Goal: Task Accomplishment & Management: Complete application form

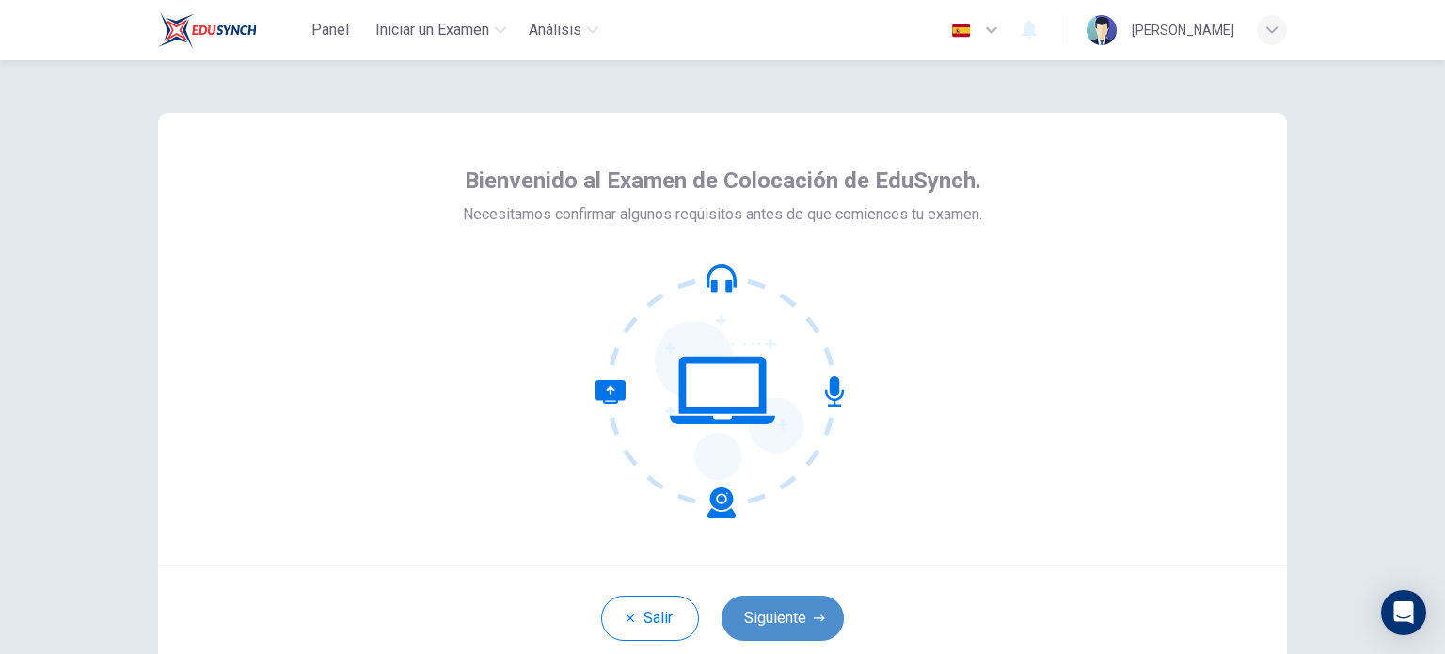
click at [763, 609] on button "Siguiente" at bounding box center [782, 617] width 122 height 45
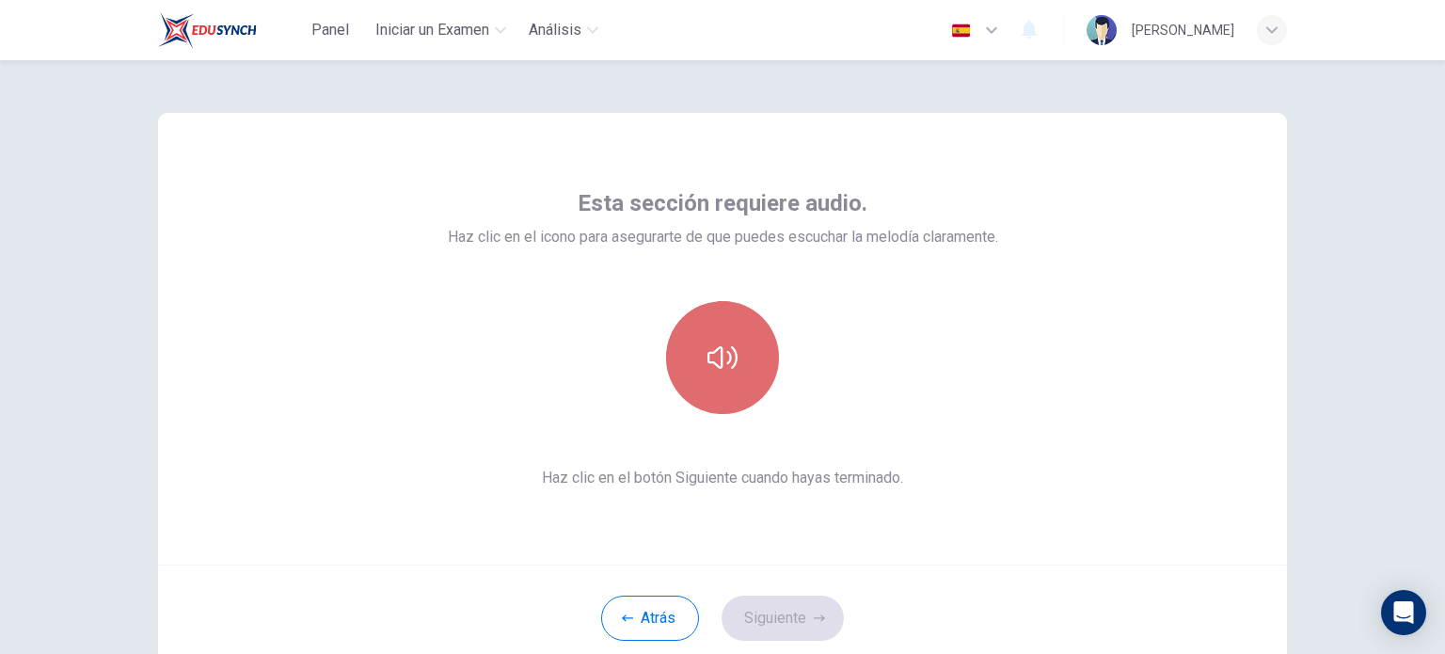
click at [724, 375] on button "button" at bounding box center [722, 357] width 113 height 113
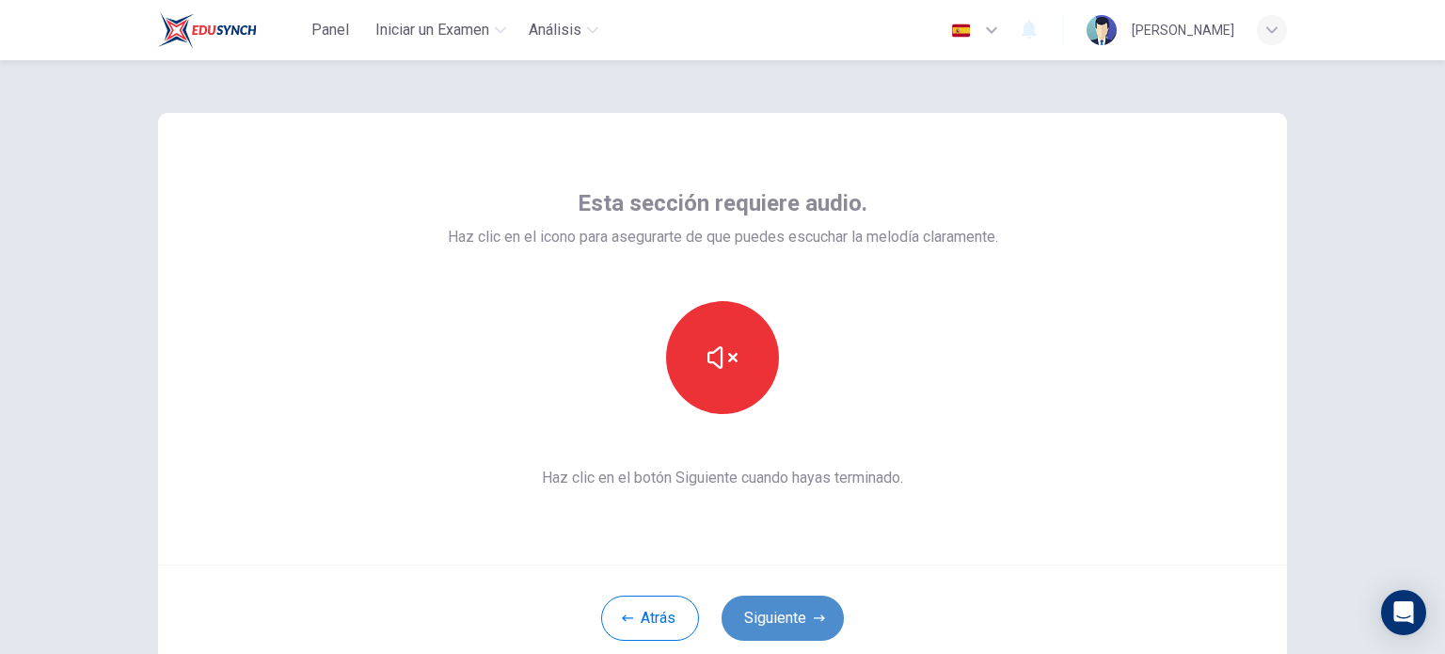
click at [776, 612] on button "Siguiente" at bounding box center [782, 617] width 122 height 45
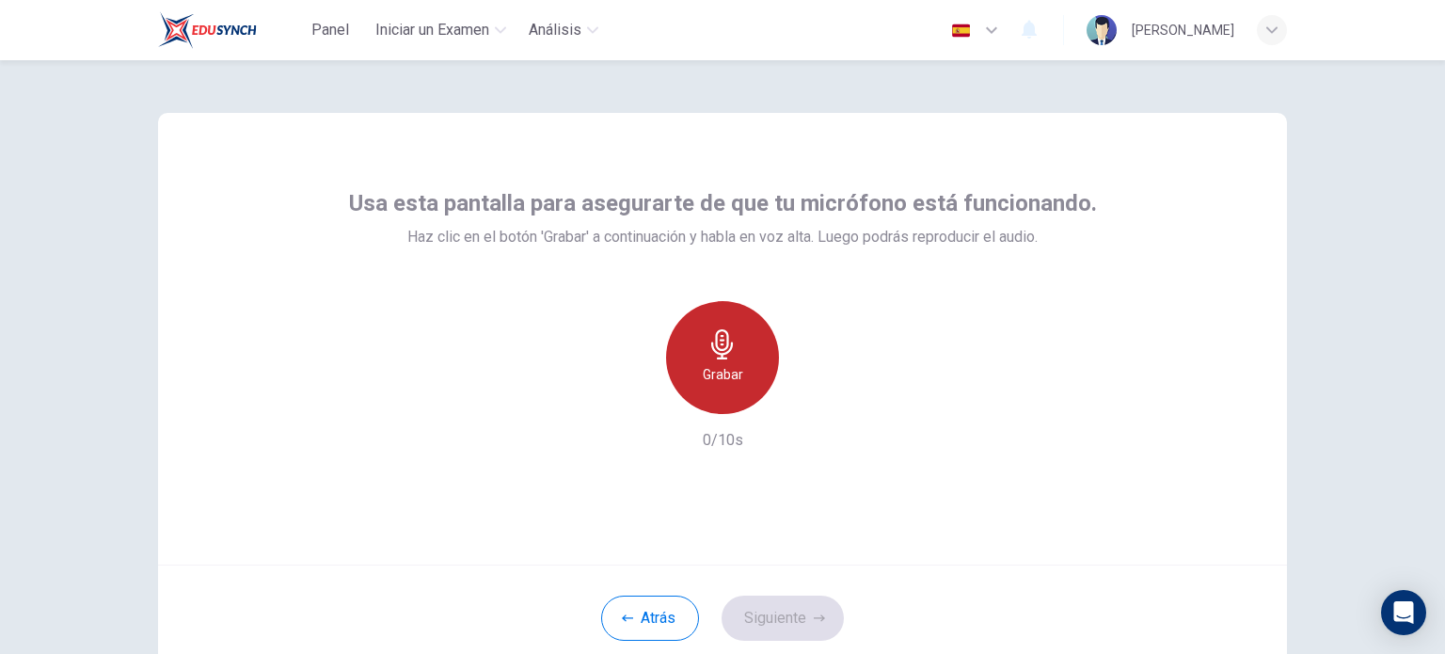
click at [685, 372] on div "Grabar" at bounding box center [722, 357] width 113 height 113
click at [722, 369] on h6 "Detener" at bounding box center [723, 374] width 48 height 23
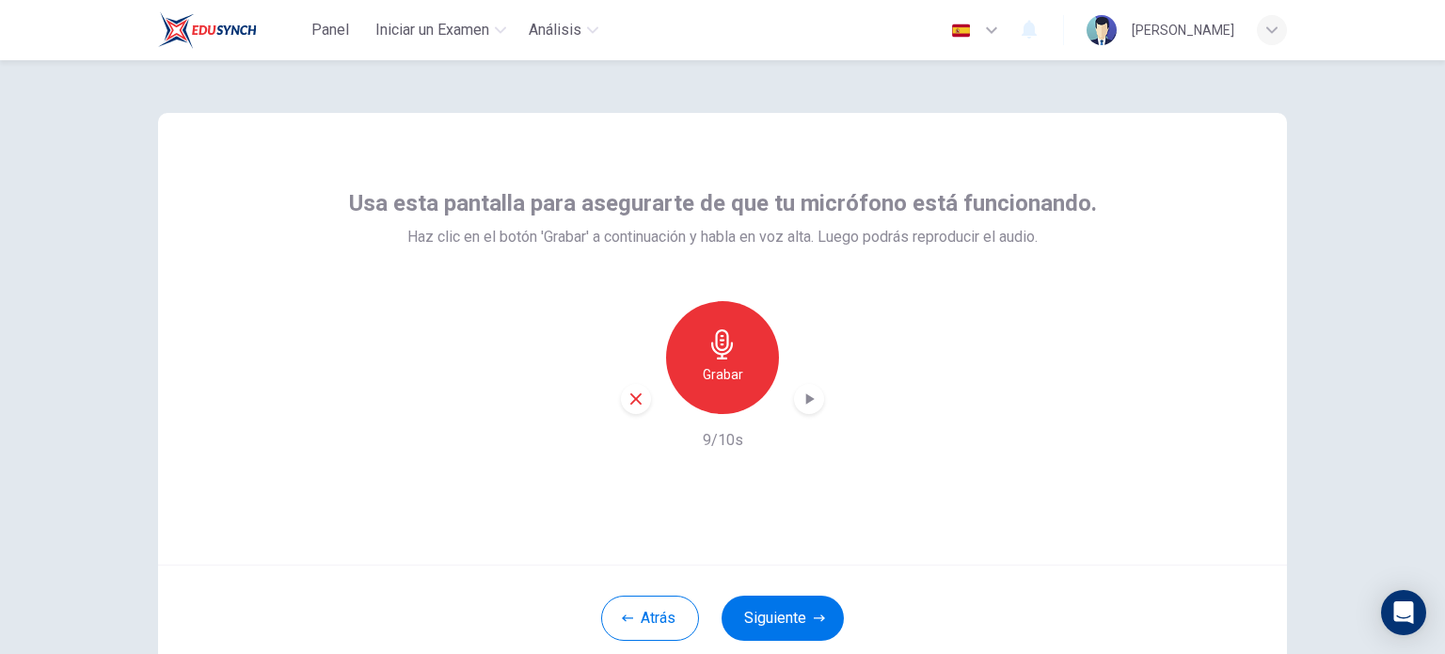
click at [806, 400] on icon "button" at bounding box center [810, 398] width 8 height 11
click at [779, 622] on button "Siguiente" at bounding box center [782, 617] width 122 height 45
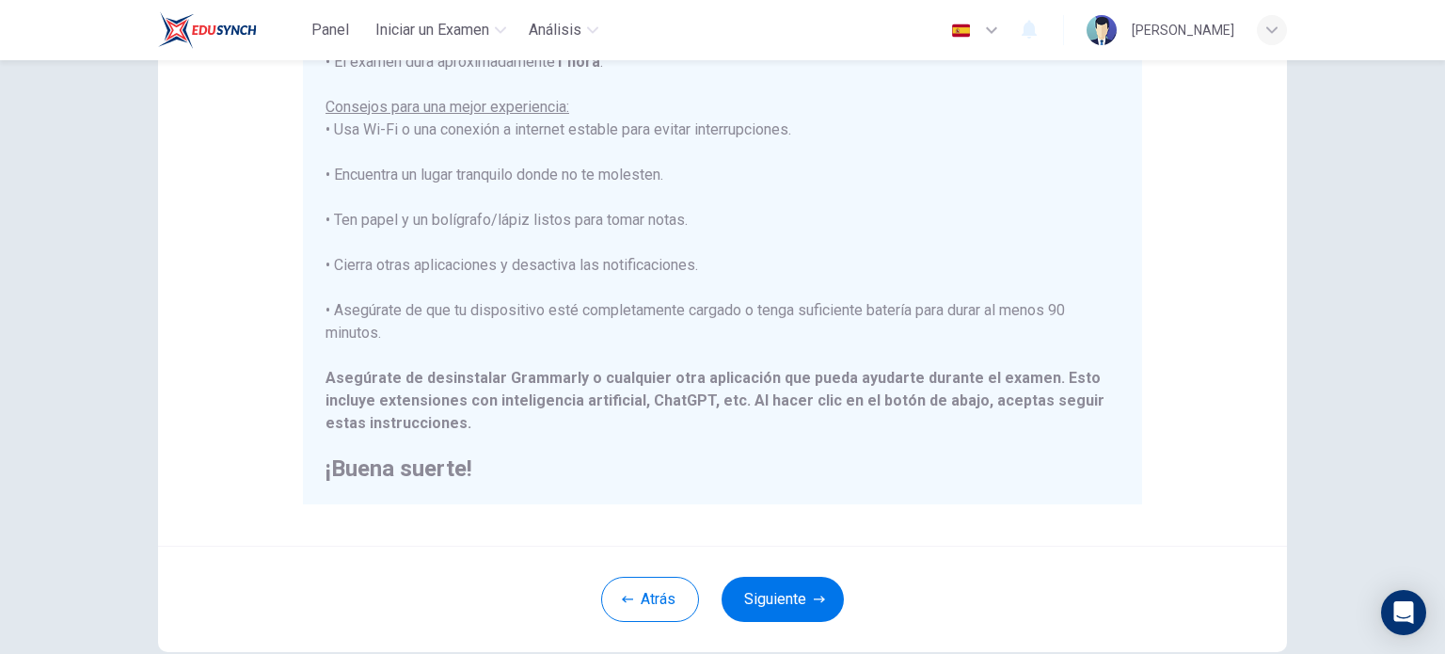
scroll to position [282, 0]
click at [780, 594] on button "Siguiente" at bounding box center [782, 598] width 122 height 45
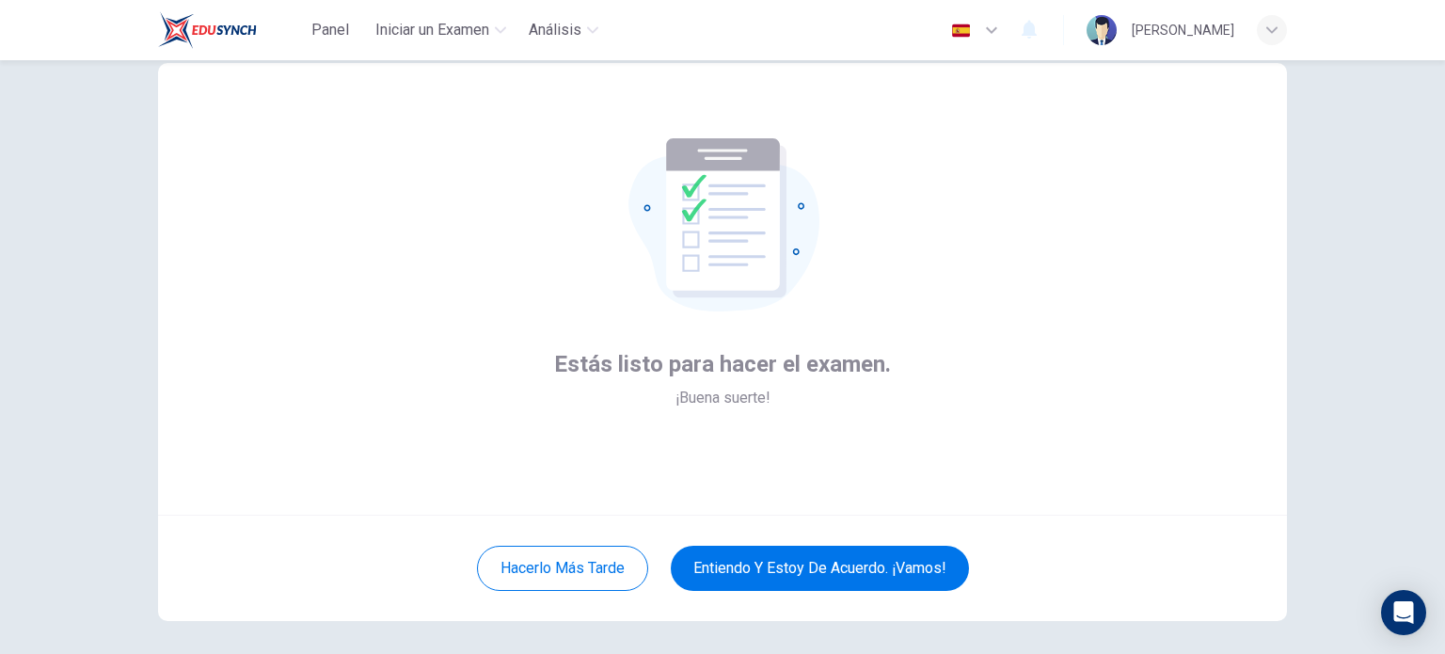
scroll to position [94, 0]
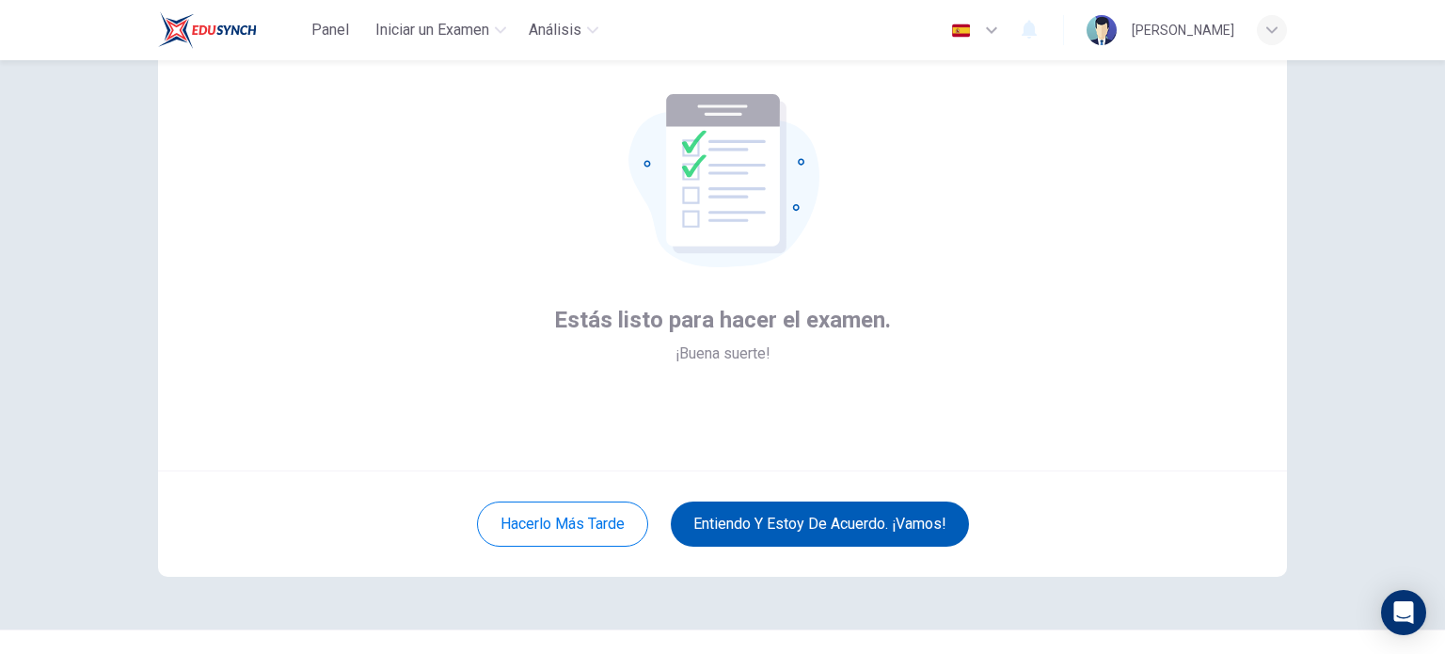
click at [781, 530] on button "Entiendo y estoy de acuerdo. ¡Vamos!" at bounding box center [820, 523] width 298 height 45
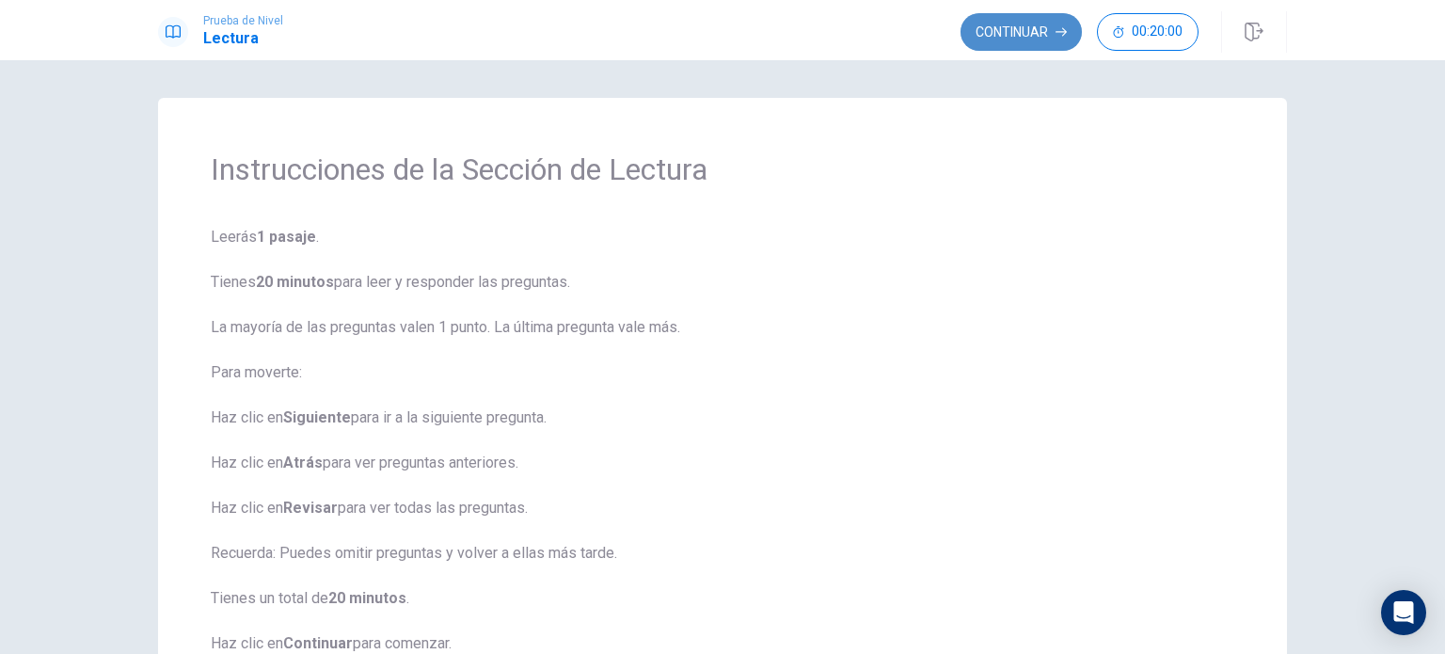
click at [1037, 15] on button "Continuar" at bounding box center [1020, 32] width 121 height 38
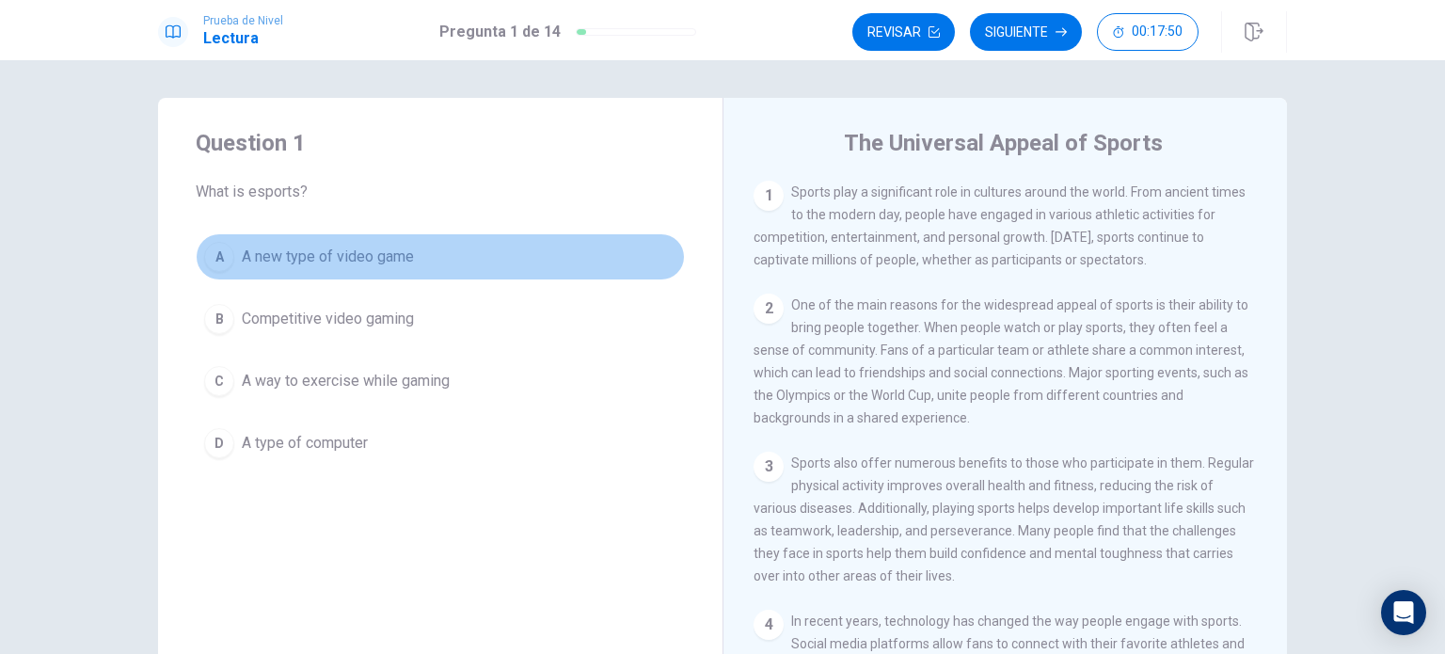
click at [271, 252] on span "A new type of video game" at bounding box center [328, 256] width 172 height 23
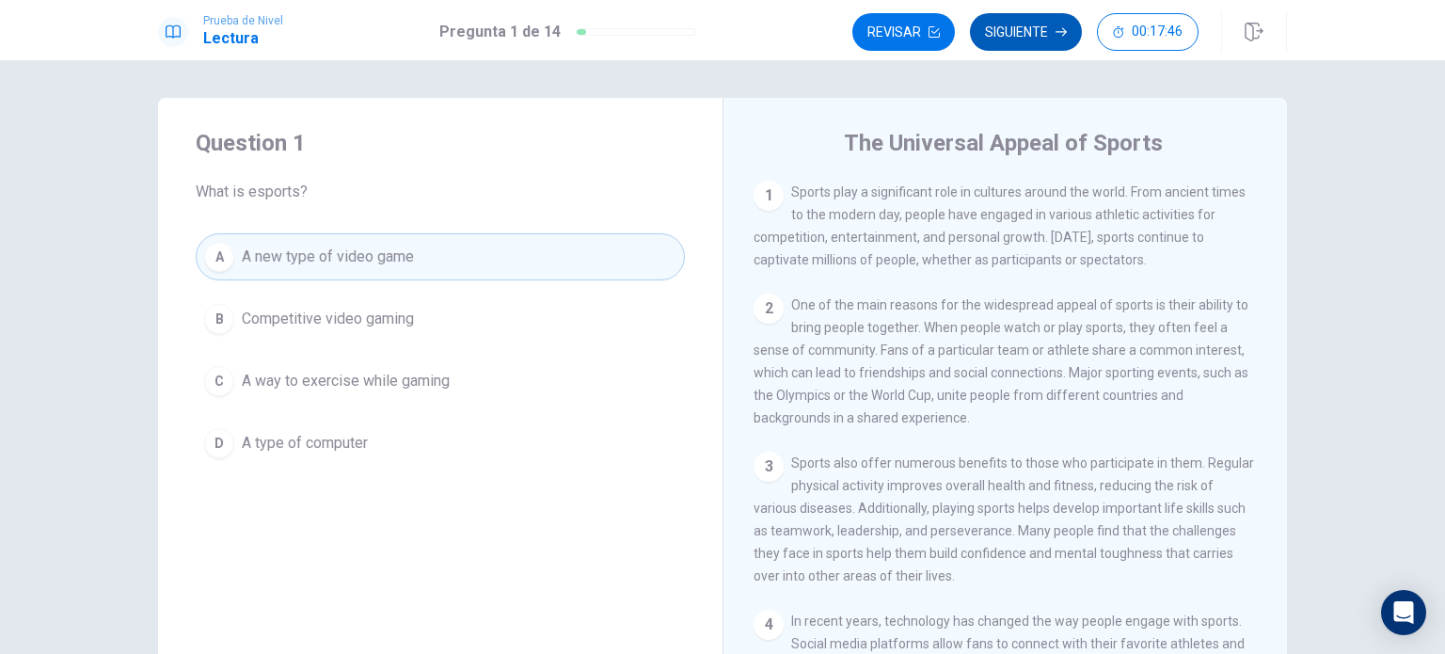
click at [1016, 47] on button "Siguiente" at bounding box center [1026, 32] width 112 height 38
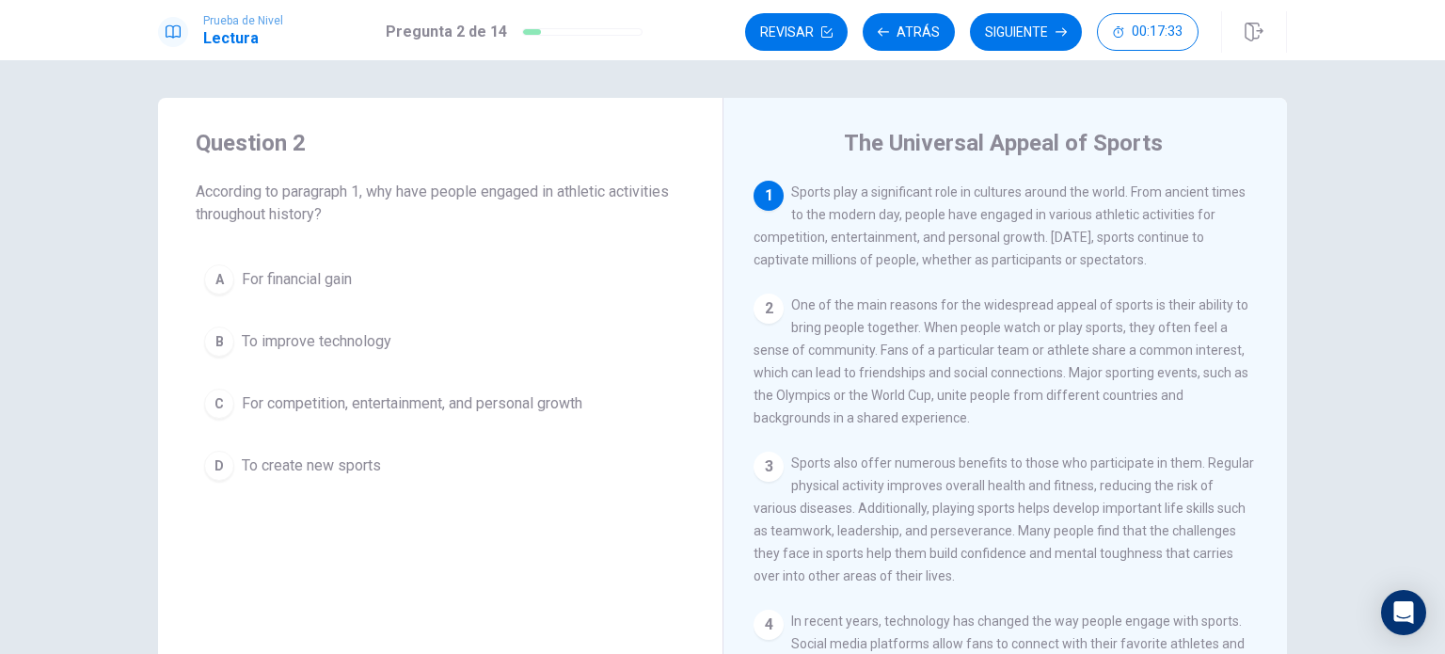
click at [267, 412] on span "For competition, entertainment, and personal growth" at bounding box center [412, 403] width 340 height 23
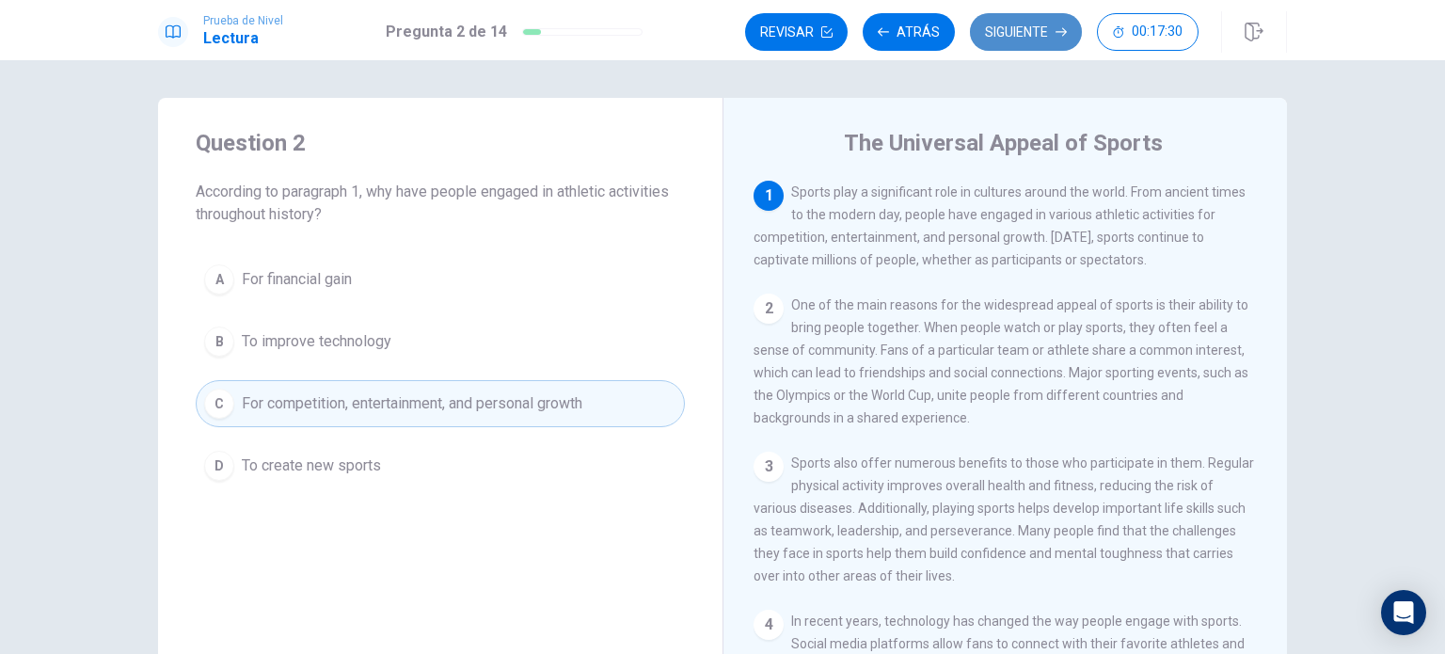
click at [1010, 22] on button "Siguiente" at bounding box center [1026, 32] width 112 height 38
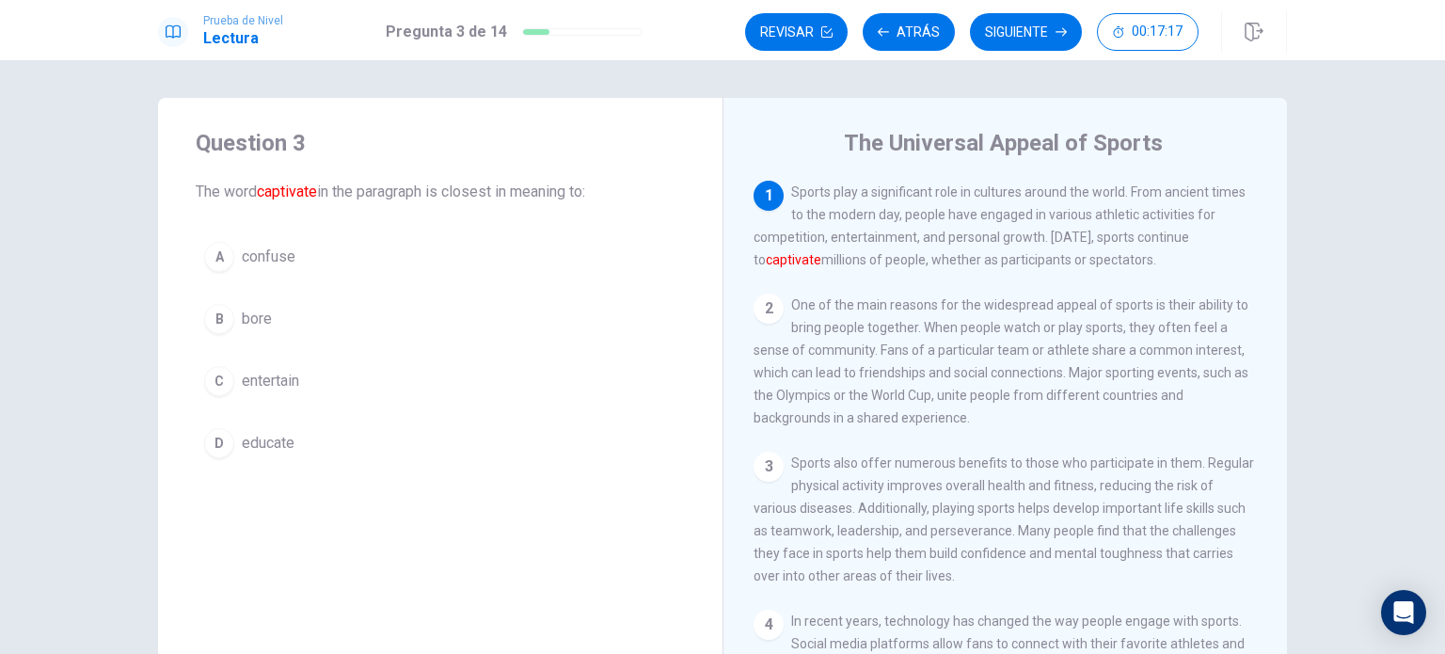
click at [271, 382] on span "entertain" at bounding box center [270, 381] width 57 height 23
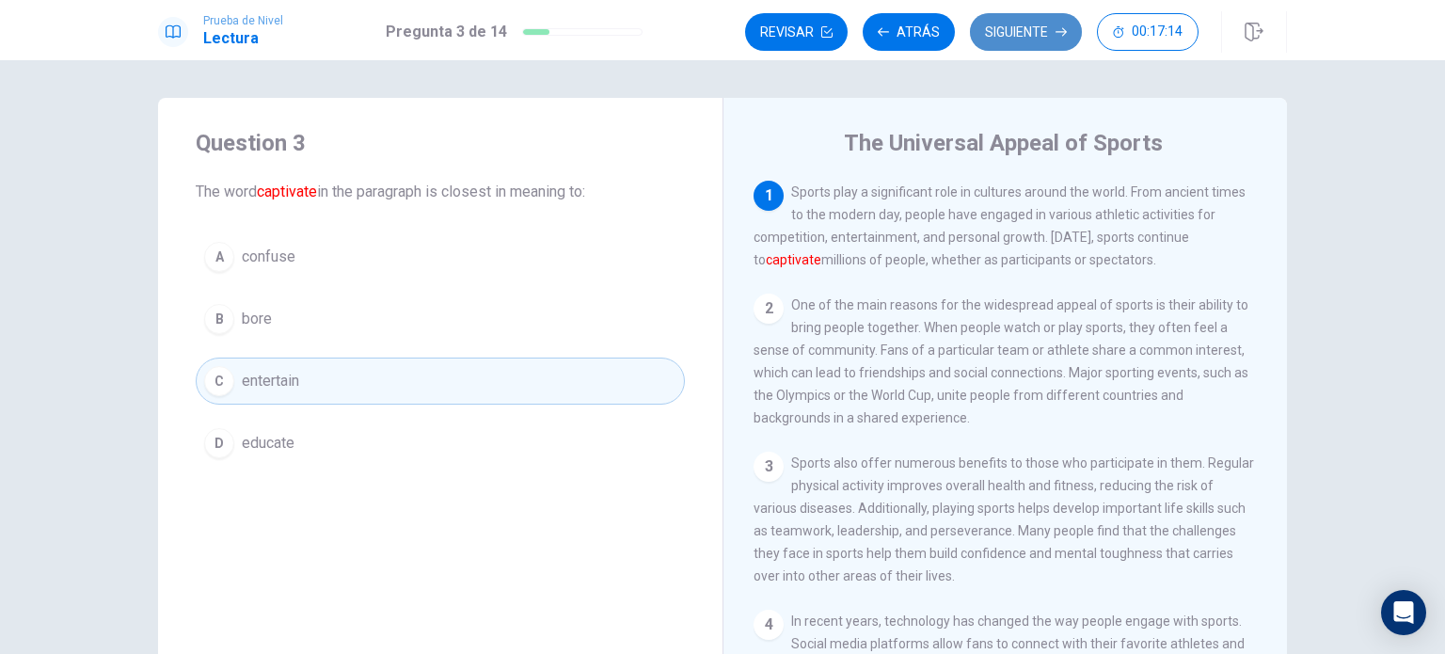
click at [1028, 33] on button "Siguiente" at bounding box center [1026, 32] width 112 height 38
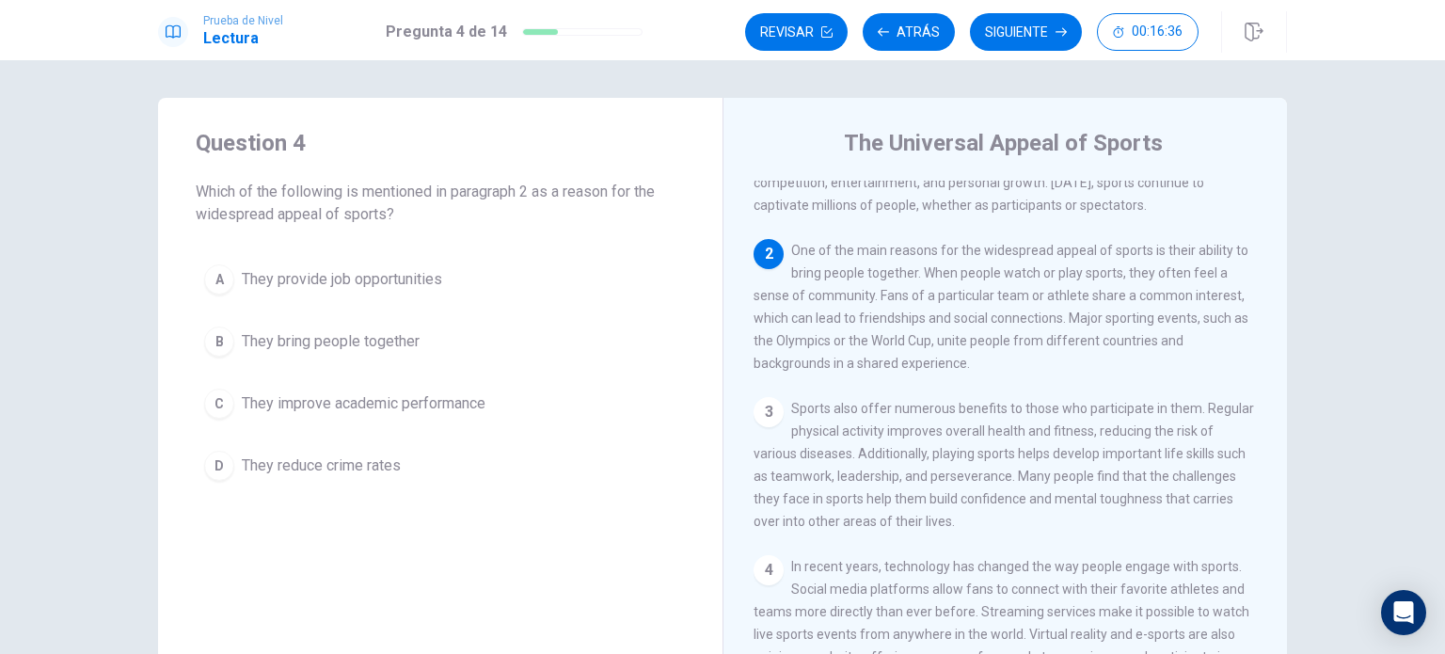
scroll to position [22, 0]
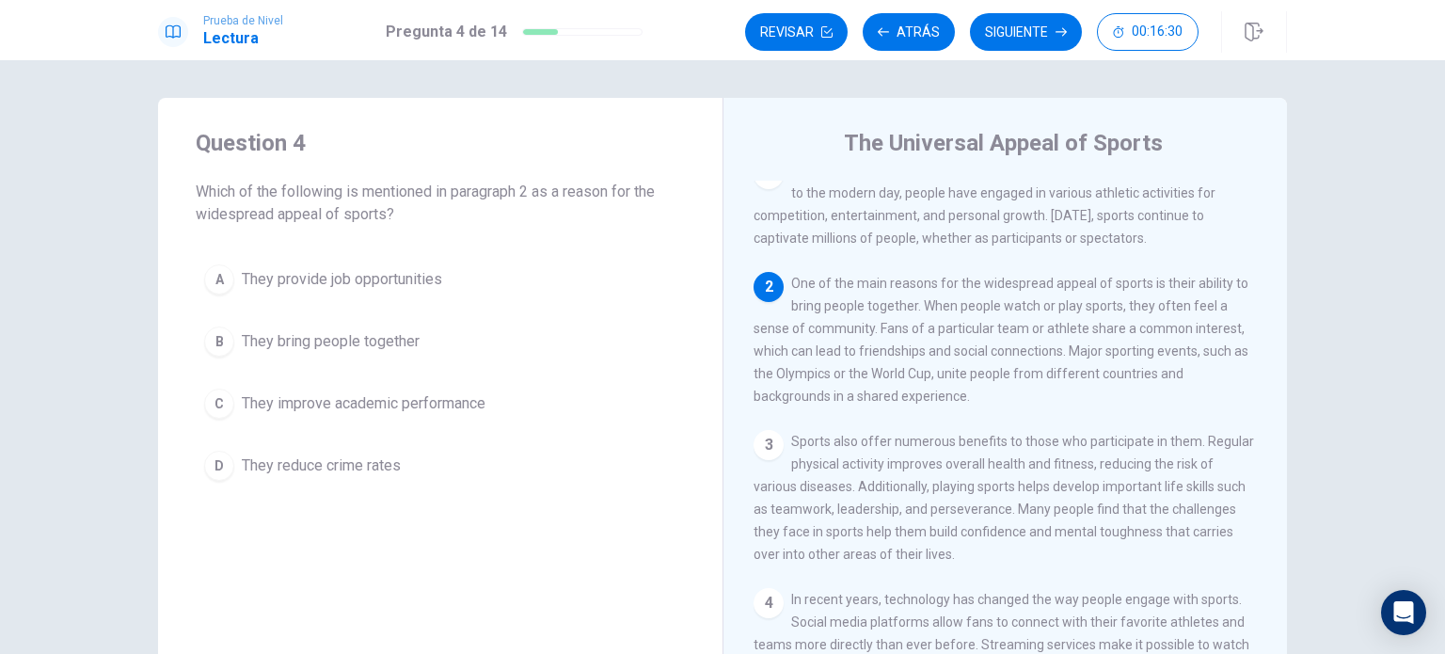
click at [374, 341] on span "They bring people together" at bounding box center [331, 341] width 178 height 23
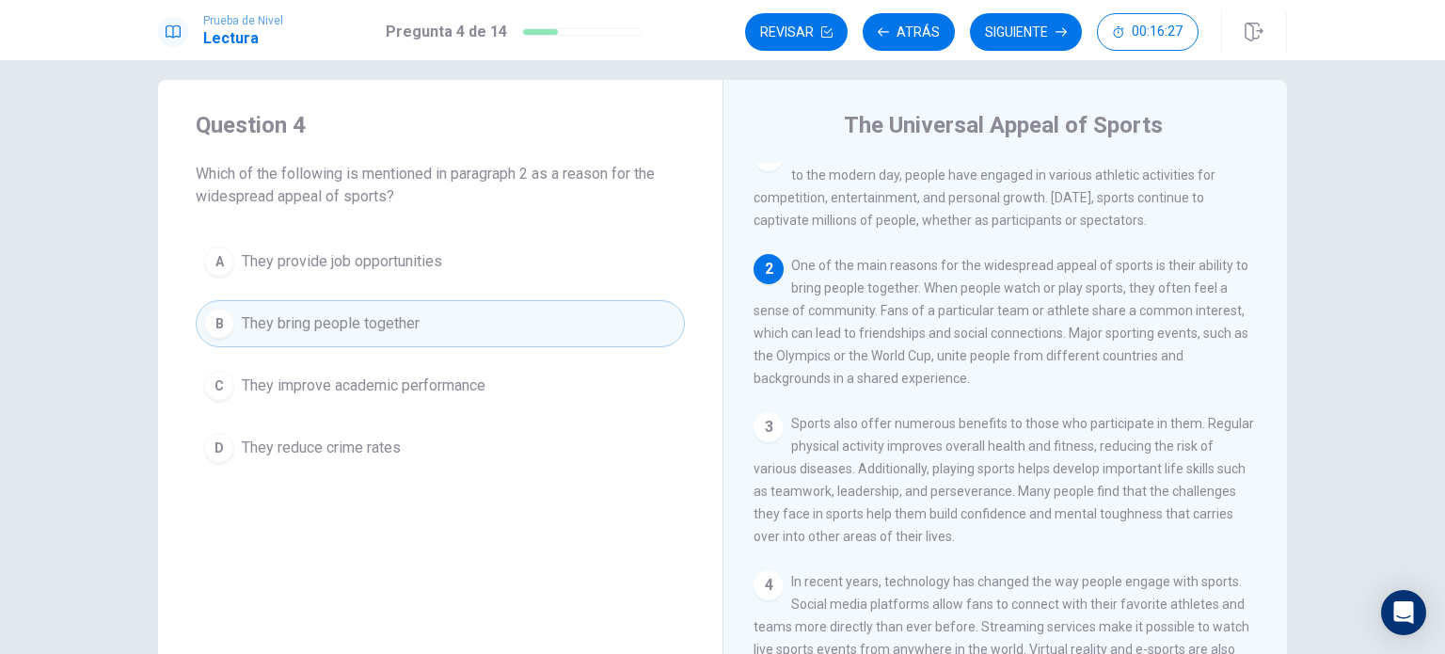
scroll to position [0, 0]
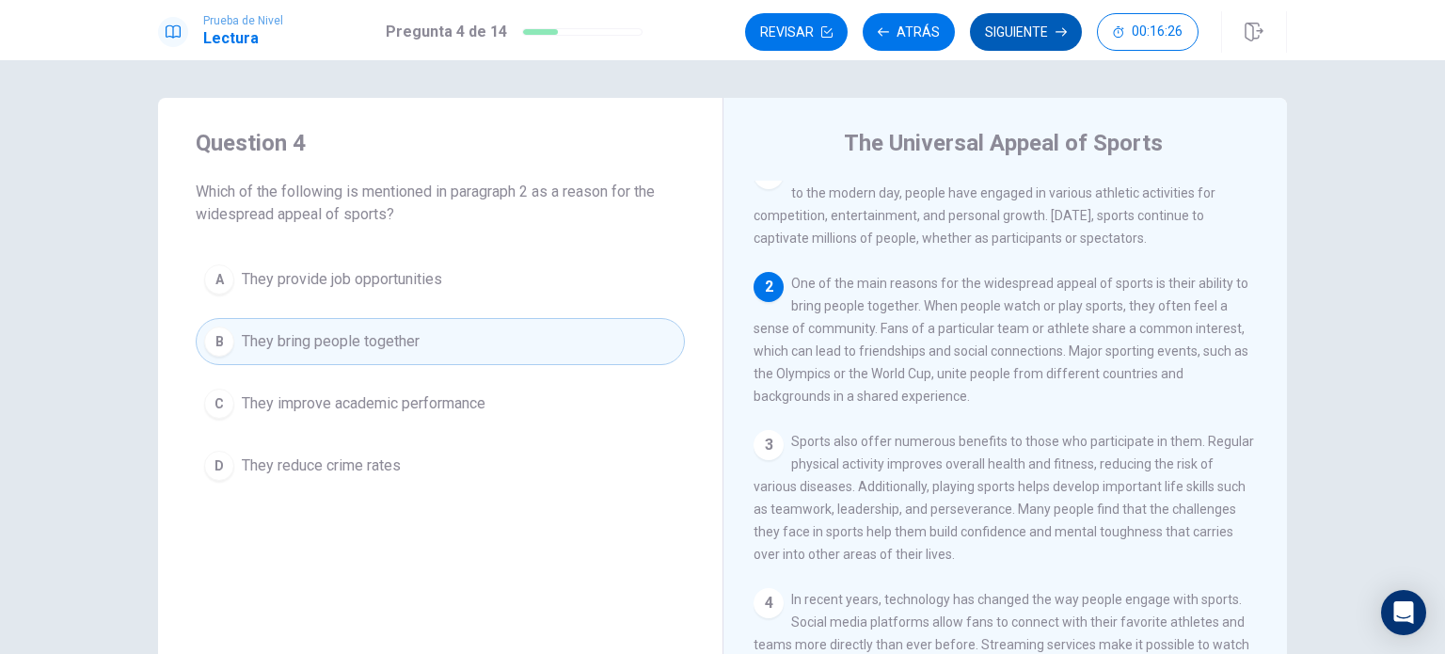
click at [1013, 38] on button "Siguiente" at bounding box center [1026, 32] width 112 height 38
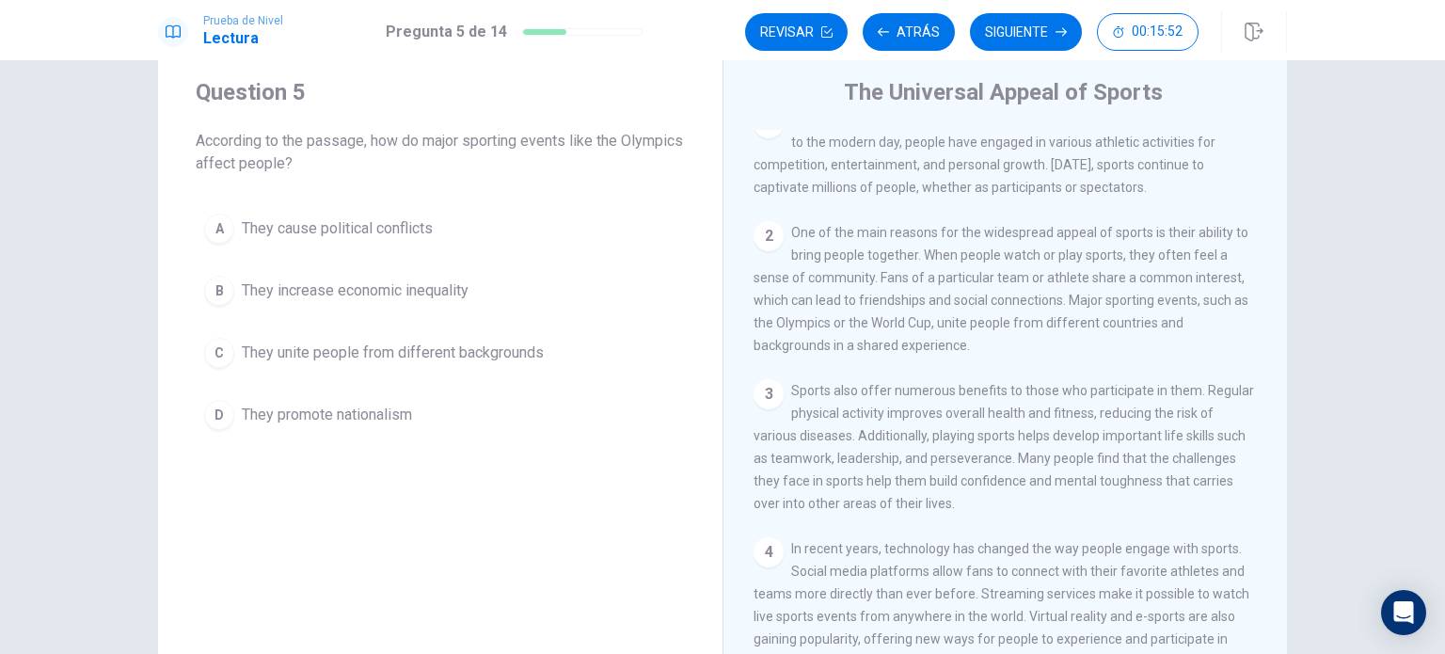
scroll to position [8, 0]
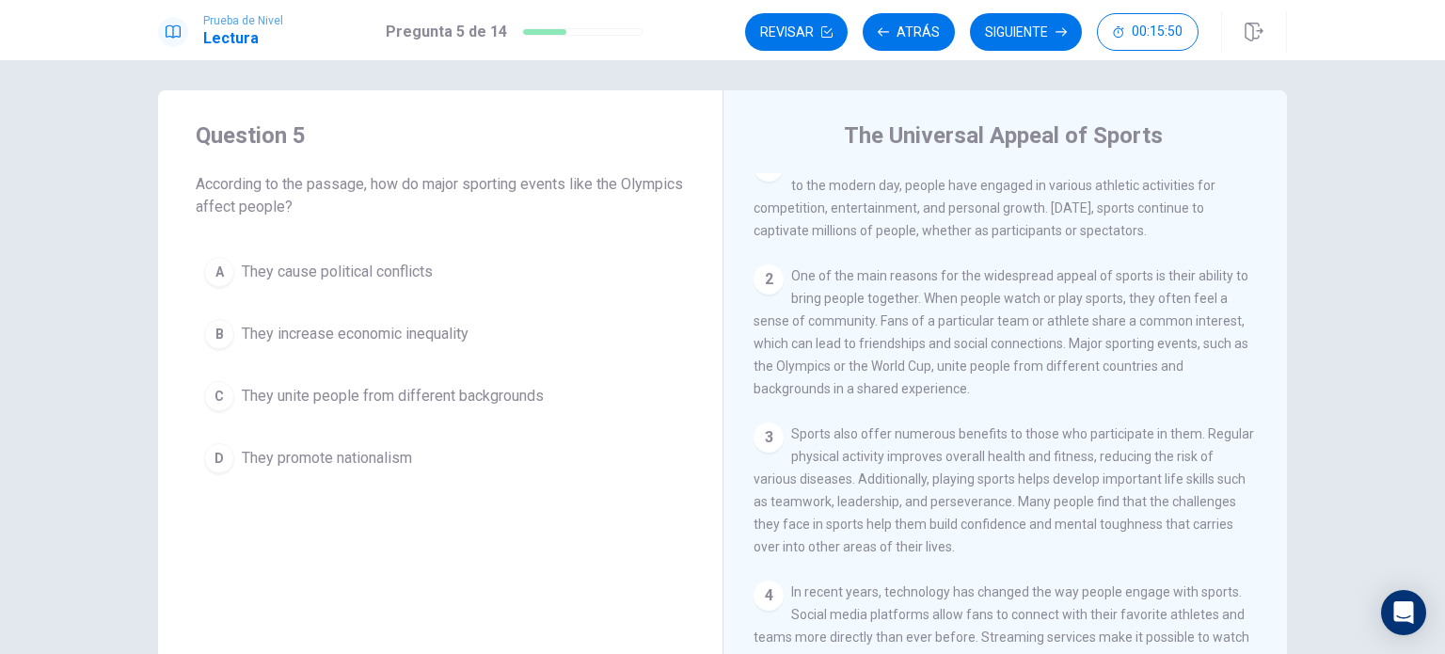
click at [471, 393] on span "They unite people from different backgrounds" at bounding box center [393, 396] width 302 height 23
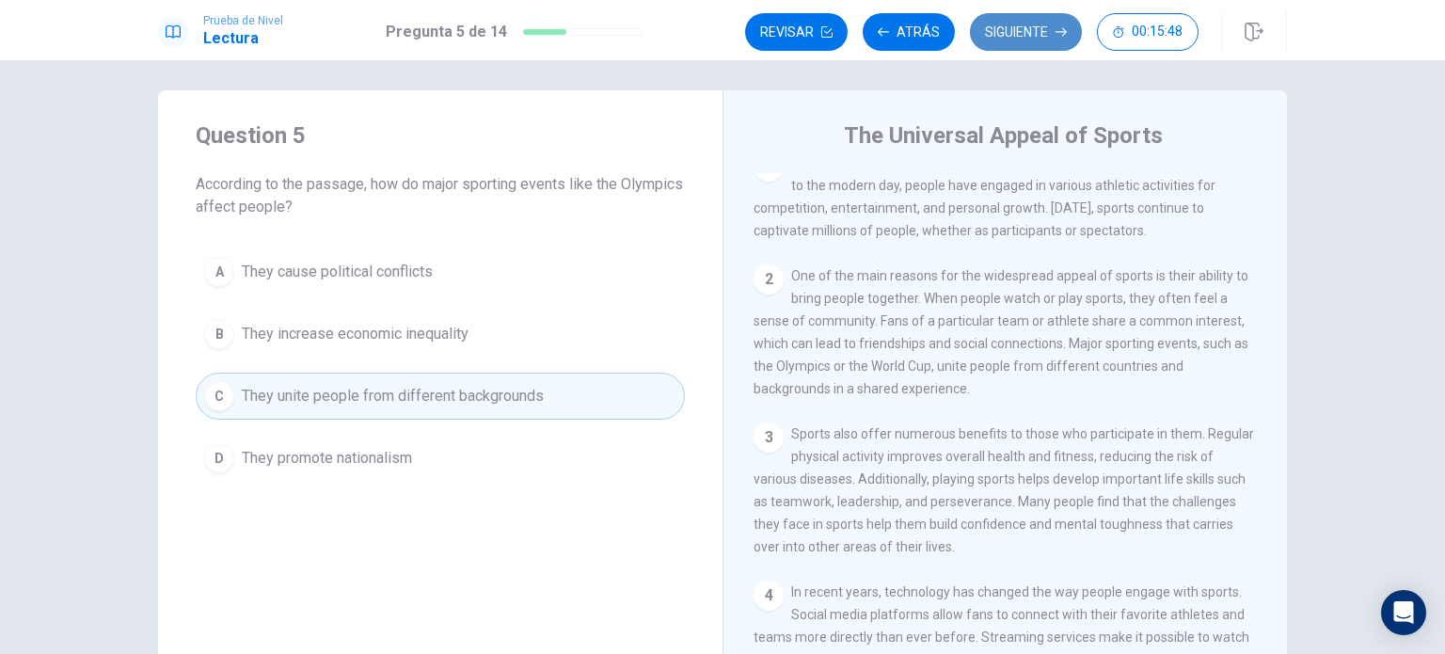
click at [1004, 25] on button "Siguiente" at bounding box center [1026, 32] width 112 height 38
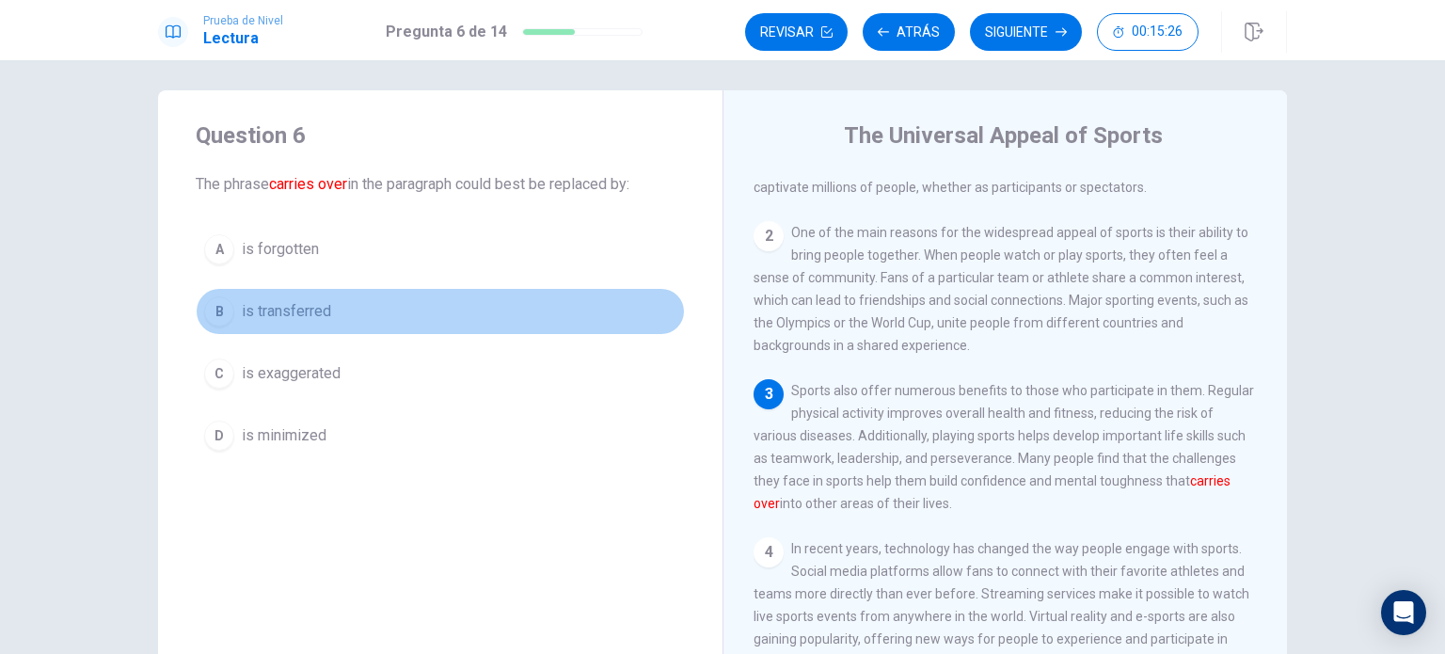
click at [316, 311] on span "is transferred" at bounding box center [286, 311] width 89 height 23
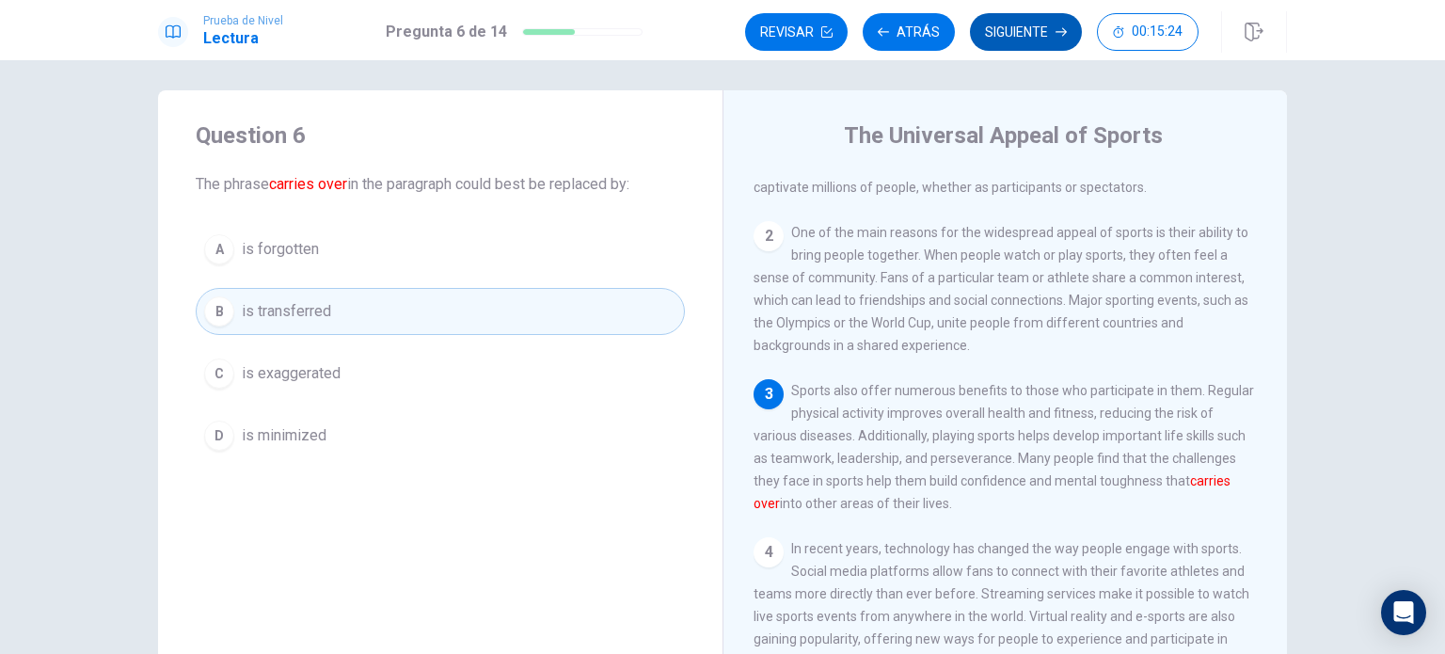
click at [990, 33] on button "Siguiente" at bounding box center [1026, 32] width 112 height 38
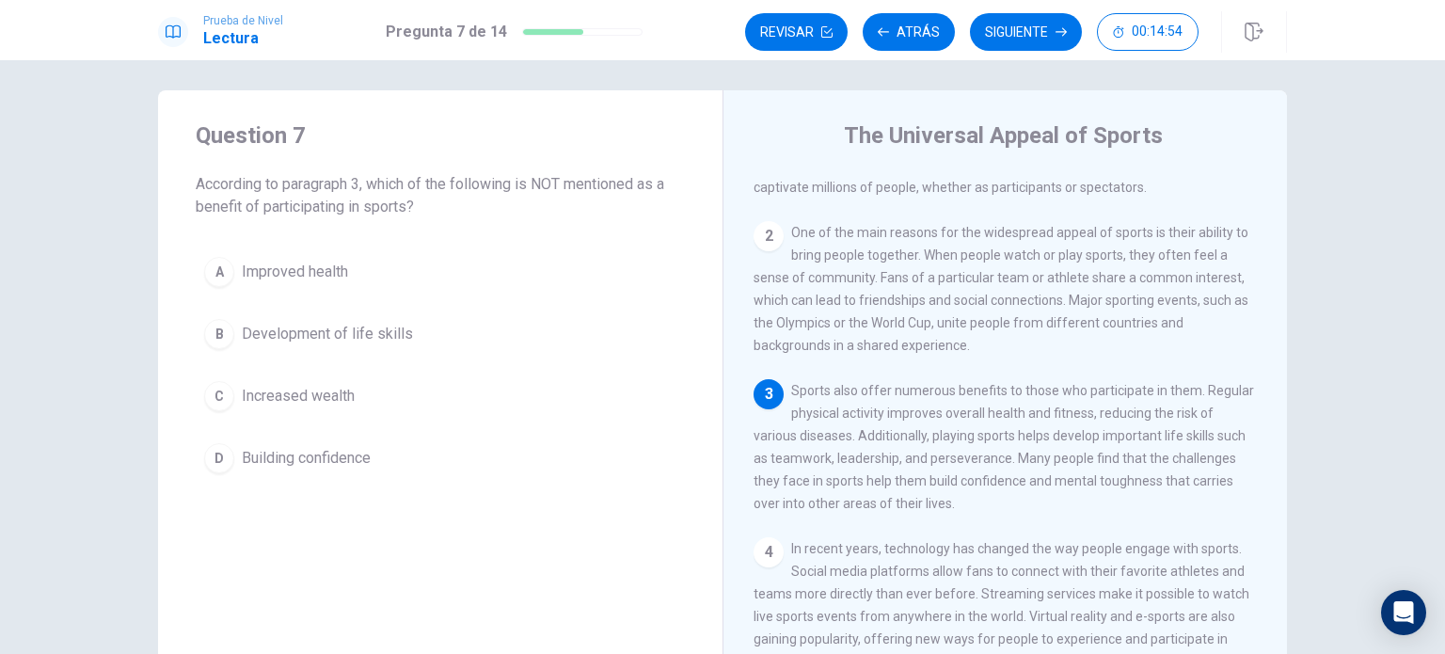
click at [341, 404] on span "Increased wealth" at bounding box center [298, 396] width 113 height 23
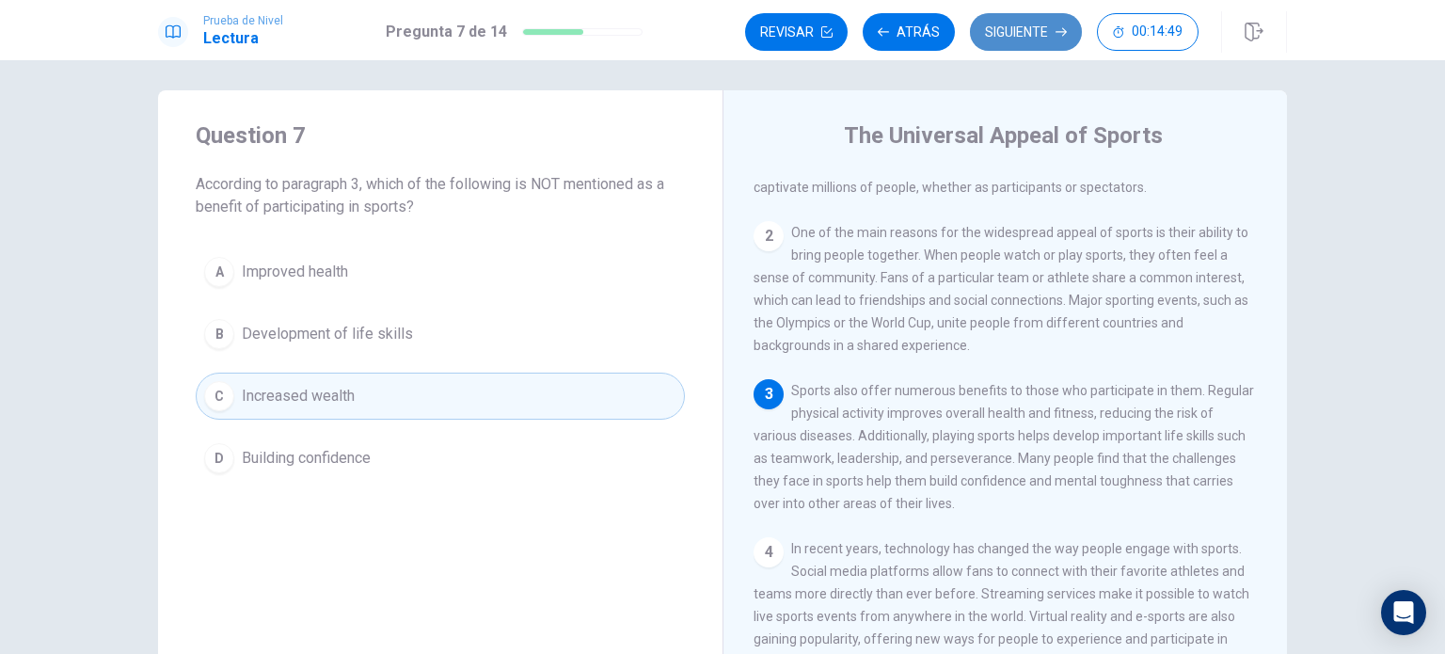
click at [1053, 39] on button "Siguiente" at bounding box center [1026, 32] width 112 height 38
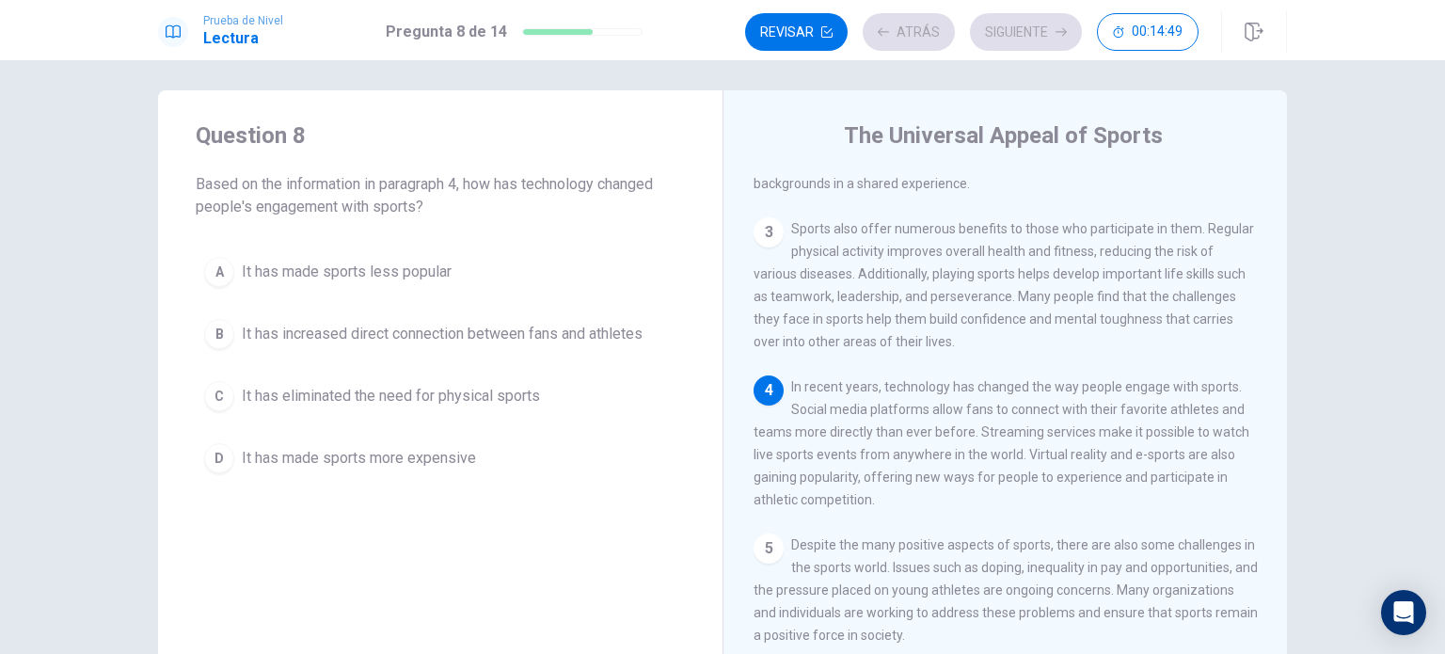
scroll to position [228, 0]
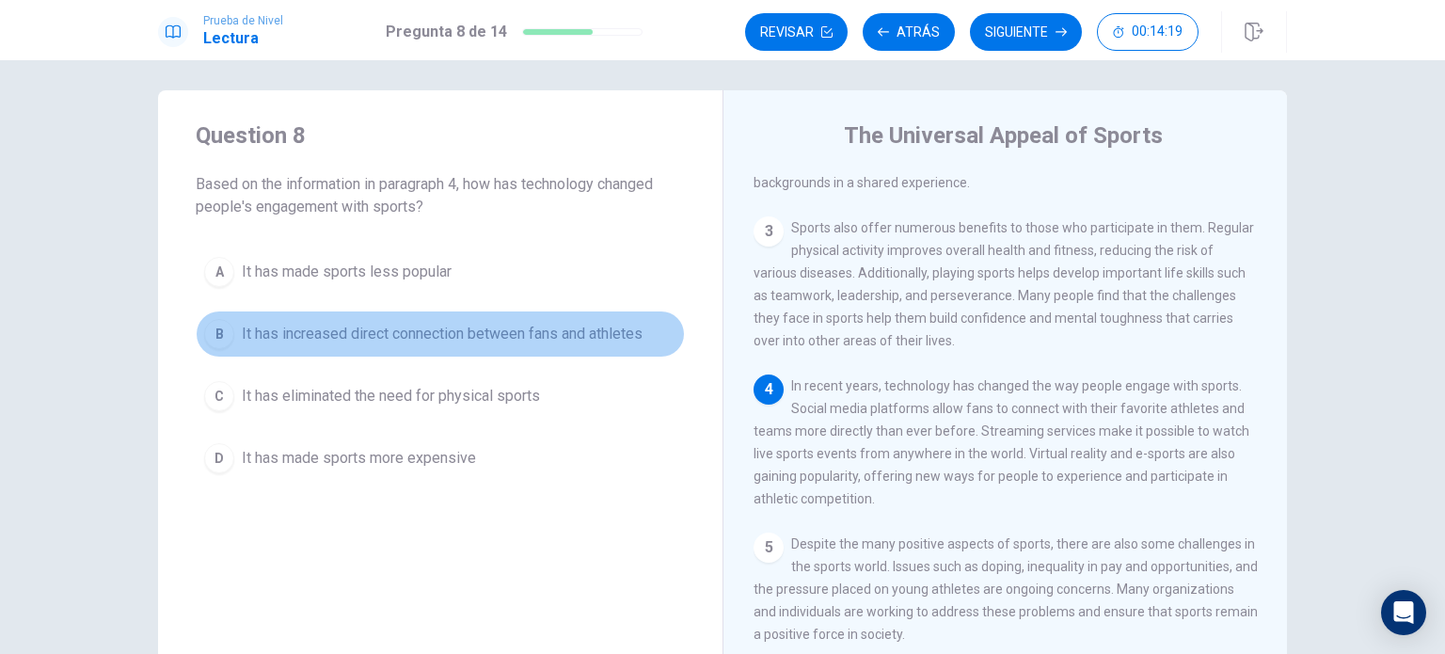
click at [468, 326] on span "It has increased direct connection between fans and athletes" at bounding box center [442, 334] width 401 height 23
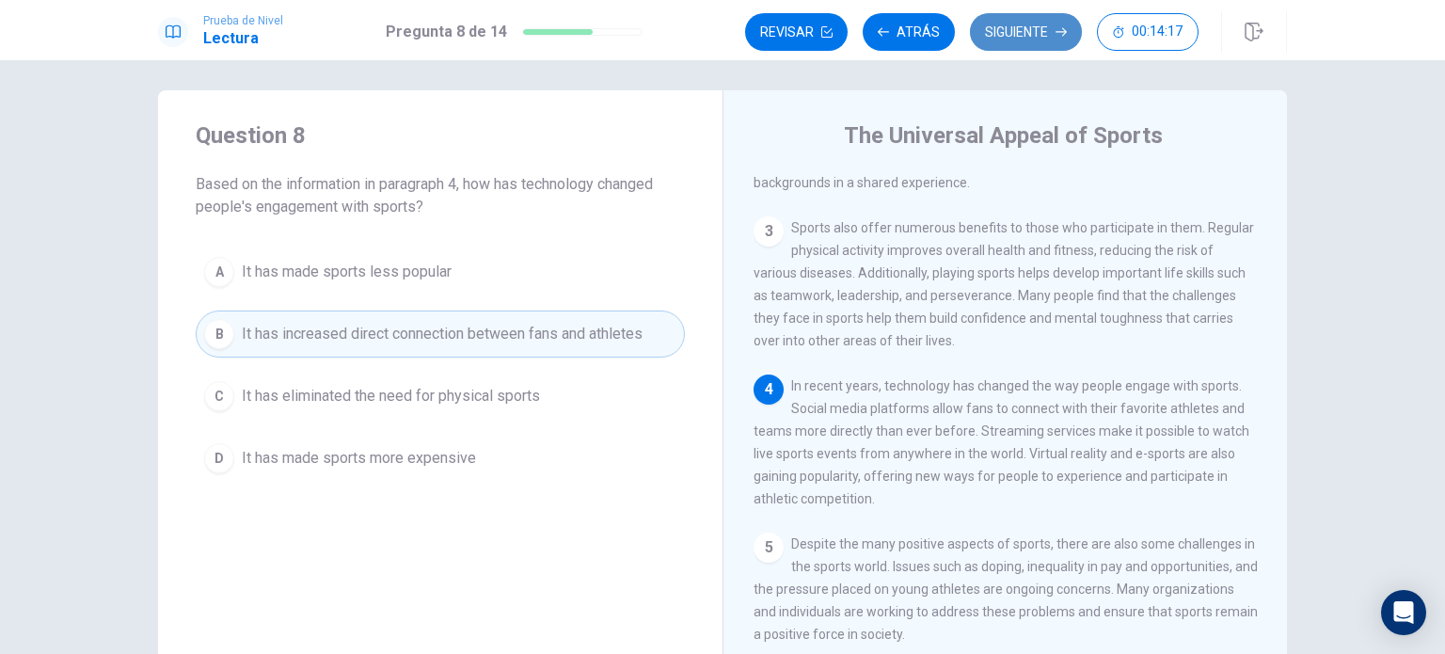
click at [1050, 28] on button "Siguiente" at bounding box center [1026, 32] width 112 height 38
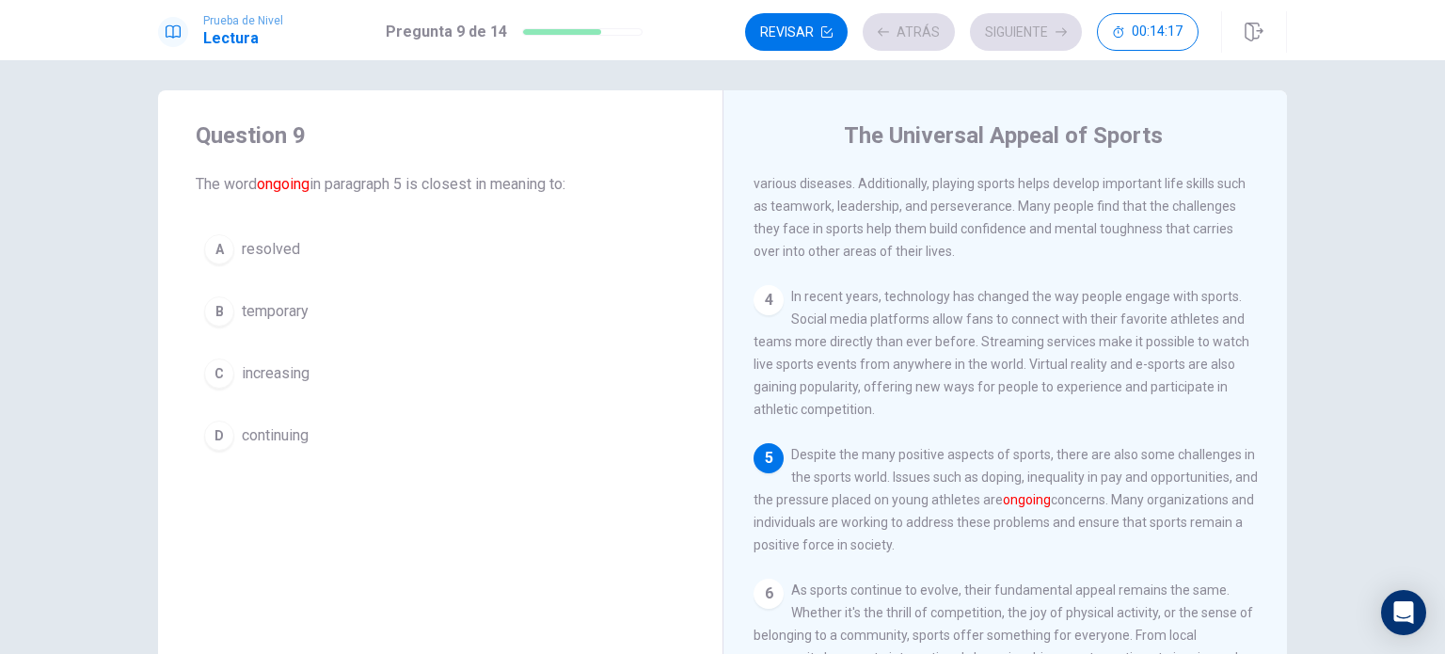
scroll to position [340, 0]
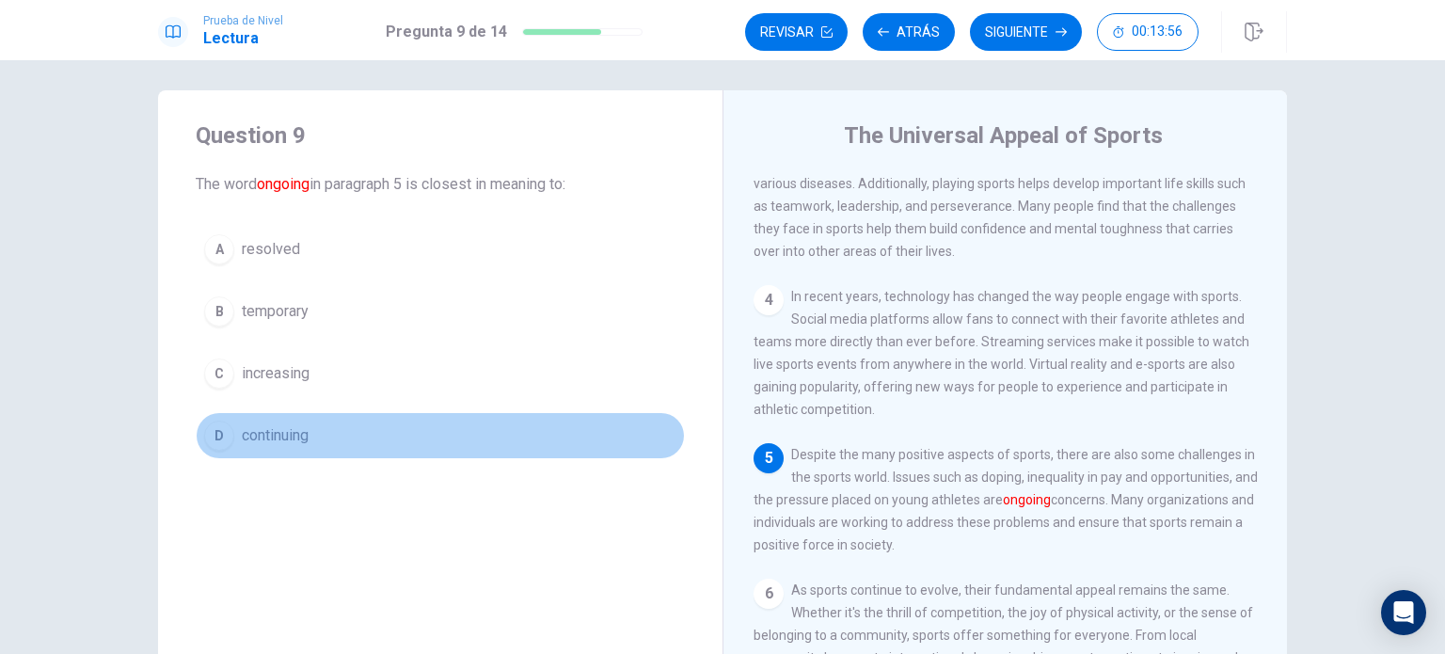
click at [262, 436] on span "continuing" at bounding box center [275, 435] width 67 height 23
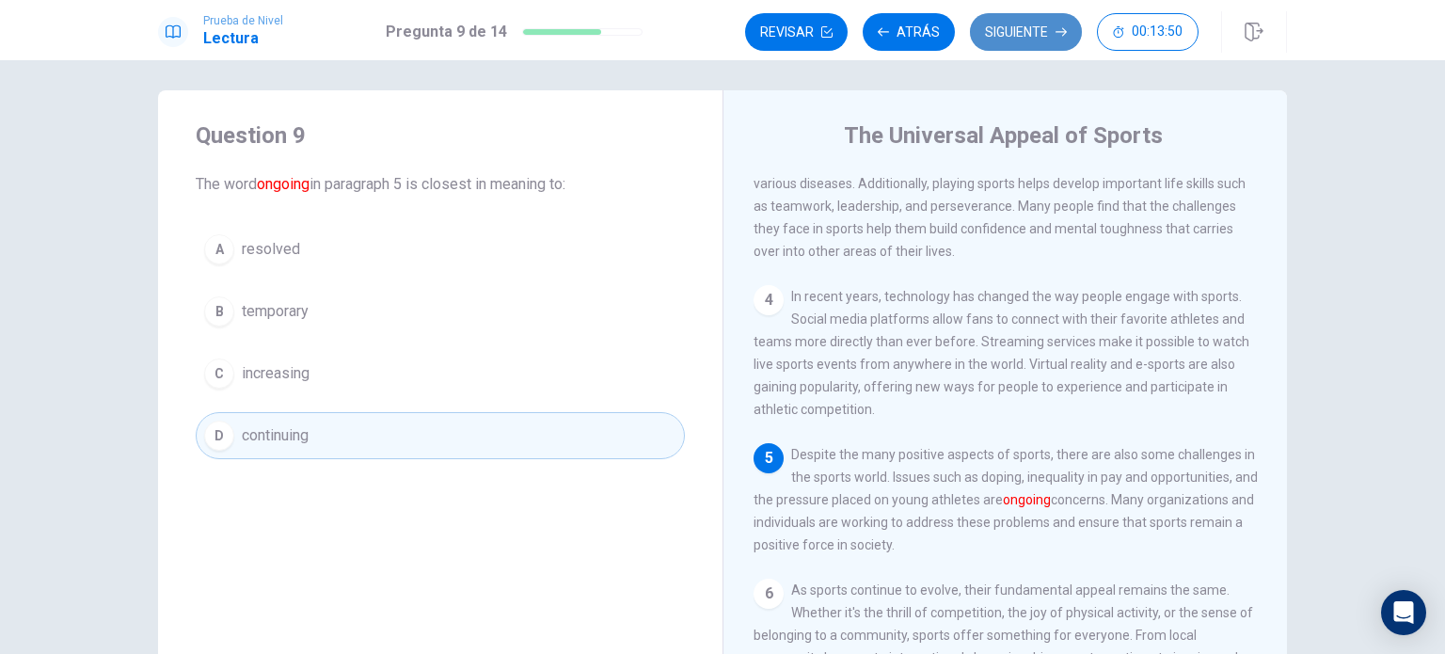
click at [1005, 39] on button "Siguiente" at bounding box center [1026, 32] width 112 height 38
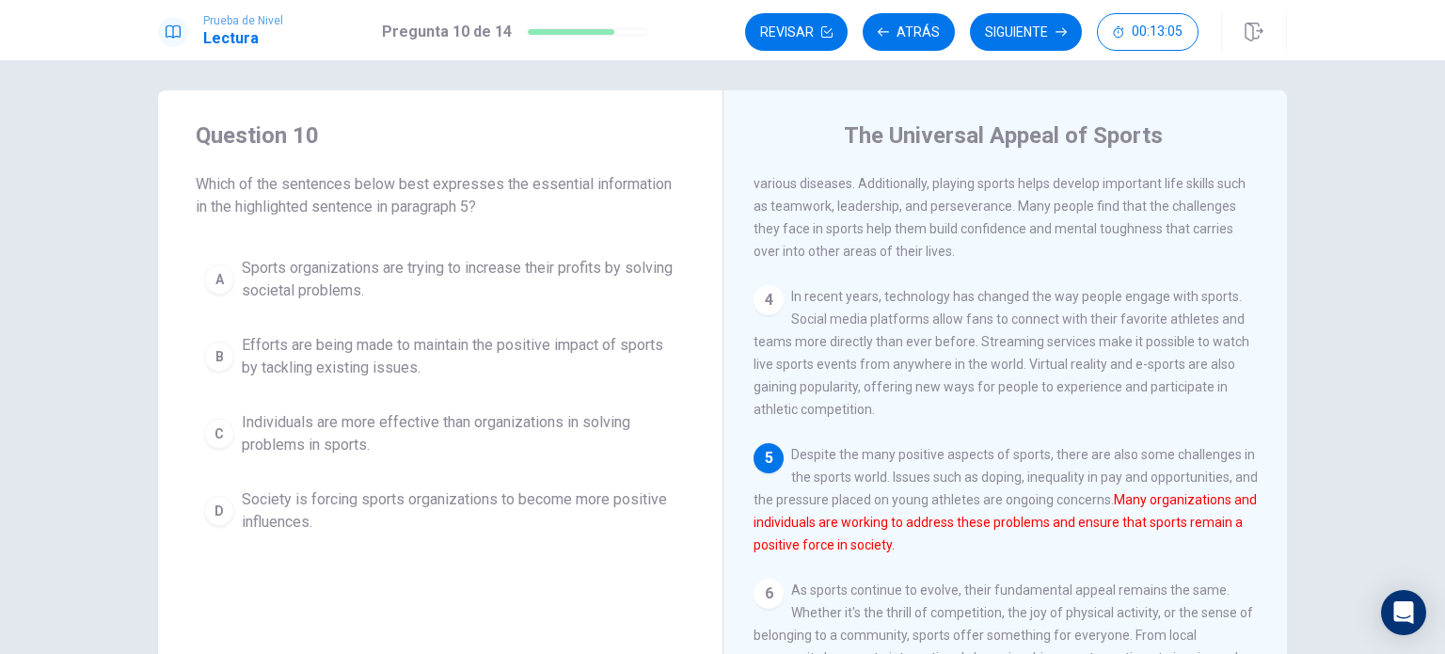
click at [309, 351] on span "Efforts are being made to maintain the positive impact of sports by tackling ex…" at bounding box center [459, 356] width 435 height 45
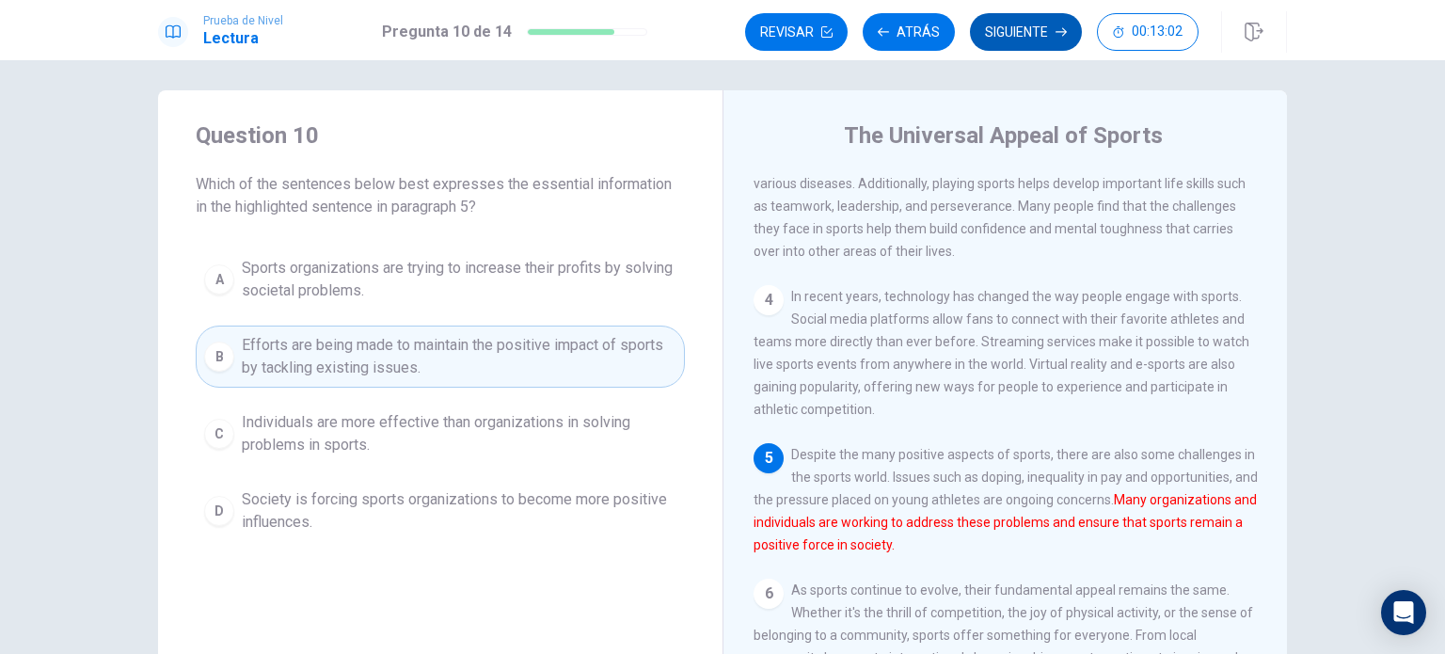
click at [1003, 24] on button "Siguiente" at bounding box center [1026, 32] width 112 height 38
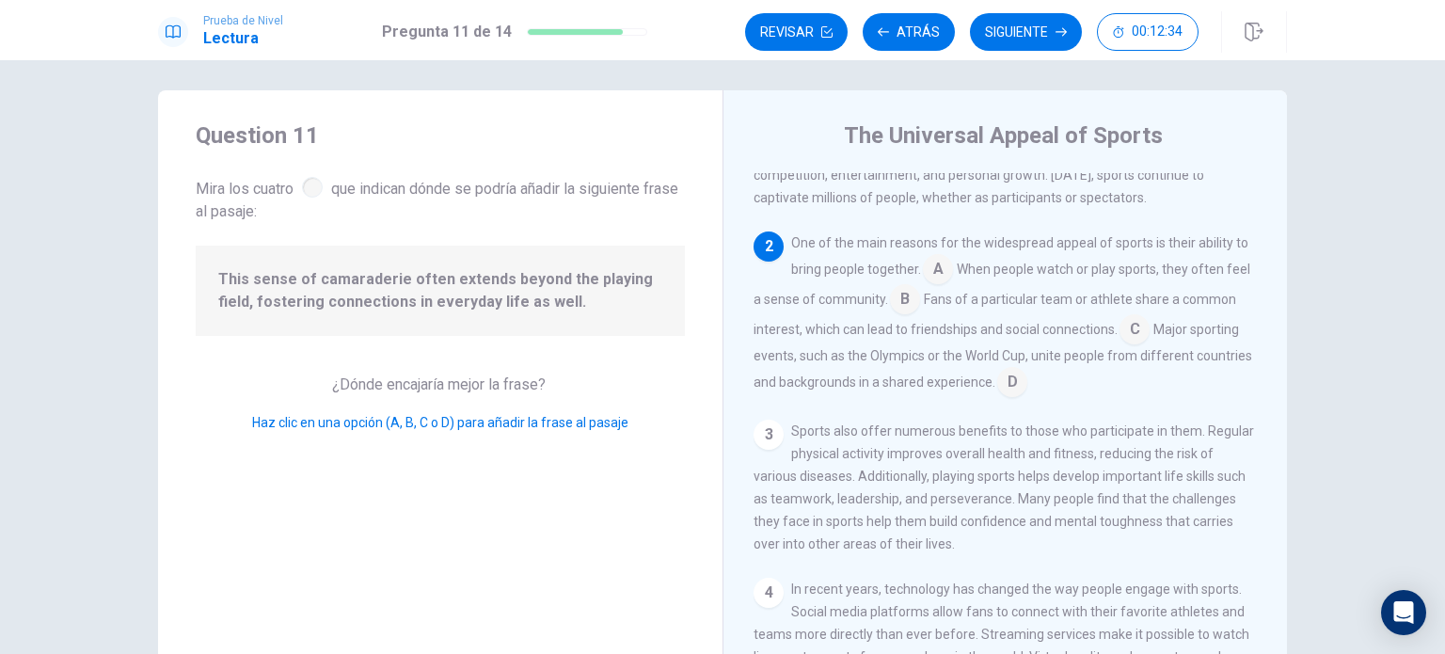
scroll to position [22, 0]
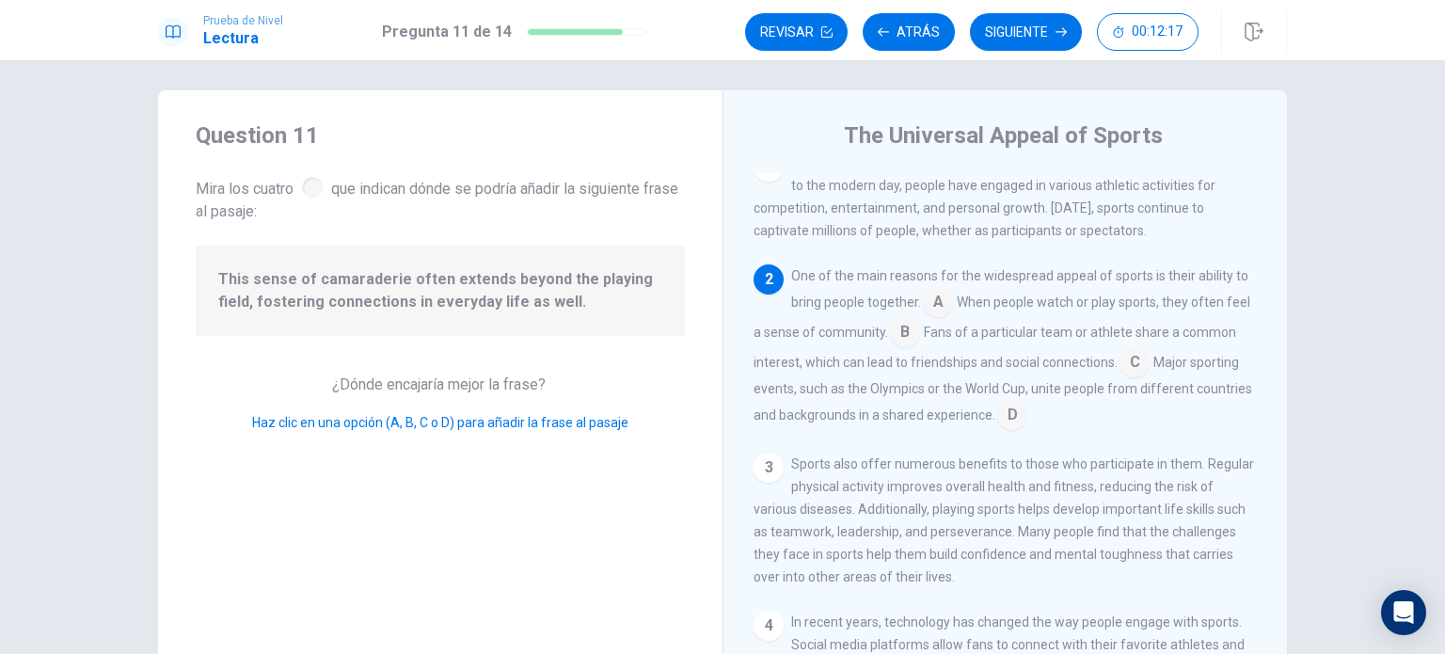
click at [920, 337] on input at bounding box center [905, 334] width 30 height 30
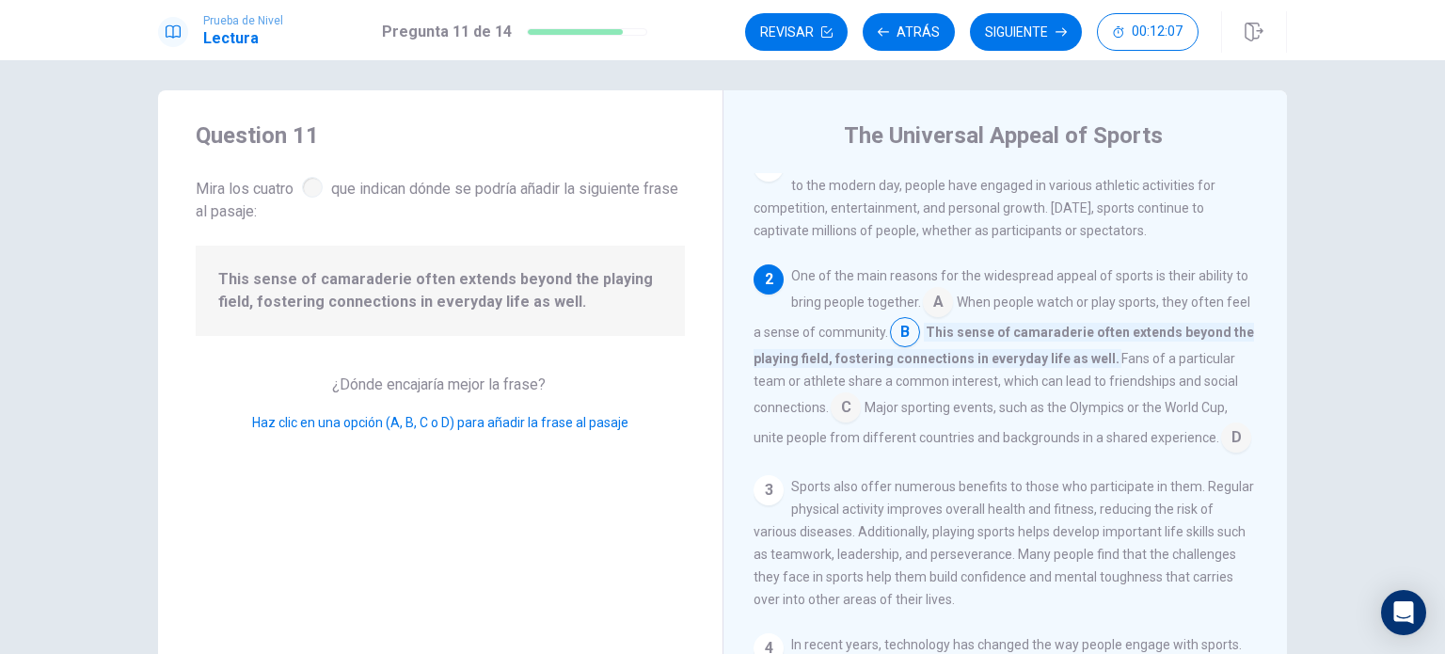
click at [842, 409] on input at bounding box center [846, 409] width 30 height 30
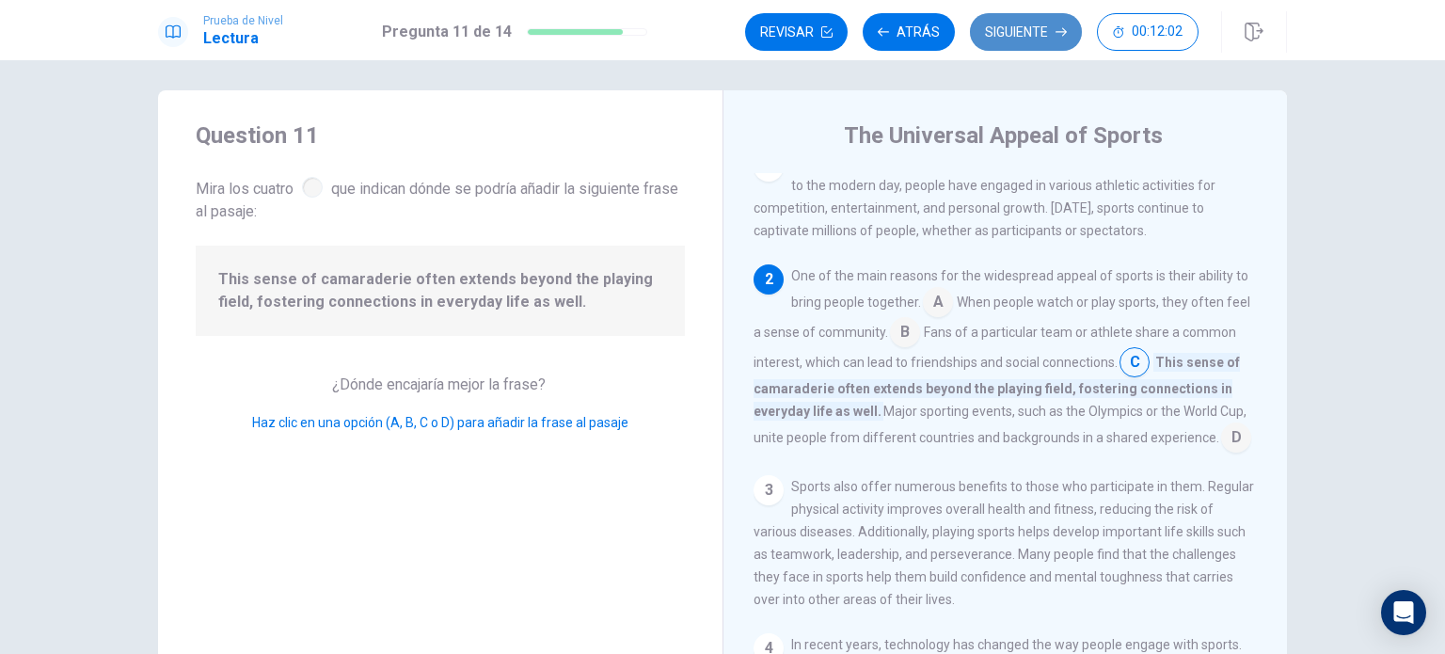
click at [1068, 25] on button "Siguiente" at bounding box center [1026, 32] width 112 height 38
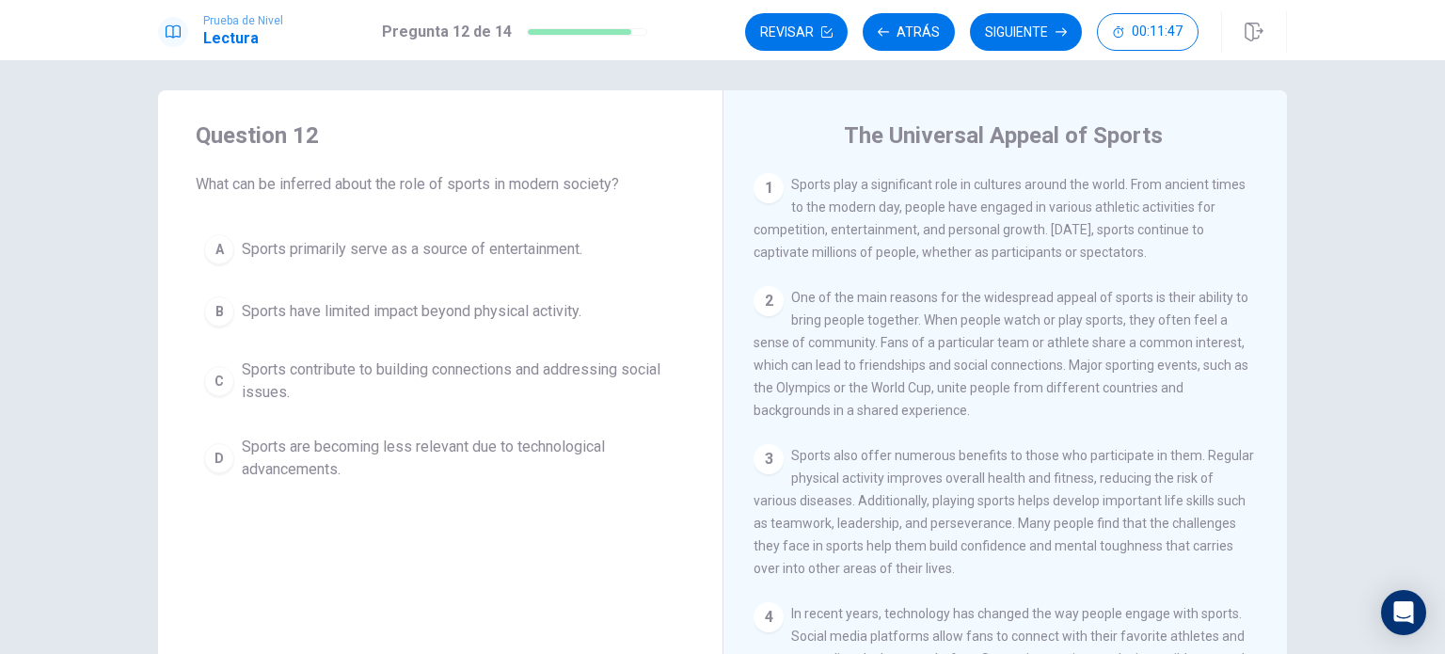
drag, startPoint x: 260, startPoint y: 383, endPoint x: 273, endPoint y: 383, distance: 13.2
click at [260, 383] on span "Sports contribute to building connections and addressing social issues." at bounding box center [459, 380] width 435 height 45
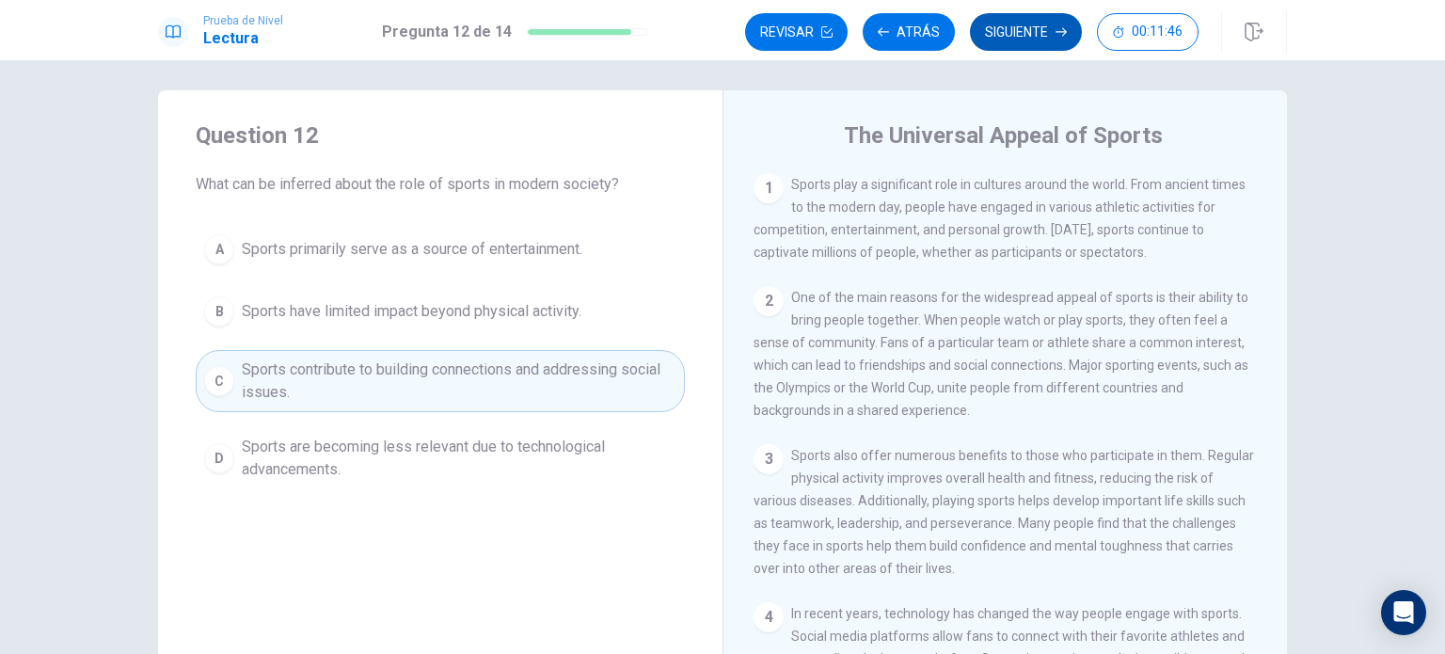
click at [1047, 28] on button "Siguiente" at bounding box center [1026, 32] width 112 height 38
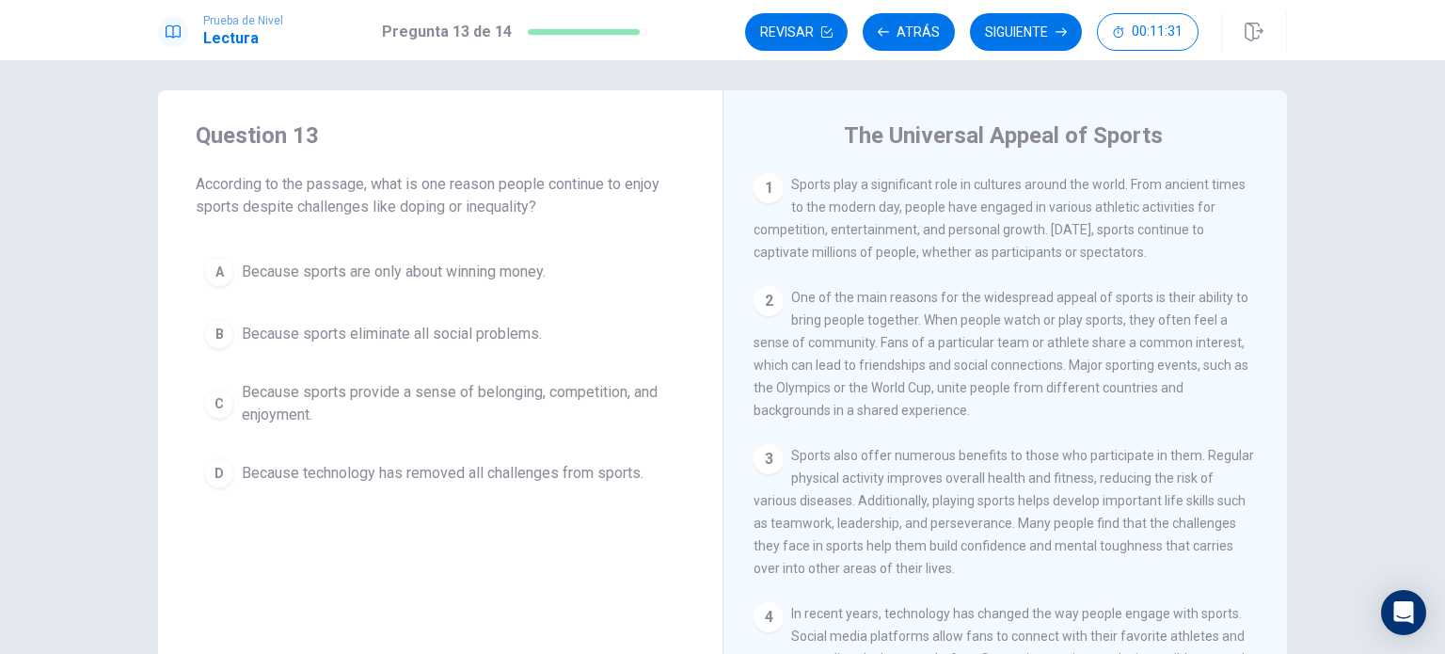
click at [227, 405] on div "C" at bounding box center [219, 403] width 30 height 30
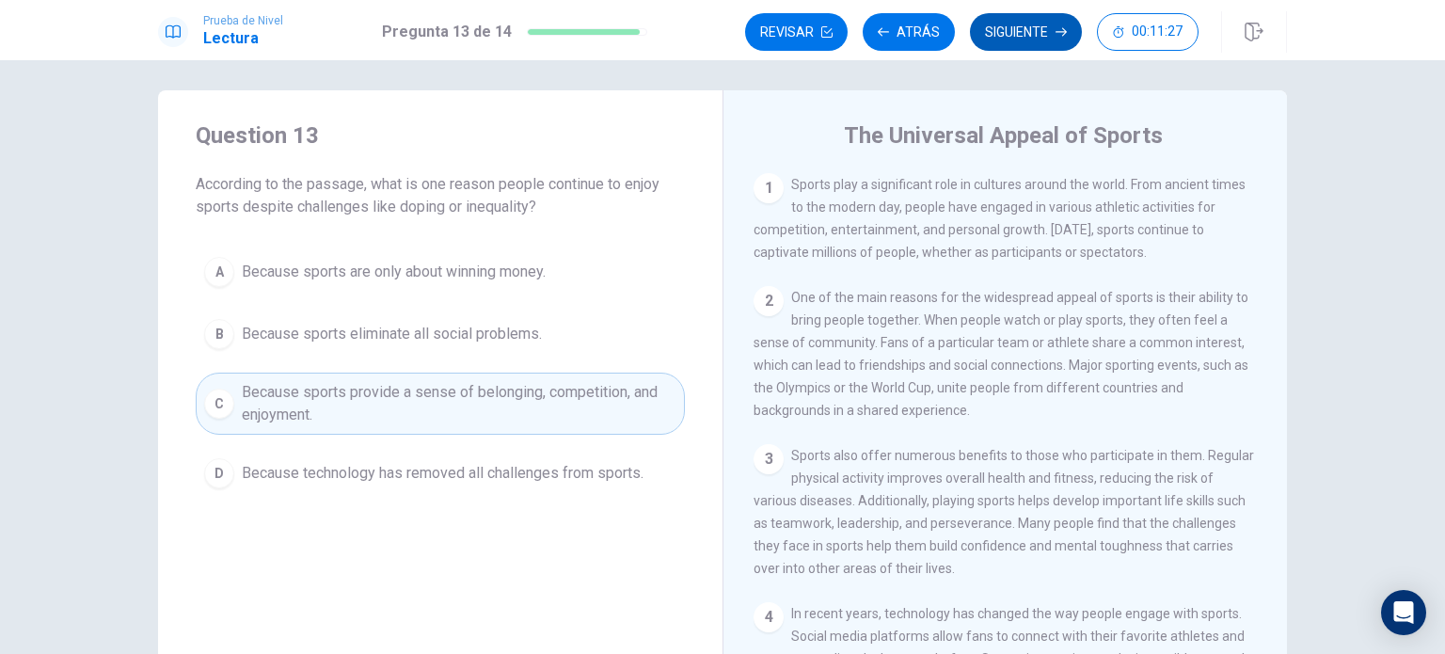
click at [1038, 31] on button "Siguiente" at bounding box center [1026, 32] width 112 height 38
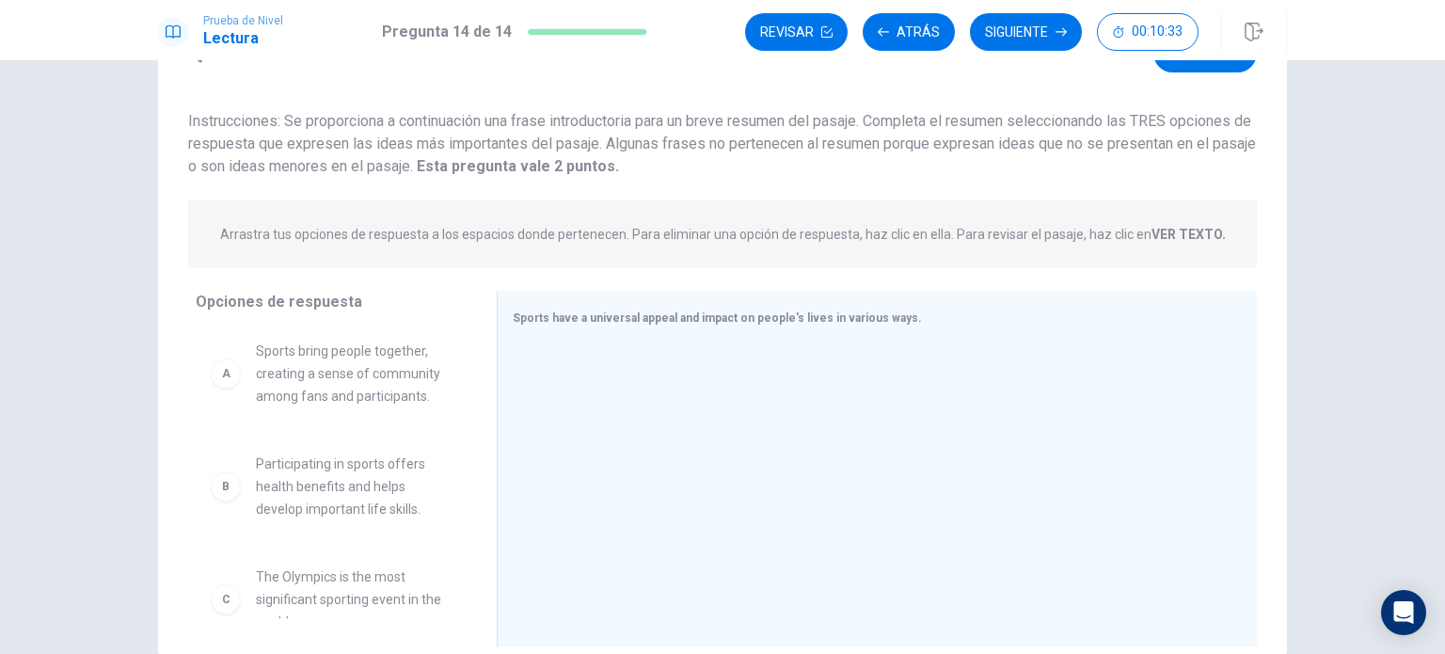
scroll to position [0, 0]
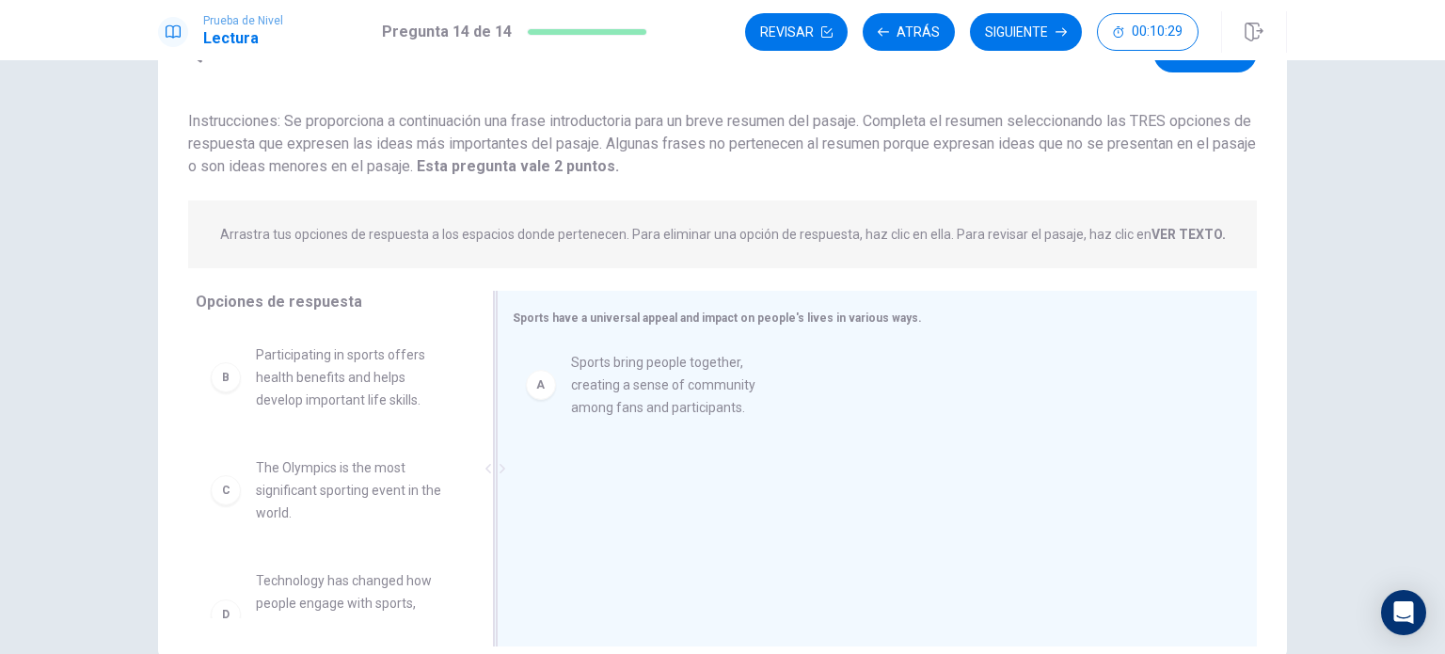
drag, startPoint x: 239, startPoint y: 396, endPoint x: 617, endPoint y: 404, distance: 378.2
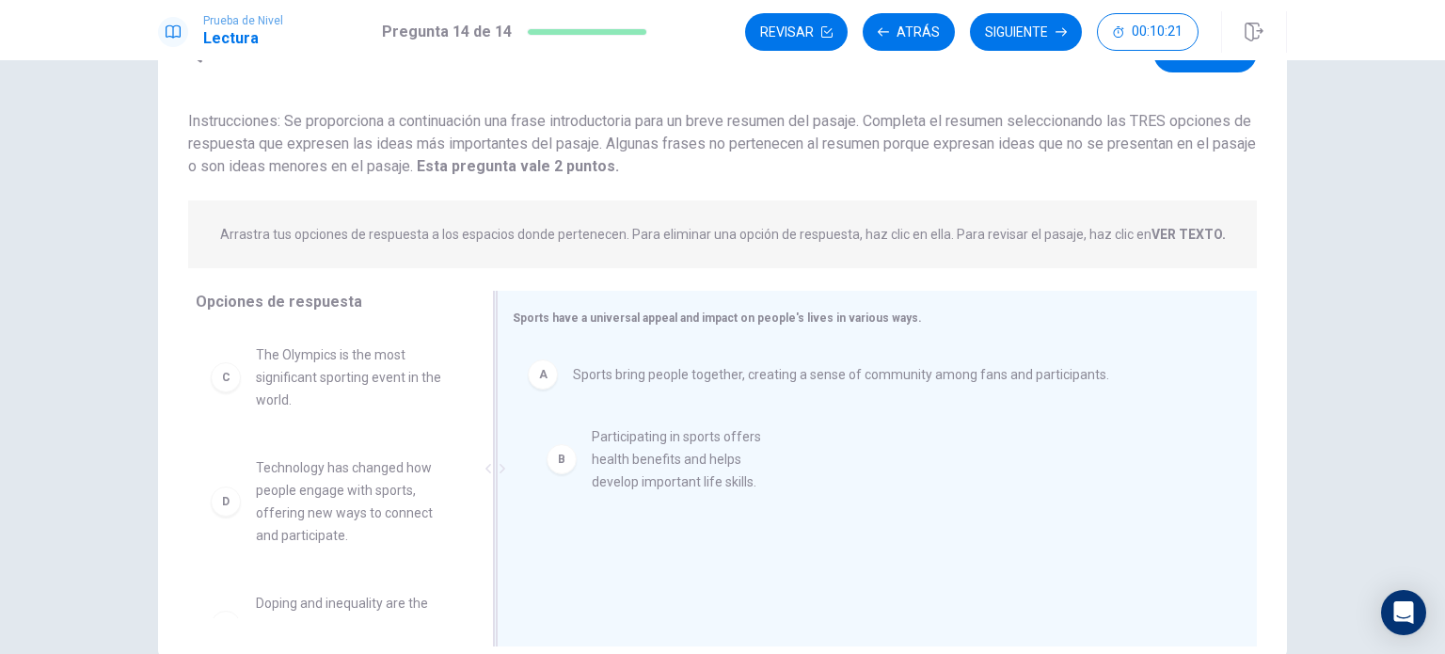
drag, startPoint x: 296, startPoint y: 389, endPoint x: 641, endPoint y: 471, distance: 354.8
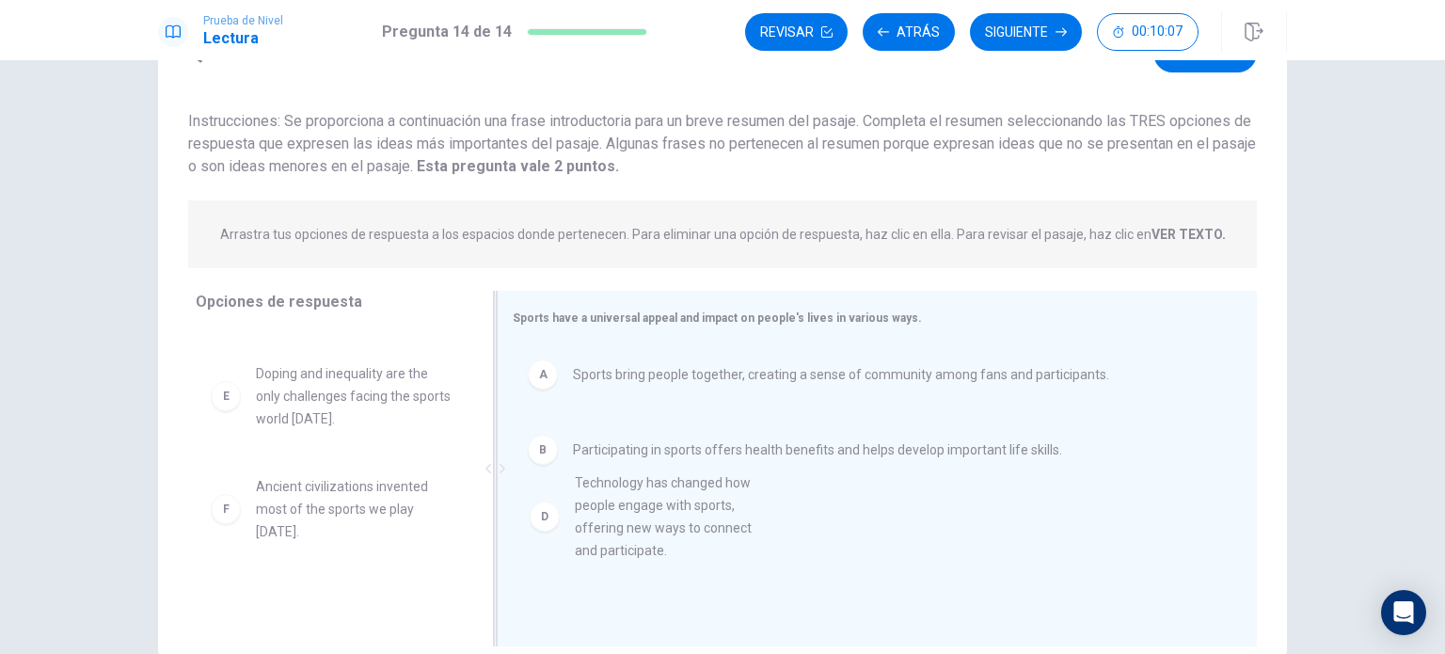
drag, startPoint x: 293, startPoint y: 421, endPoint x: 638, endPoint y: 533, distance: 362.0
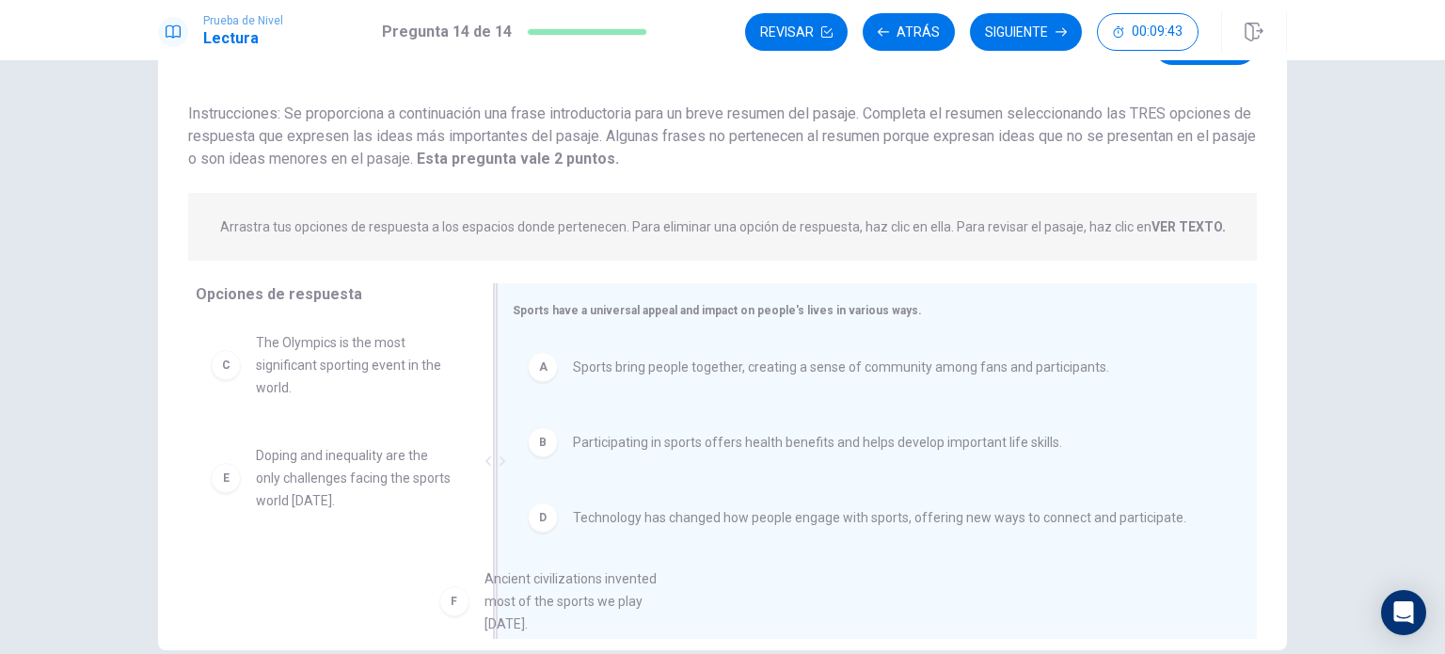
scroll to position [5, 0]
drag, startPoint x: 290, startPoint y: 590, endPoint x: 611, endPoint y: 595, distance: 321.7
drag, startPoint x: 372, startPoint y: 595, endPoint x: 729, endPoint y: 594, distance: 356.5
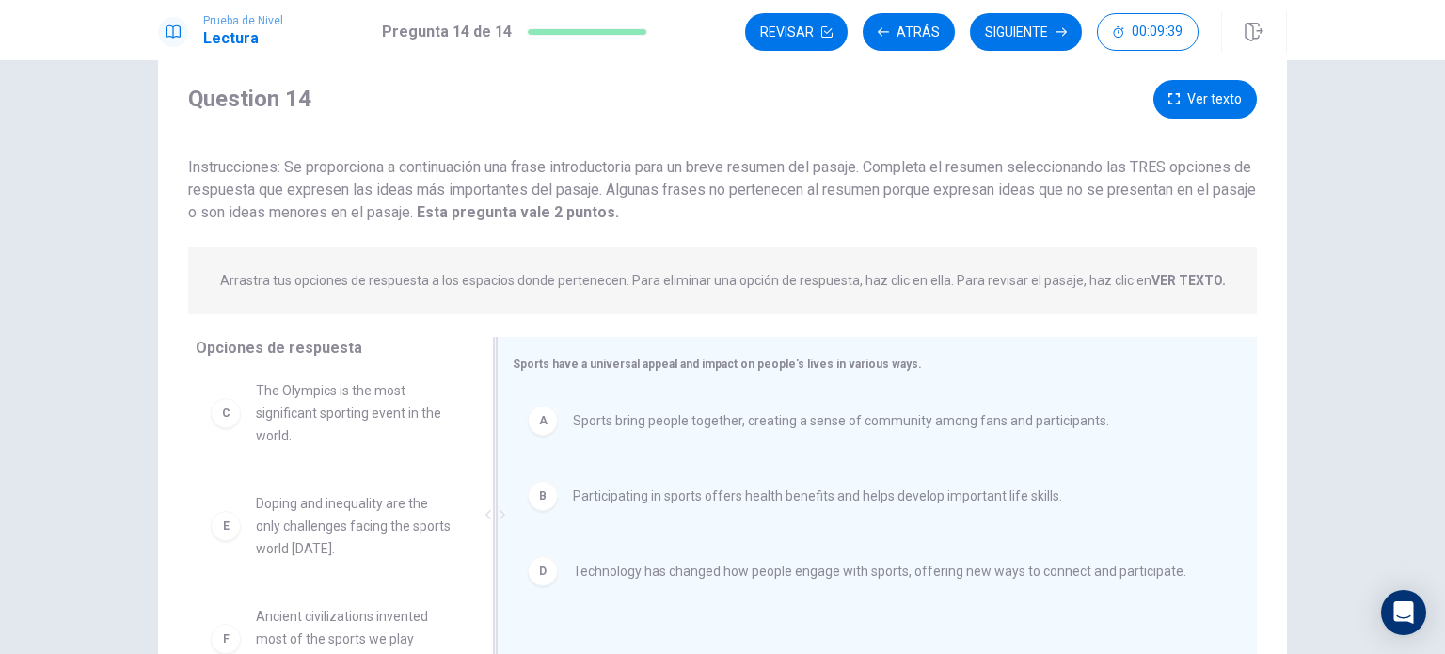
scroll to position [0, 0]
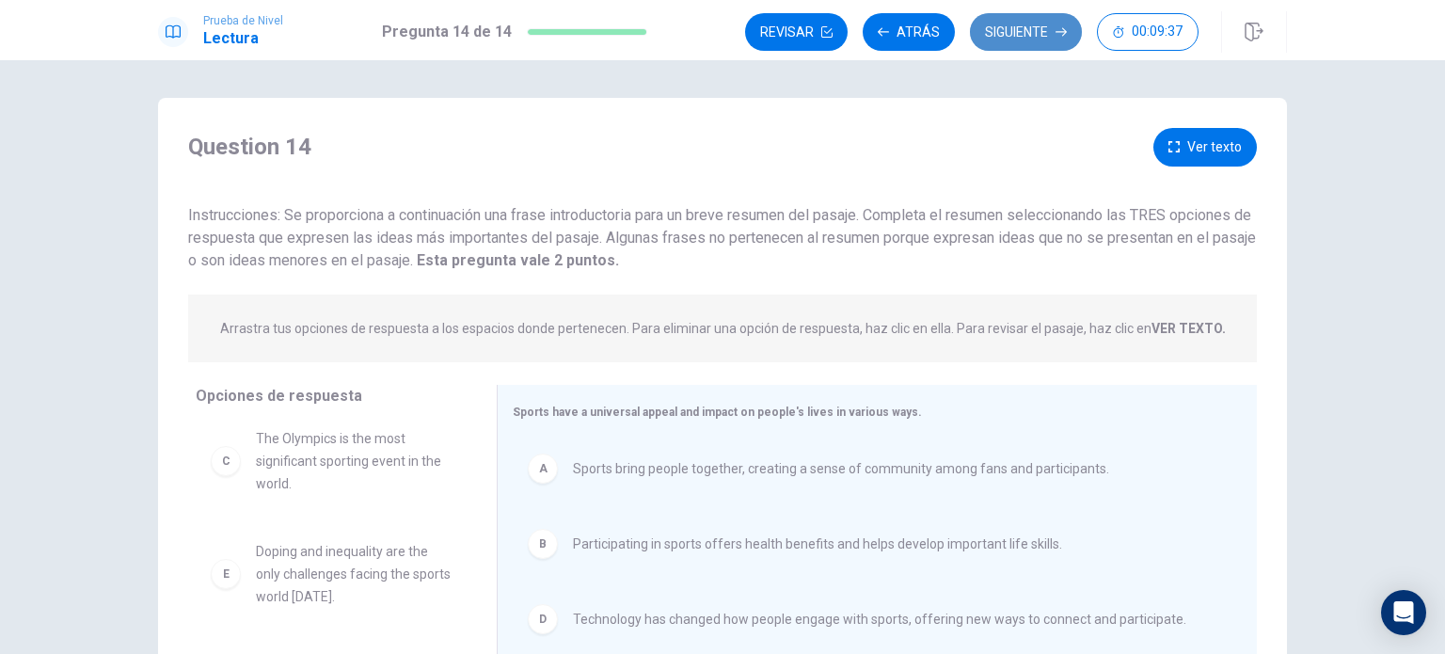
click at [1016, 24] on button "Siguiente" at bounding box center [1026, 32] width 112 height 38
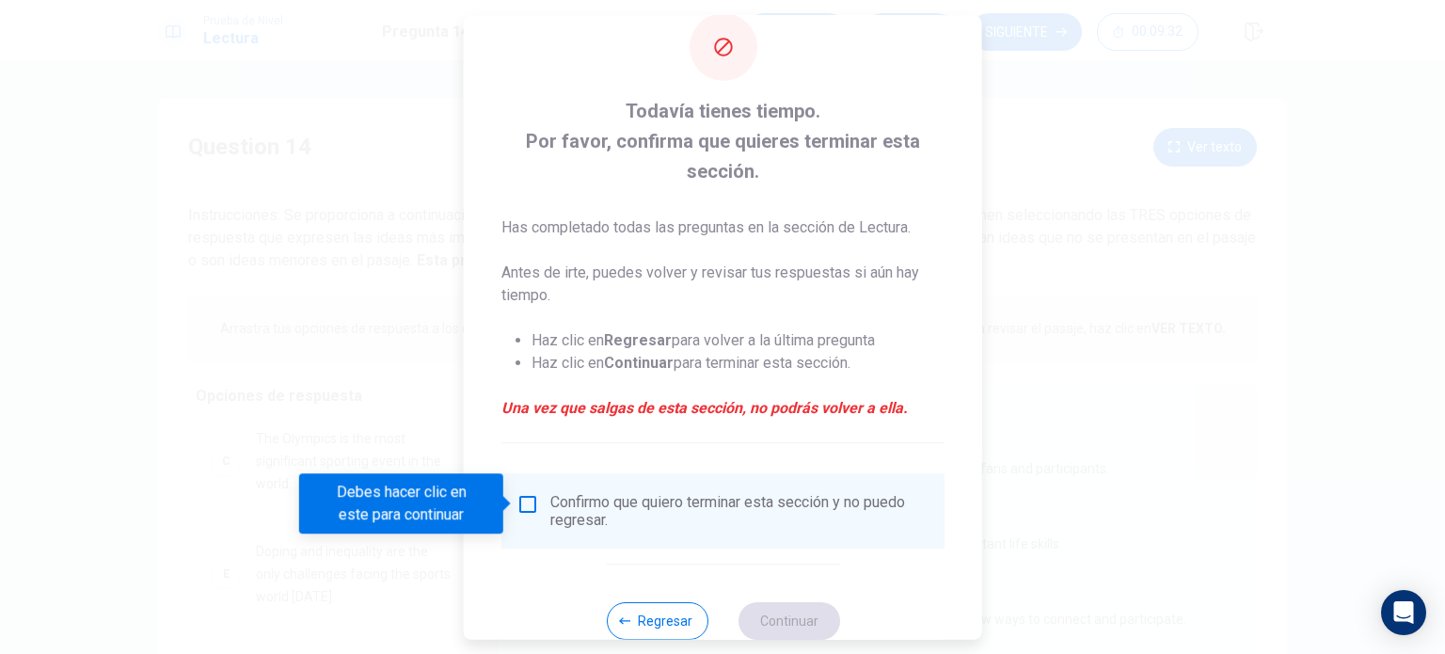
scroll to position [77, 0]
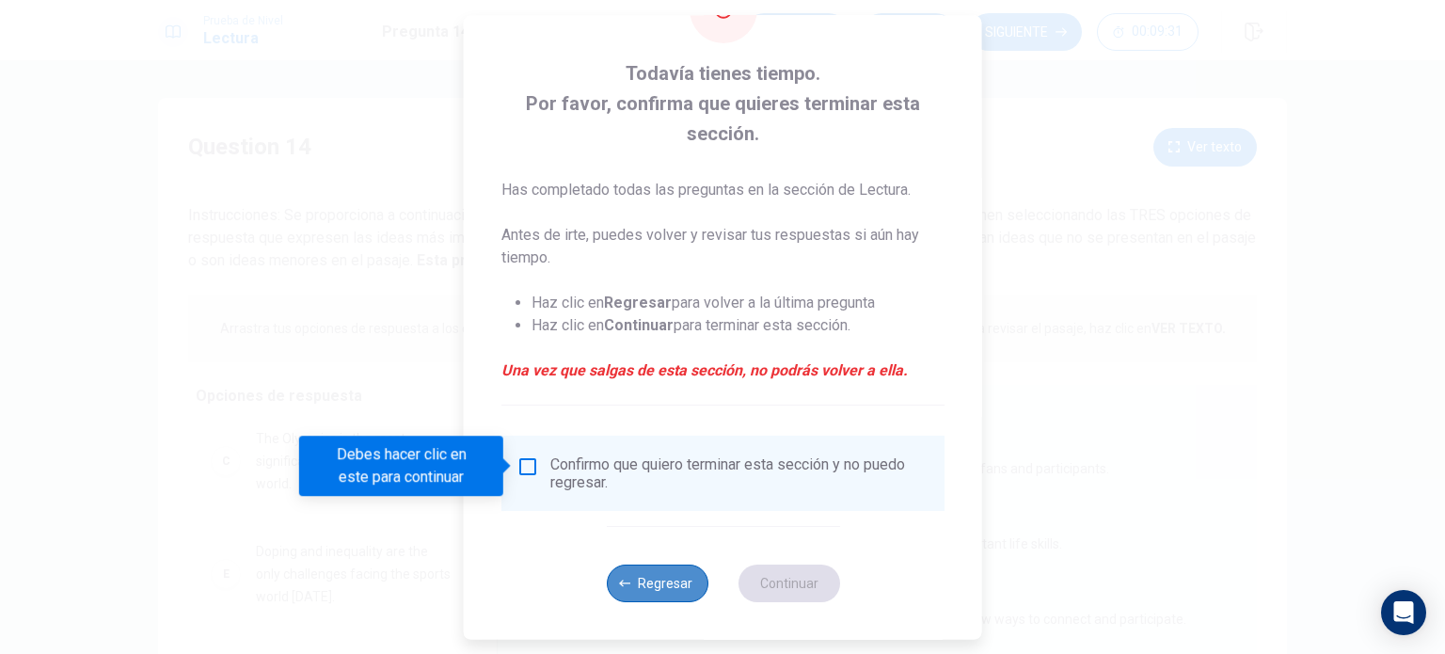
click at [665, 586] on button "Regresar" at bounding box center [657, 583] width 102 height 38
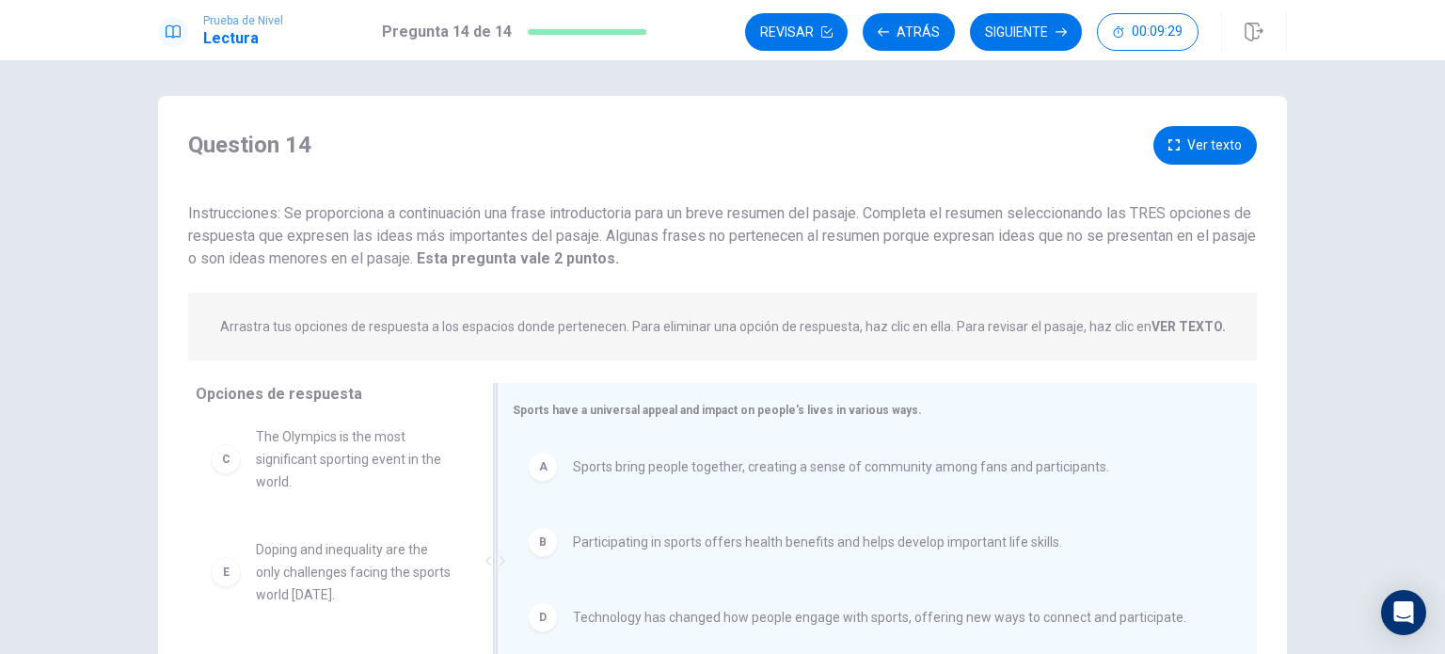
scroll to position [0, 0]
click at [895, 34] on button "Atrás" at bounding box center [909, 32] width 92 height 38
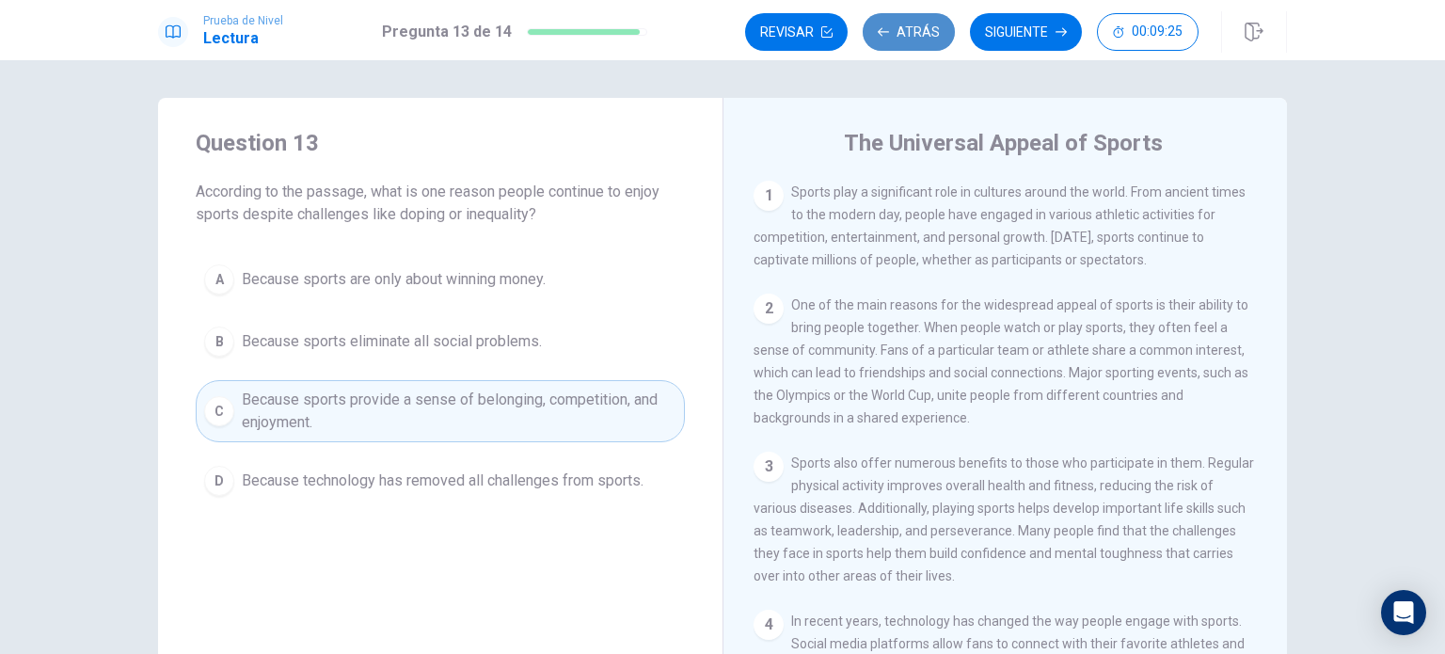
click at [895, 34] on button "Atrás" at bounding box center [909, 32] width 92 height 38
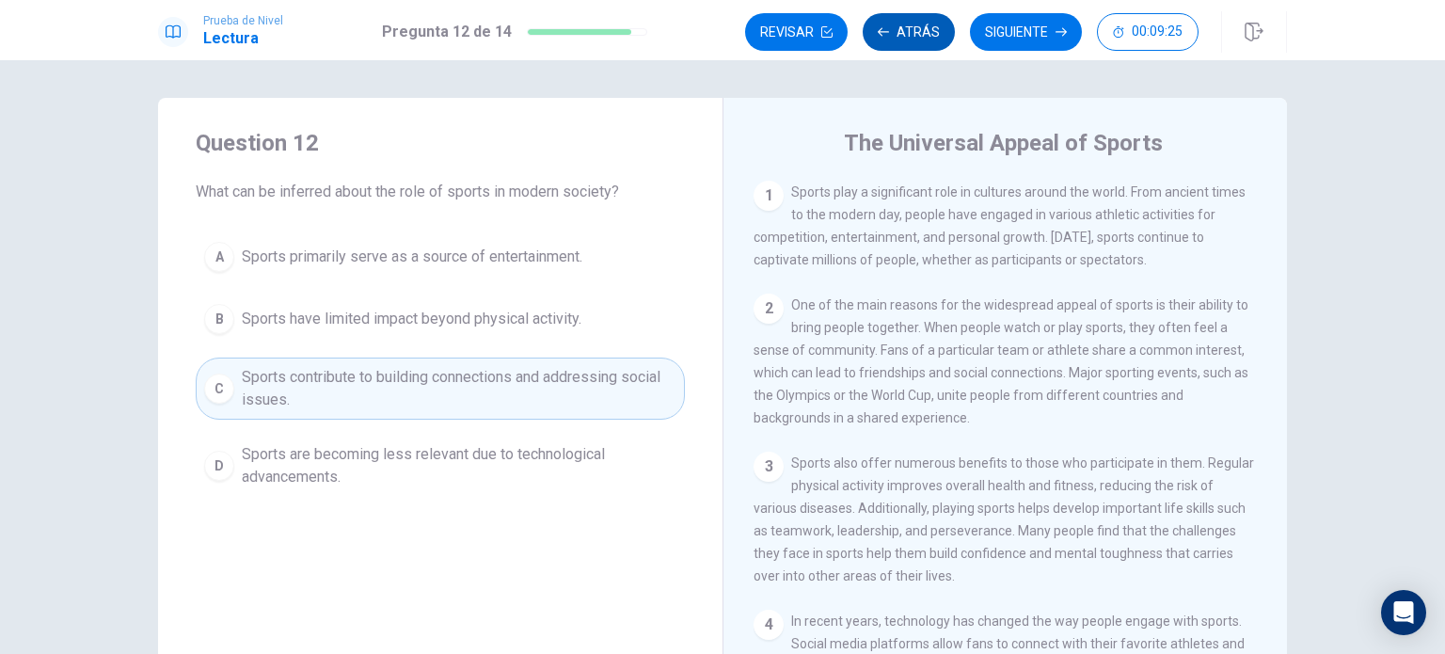
click at [895, 34] on button "Atrás" at bounding box center [909, 32] width 92 height 38
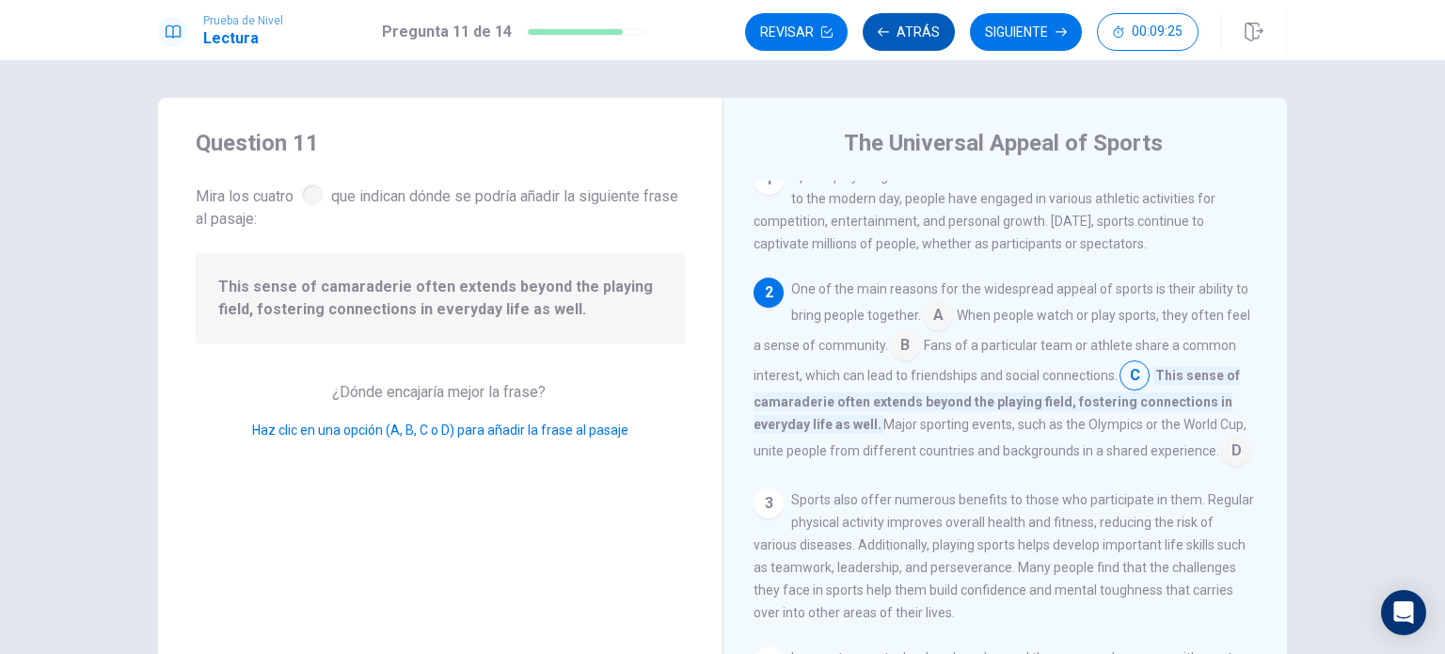
click at [895, 34] on button "Atrás" at bounding box center [909, 32] width 92 height 38
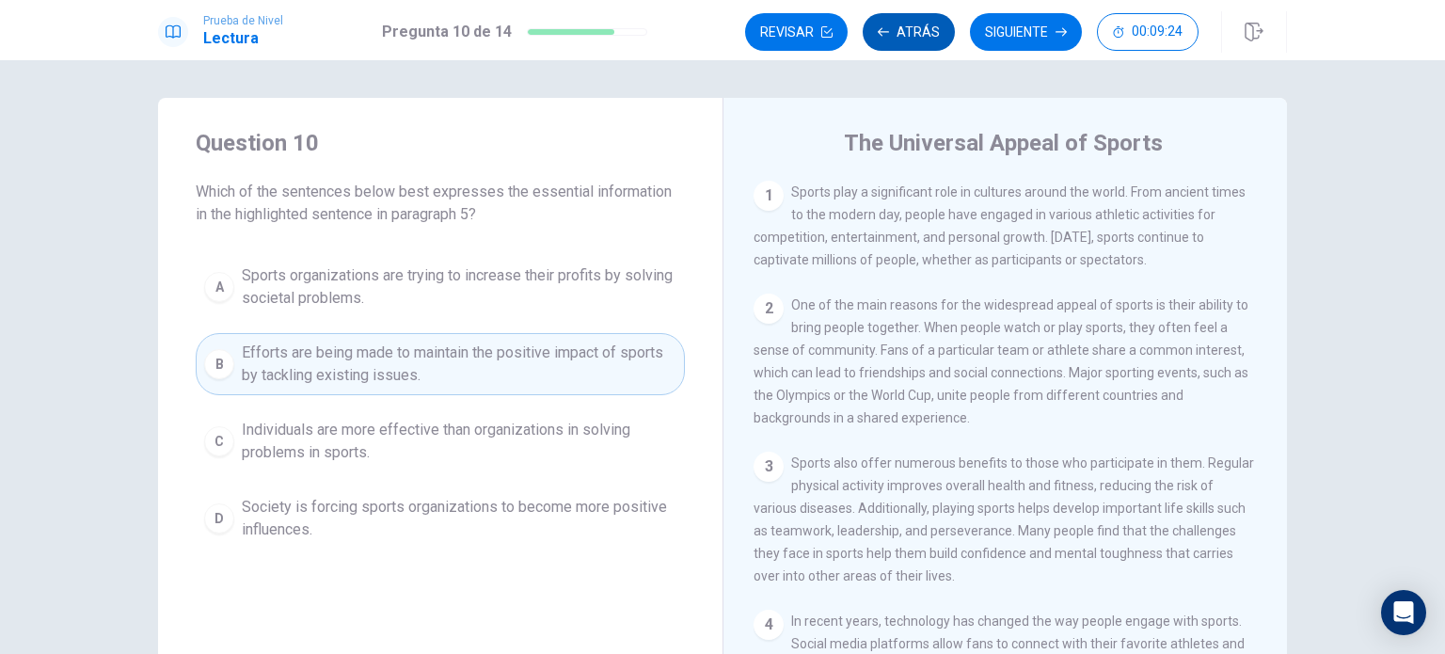
click at [895, 33] on button "Atrás" at bounding box center [909, 32] width 92 height 38
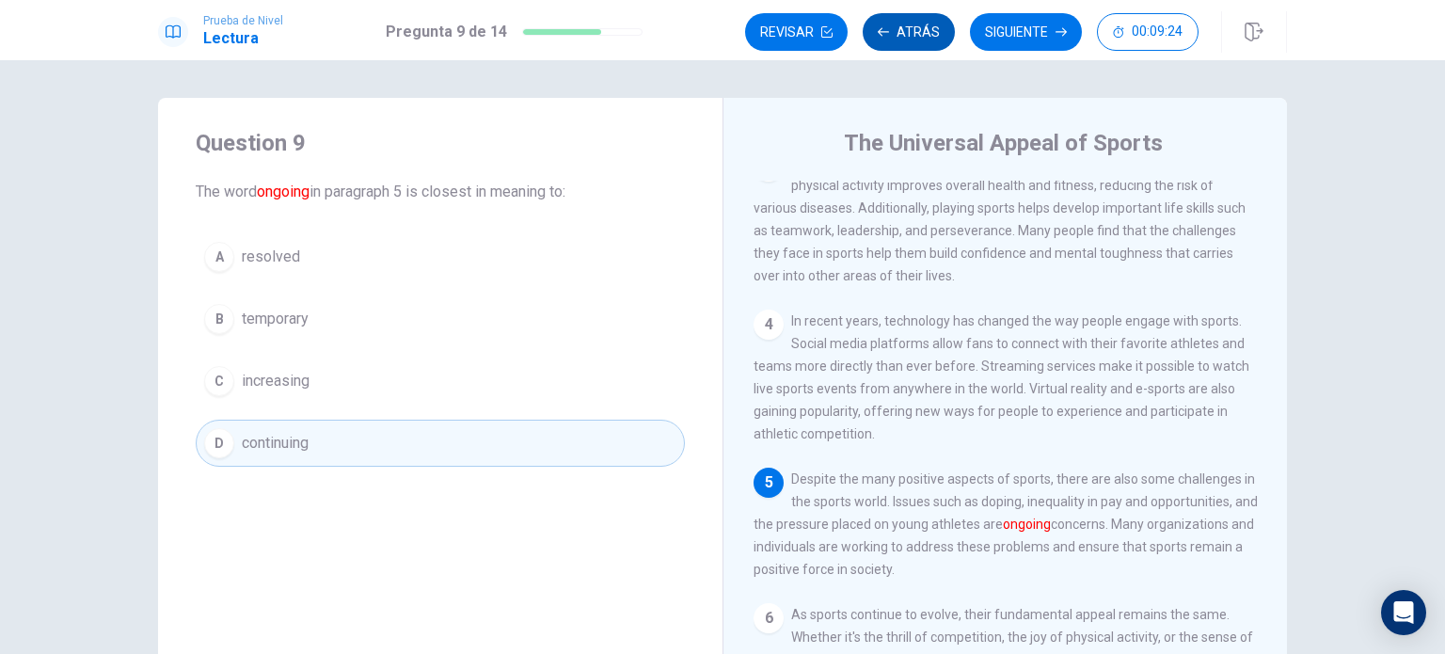
click at [896, 33] on button "Atrás" at bounding box center [909, 32] width 92 height 38
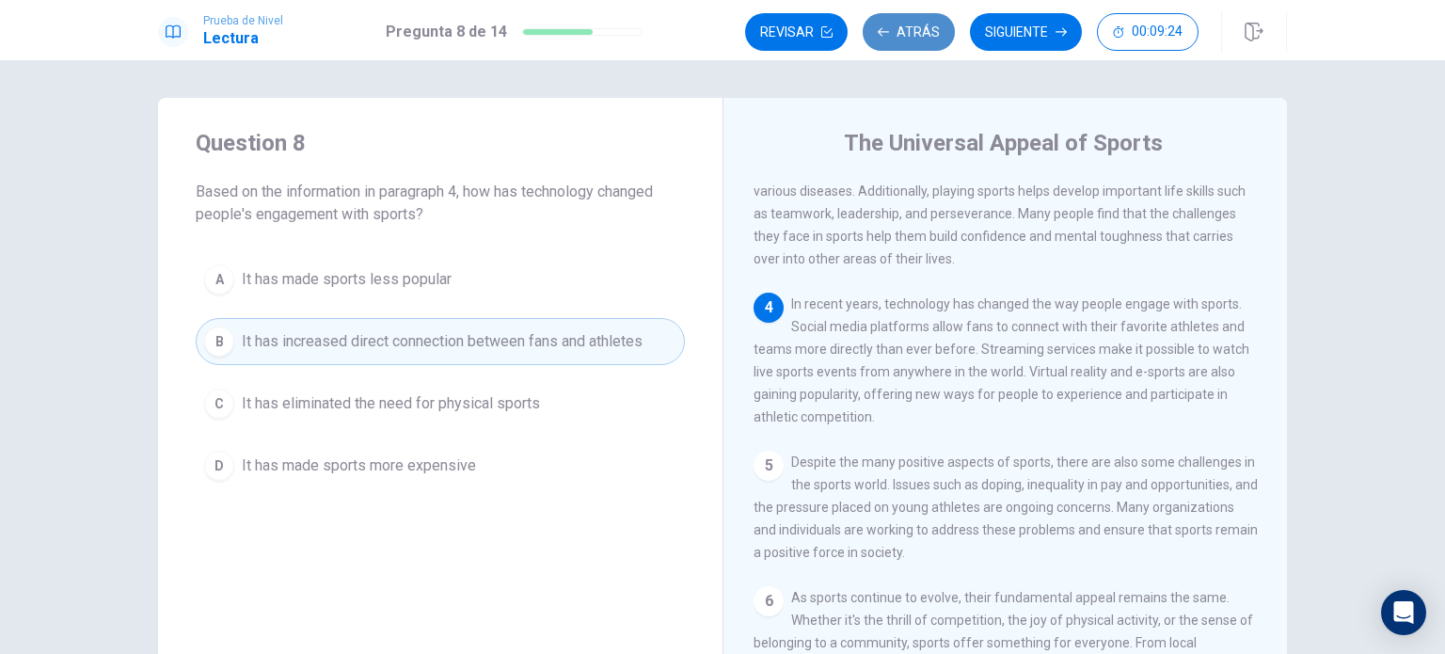
click at [896, 33] on button "Atrás" at bounding box center [909, 32] width 92 height 38
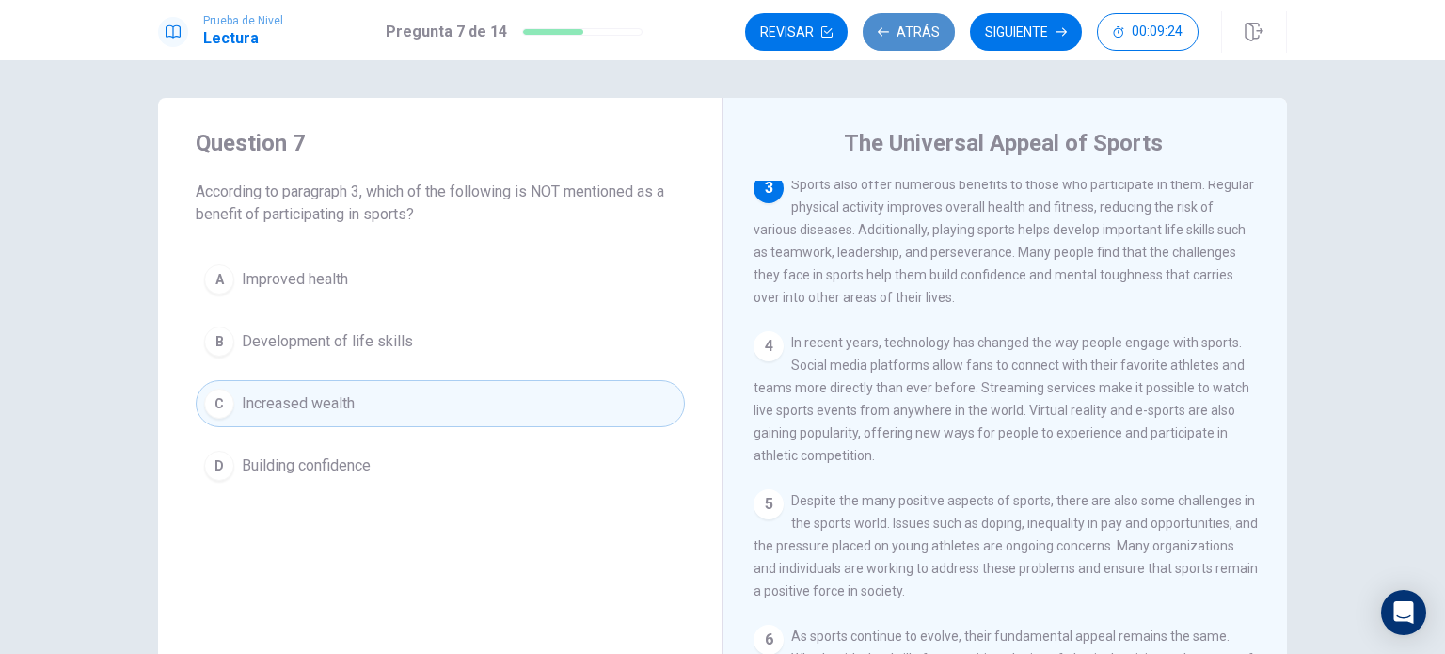
click at [898, 33] on button "Atrás" at bounding box center [909, 32] width 92 height 38
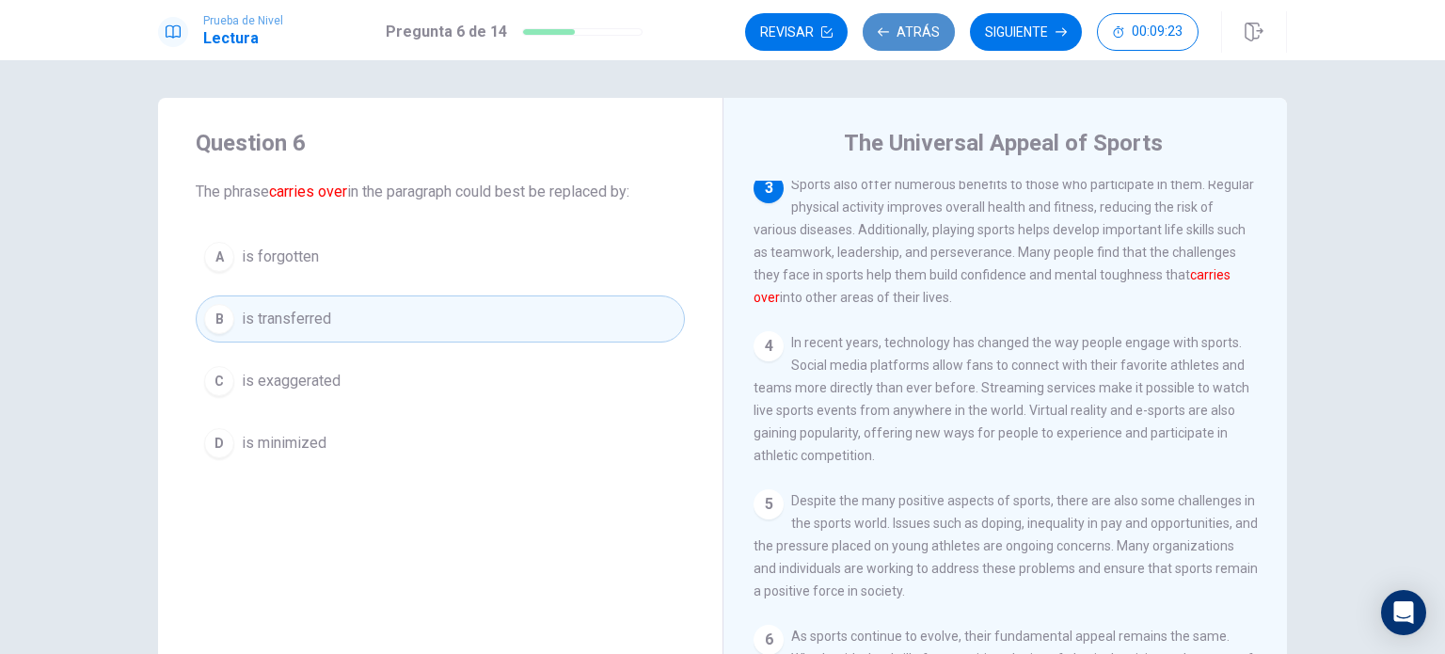
click at [899, 33] on button "Atrás" at bounding box center [909, 32] width 92 height 38
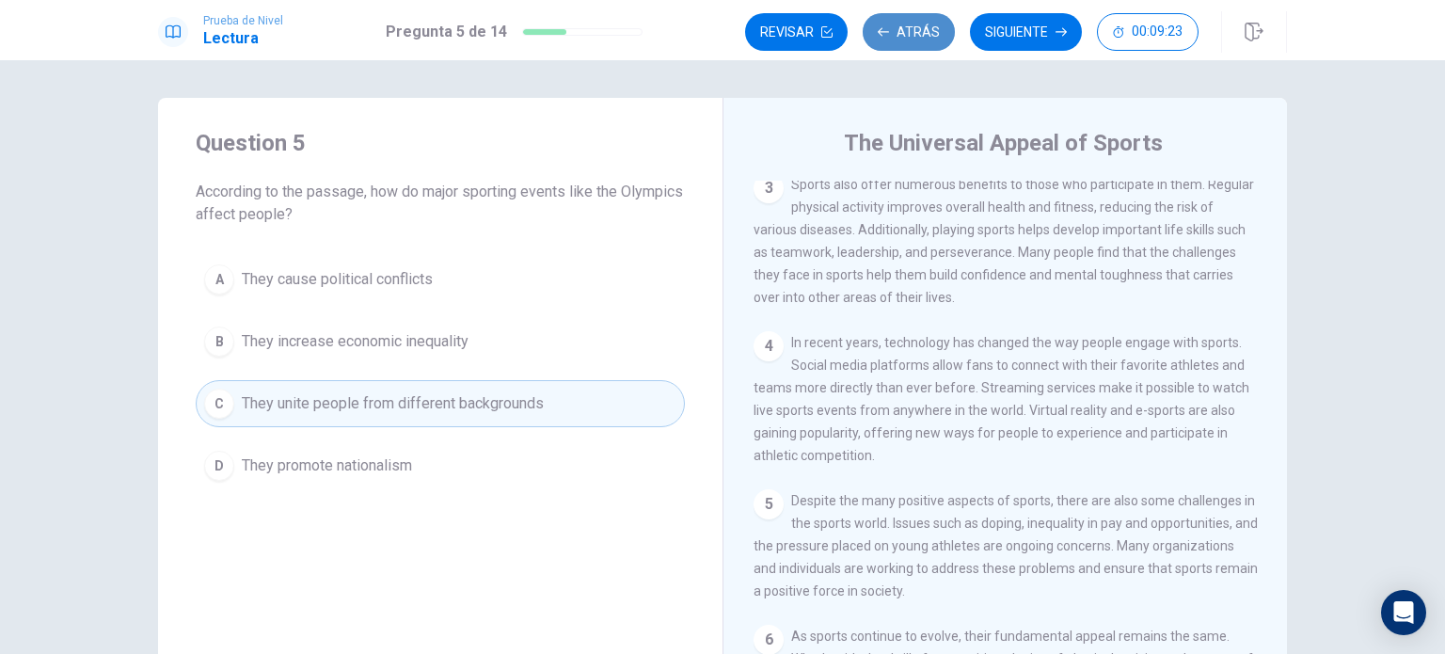
click at [899, 33] on button "Atrás" at bounding box center [909, 32] width 92 height 38
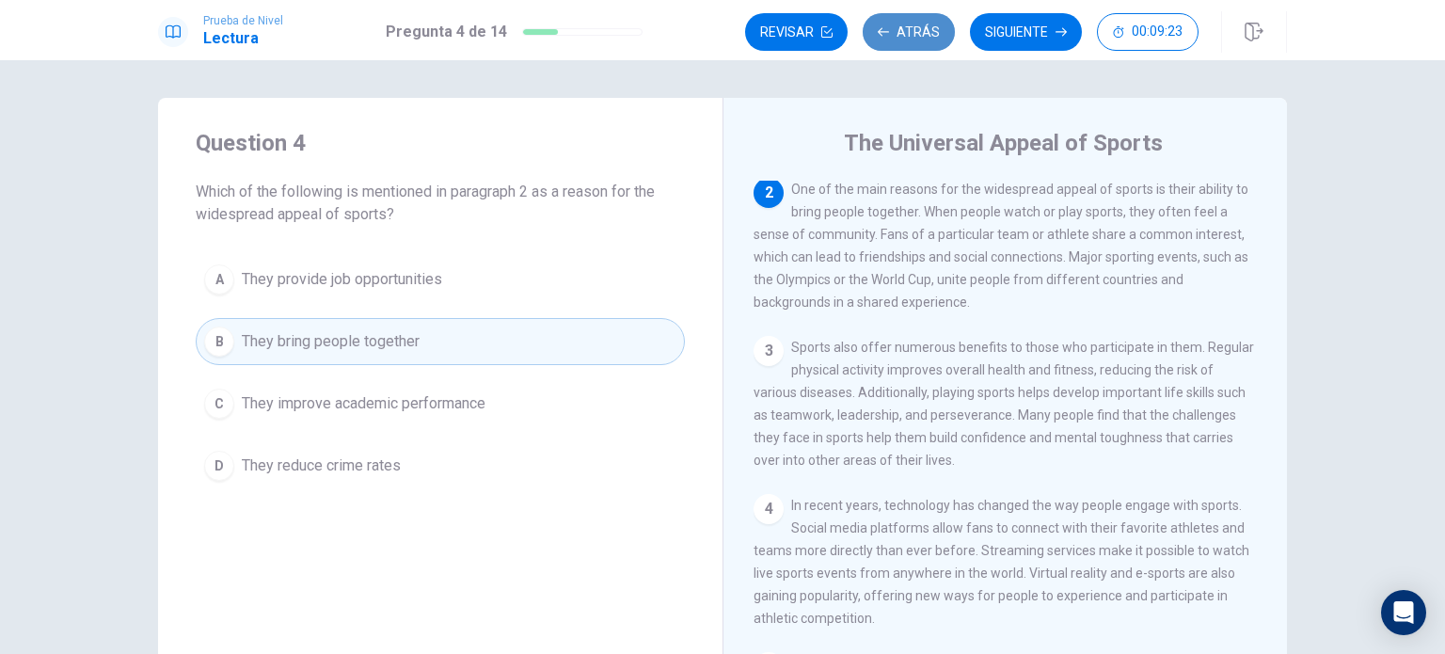
click at [899, 33] on button "Atrás" at bounding box center [909, 32] width 92 height 38
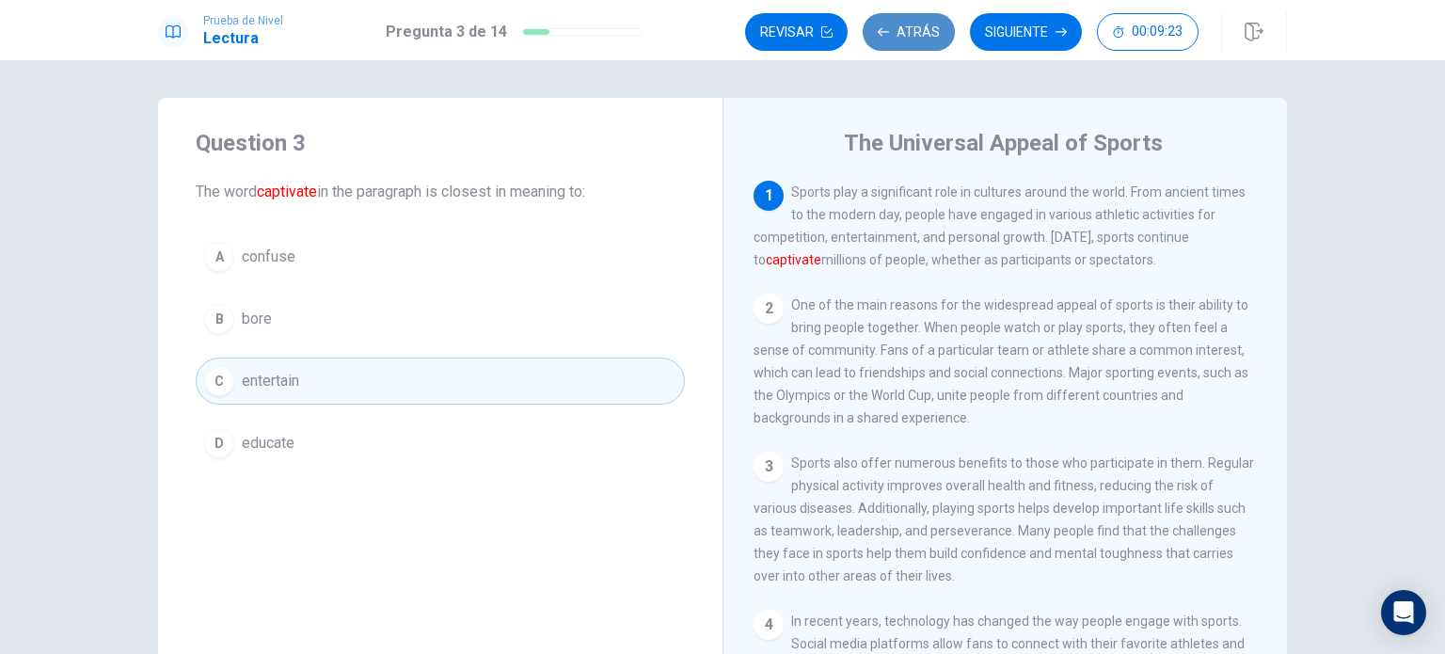
click at [899, 33] on button "Atrás" at bounding box center [909, 32] width 92 height 38
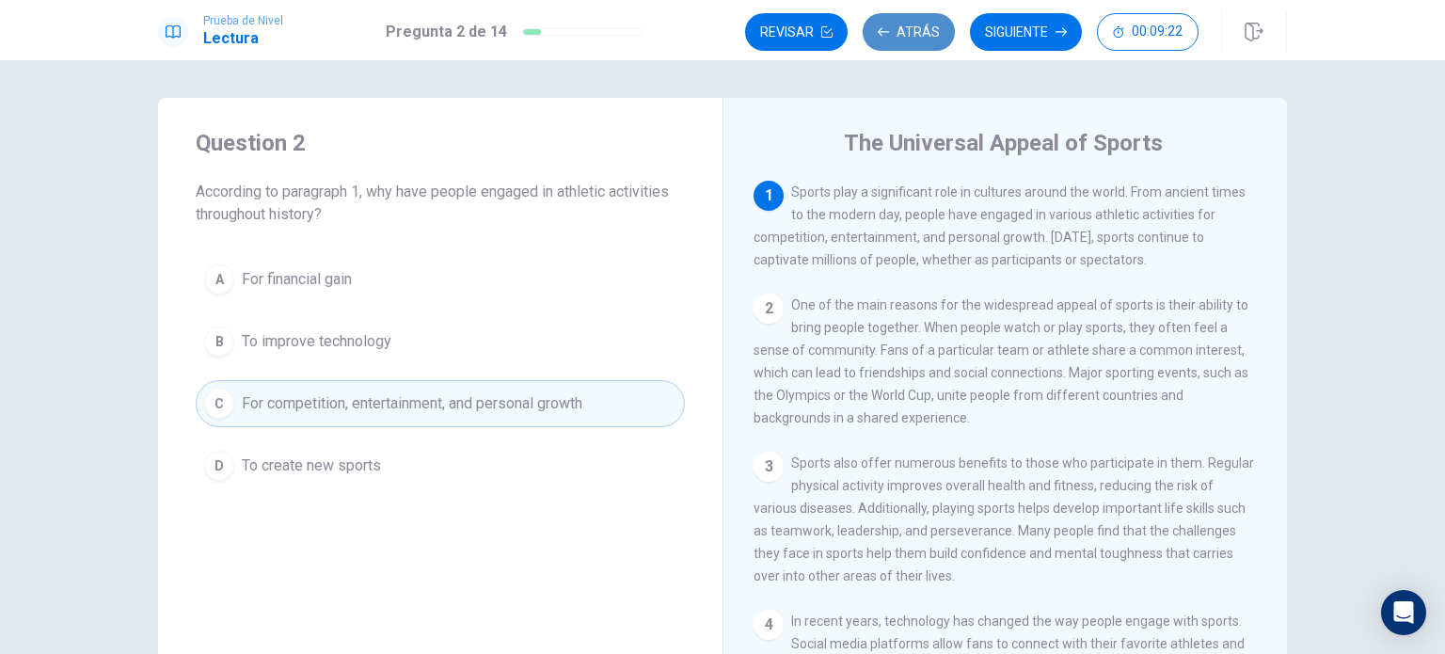
click at [899, 33] on button "Atrás" at bounding box center [909, 32] width 92 height 38
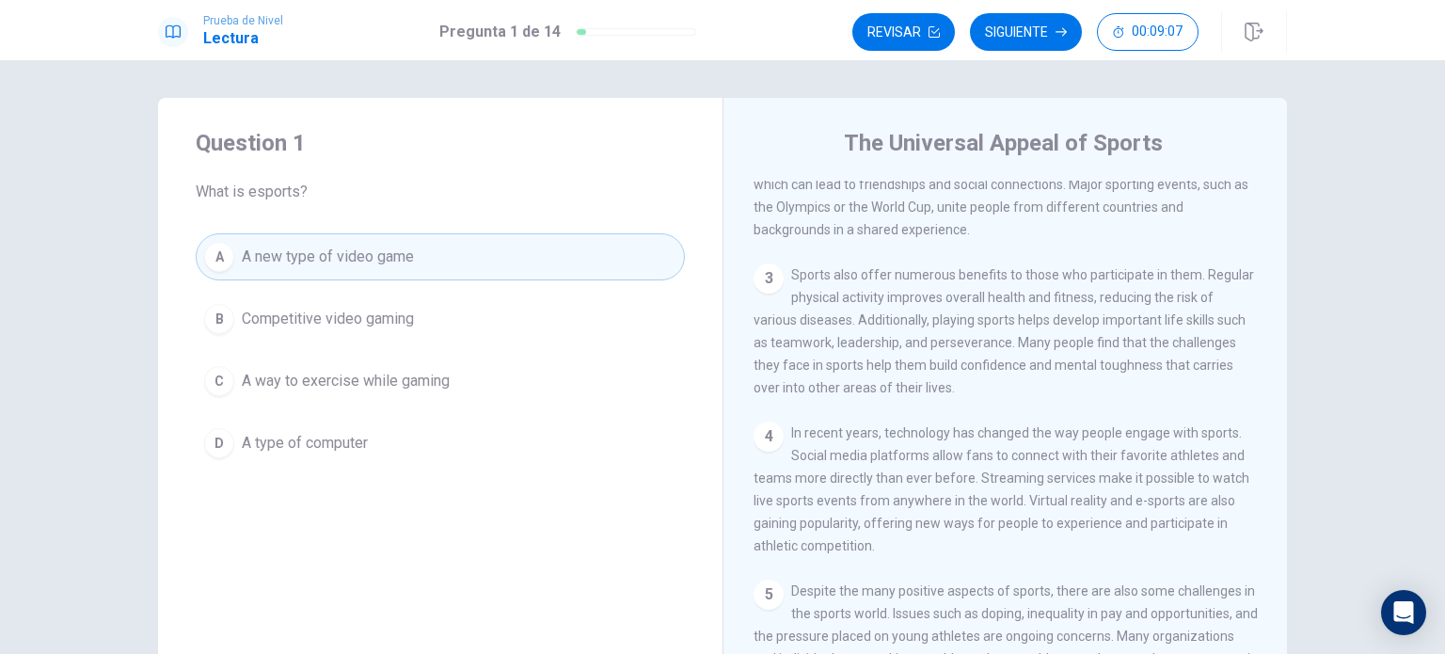
scroll to position [282, 0]
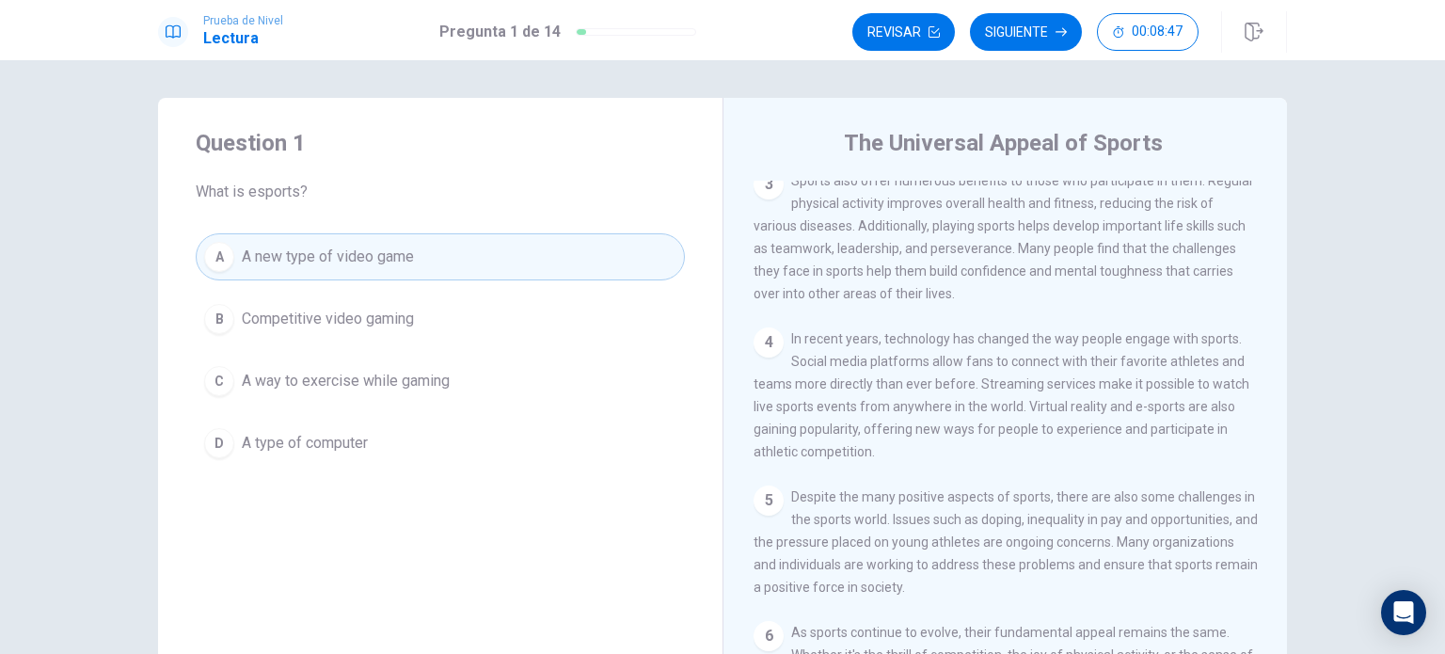
click at [382, 308] on span "Competitive video gaming" at bounding box center [328, 319] width 172 height 23
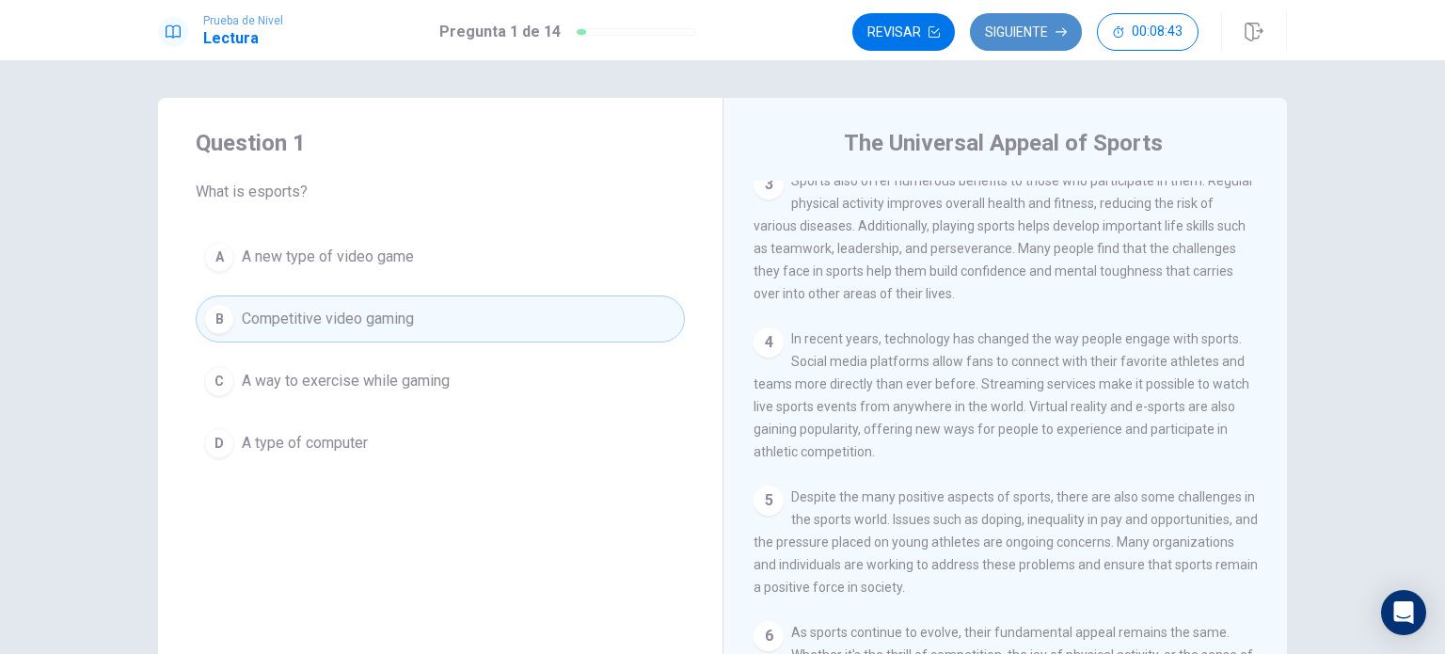
click at [1015, 18] on button "Siguiente" at bounding box center [1026, 32] width 112 height 38
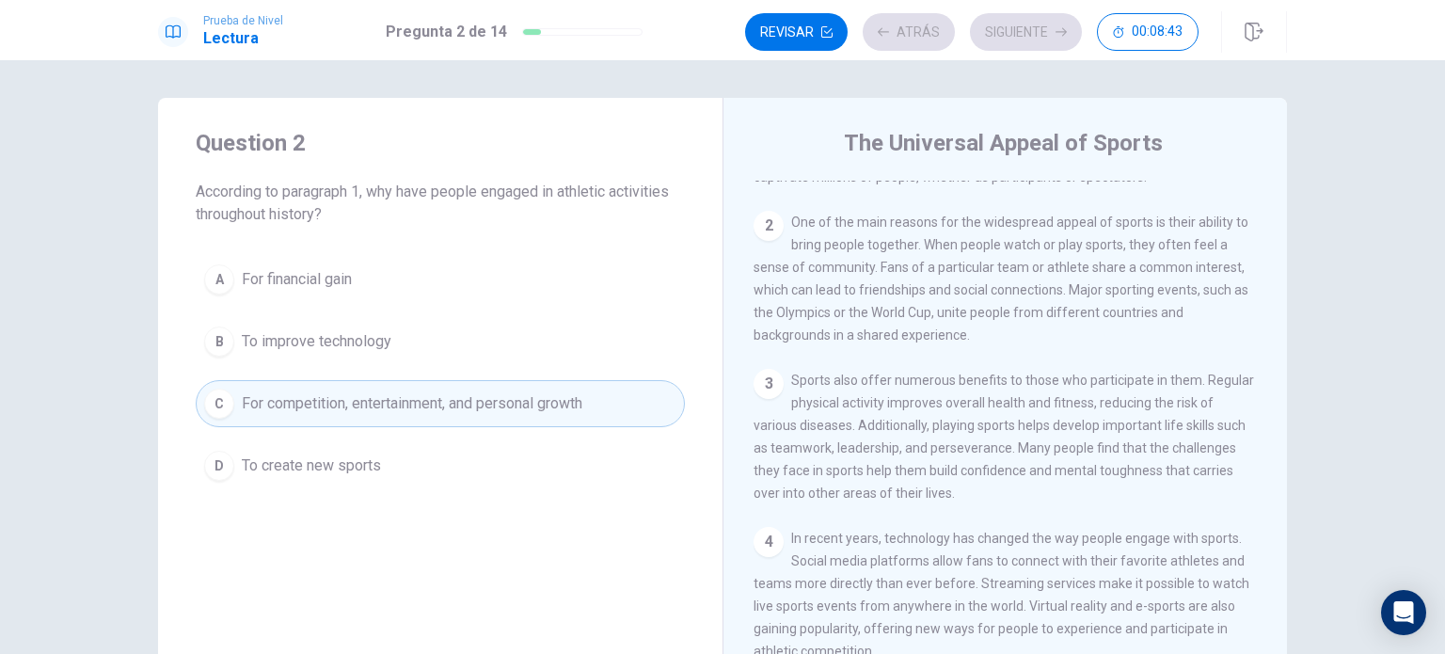
scroll to position [0, 0]
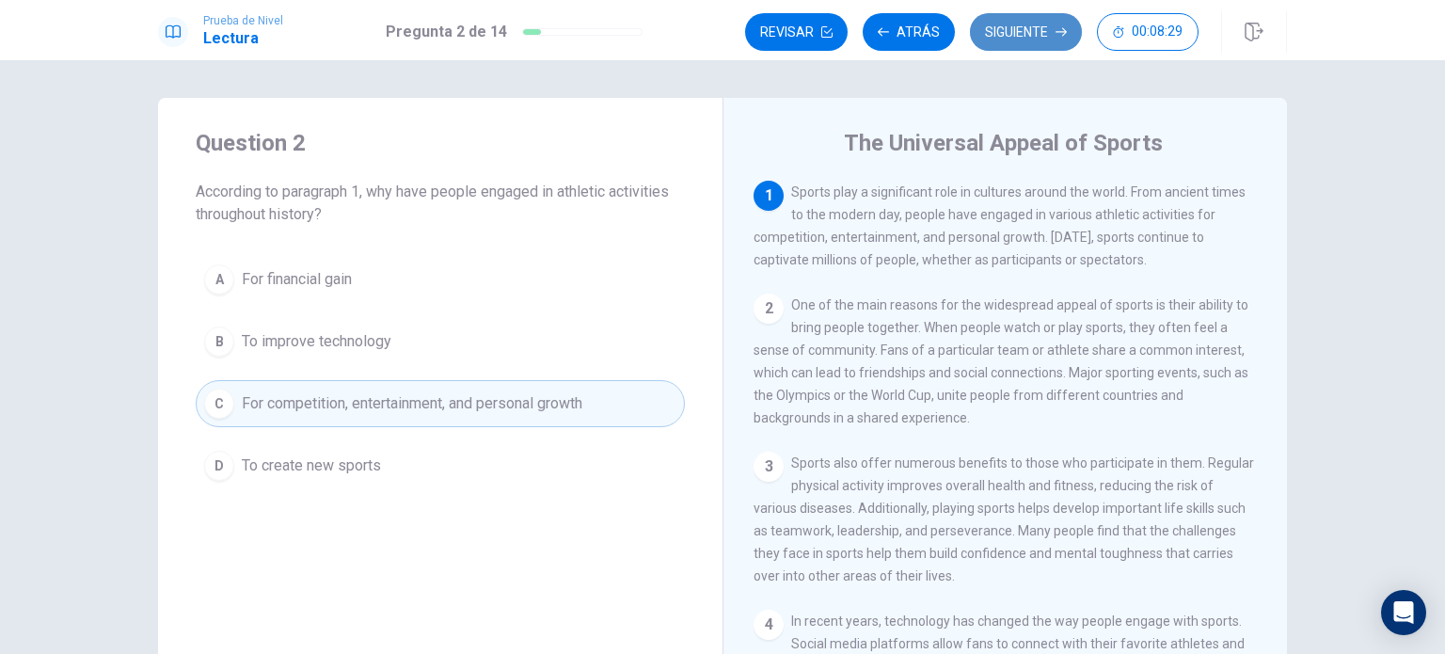
click at [1054, 25] on button "Siguiente" at bounding box center [1026, 32] width 112 height 38
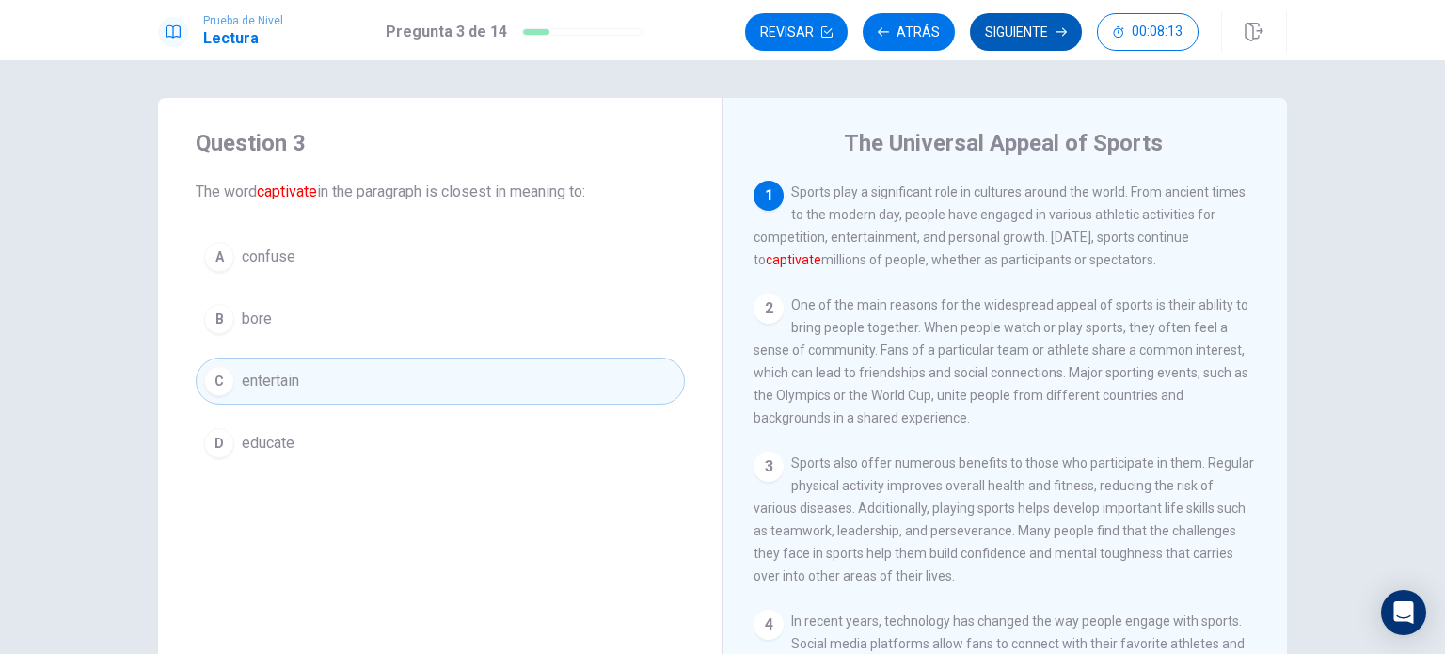
click at [1046, 26] on button "Siguiente" at bounding box center [1026, 32] width 112 height 38
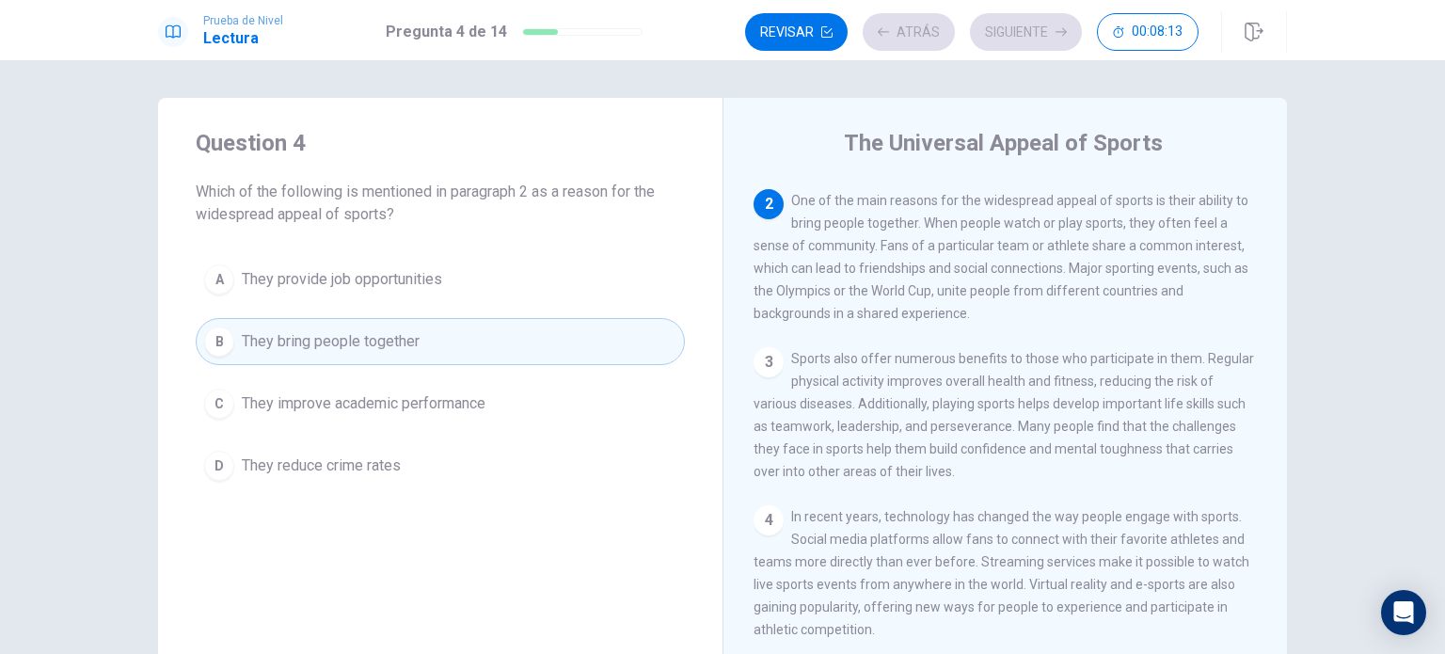
scroll to position [116, 0]
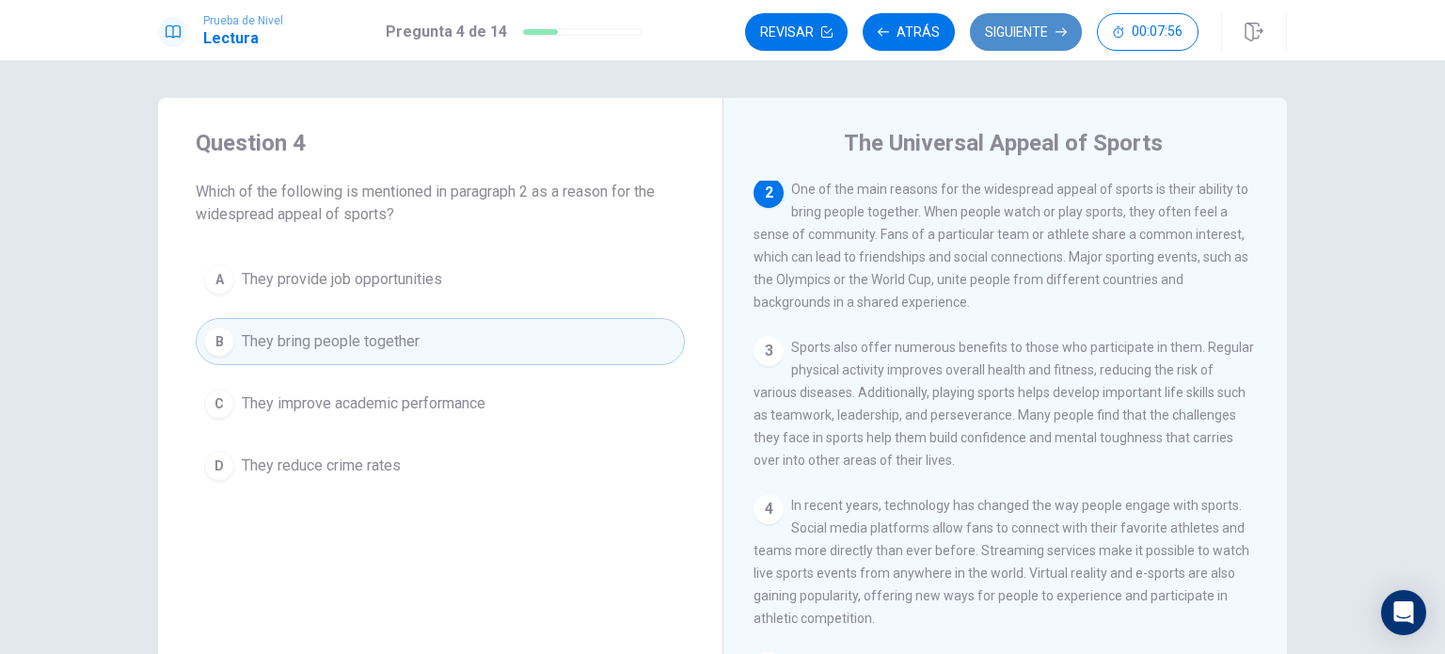
click at [1003, 30] on button "Siguiente" at bounding box center [1026, 32] width 112 height 38
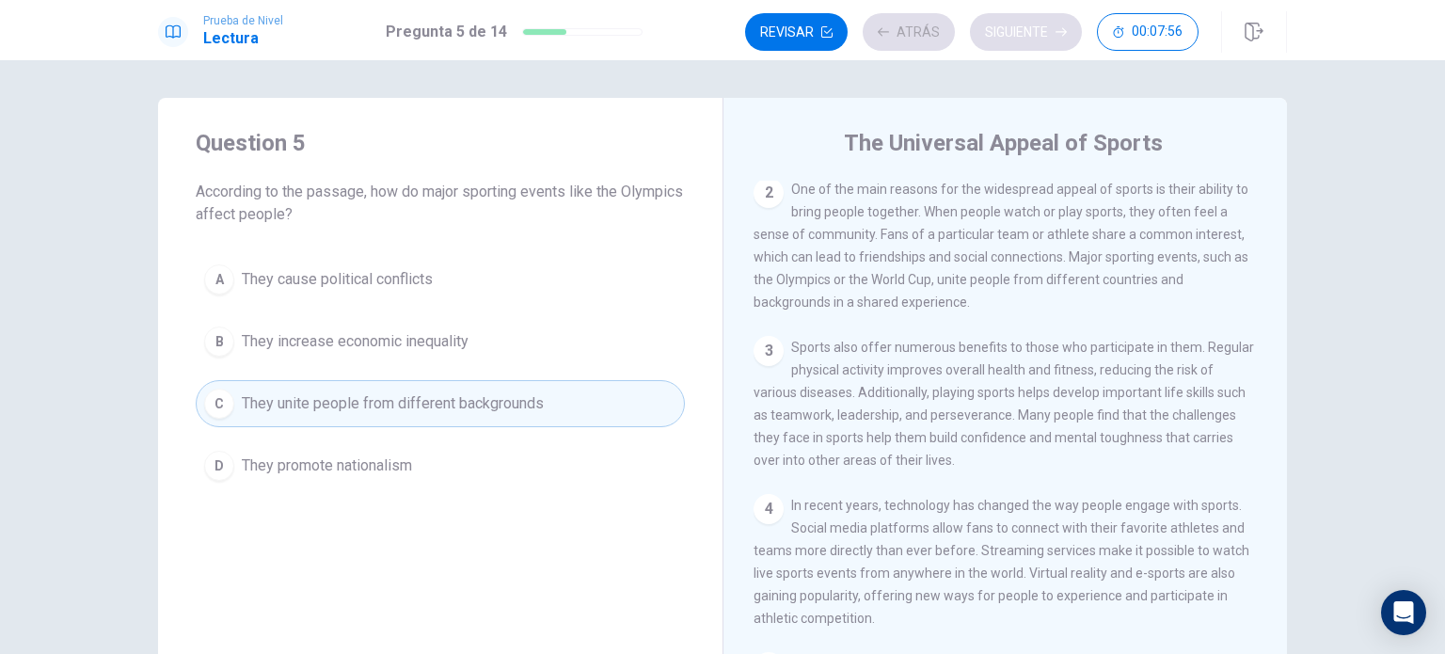
click at [1003, 30] on div "Revisar Atrás Siguiente 00:07:56" at bounding box center [971, 32] width 453 height 38
click at [1003, 30] on button "Siguiente" at bounding box center [1026, 32] width 112 height 38
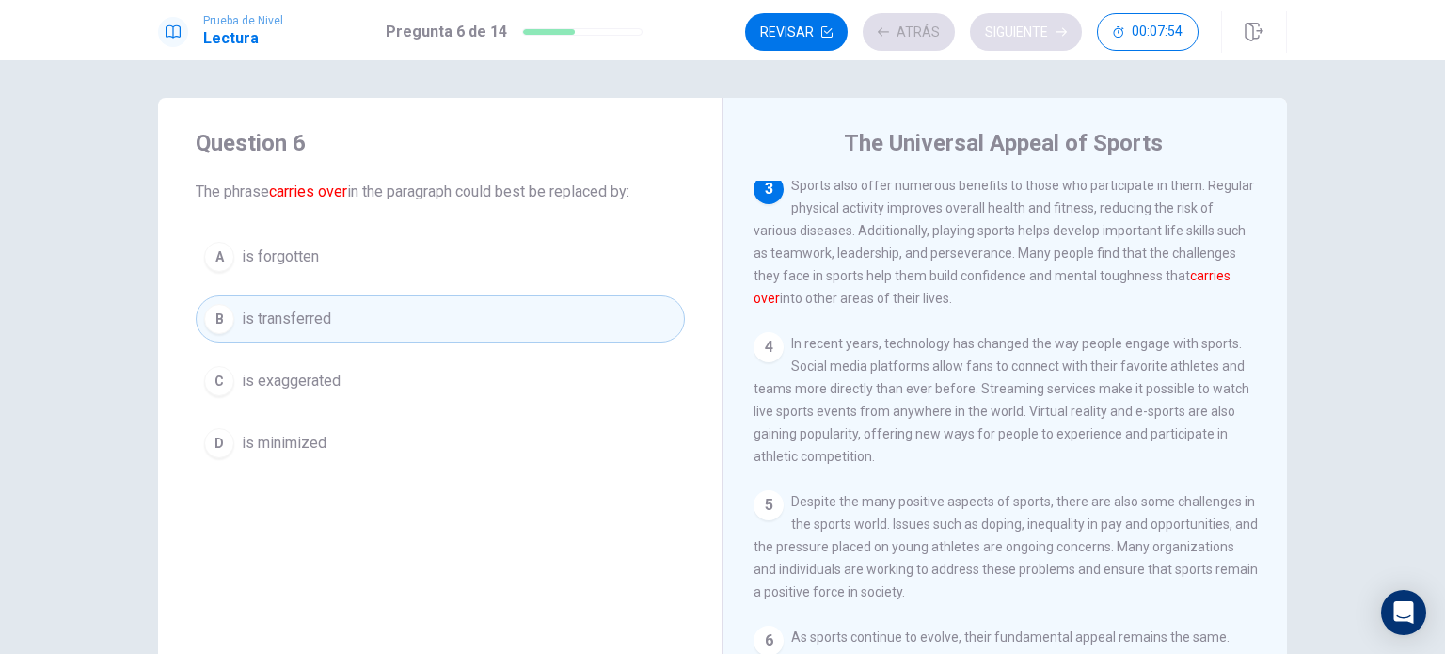
scroll to position [278, 0]
click at [1003, 30] on div "Revisar Atrás Siguiente 00:07:53" at bounding box center [971, 32] width 453 height 38
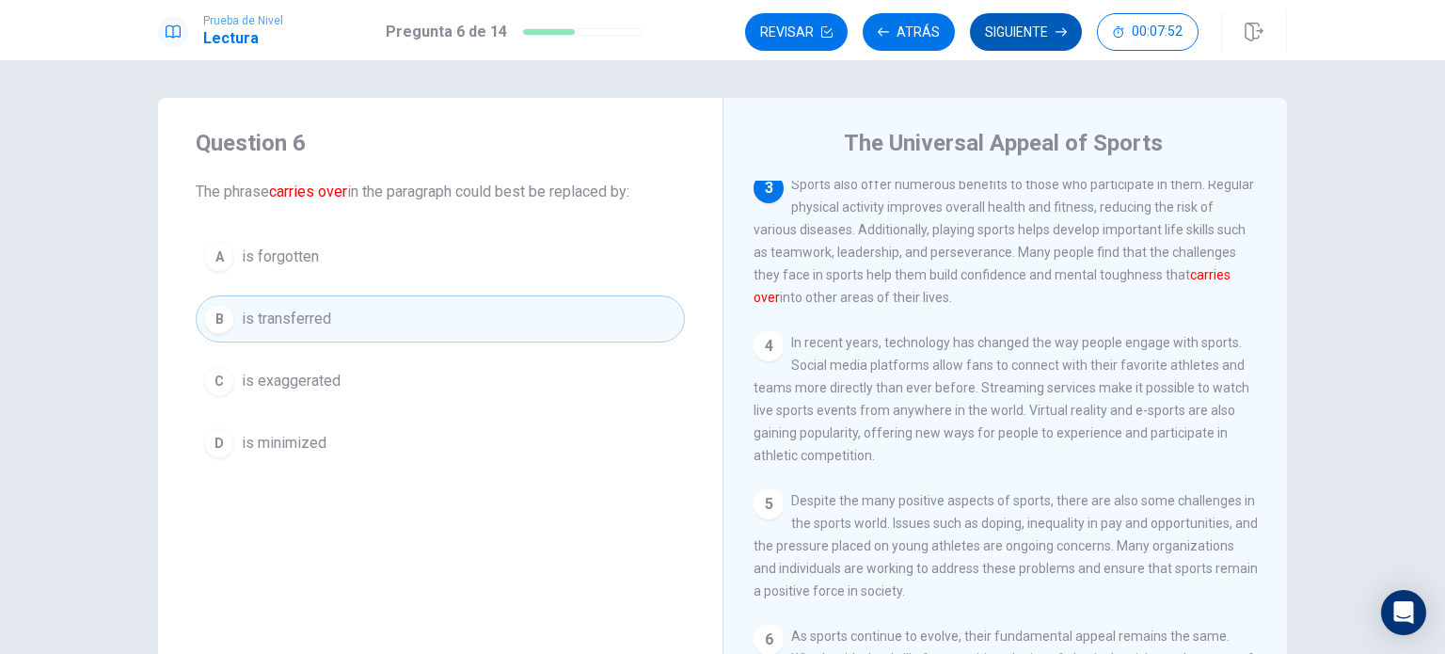
click at [1003, 30] on button "Siguiente" at bounding box center [1026, 32] width 112 height 38
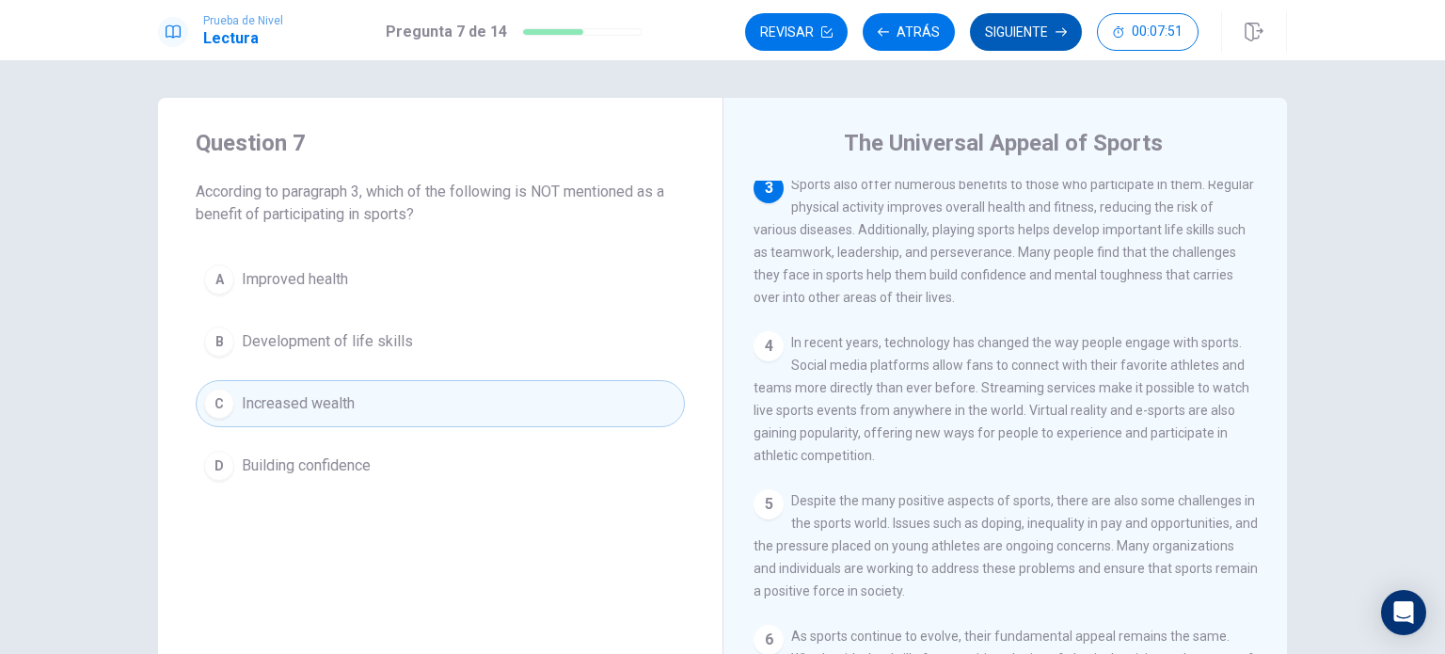
click at [1005, 30] on button "Siguiente" at bounding box center [1026, 32] width 112 height 38
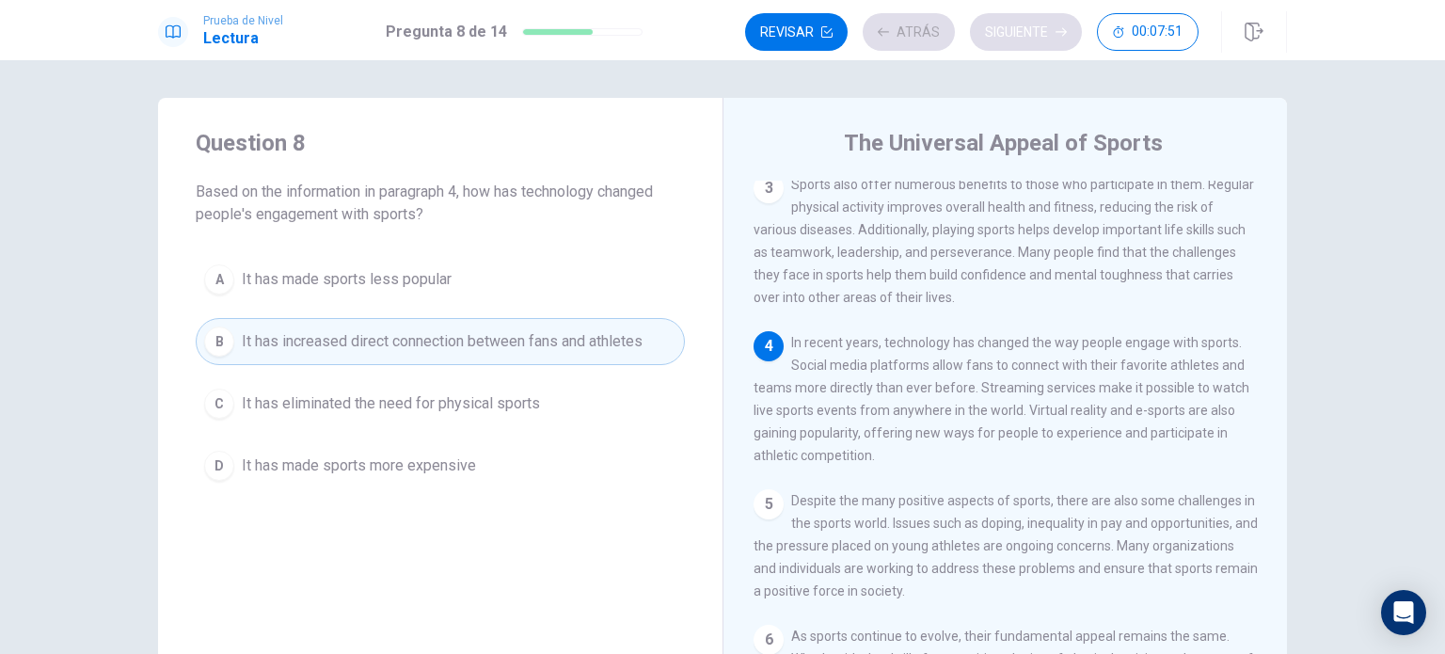
scroll to position [340, 0]
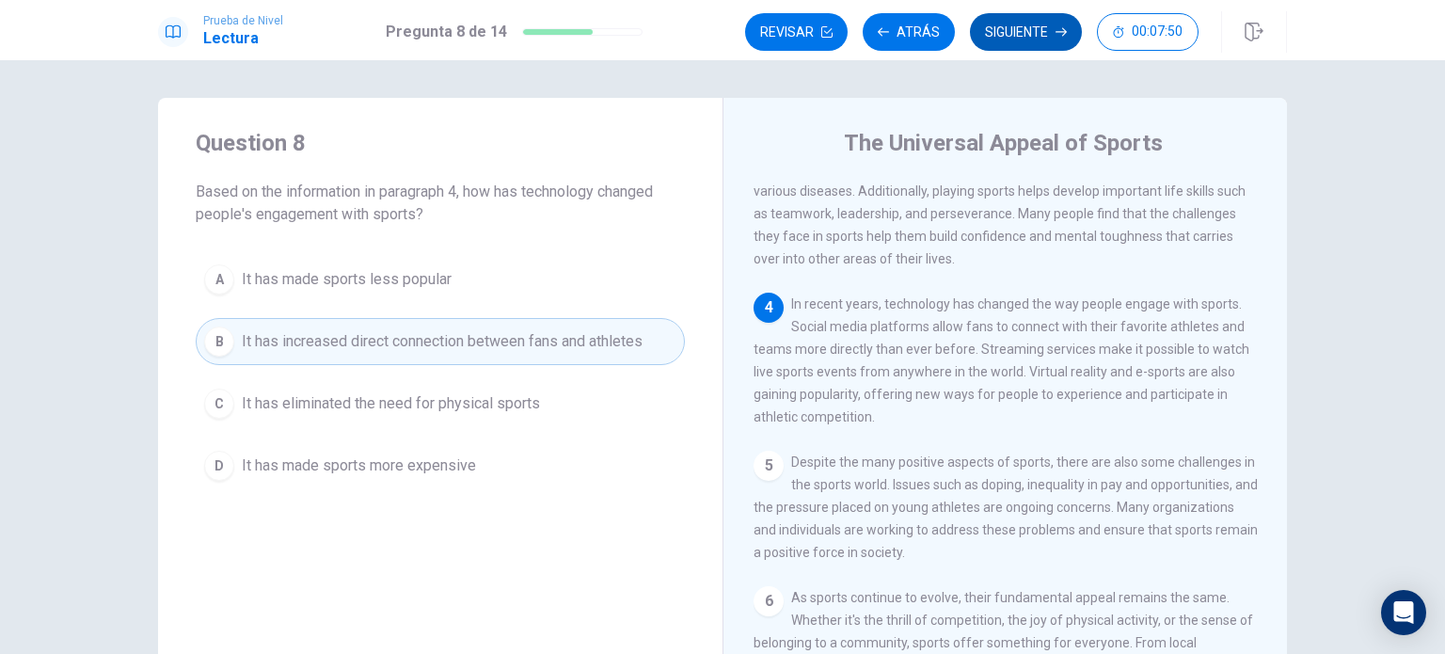
click at [1005, 30] on button "Siguiente" at bounding box center [1026, 32] width 112 height 38
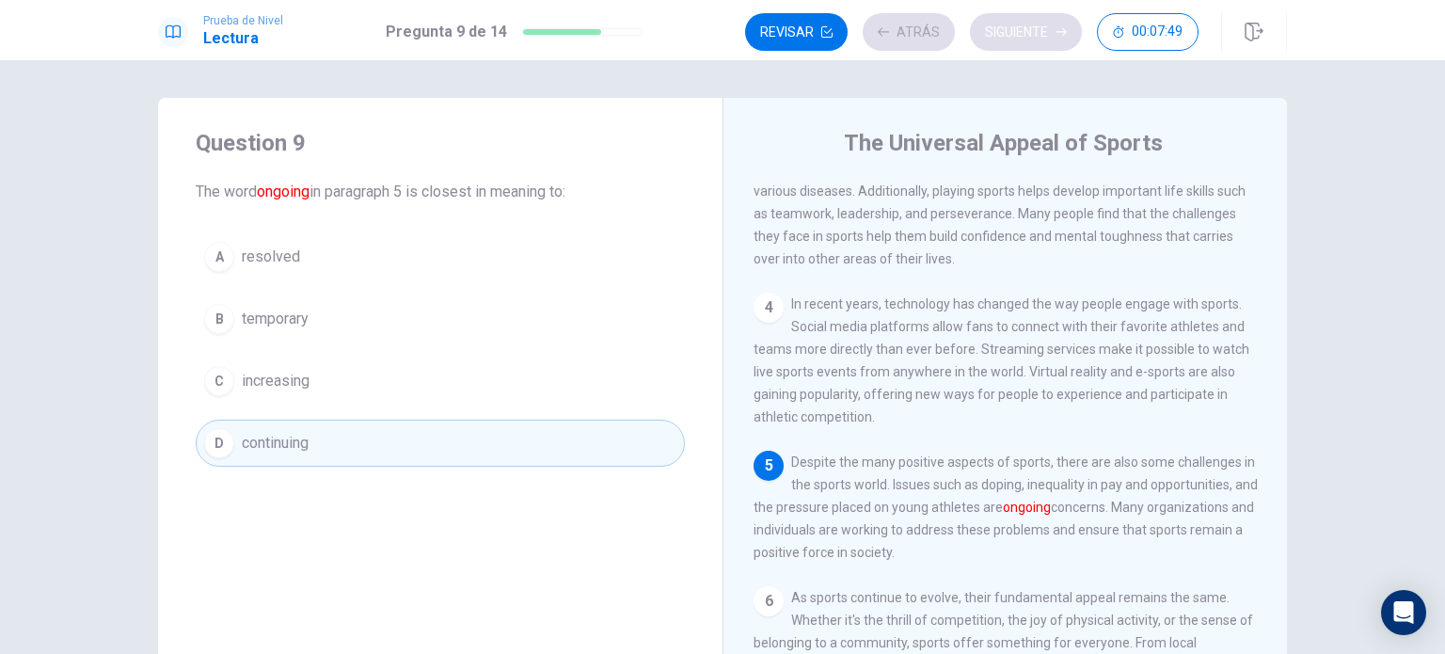
click at [1005, 30] on div "Revisar Atrás Siguiente 00:07:49" at bounding box center [971, 32] width 453 height 38
click at [1005, 30] on button "Siguiente" at bounding box center [1026, 32] width 112 height 38
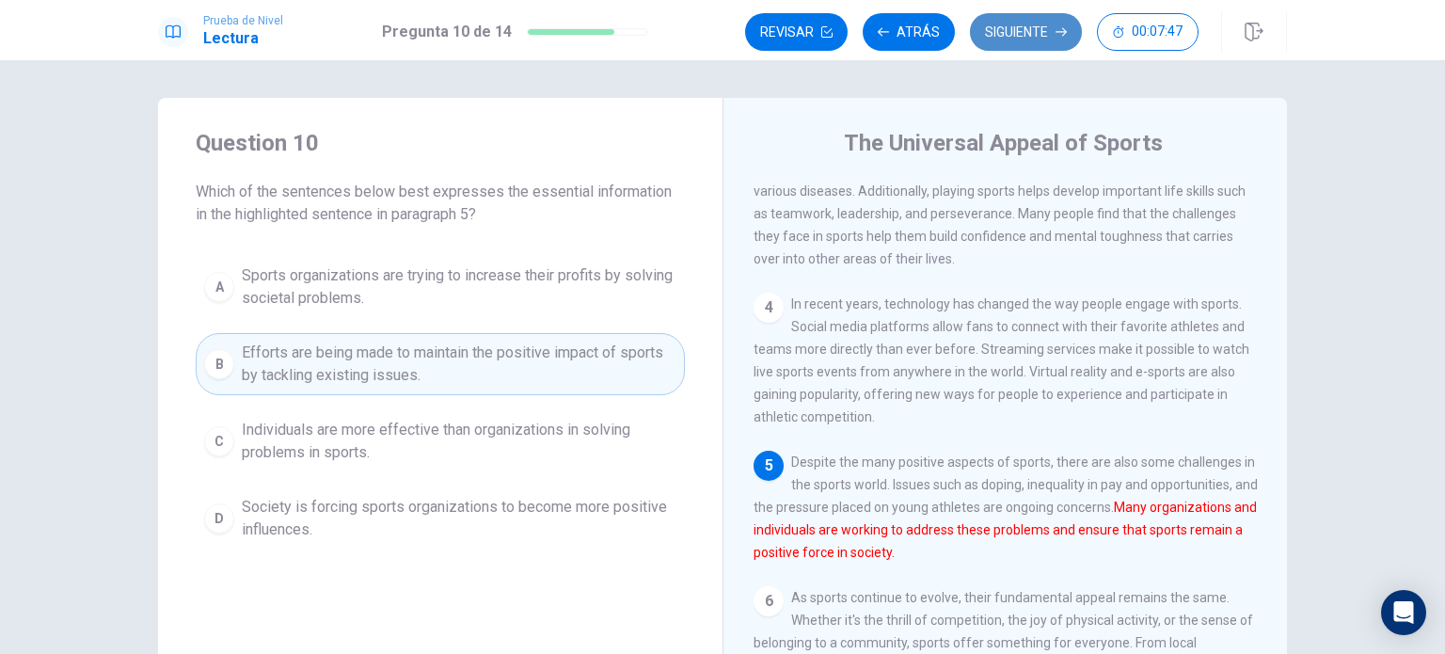
click at [1005, 30] on button "Siguiente" at bounding box center [1026, 32] width 112 height 38
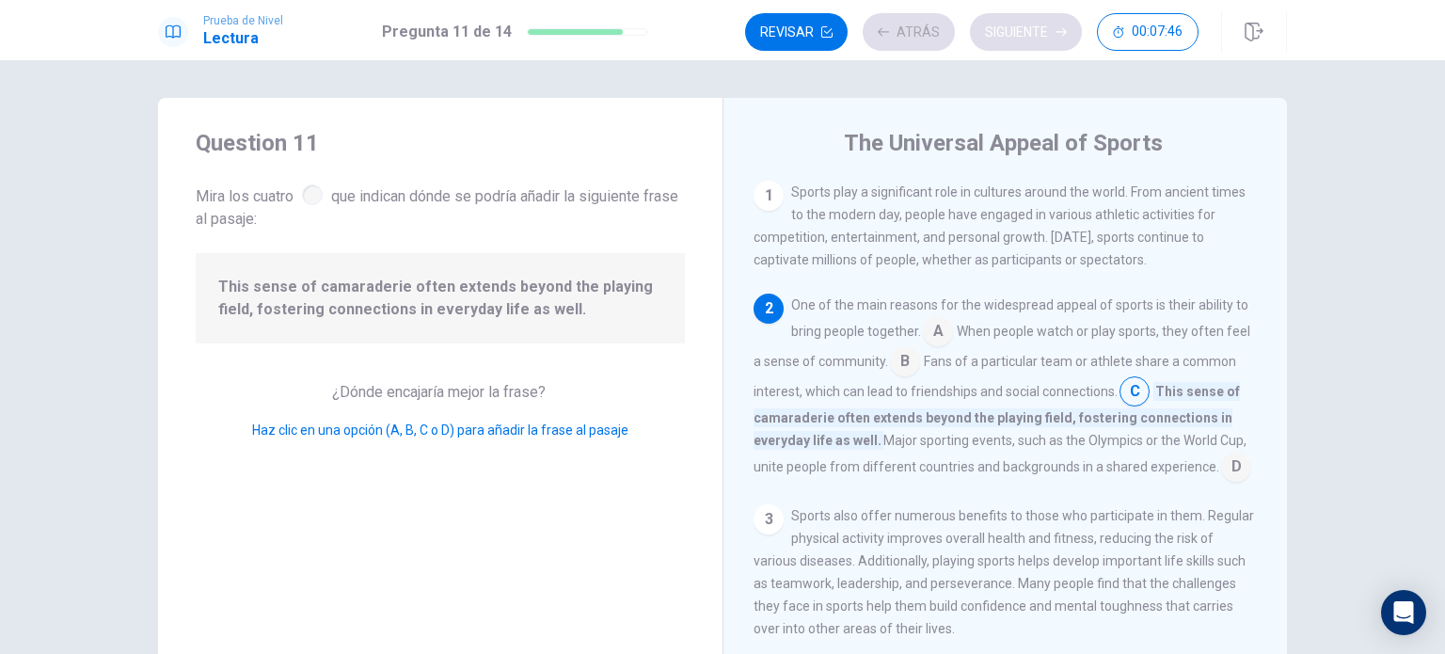
scroll to position [116, 0]
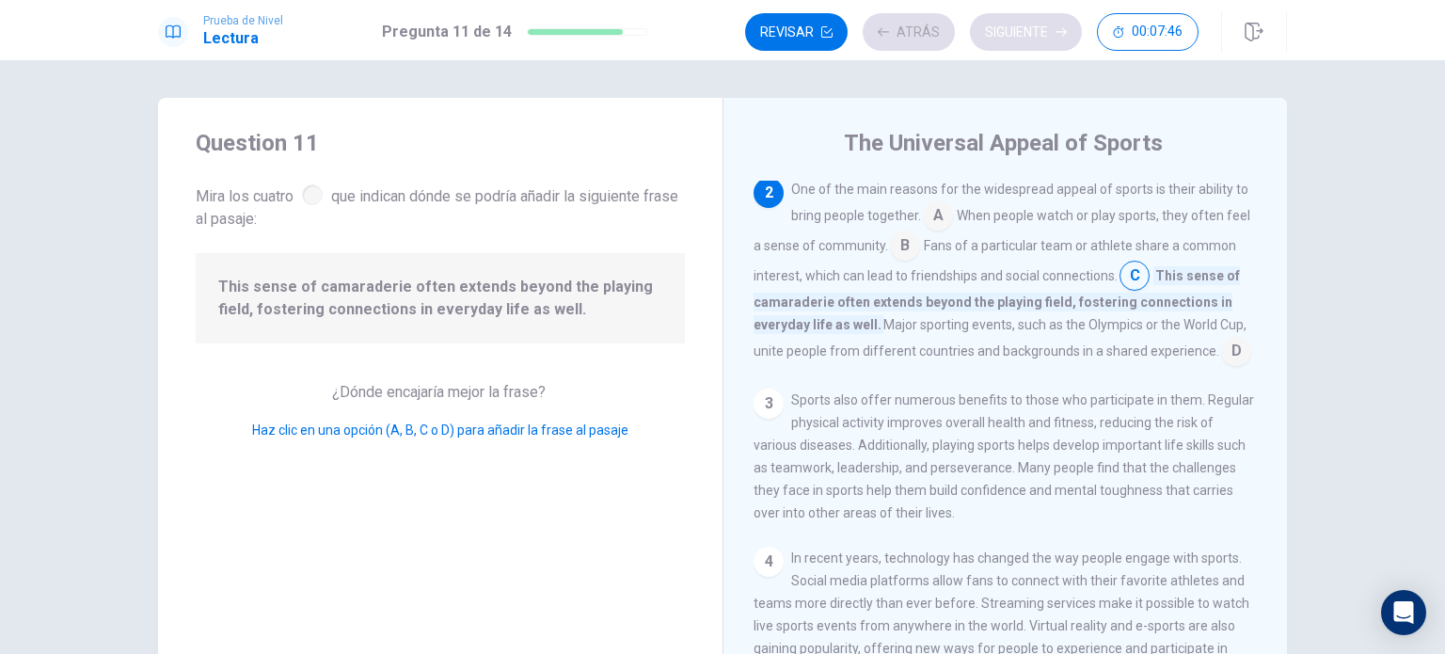
click at [1005, 30] on button "Siguiente" at bounding box center [1026, 32] width 112 height 38
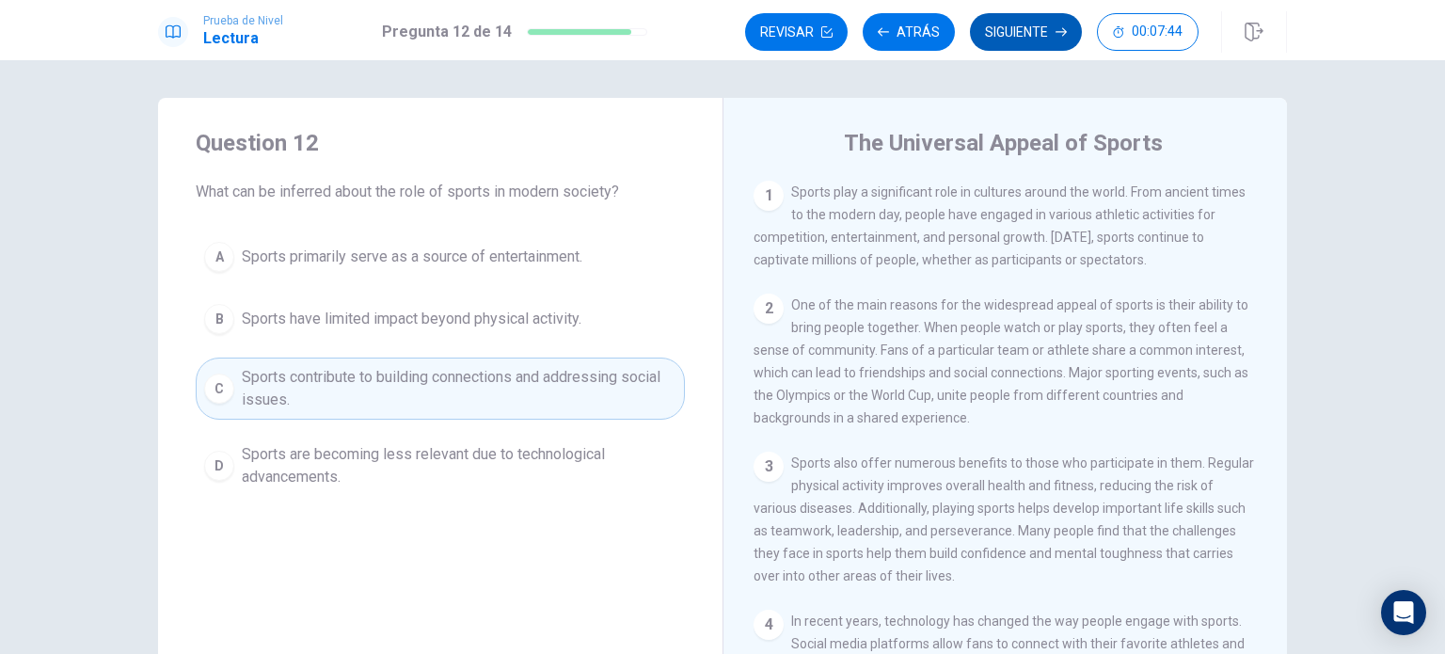
click at [1005, 30] on button "Siguiente" at bounding box center [1026, 32] width 112 height 38
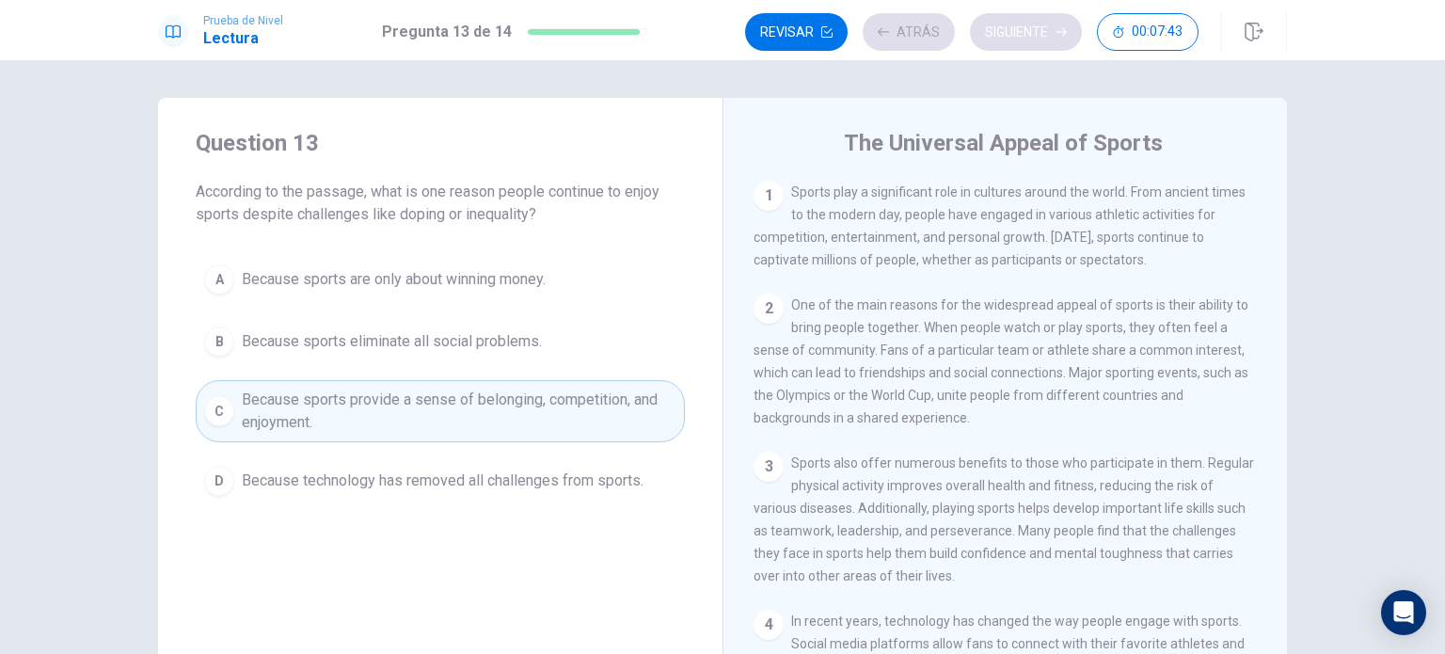
click at [1005, 30] on div "Revisar Atrás Siguiente 00:07:43" at bounding box center [971, 32] width 453 height 38
click at [1005, 30] on button "Siguiente" at bounding box center [1026, 32] width 112 height 38
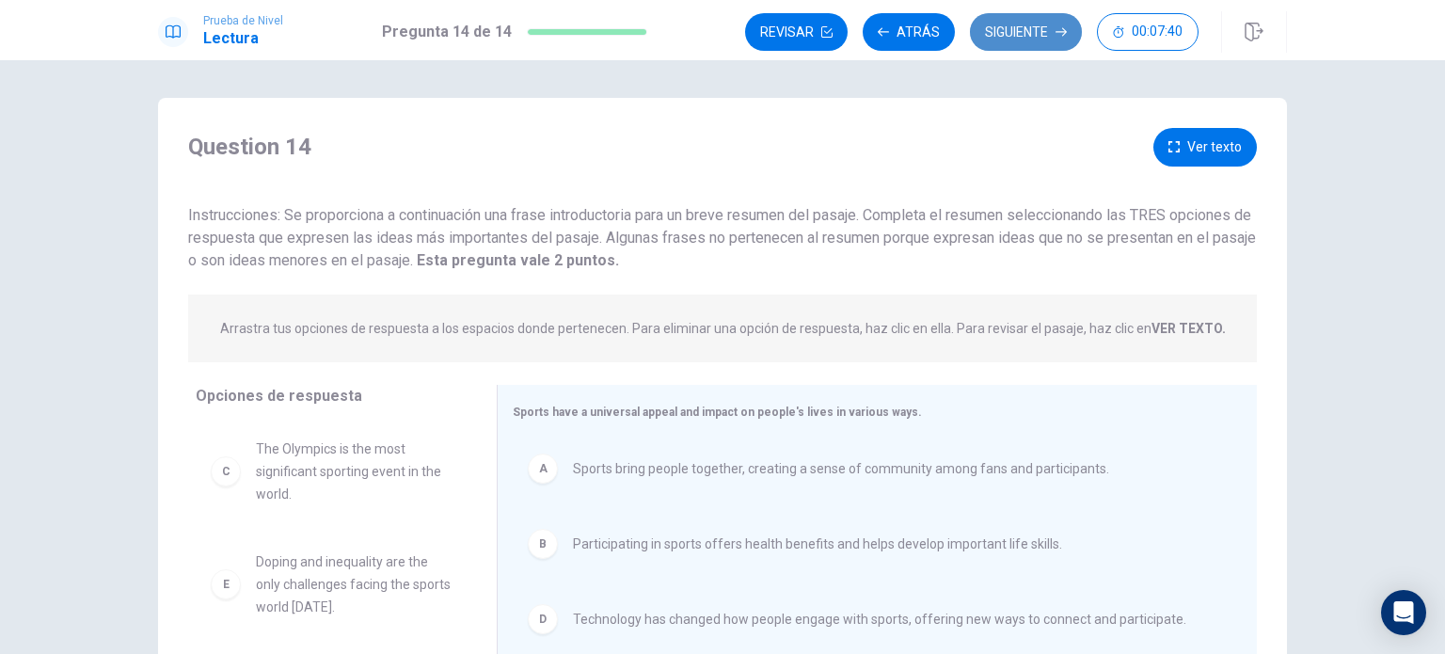
click at [1005, 30] on button "Siguiente" at bounding box center [1026, 32] width 112 height 38
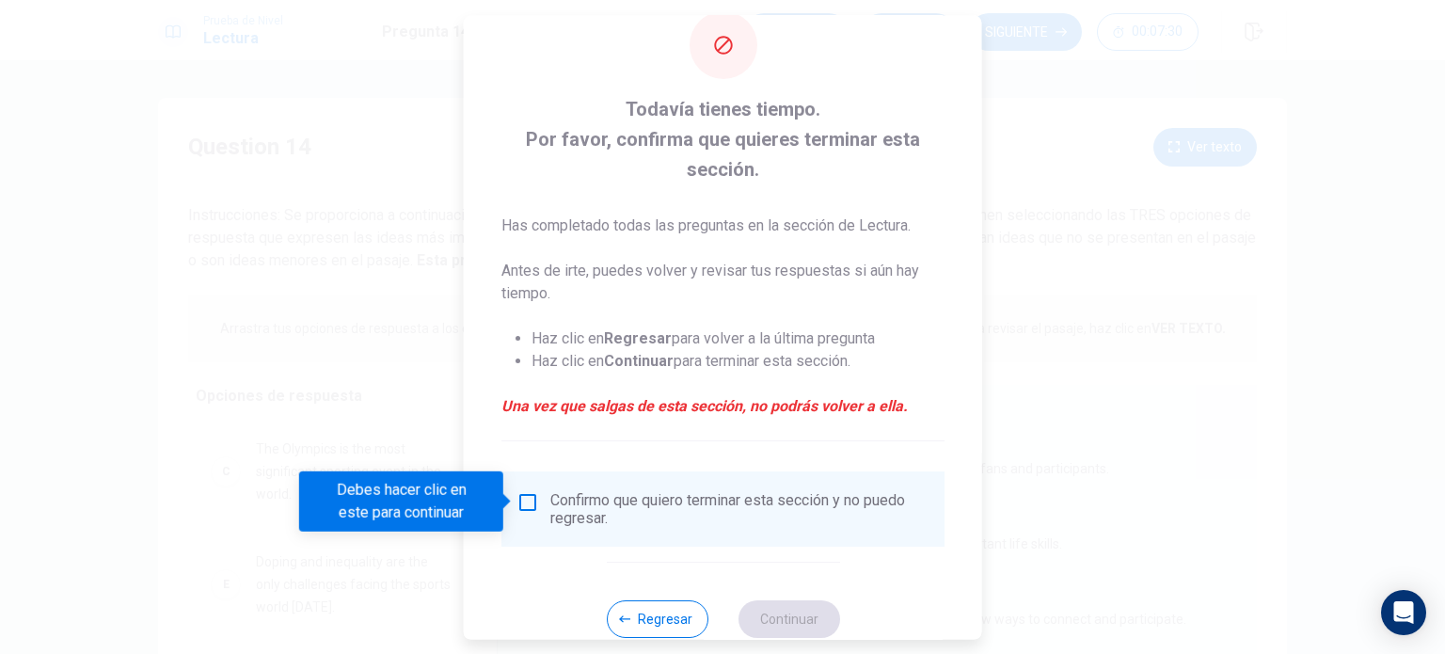
scroll to position [77, 0]
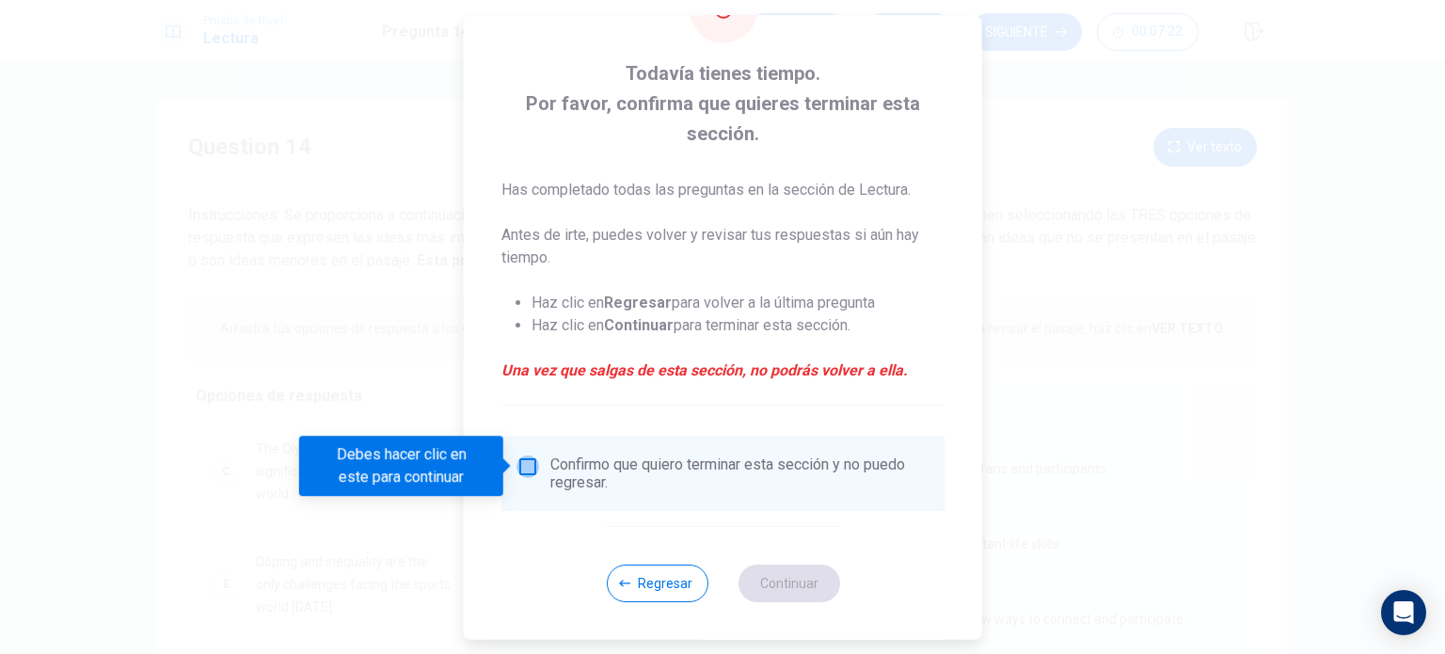
drag, startPoint x: 519, startPoint y: 471, endPoint x: 539, endPoint y: 471, distance: 19.8
click at [524, 471] on input "Debes hacer clic en este para continuar" at bounding box center [527, 466] width 23 height 23
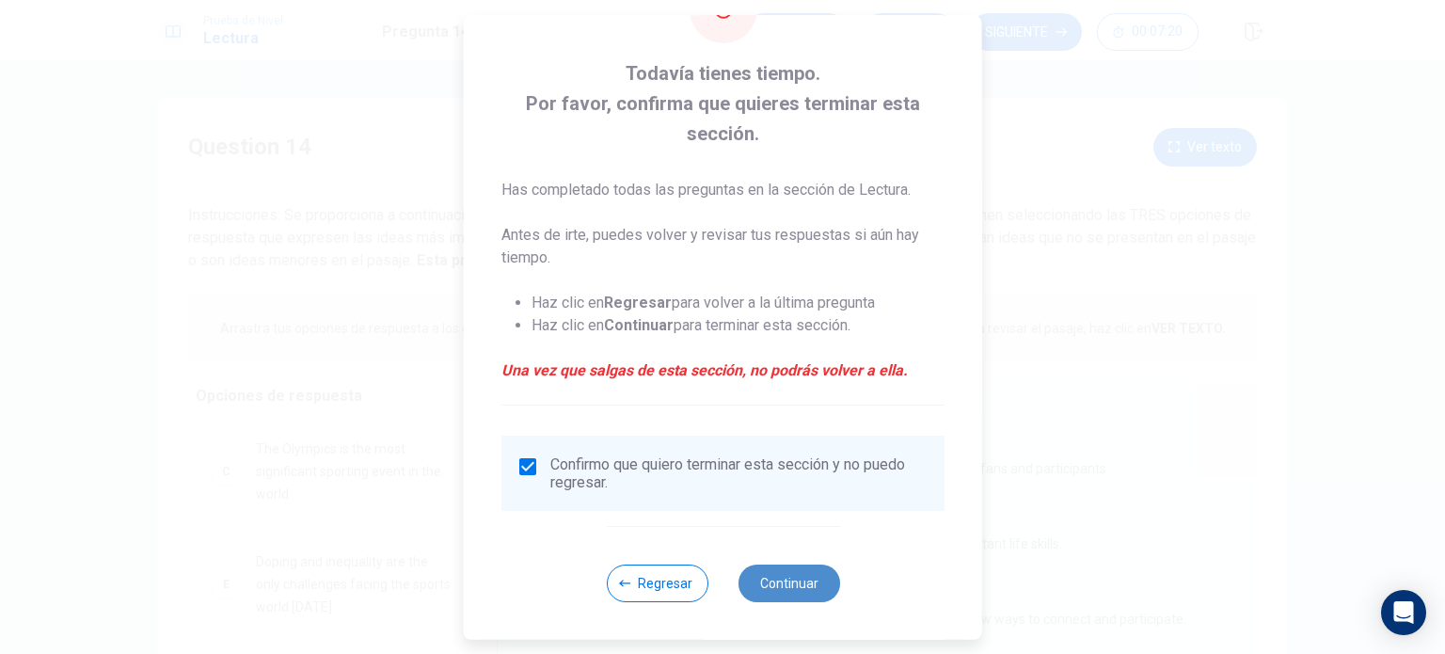
click at [794, 586] on button "Continuar" at bounding box center [788, 583] width 102 height 38
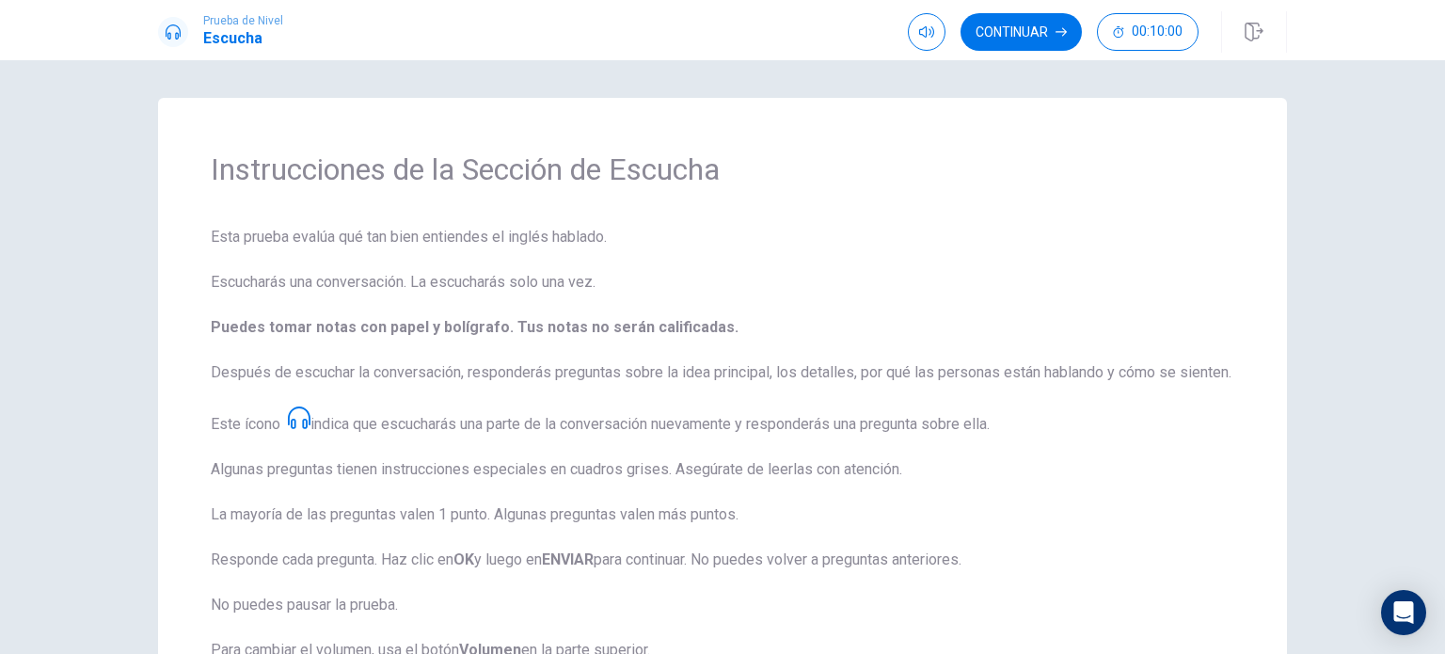
scroll to position [0, 0]
click at [1010, 31] on button "Continuar" at bounding box center [1020, 32] width 121 height 38
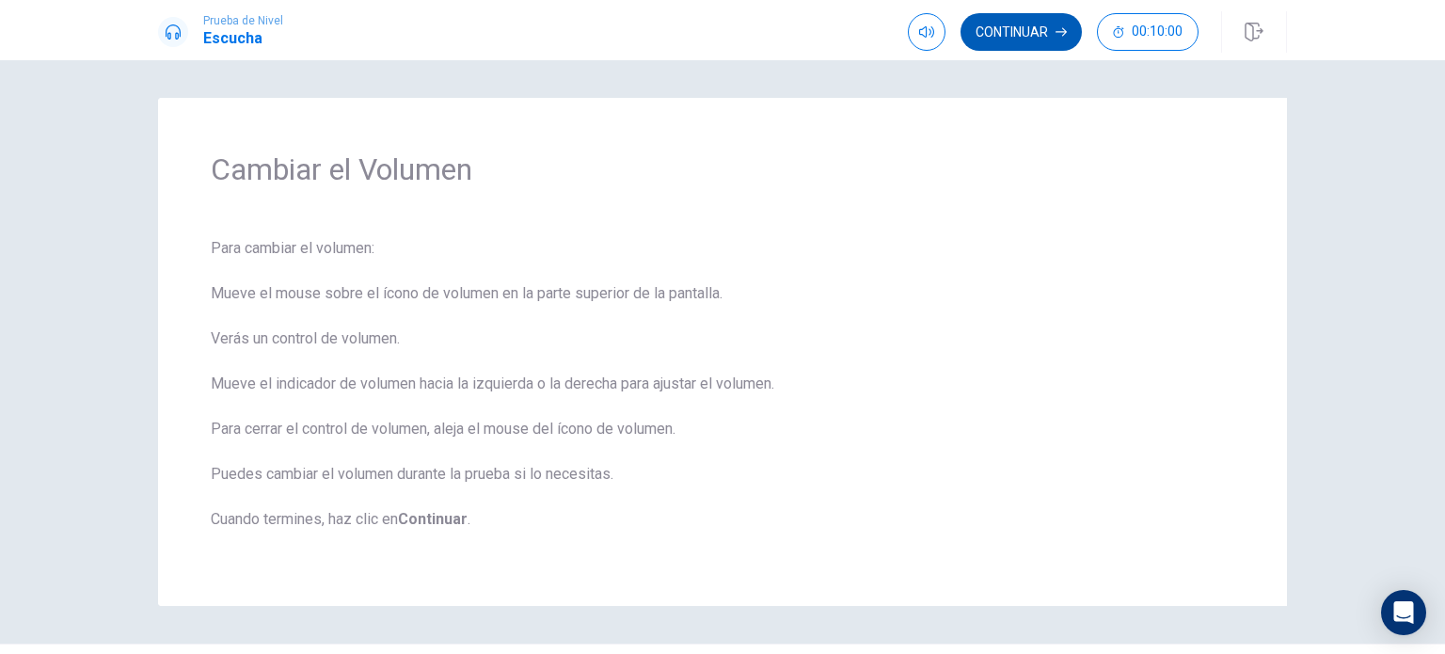
click at [1050, 40] on button "Continuar" at bounding box center [1020, 32] width 121 height 38
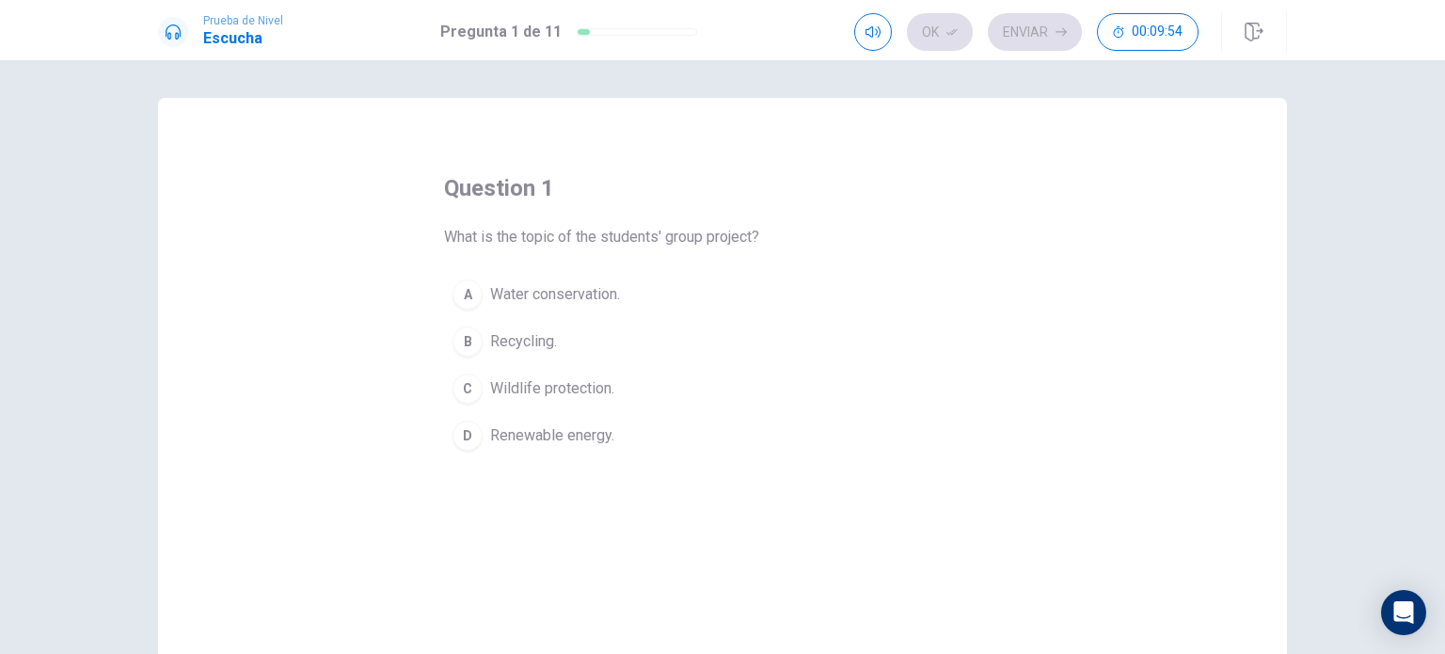
click at [576, 421] on button "D Renewable energy." at bounding box center [722, 435] width 557 height 47
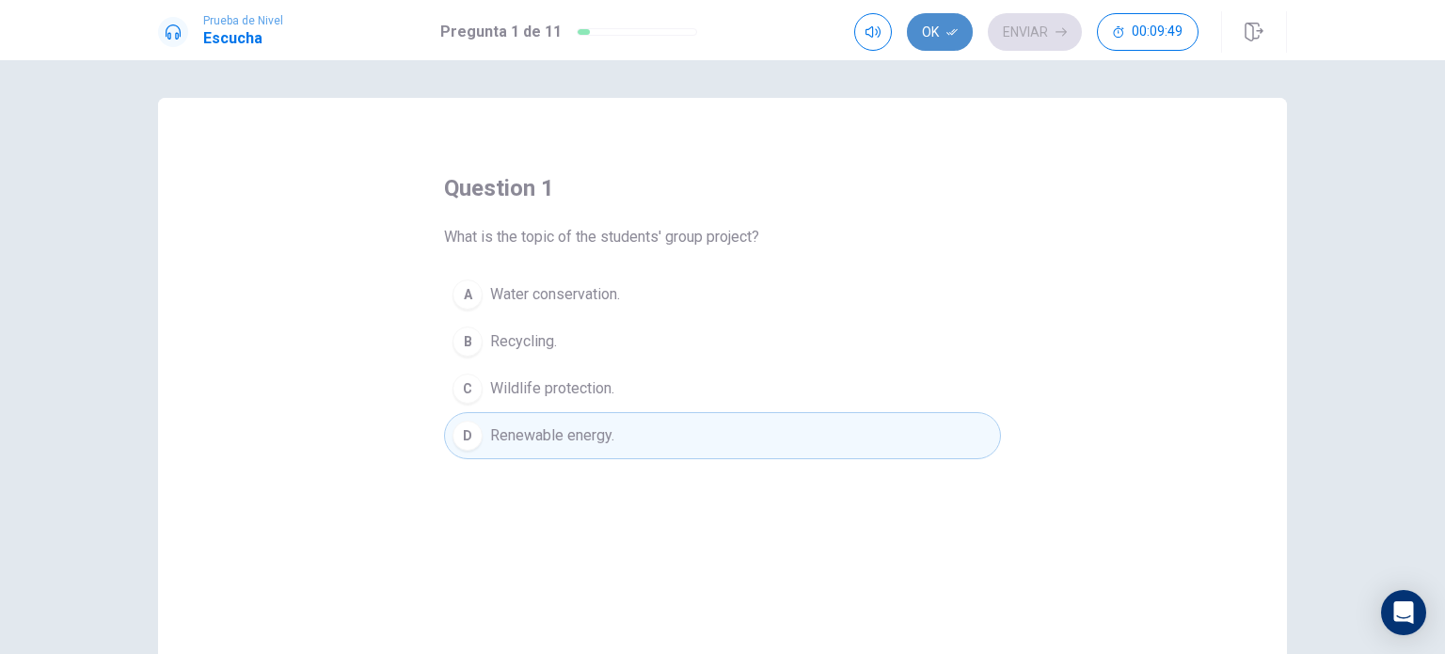
click at [942, 25] on button "Ok" at bounding box center [940, 32] width 66 height 38
click at [1020, 33] on button "Enviar" at bounding box center [1035, 32] width 94 height 38
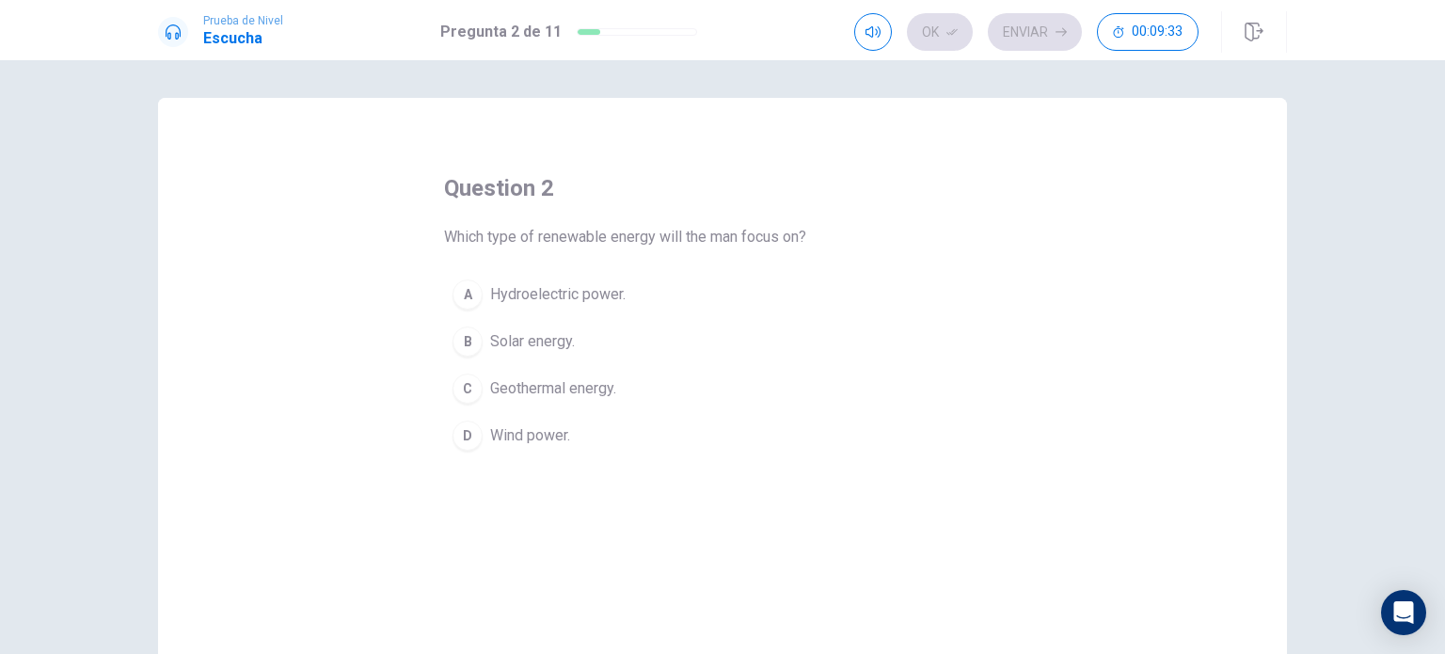
click at [495, 342] on span "Solar energy." at bounding box center [532, 341] width 85 height 23
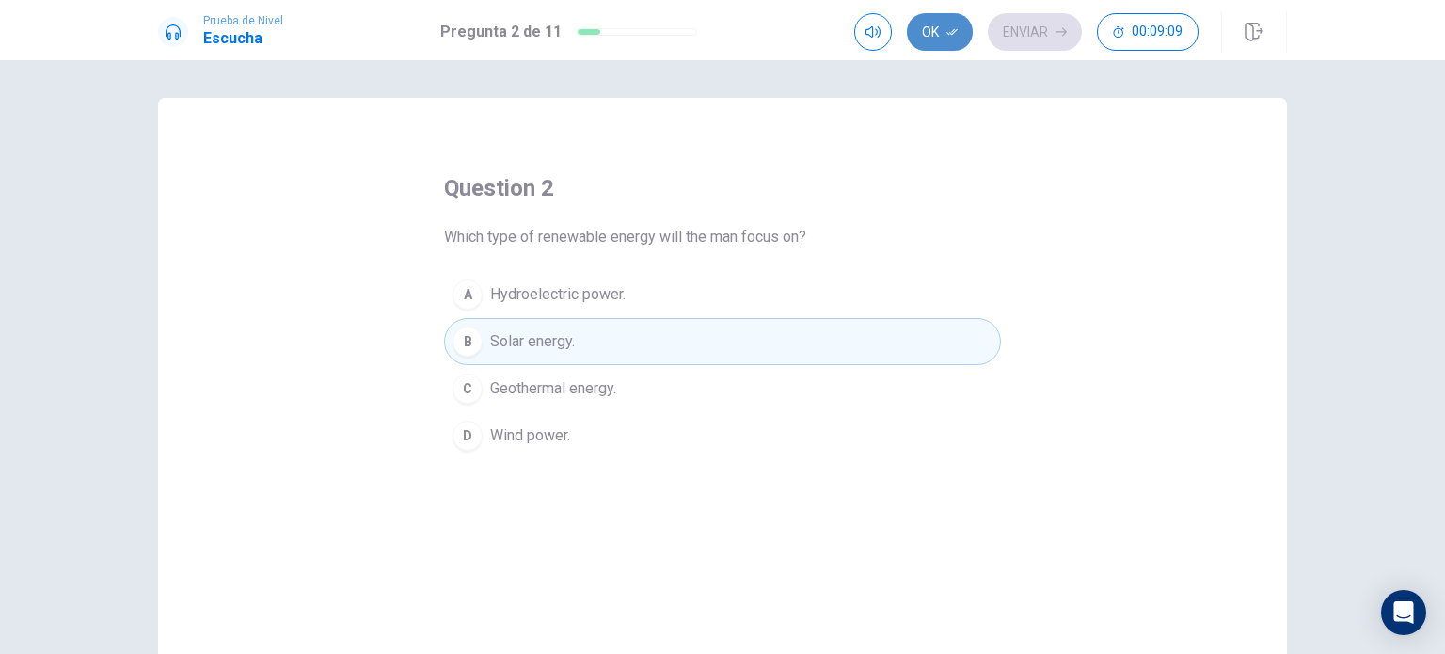
click at [949, 42] on button "Ok" at bounding box center [940, 32] width 66 height 38
click at [1021, 35] on button "Enviar" at bounding box center [1035, 32] width 94 height 38
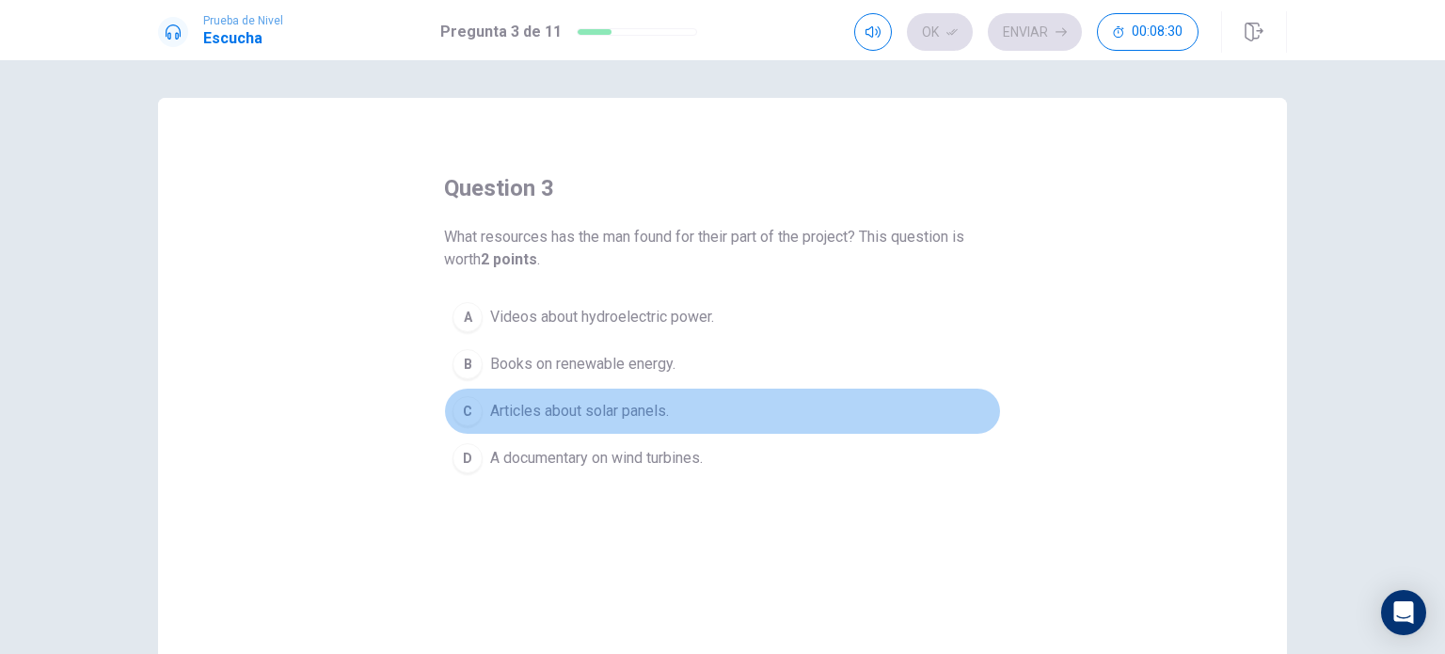
click at [650, 400] on span "Articles about solar panels." at bounding box center [579, 411] width 179 height 23
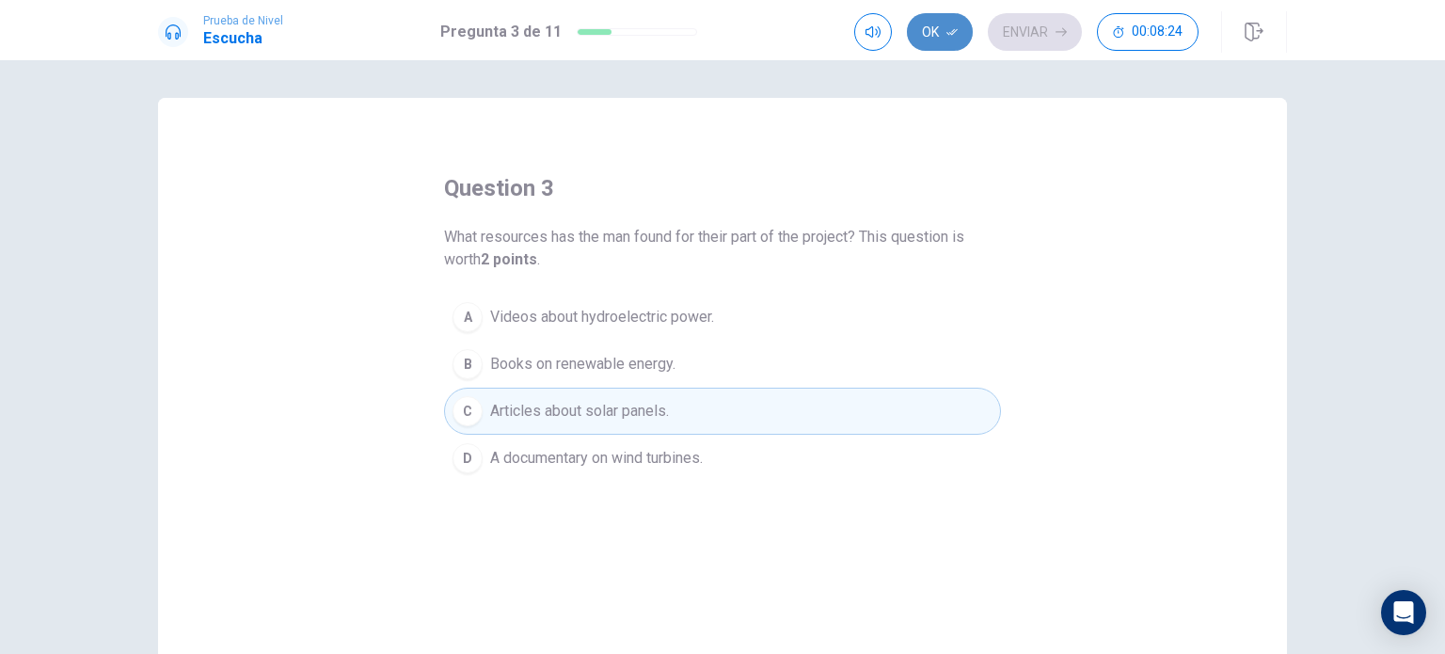
click at [932, 40] on button "Ok" at bounding box center [940, 32] width 66 height 38
click at [1024, 27] on button "Enviar" at bounding box center [1035, 32] width 94 height 38
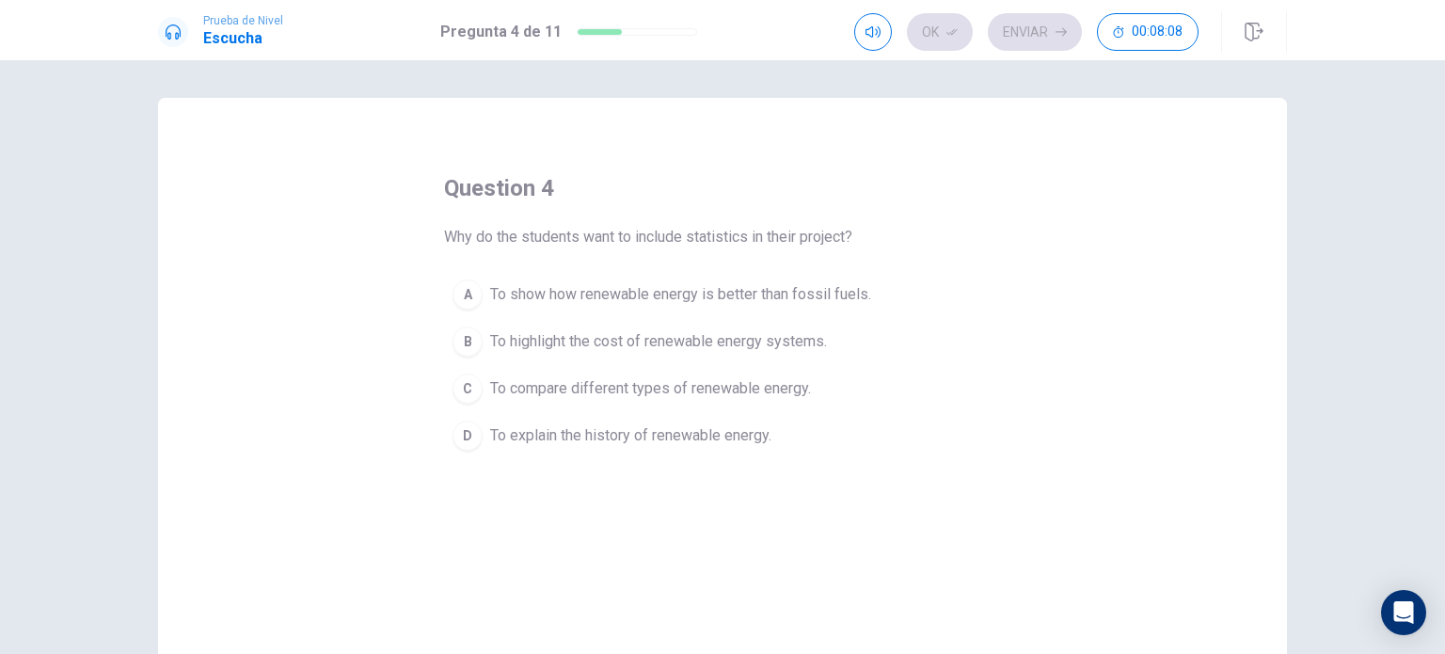
click at [833, 293] on span "To show how renewable energy is better than fossil fuels." at bounding box center [680, 294] width 381 height 23
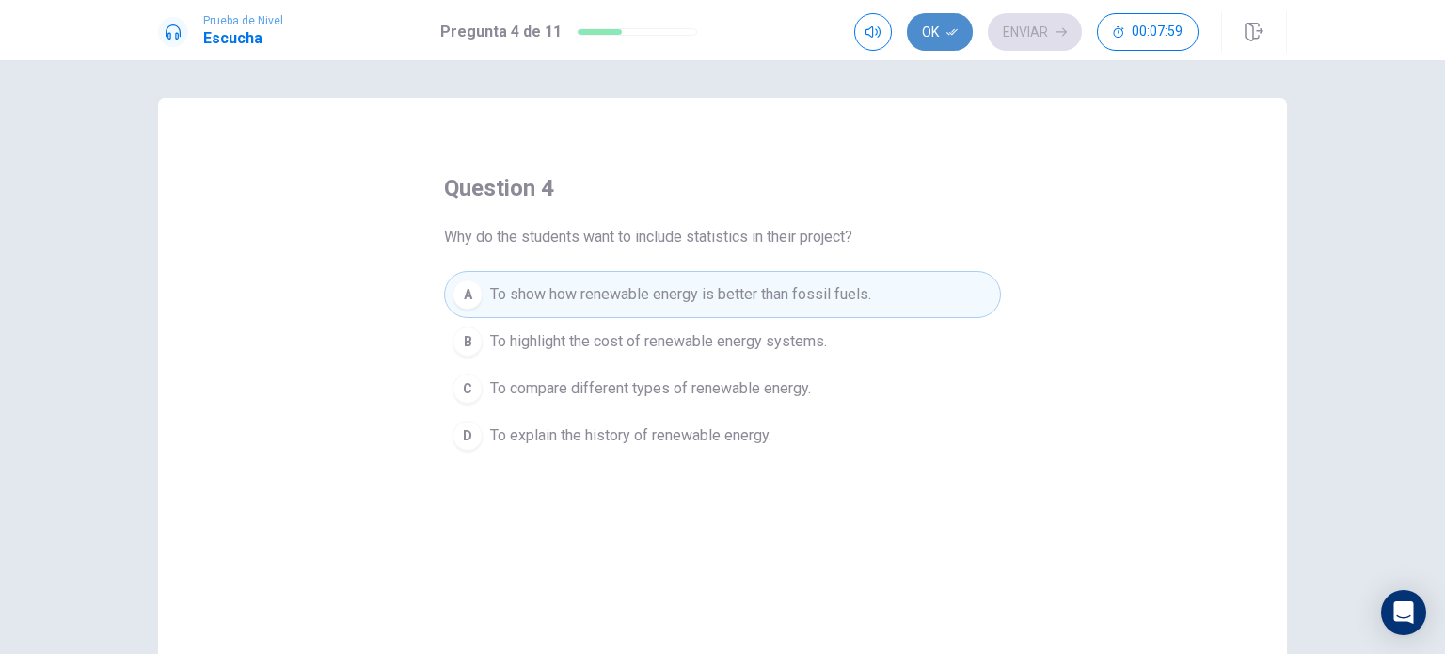
click at [927, 32] on button "Ok" at bounding box center [940, 32] width 66 height 38
click at [1029, 26] on button "Enviar" at bounding box center [1035, 32] width 94 height 38
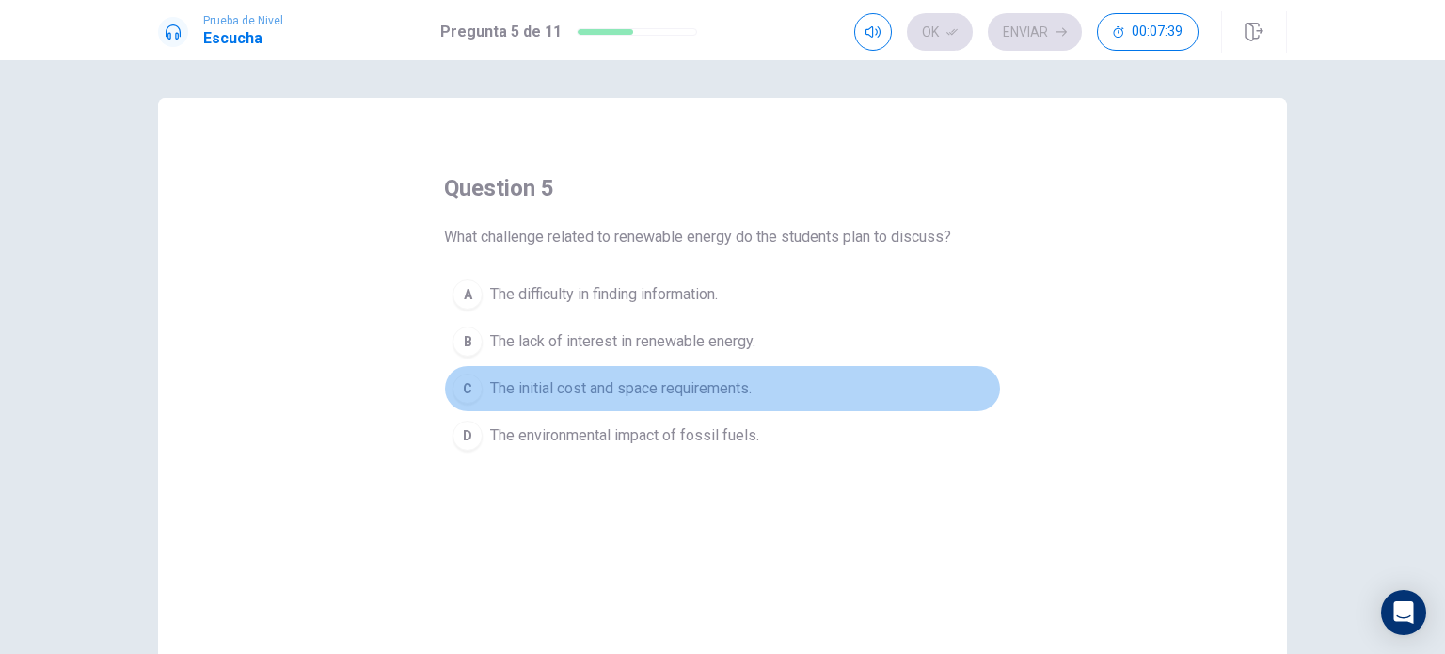
click at [703, 393] on span "The initial cost and space requirements." at bounding box center [620, 388] width 261 height 23
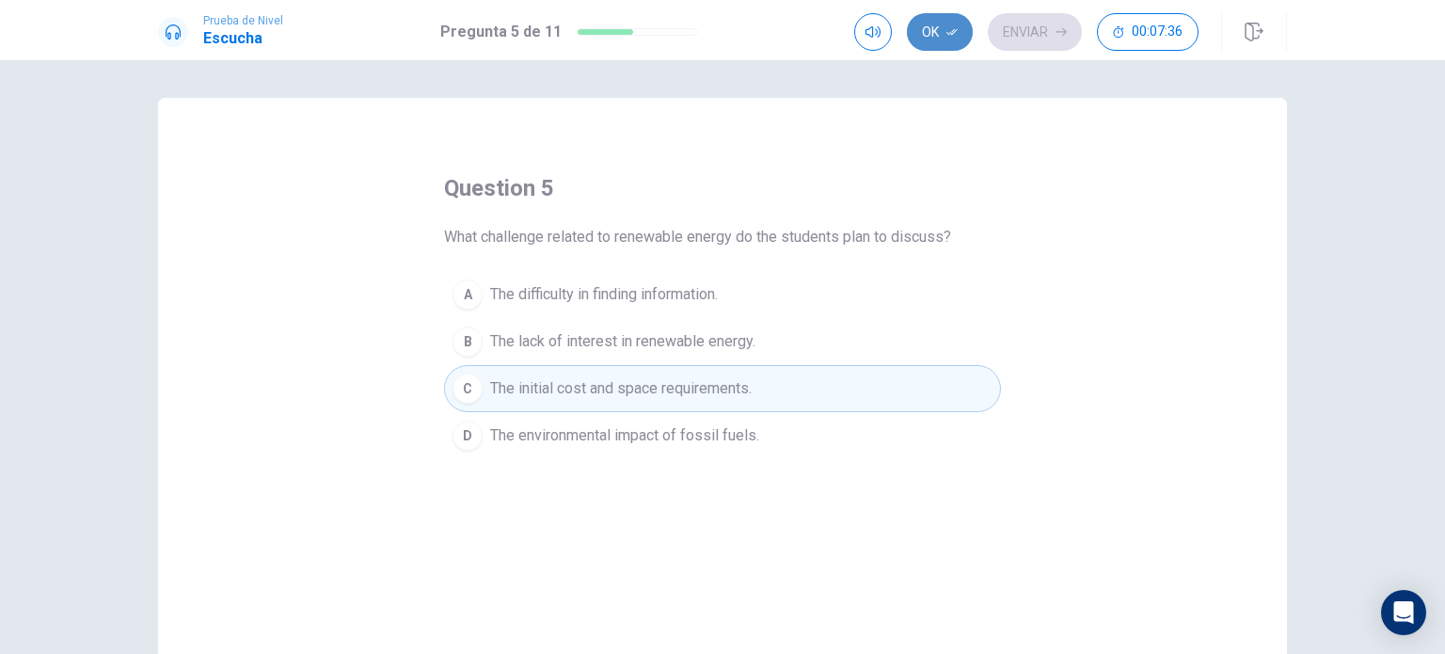
click at [959, 29] on button "Ok" at bounding box center [940, 32] width 66 height 38
click at [1031, 43] on button "Enviar" at bounding box center [1035, 32] width 94 height 38
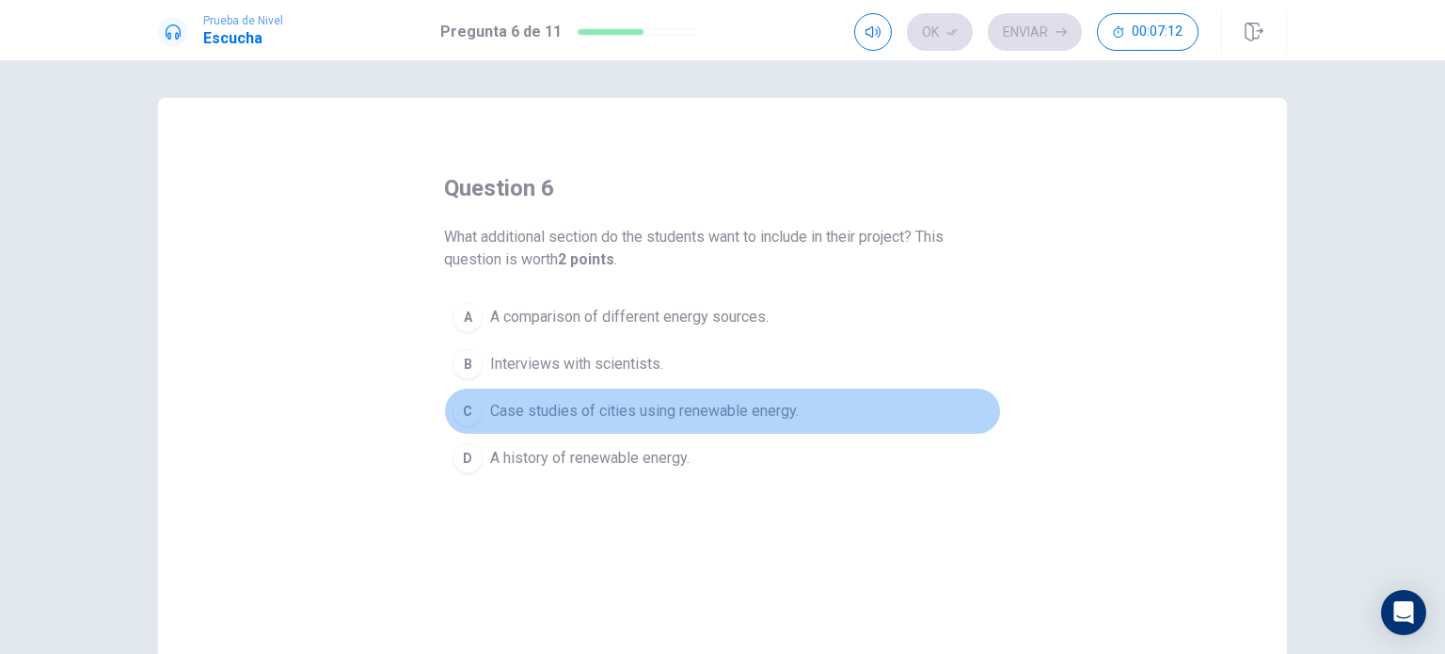
click at [797, 400] on button "C Case studies of cities using renewable energy." at bounding box center [722, 411] width 557 height 47
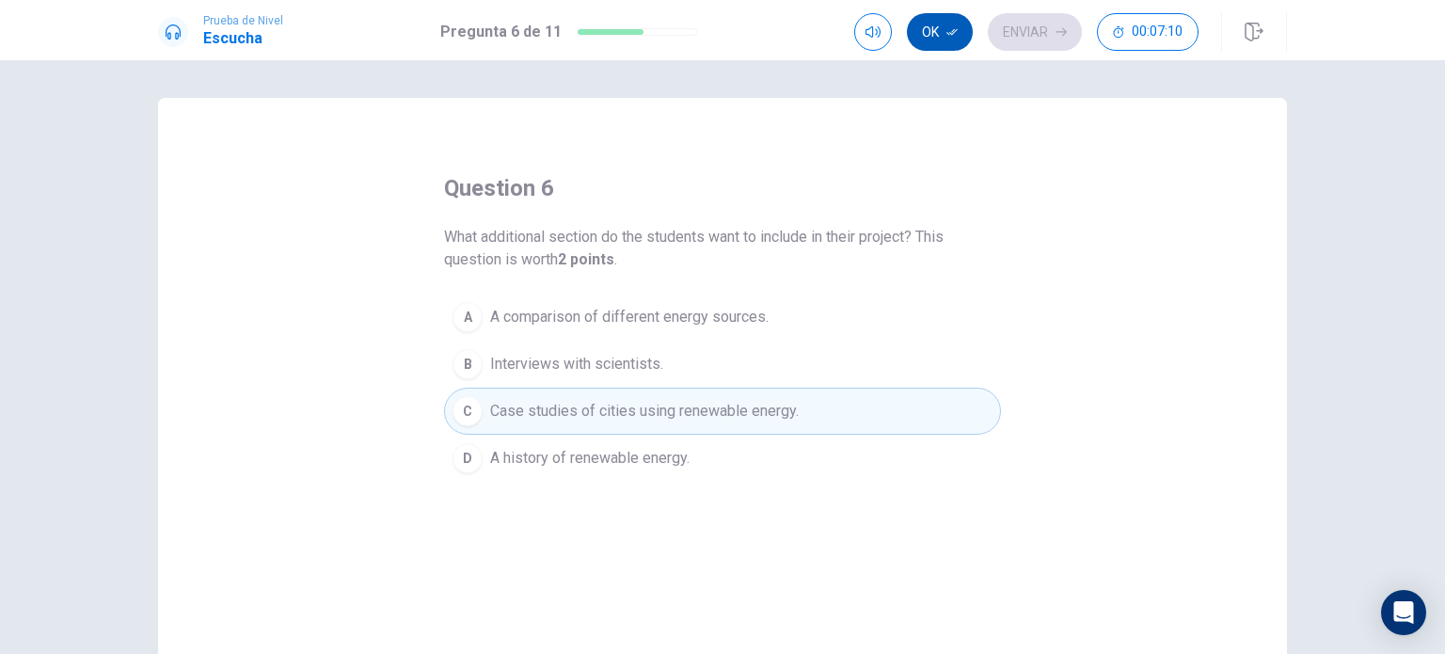
click at [929, 37] on button "Ok" at bounding box center [940, 32] width 66 height 38
click at [1024, 40] on button "Enviar" at bounding box center [1035, 32] width 94 height 38
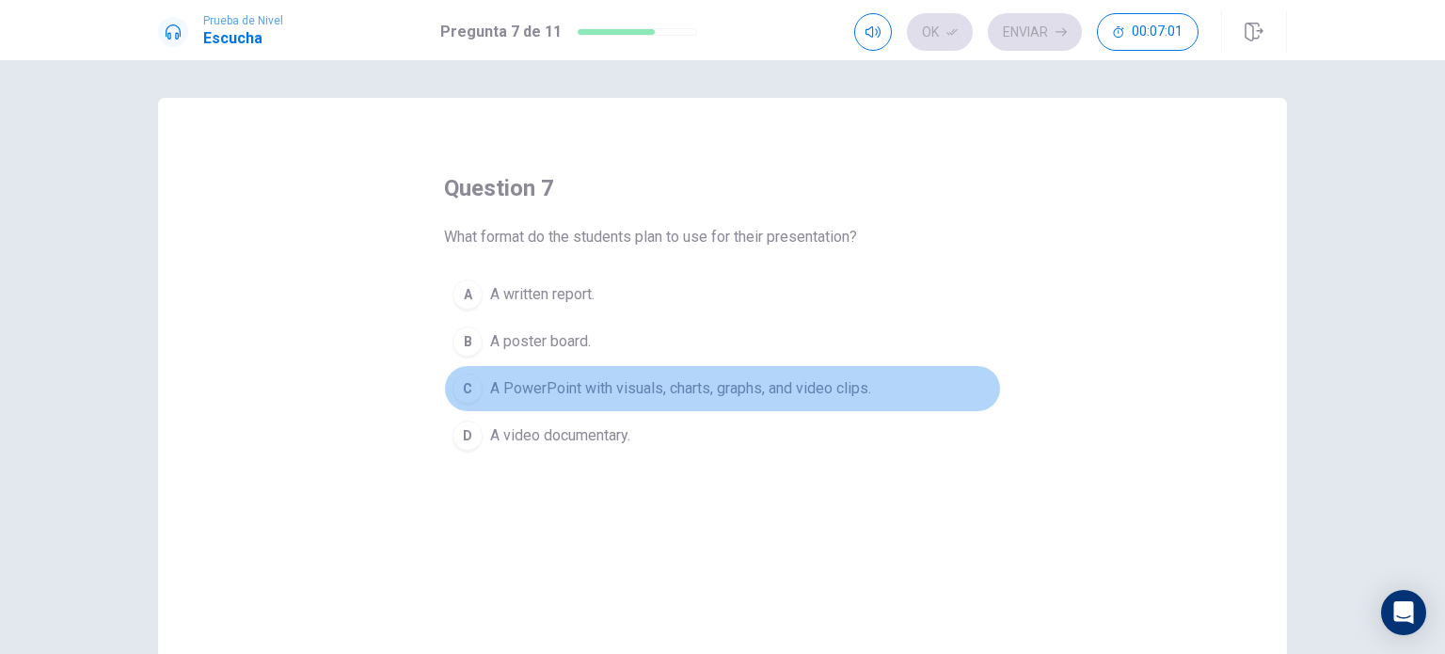
click at [849, 383] on span "A PowerPoint with visuals, charts, graphs, and video clips." at bounding box center [680, 388] width 381 height 23
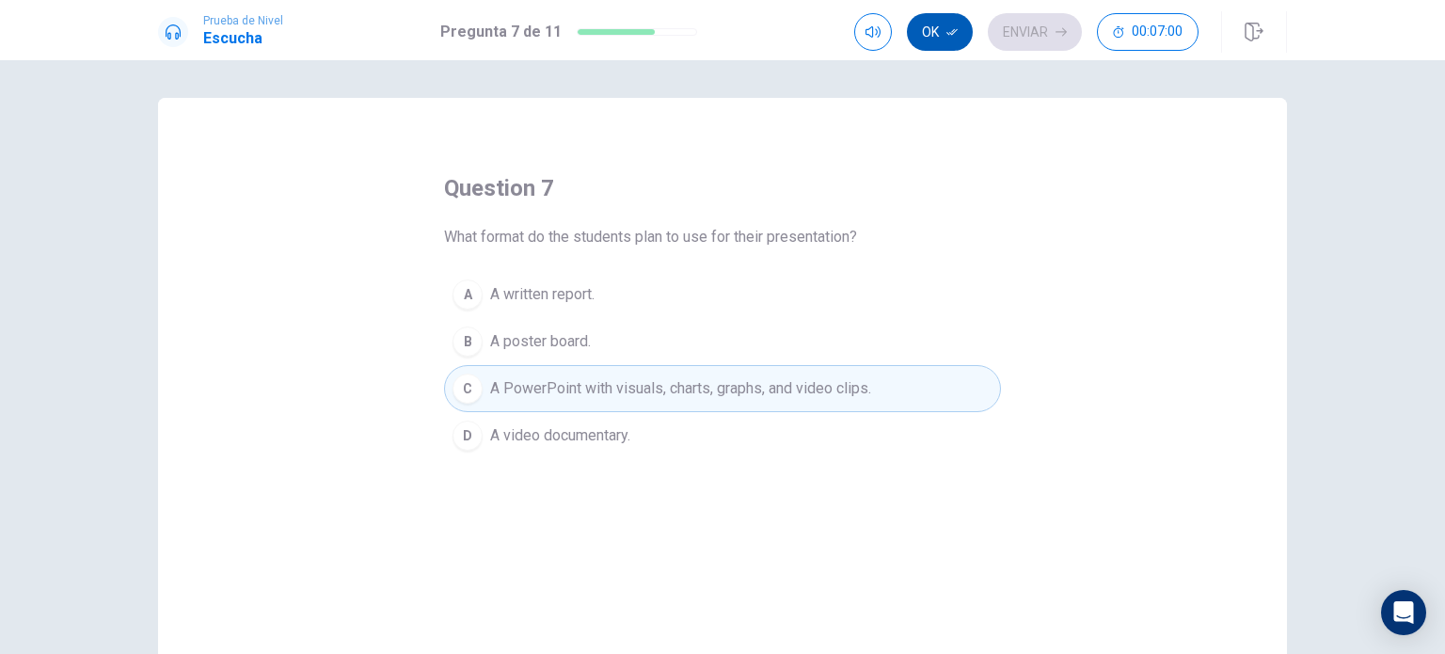
click at [940, 28] on button "Ok" at bounding box center [940, 32] width 66 height 38
click at [1030, 30] on button "Enviar" at bounding box center [1035, 32] width 94 height 38
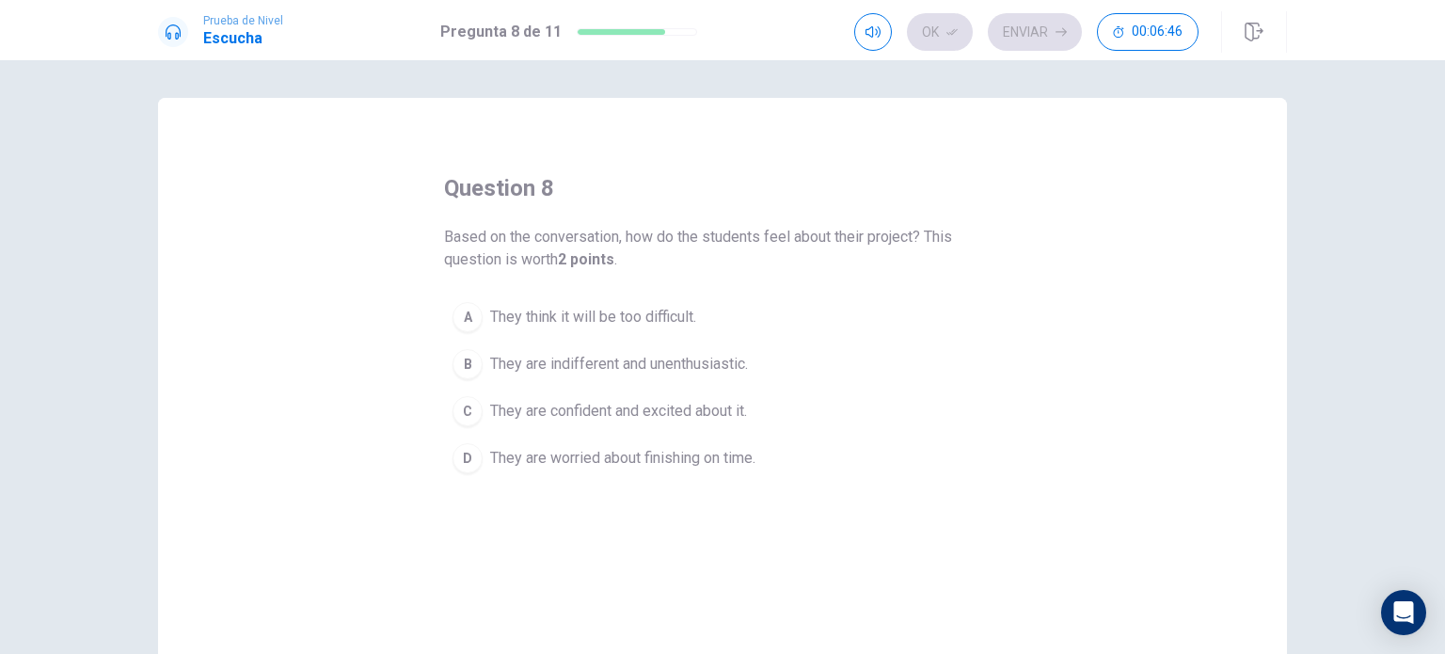
click at [716, 404] on span "They are confident and excited about it." at bounding box center [618, 411] width 257 height 23
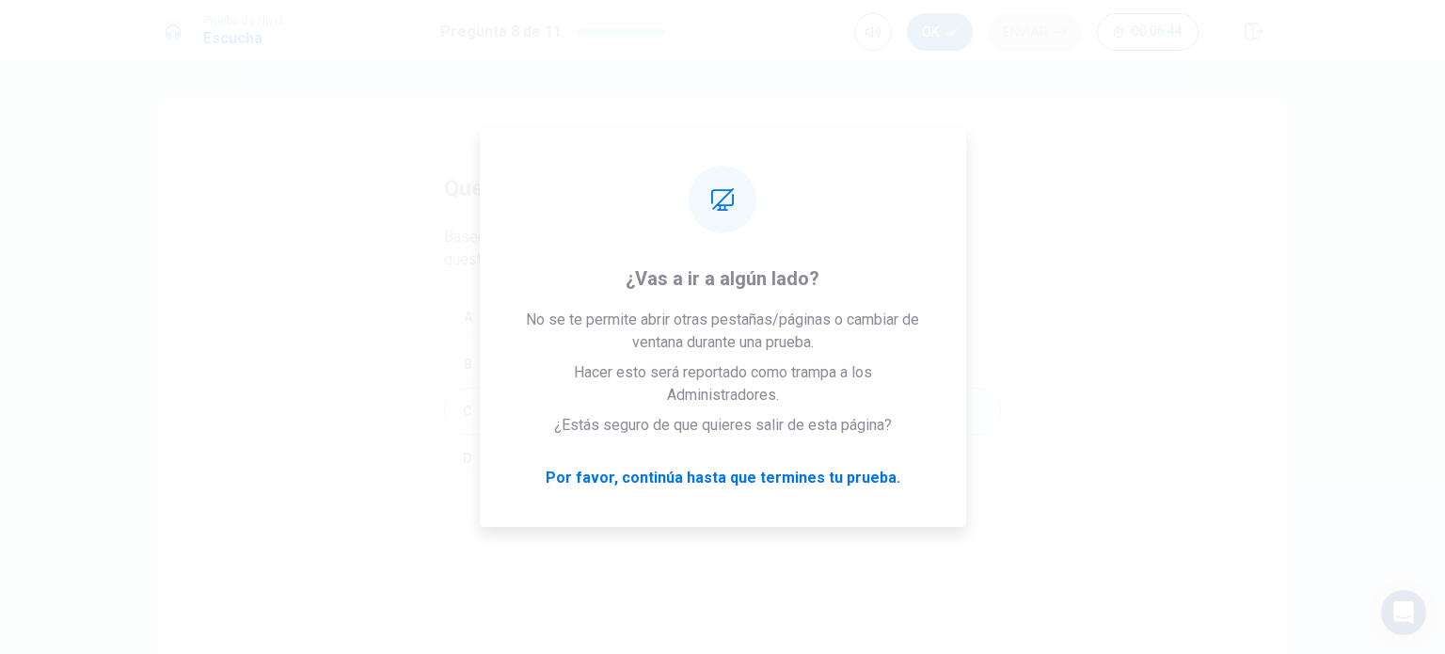
click at [951, 33] on icon "button" at bounding box center [951, 32] width 11 height 7
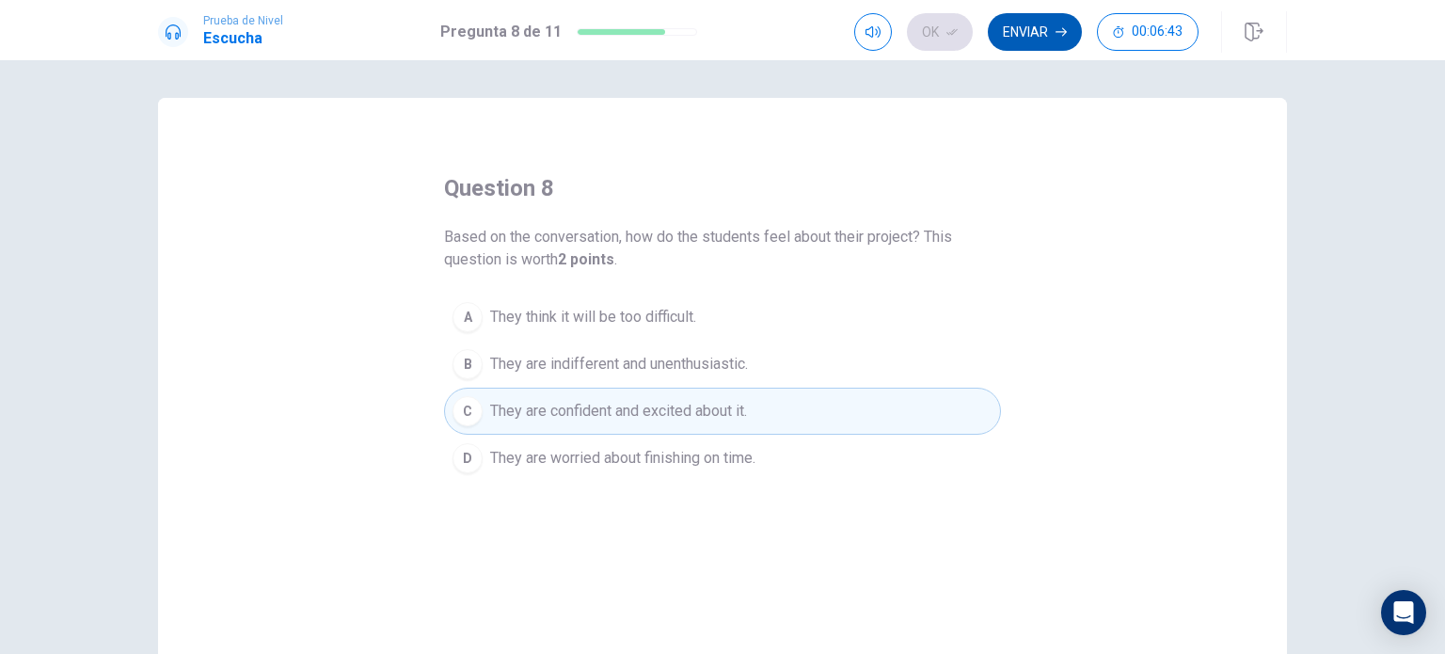
click at [1019, 33] on button "Enviar" at bounding box center [1035, 32] width 94 height 38
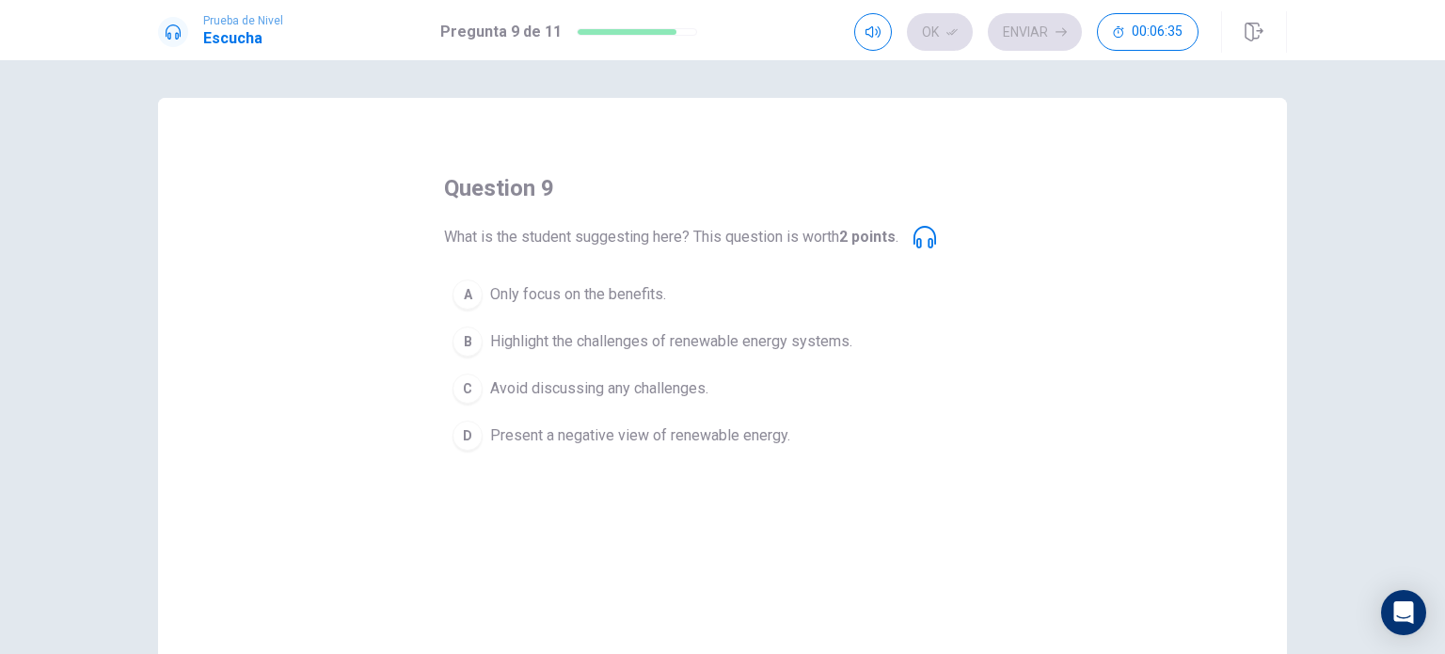
click at [807, 322] on button "B Highlight the challenges of renewable energy systems." at bounding box center [722, 341] width 557 height 47
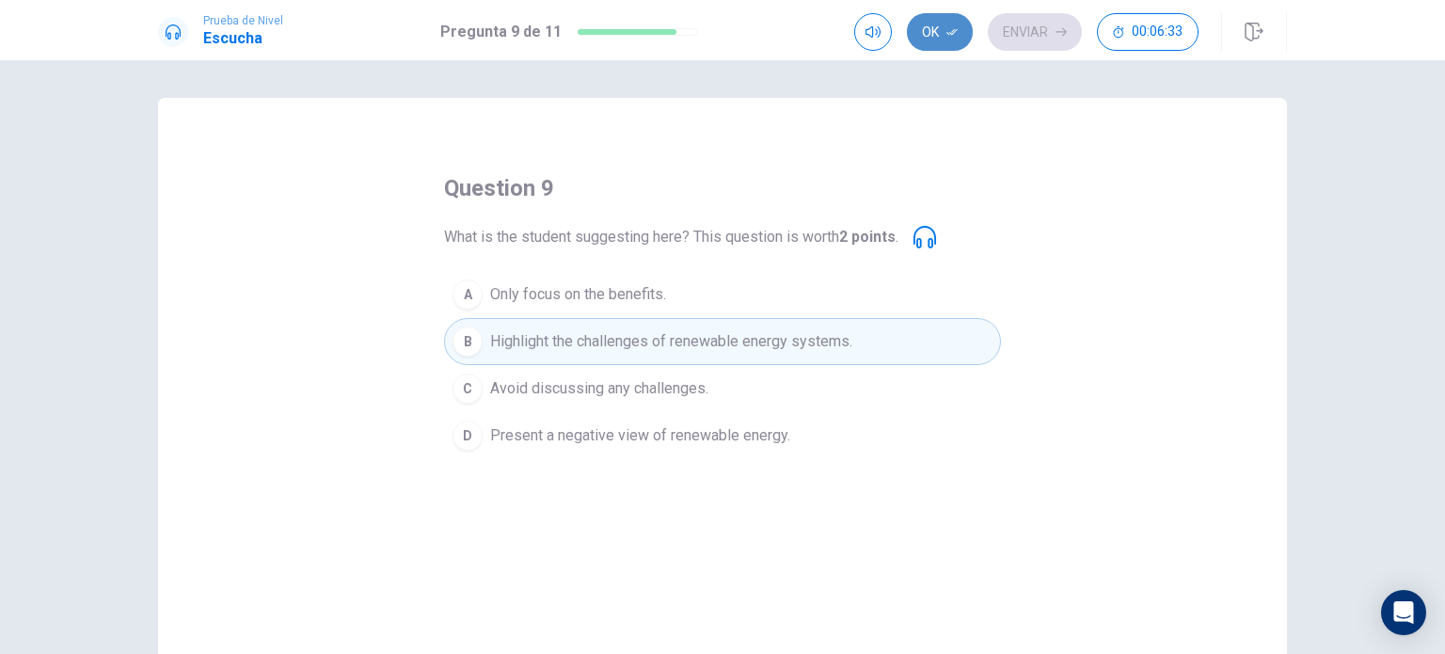
click at [926, 39] on button "Ok" at bounding box center [940, 32] width 66 height 38
click at [1023, 48] on button "Enviar" at bounding box center [1035, 32] width 94 height 38
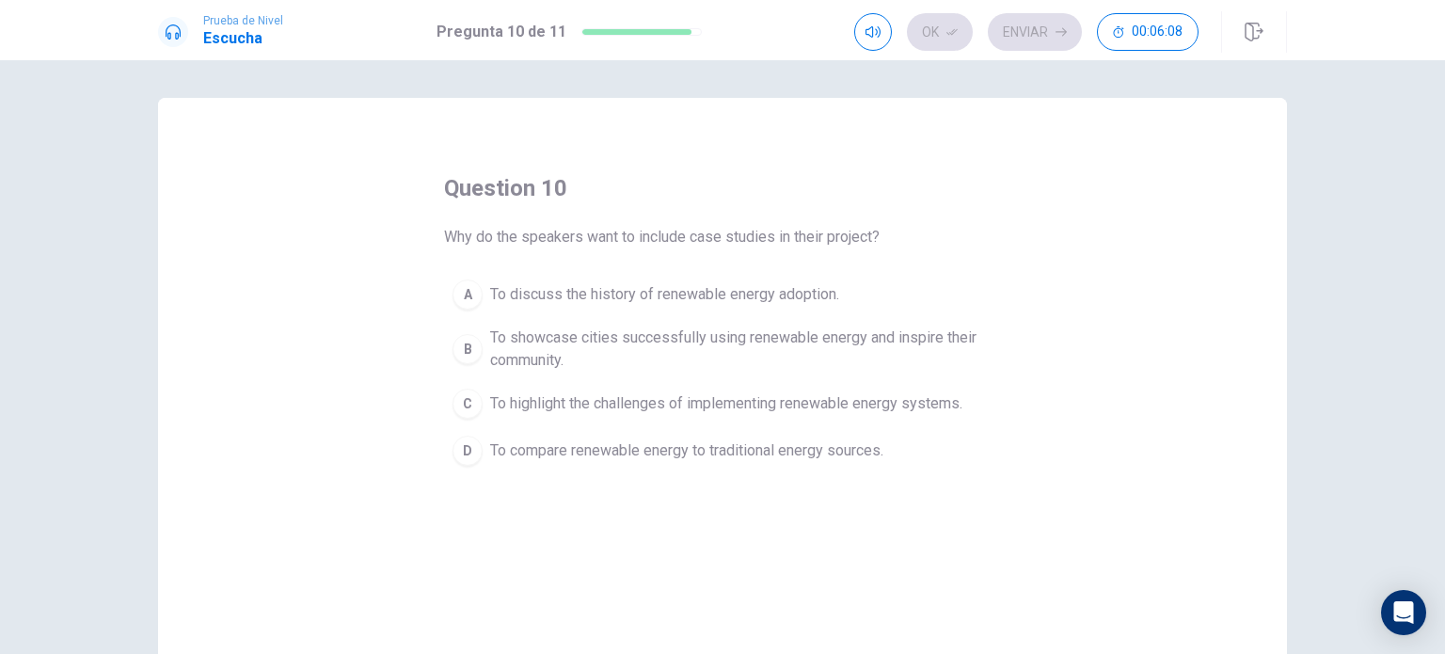
click at [911, 341] on span "To showcase cities successfully using renewable energy and inspire their commun…" at bounding box center [741, 348] width 502 height 45
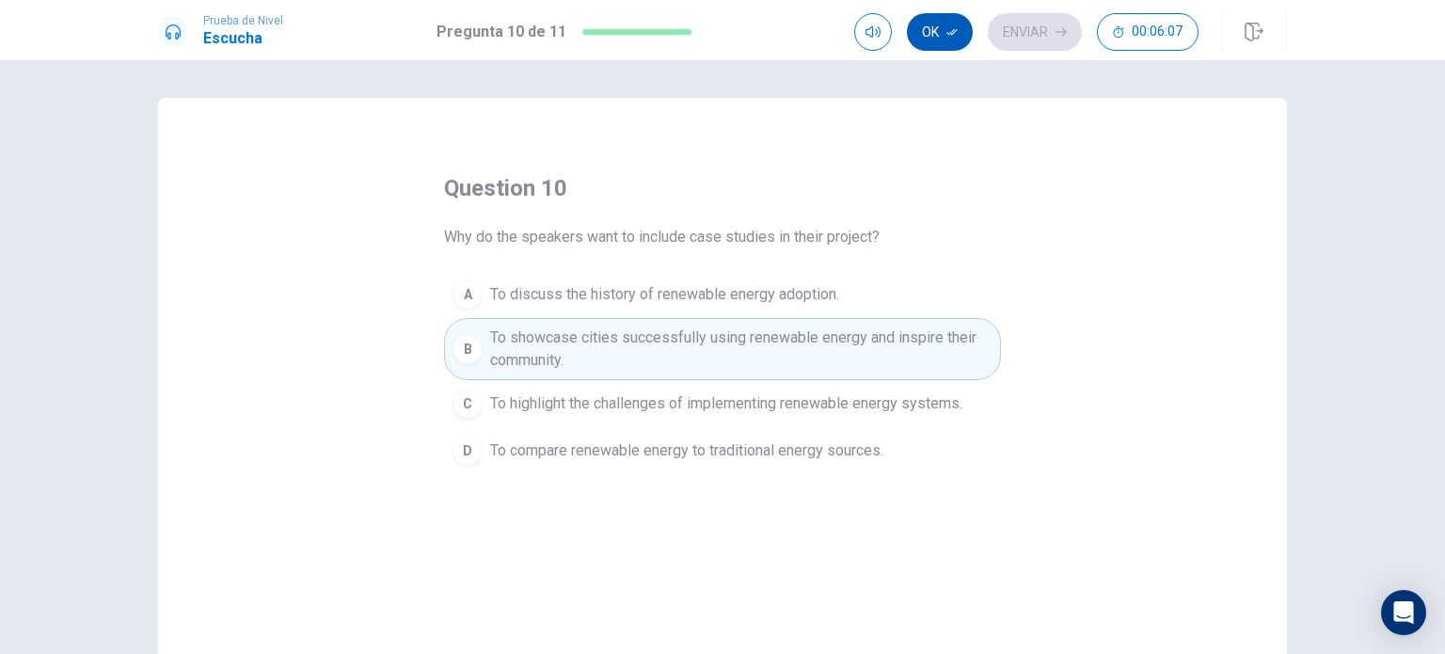
click at [946, 34] on icon "button" at bounding box center [951, 31] width 11 height 11
click at [1049, 43] on button "Enviar" at bounding box center [1035, 32] width 94 height 38
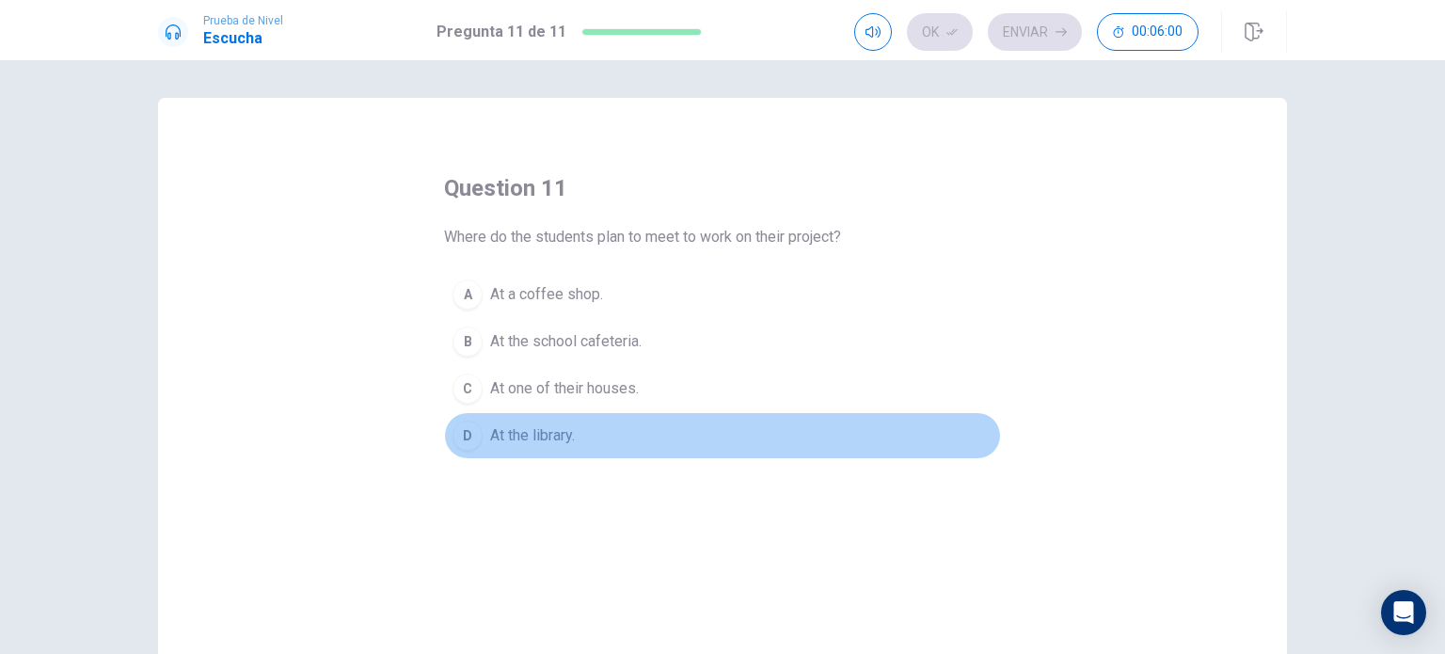
click at [518, 428] on span "At the library." at bounding box center [532, 435] width 85 height 23
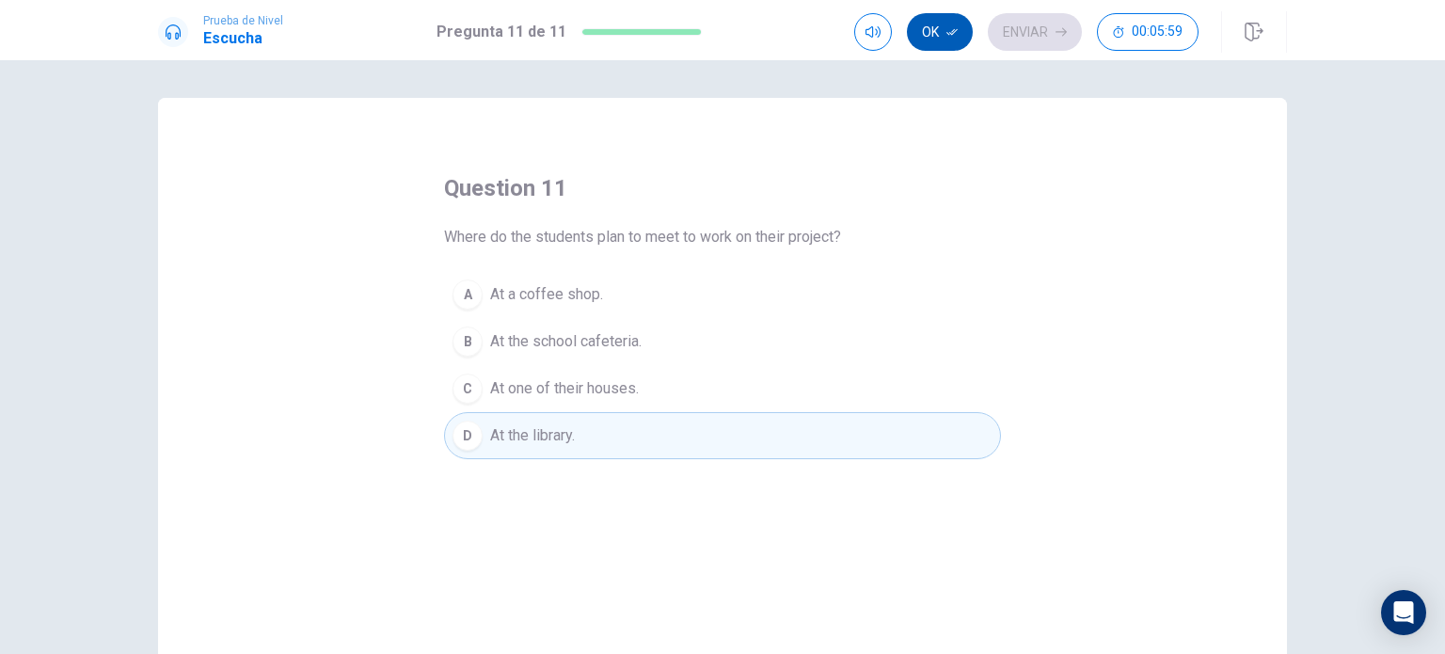
click at [940, 14] on button "Ok" at bounding box center [940, 32] width 66 height 38
click at [1034, 39] on button "Enviar" at bounding box center [1035, 32] width 94 height 38
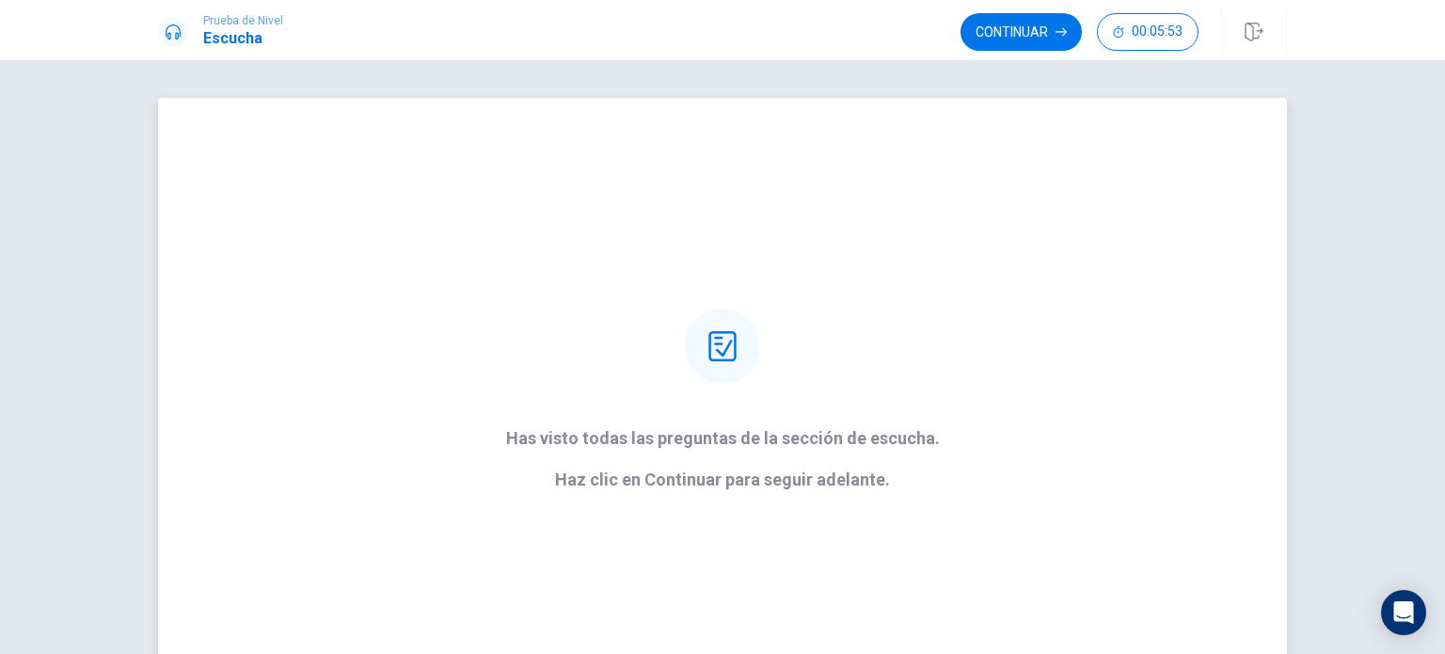
click at [749, 372] on div "Has visto todas las preguntas de la sección de escucha. Haz clic en Continuar p…" at bounding box center [723, 399] width 486 height 181
drag, startPoint x: 699, startPoint y: 354, endPoint x: 801, endPoint y: 368, distance: 103.5
click at [700, 354] on div at bounding box center [722, 346] width 75 height 75
click at [1015, 22] on button "Continuar" at bounding box center [1020, 32] width 121 height 38
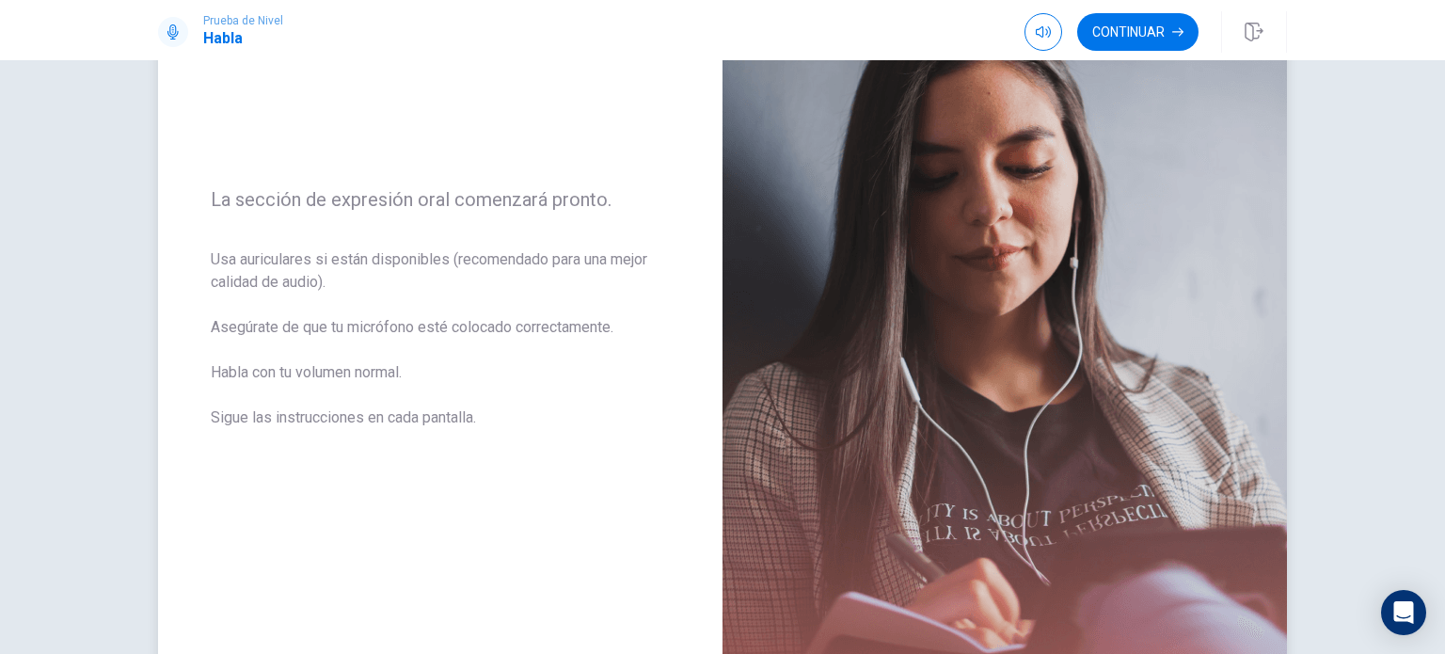
scroll to position [94, 0]
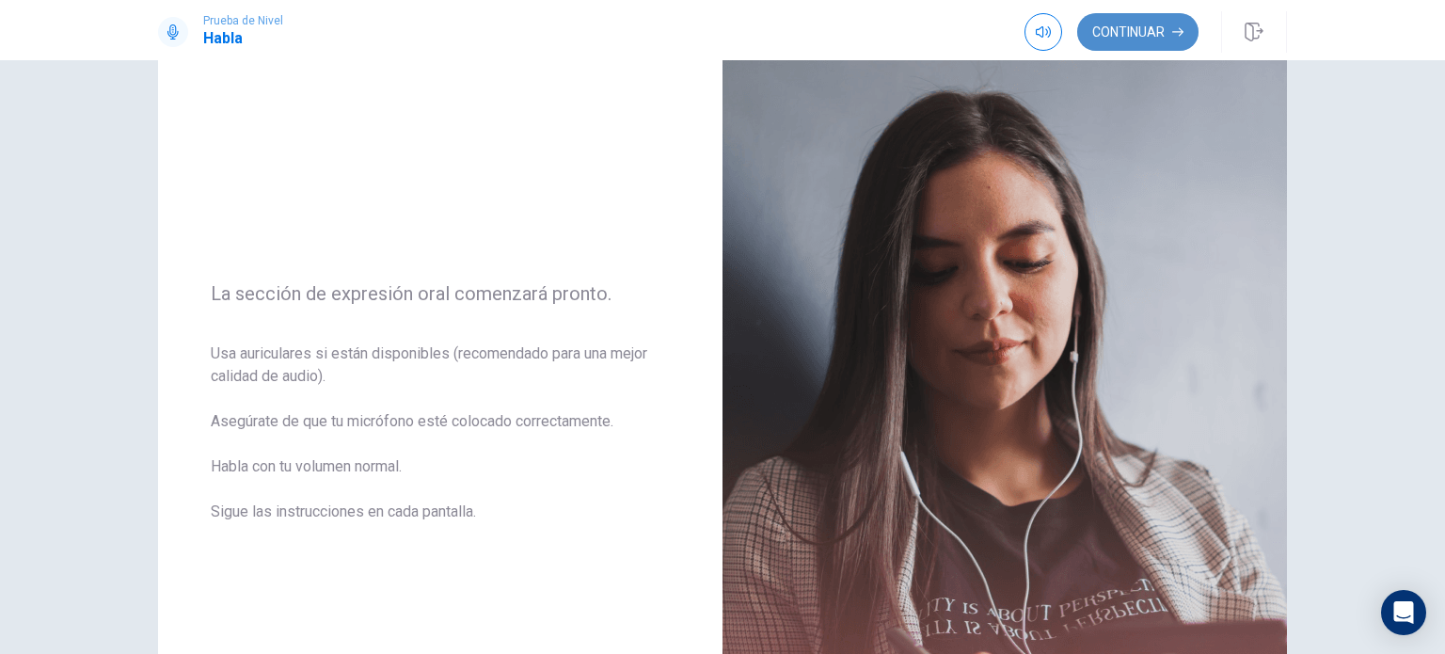
click at [1110, 33] on button "Continuar" at bounding box center [1137, 32] width 121 height 38
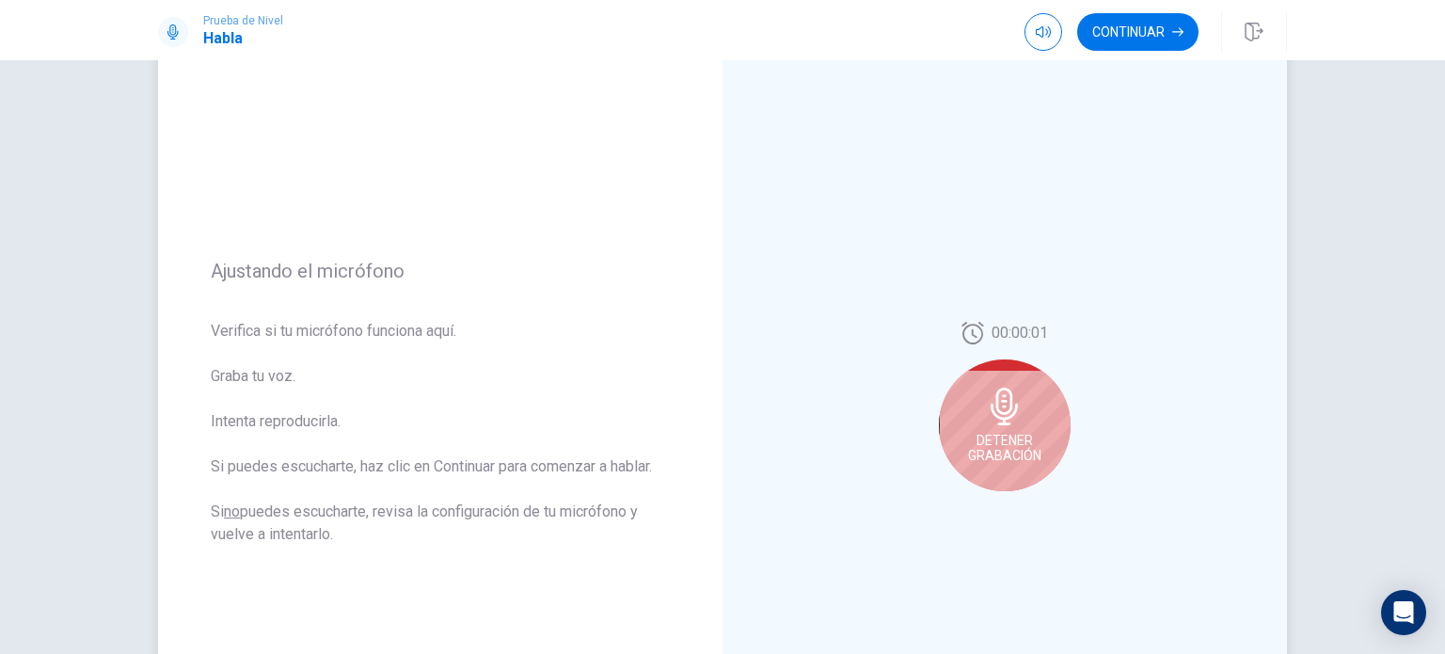
click at [974, 433] on span "Detener Grabación" at bounding box center [1004, 448] width 73 height 30
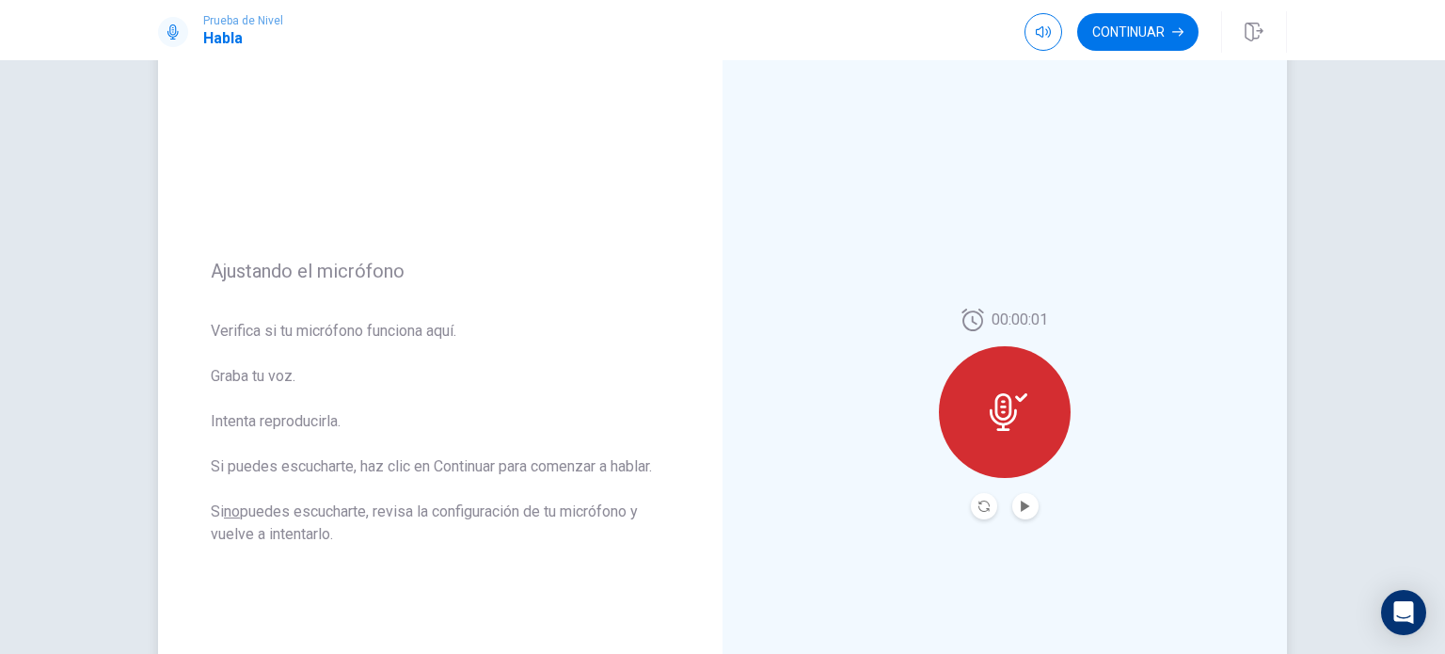
click at [1026, 512] on button "Play Audio" at bounding box center [1025, 506] width 26 height 26
click at [1136, 37] on button "Continuar" at bounding box center [1137, 32] width 121 height 38
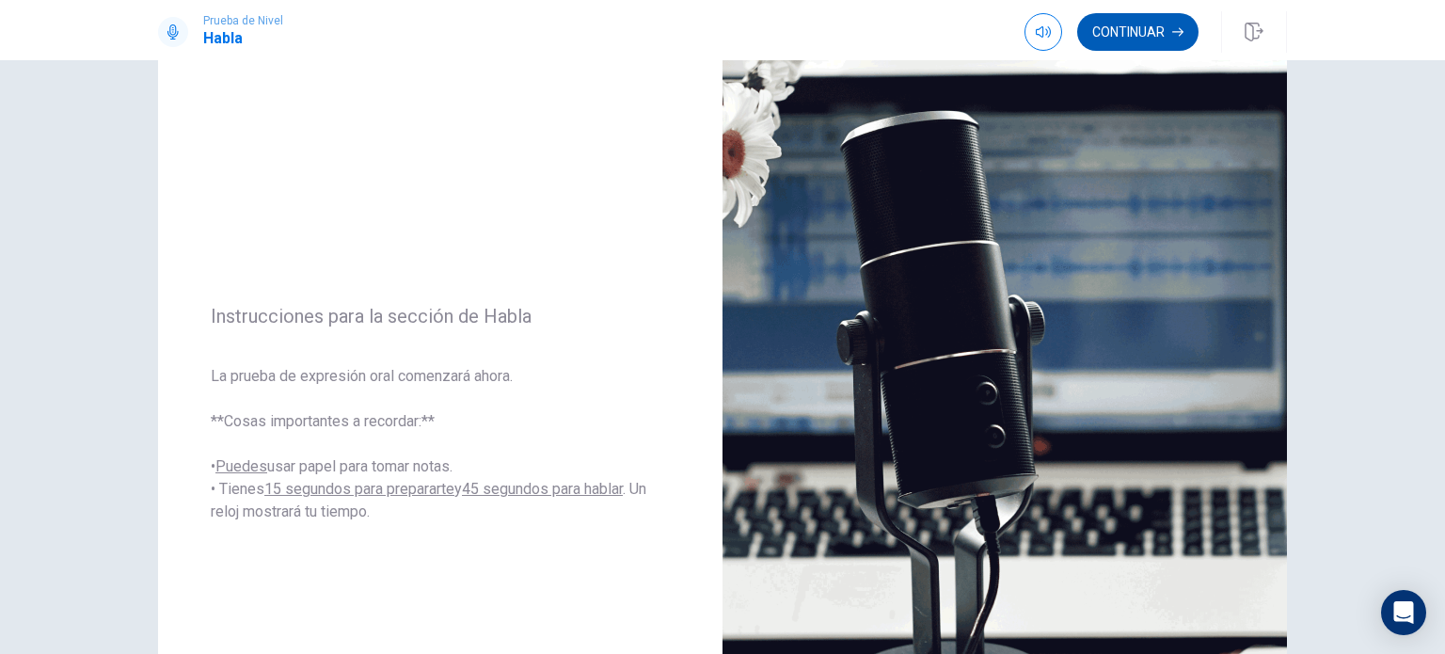
click at [1148, 31] on button "Continuar" at bounding box center [1137, 32] width 121 height 38
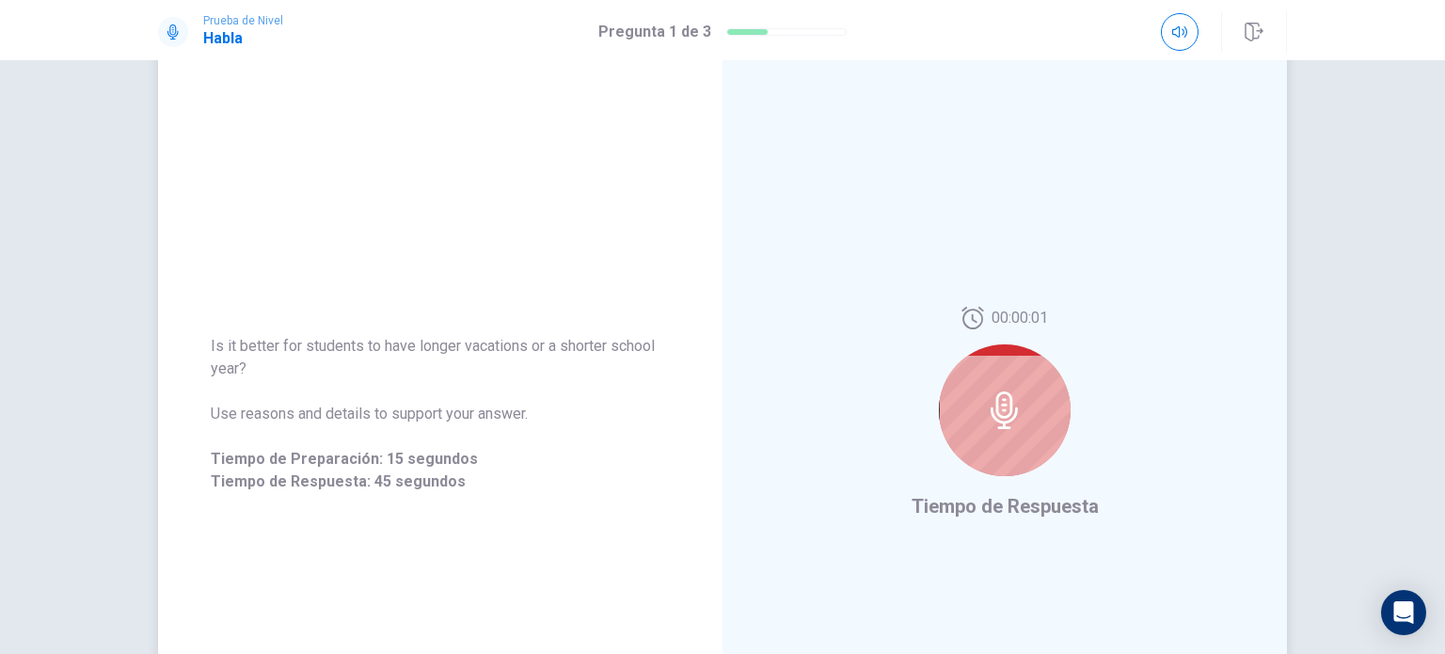
click at [1030, 439] on div at bounding box center [1005, 410] width 132 height 132
click at [1057, 408] on div at bounding box center [1005, 410] width 132 height 132
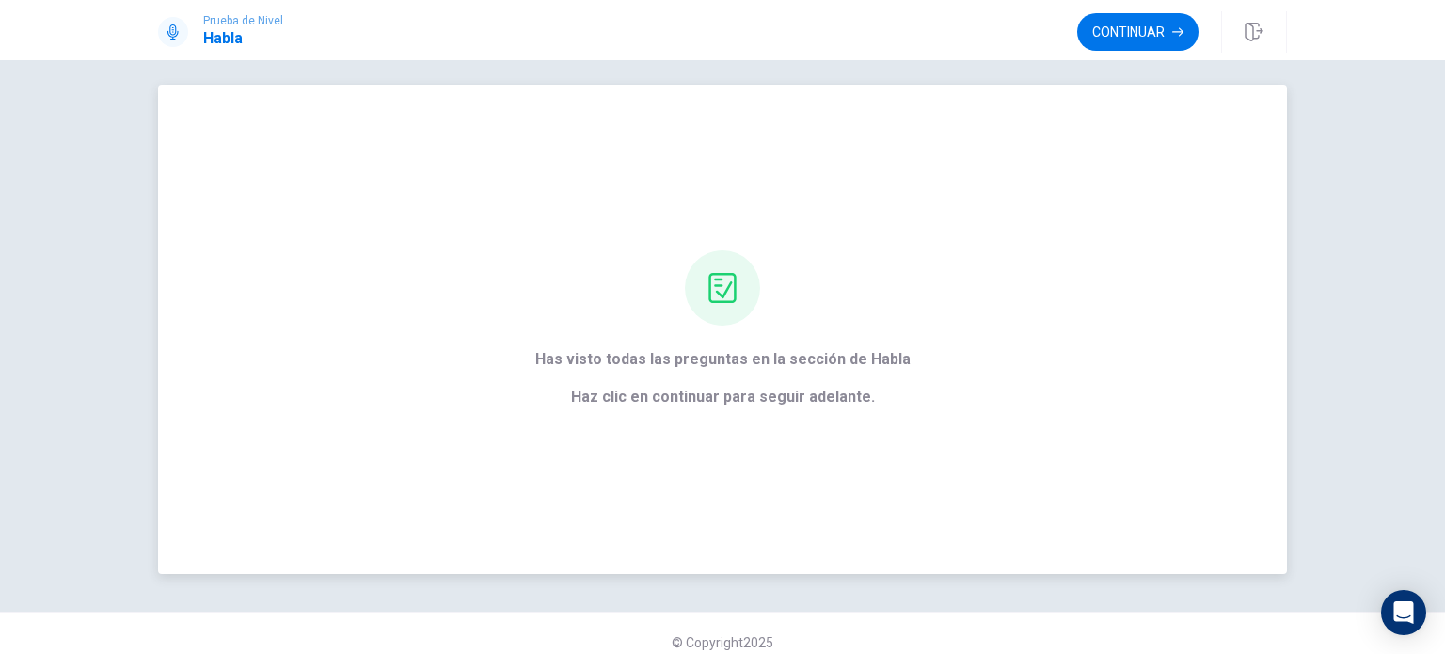
scroll to position [0, 0]
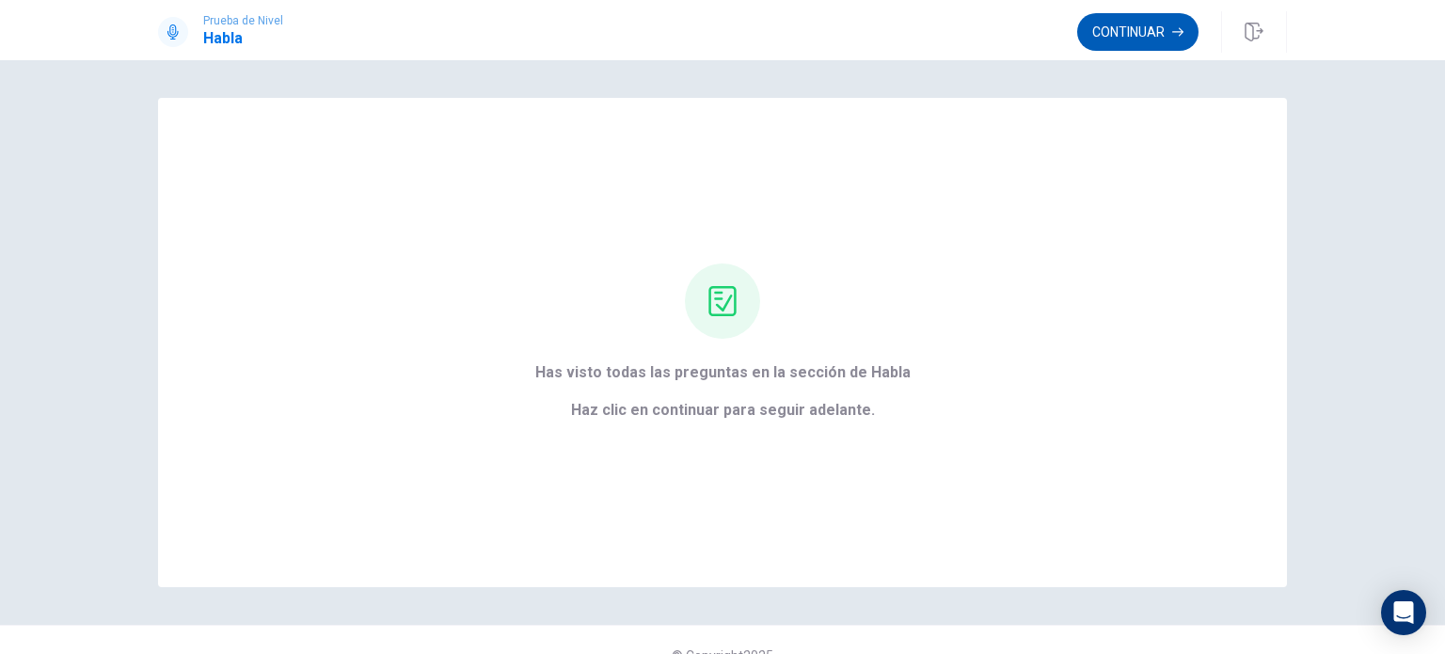
click at [1137, 26] on button "Continuar" at bounding box center [1137, 32] width 121 height 38
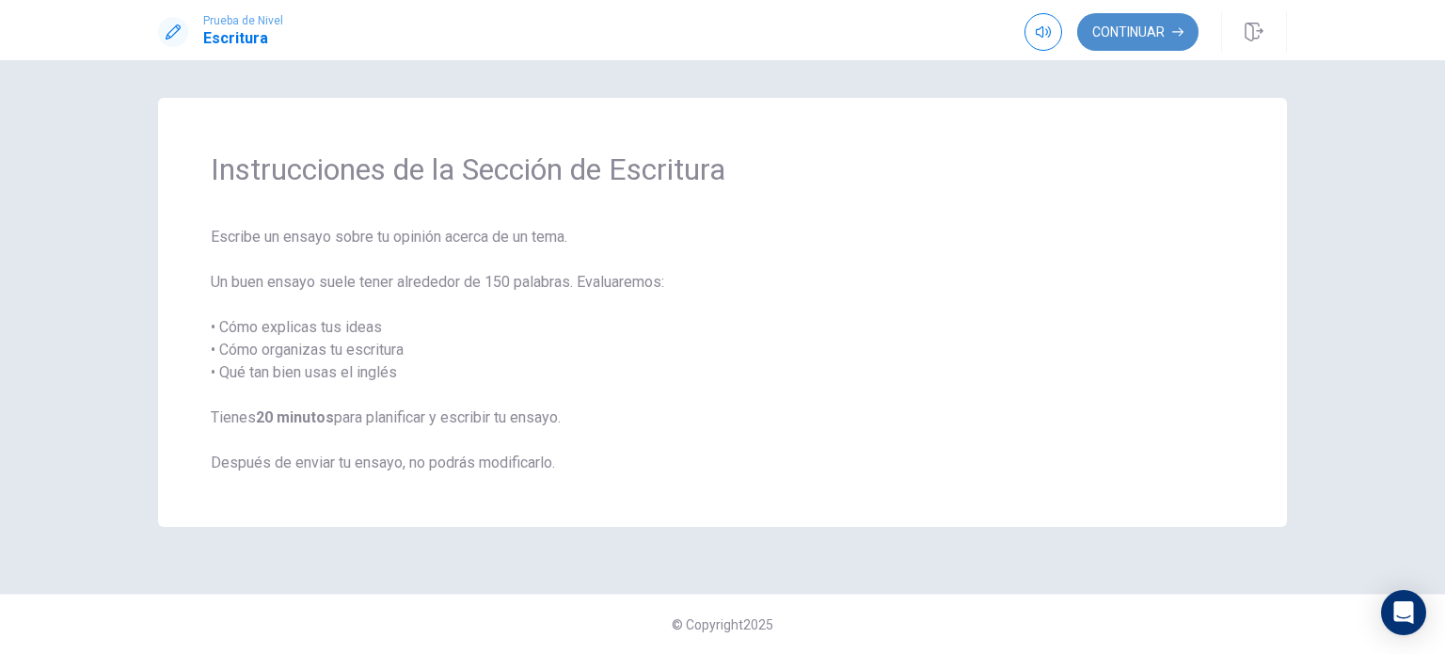
click at [1110, 25] on button "Continuar" at bounding box center [1137, 32] width 121 height 38
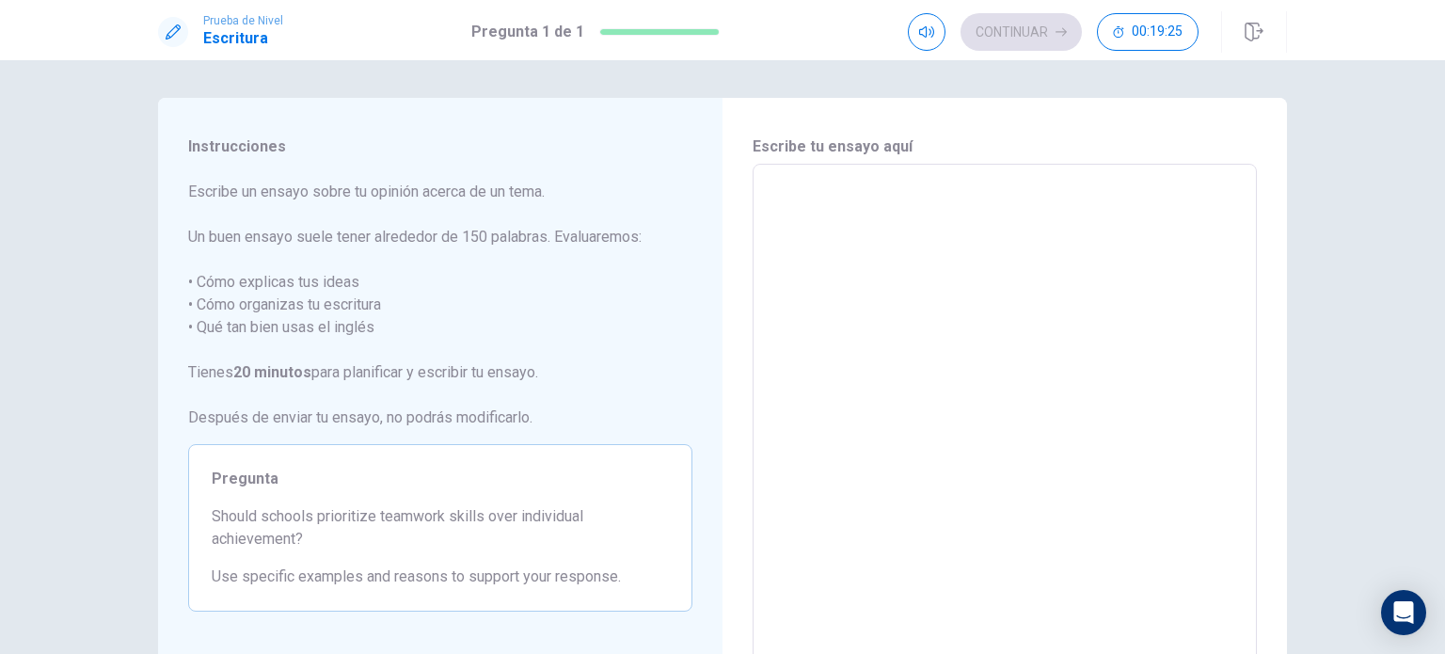
click at [920, 197] on textarea at bounding box center [1005, 424] width 478 height 489
type textarea "I"
type textarea "x"
type textarea "I"
type textarea "x"
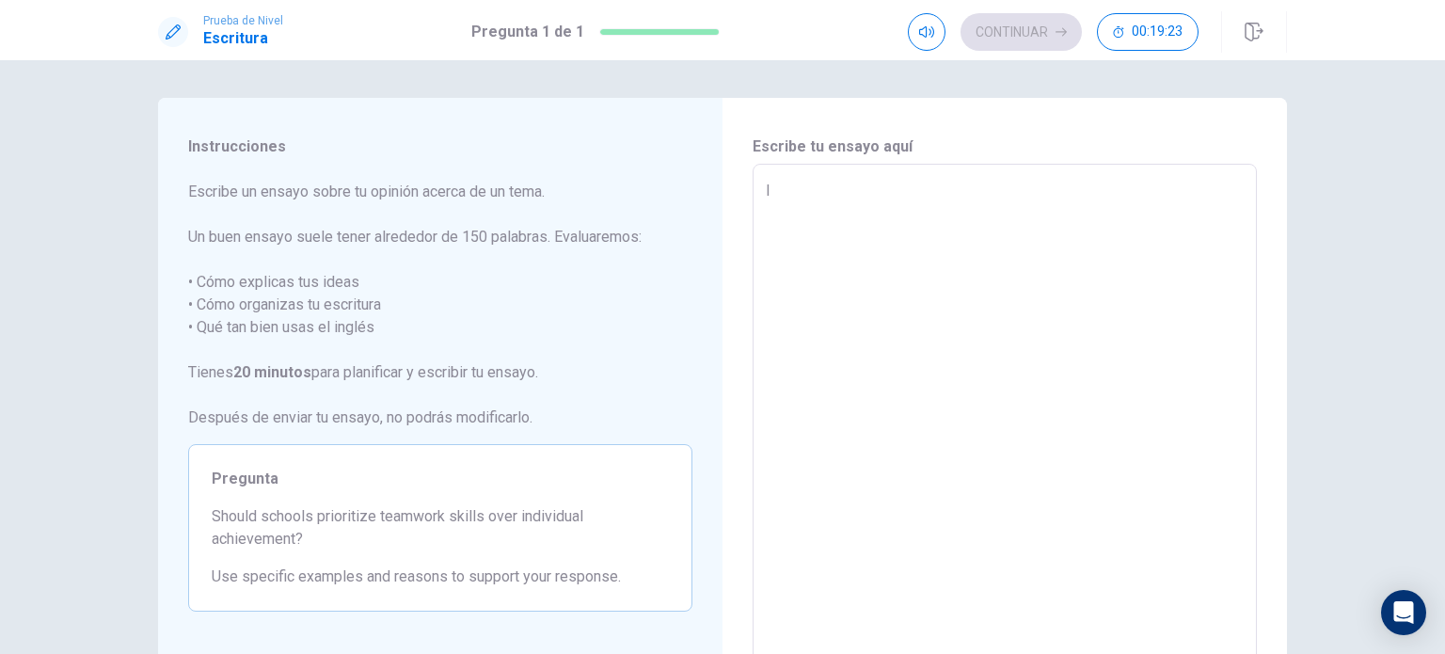
type textarea "I w"
type textarea "x"
type textarea "I wa"
type textarea "x"
type textarea "I wan"
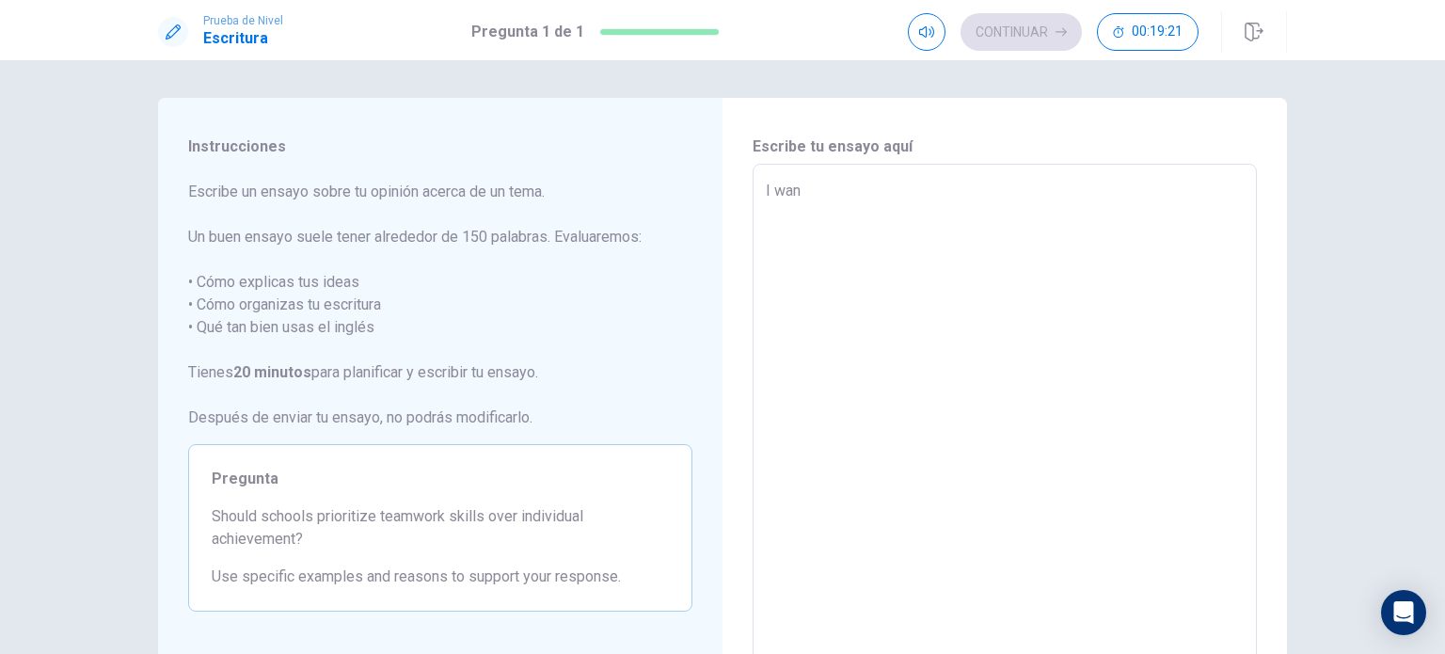
type textarea "x"
type textarea "I want"
type textarea "x"
type textarea "I want"
type textarea "x"
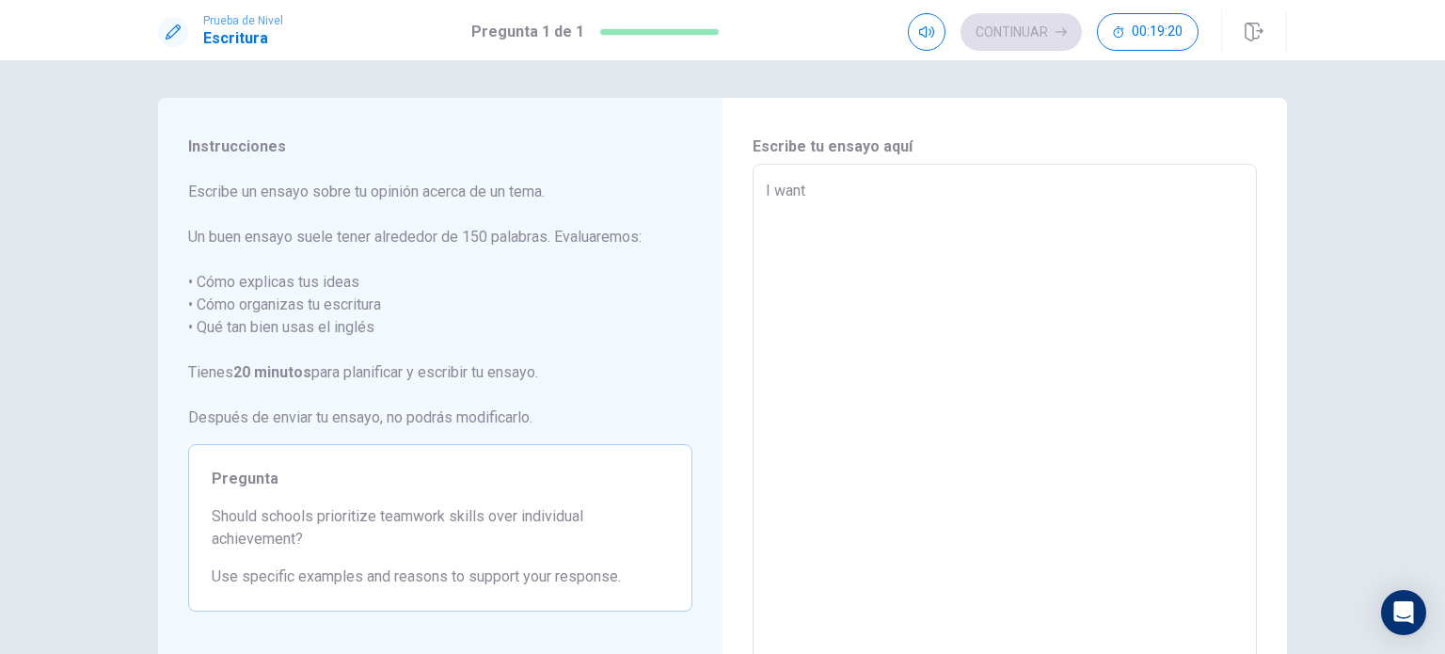
type textarea "I want t"
type textarea "x"
type textarea "I want to"
type textarea "x"
type textarea "I want to"
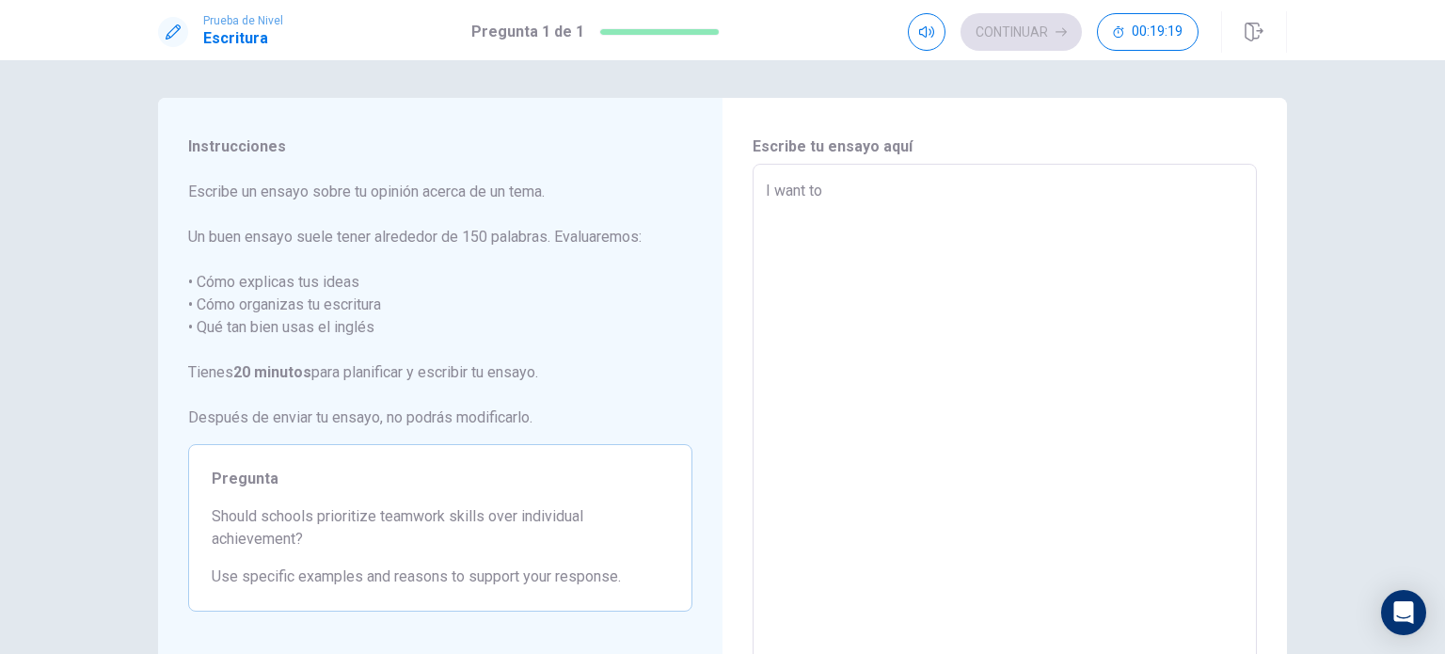
type textarea "x"
type textarea "I want to w"
type textarea "x"
type textarea "I want to wr"
type textarea "x"
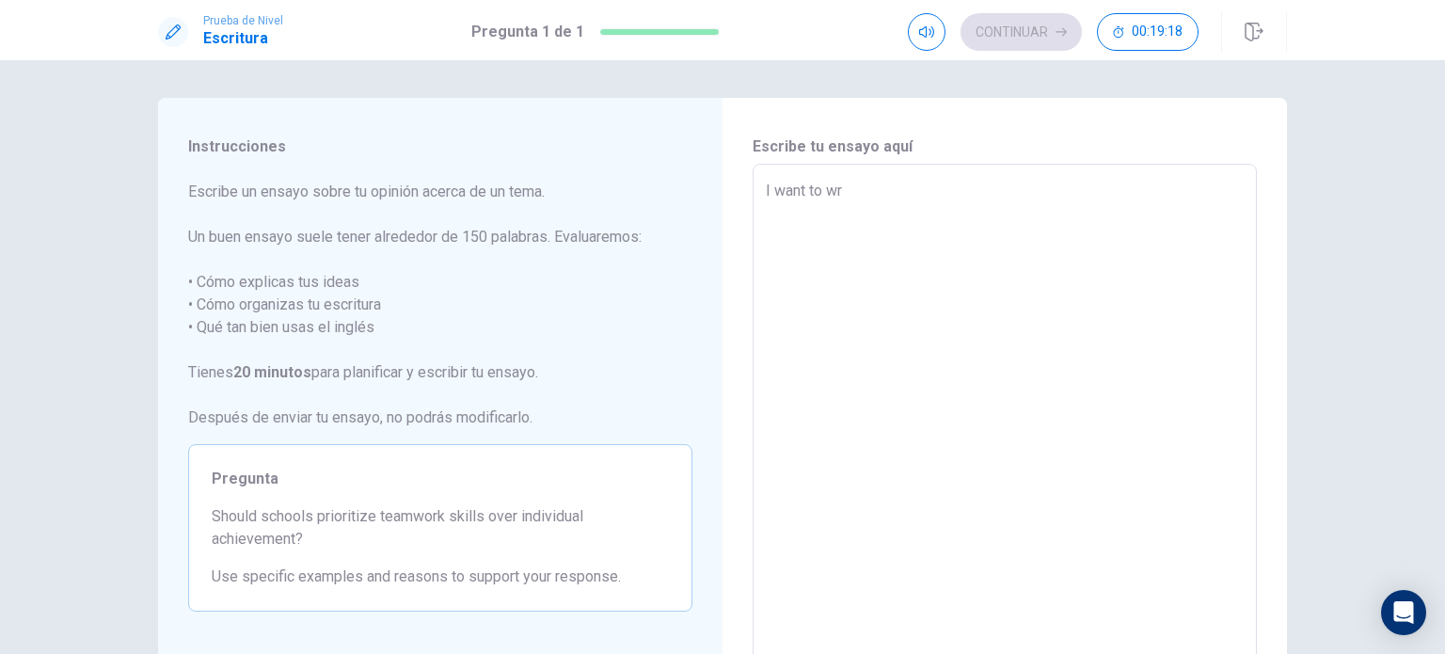
type textarea "I want to wri"
type textarea "x"
type textarea "I want to writ"
type textarea "x"
type textarea "I want to write"
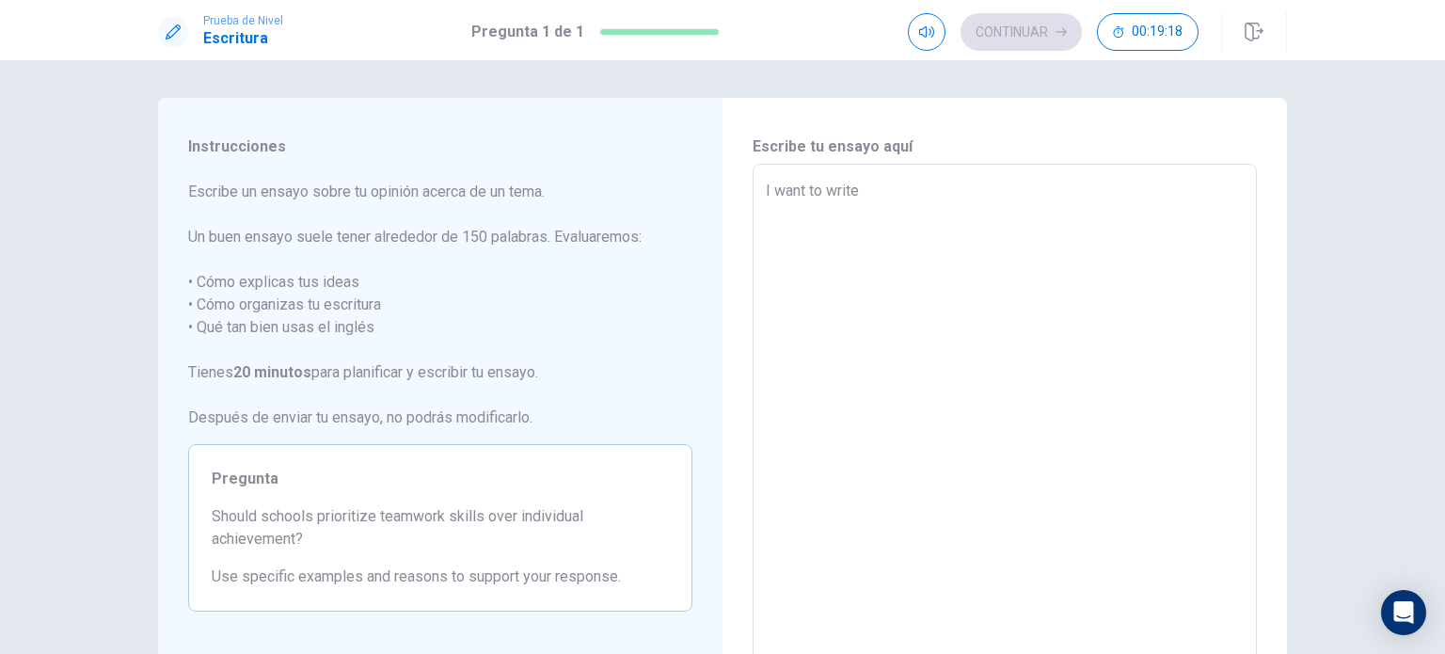
type textarea "x"
type textarea "I want to write"
type textarea "x"
type textarea "I want to write a"
type textarea "x"
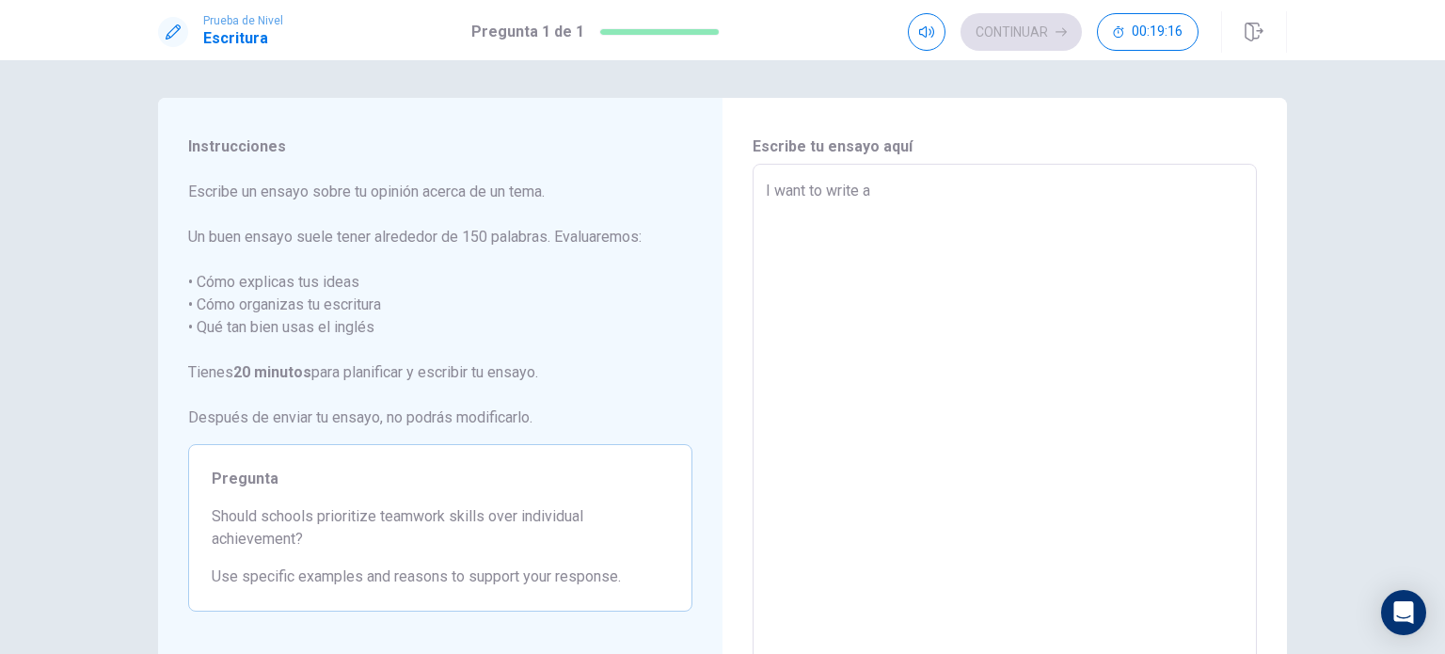
type textarea "I want to write ab"
type textarea "x"
type textarea "I want to write abo"
type textarea "x"
type textarea "I want to write abou"
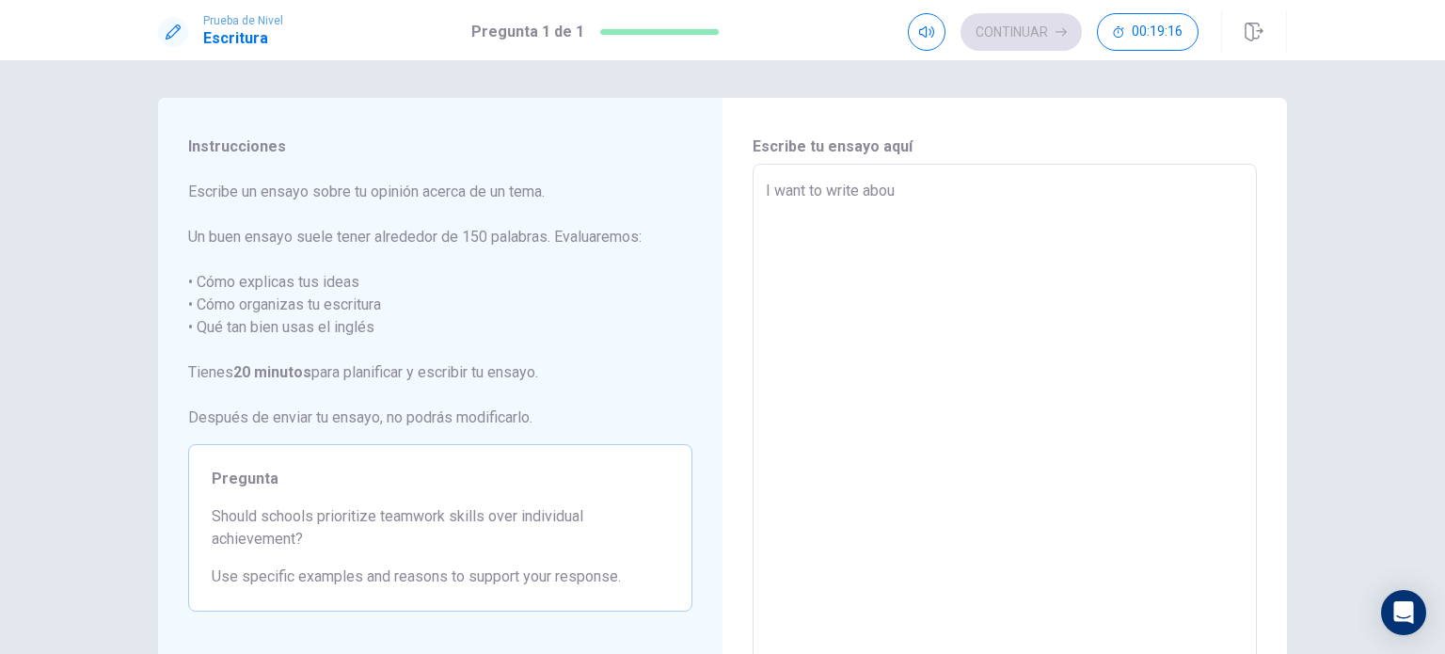
type textarea "x"
type textarea "I want to write about"
type textarea "x"
type textarea "I want to write about"
type textarea "x"
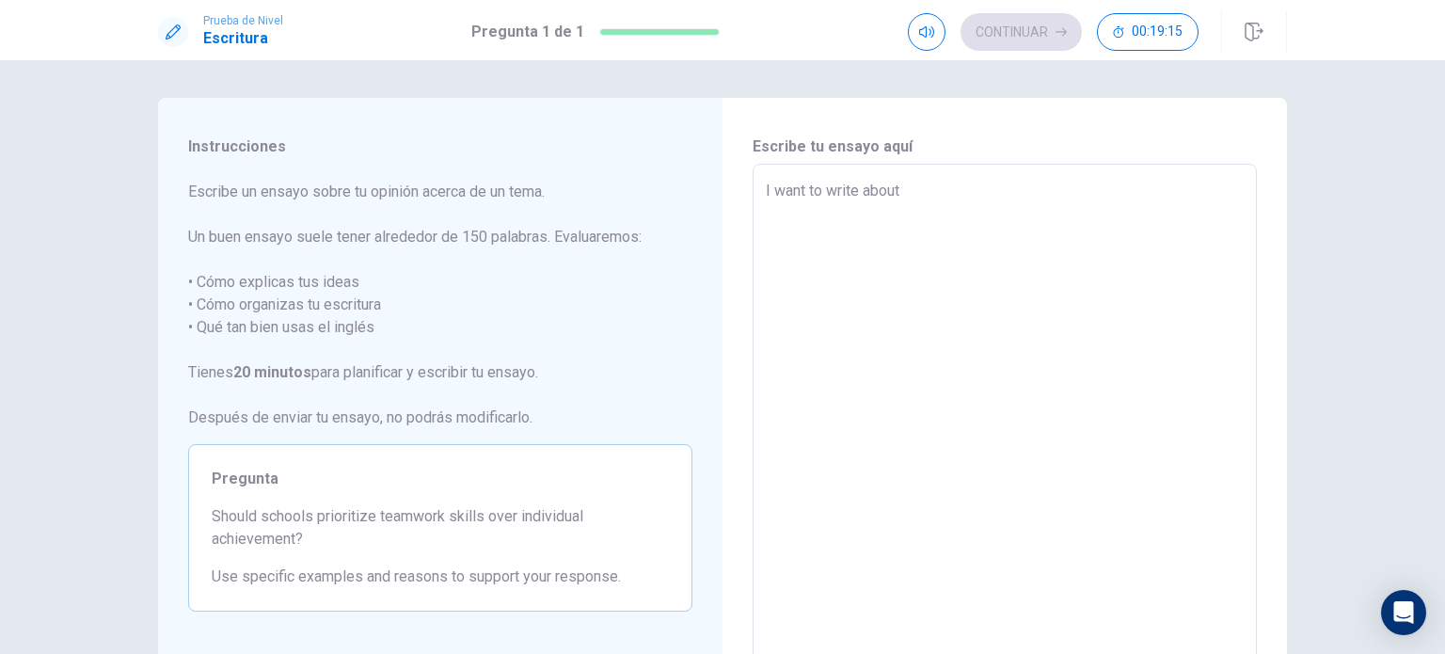
type textarea "I want to write about h"
type textarea "x"
type textarea "I want to write about hi"
type textarea "x"
type textarea "I want to write about hik"
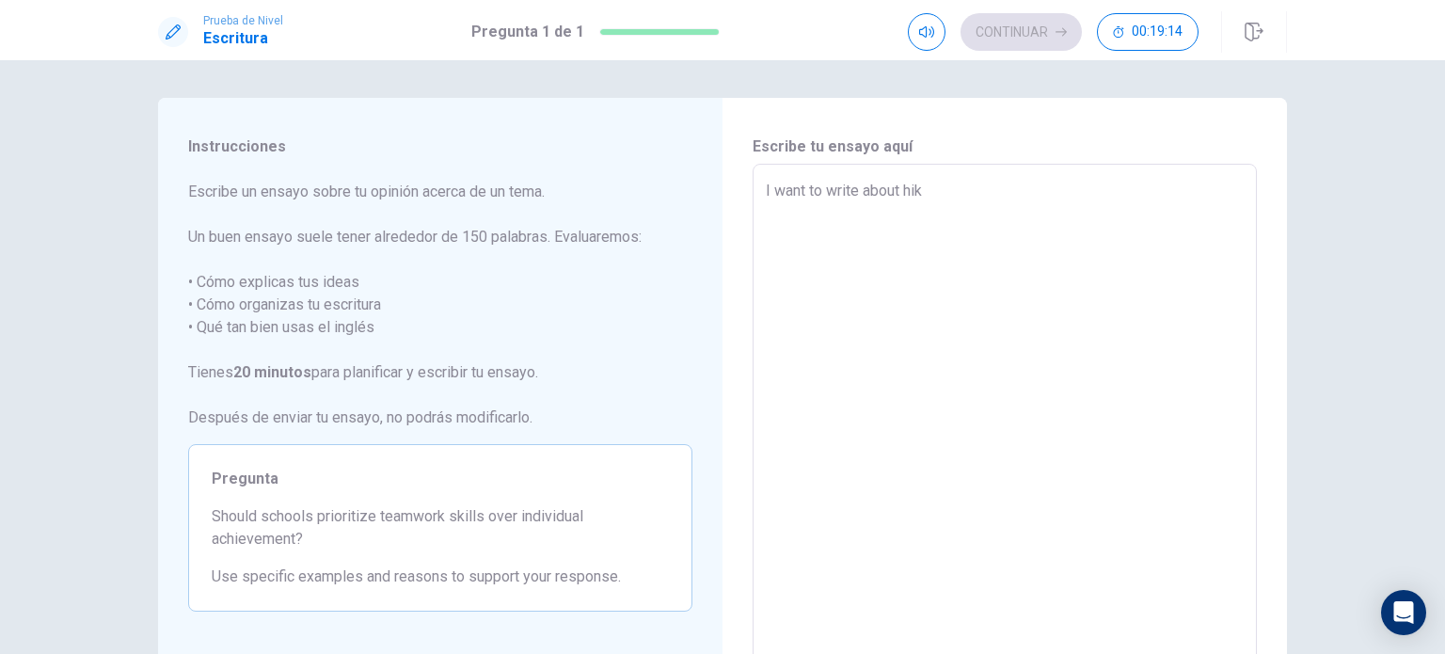
type textarea "x"
type textarea "I want to write about hiki"
type textarea "x"
type textarea "I want to write about hikin"
type textarea "x"
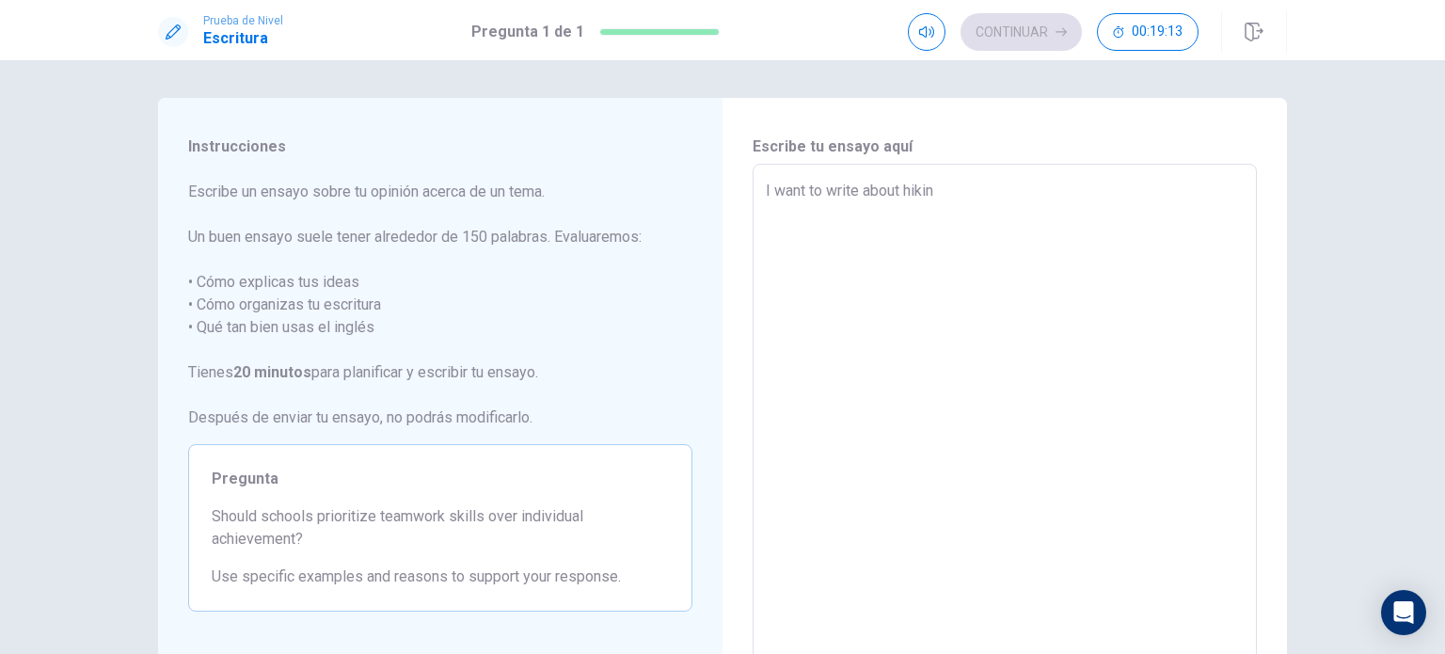
type textarea "I want to write about hiking"
type textarea "x"
type textarea "I want to write about hiking"
type textarea "x"
type textarea "I want to write about hiking n"
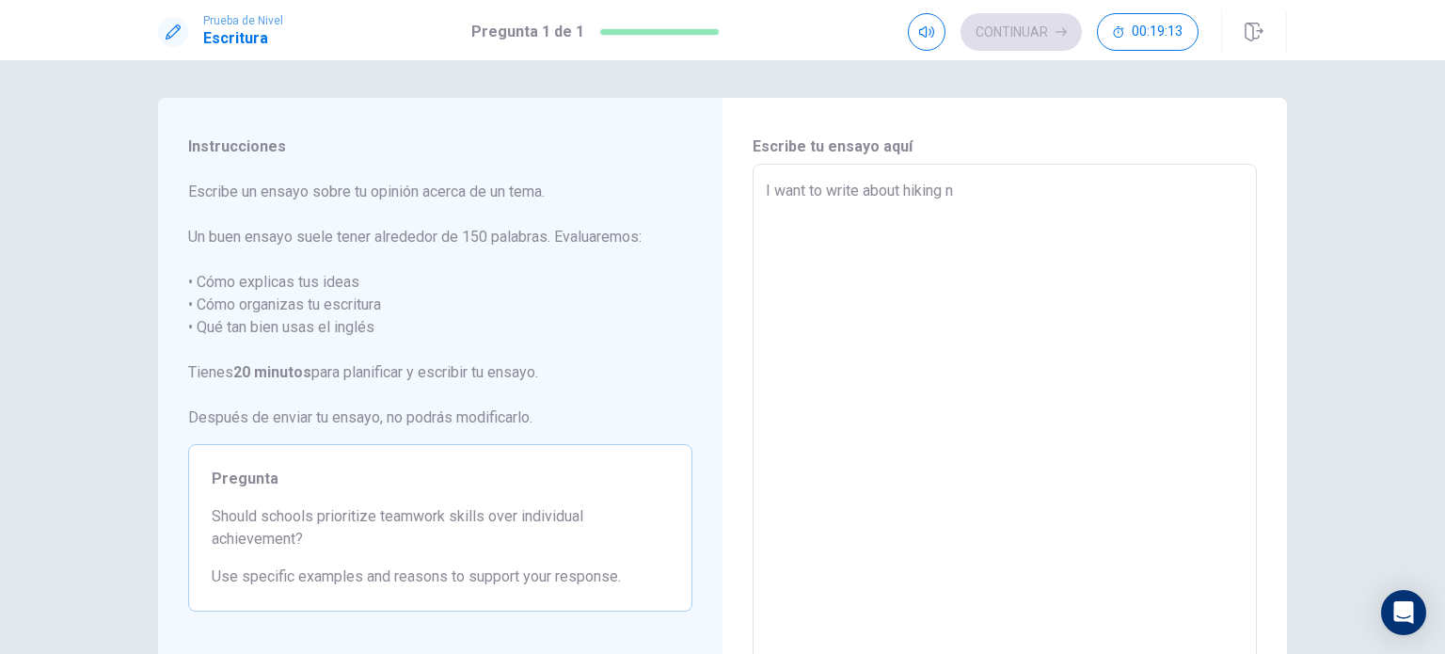
type textarea "x"
type textarea "I want to write about hiking ne"
type textarea "x"
type textarea "I want to write about hiking nee"
type textarea "x"
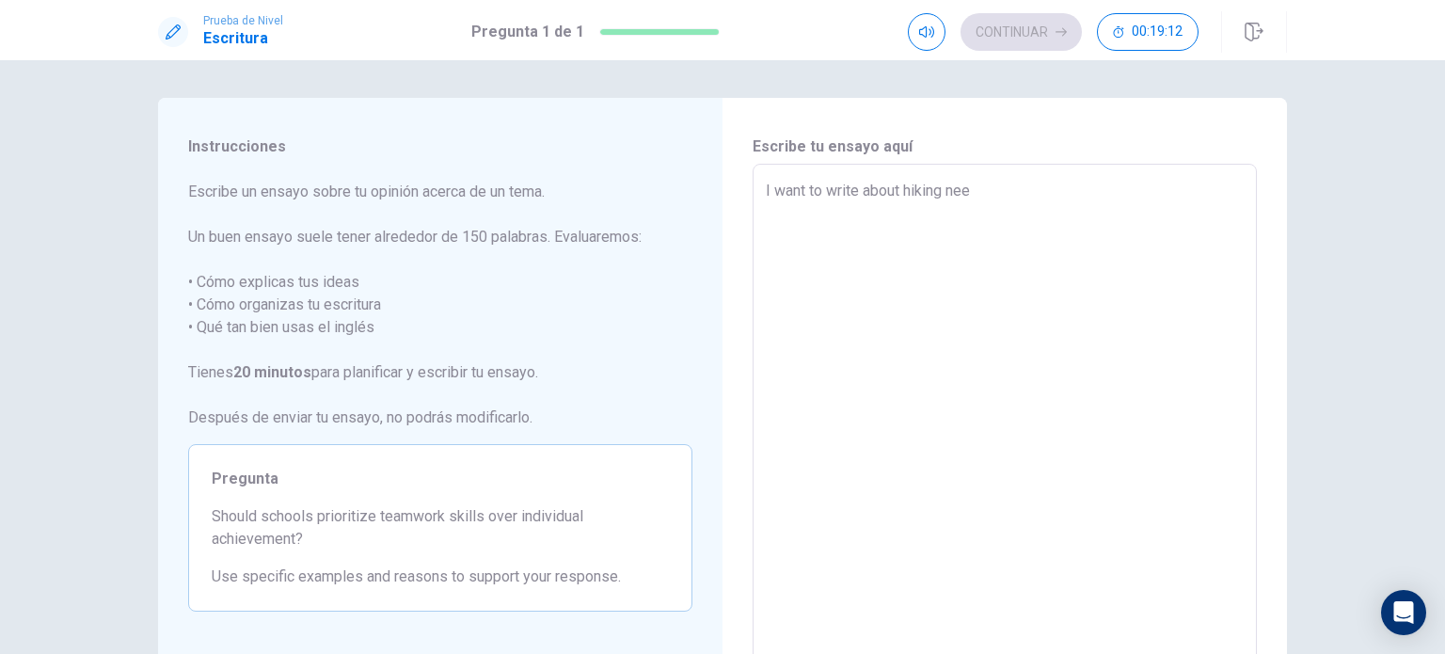
type textarea "I want to write about hiking need"
type textarea "x"
type textarea "I want to write about hiking needs"
type textarea "x"
type textarea "I want to write about hiking needs."
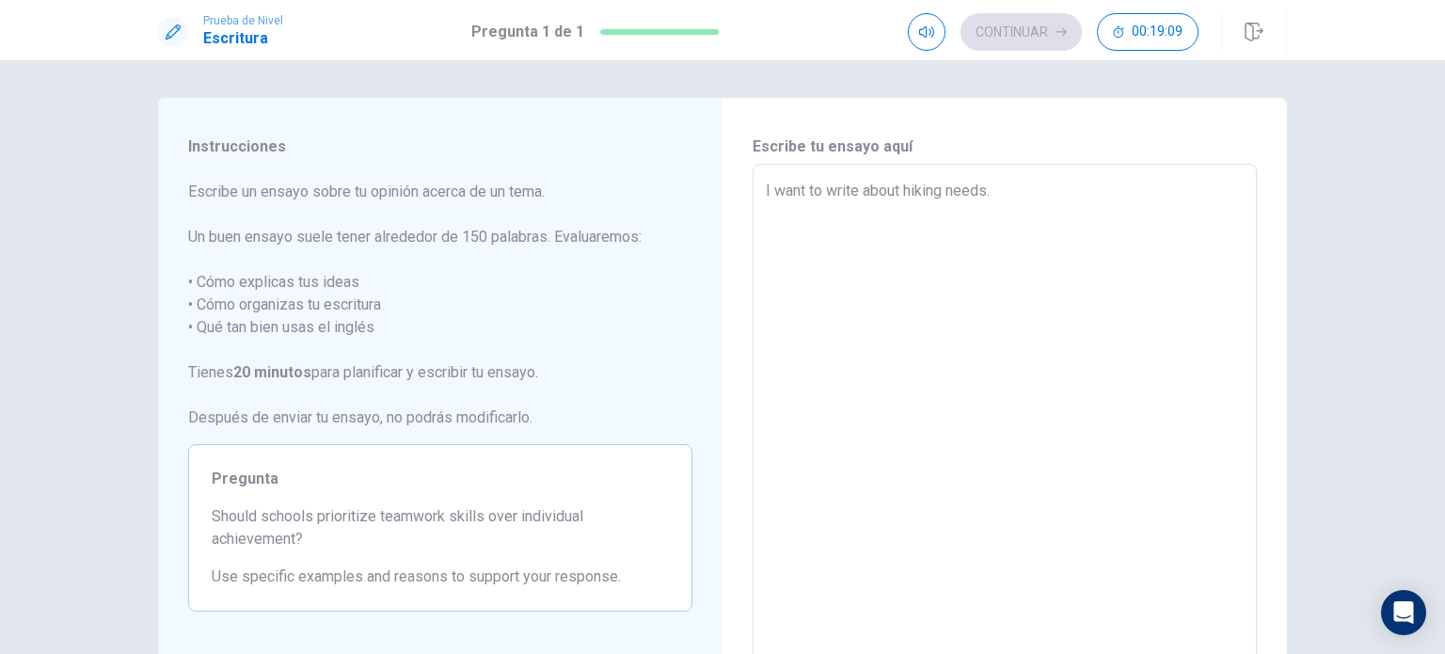
type textarea "x"
type textarea "I want to write about hiking needs."
type textarea "x"
type textarea "I want to write about hiking needs. I"
type textarea "x"
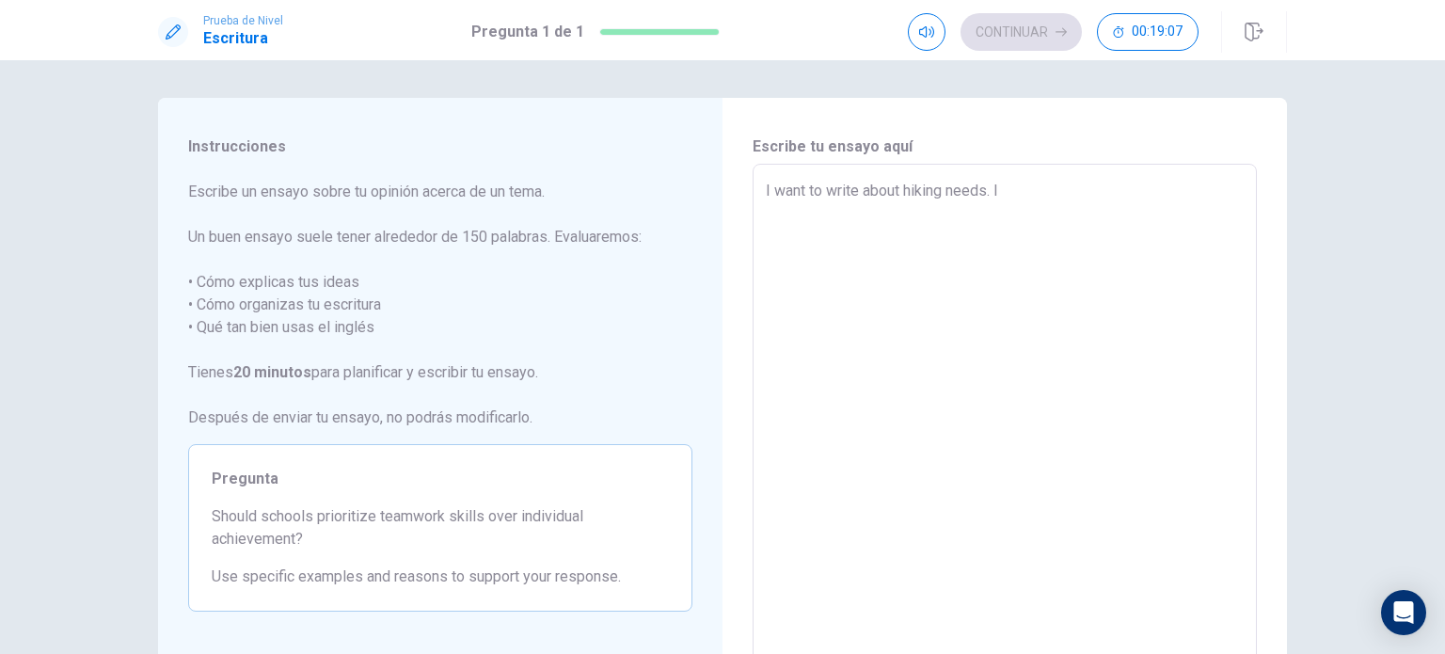
type textarea "I want to write about hiking needs. I"
type textarea "x"
type textarea "I want to write about hiking needs. I w"
type textarea "x"
type textarea "I want to write about hiking needs. I wi"
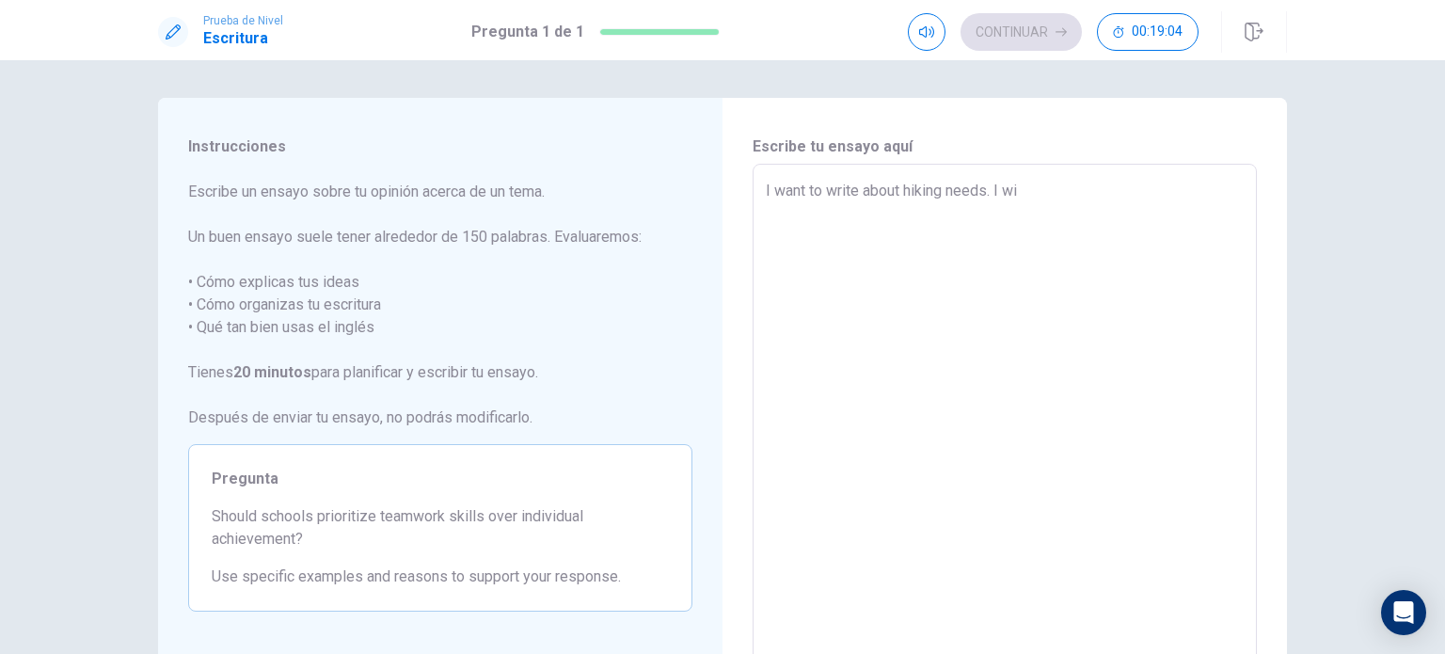
type textarea "x"
type textarea "I want to write about hiking needs. I wil"
type textarea "x"
type textarea "I want to write about hiking needs. I will"
type textarea "x"
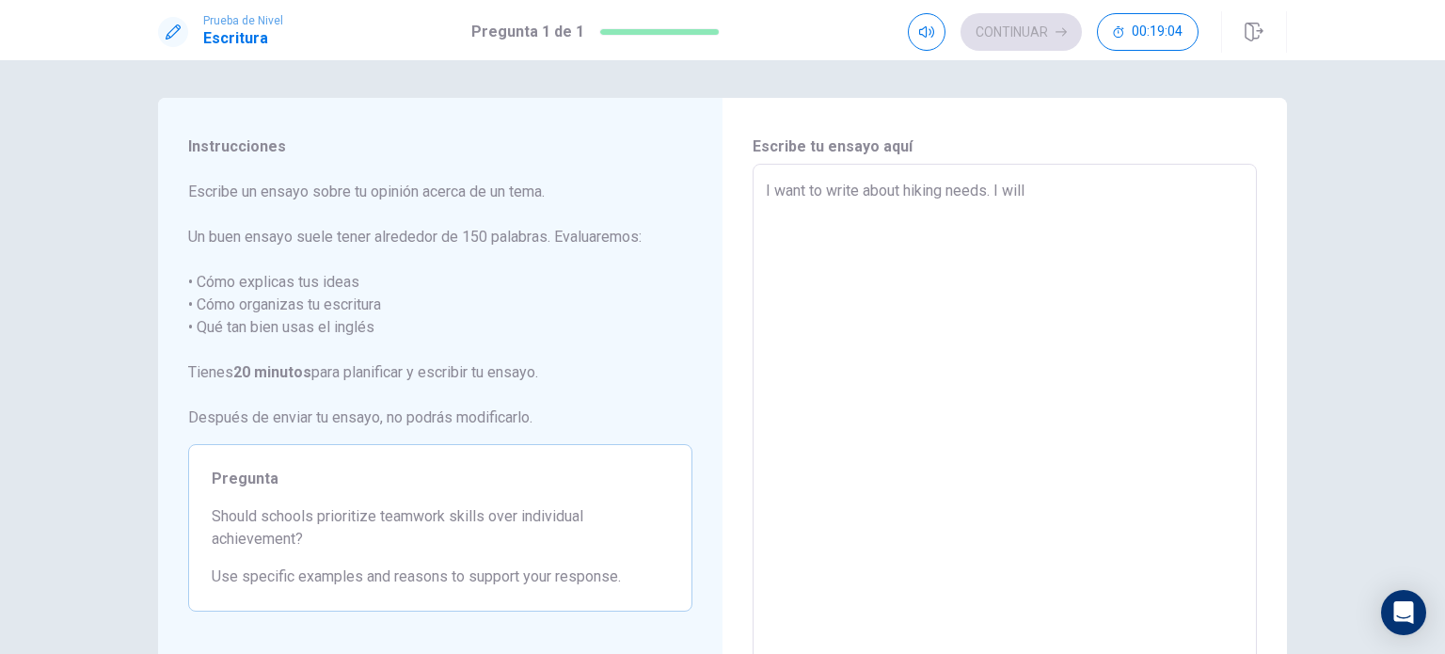
type textarea "I want to write about hiking needs. I will"
type textarea "x"
type textarea "I want to write about hiking needs. I will"
type textarea "x"
type textarea "I want to write about hiking needs. I wil"
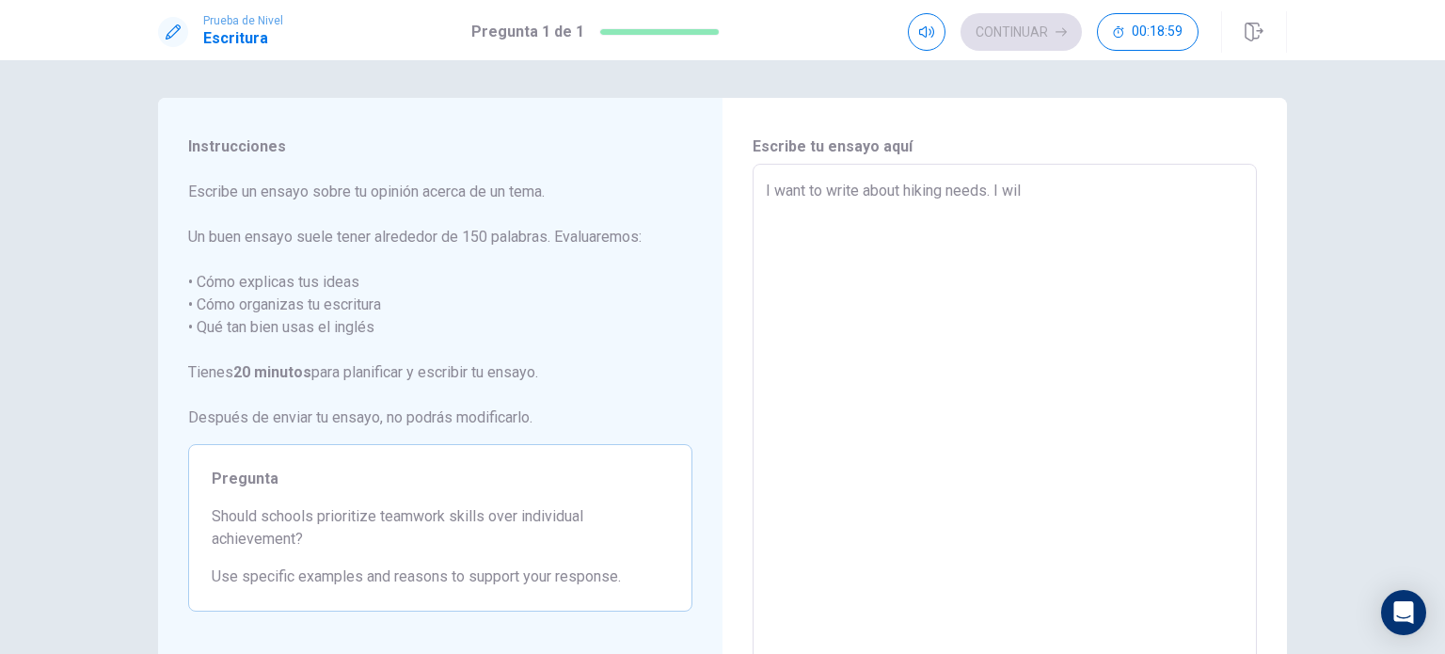
type textarea "x"
type textarea "I want to write about hiking needs. I wi"
type textarea "x"
type textarea "I want to write about hiking needs. I w"
type textarea "x"
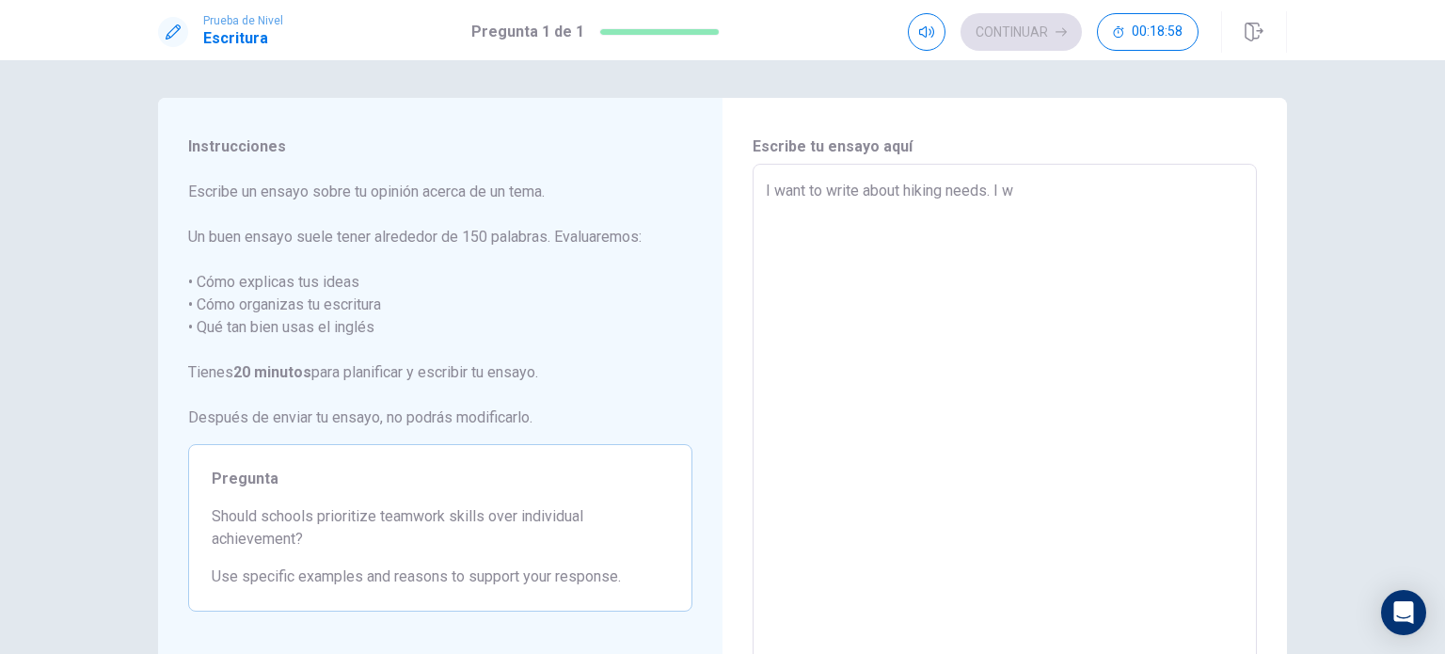
type textarea "I want to write about hiking needs. I"
type textarea "x"
type textarea "I want to write about hiking needs. I"
type textarea "x"
type textarea "I want to write about hiking needs."
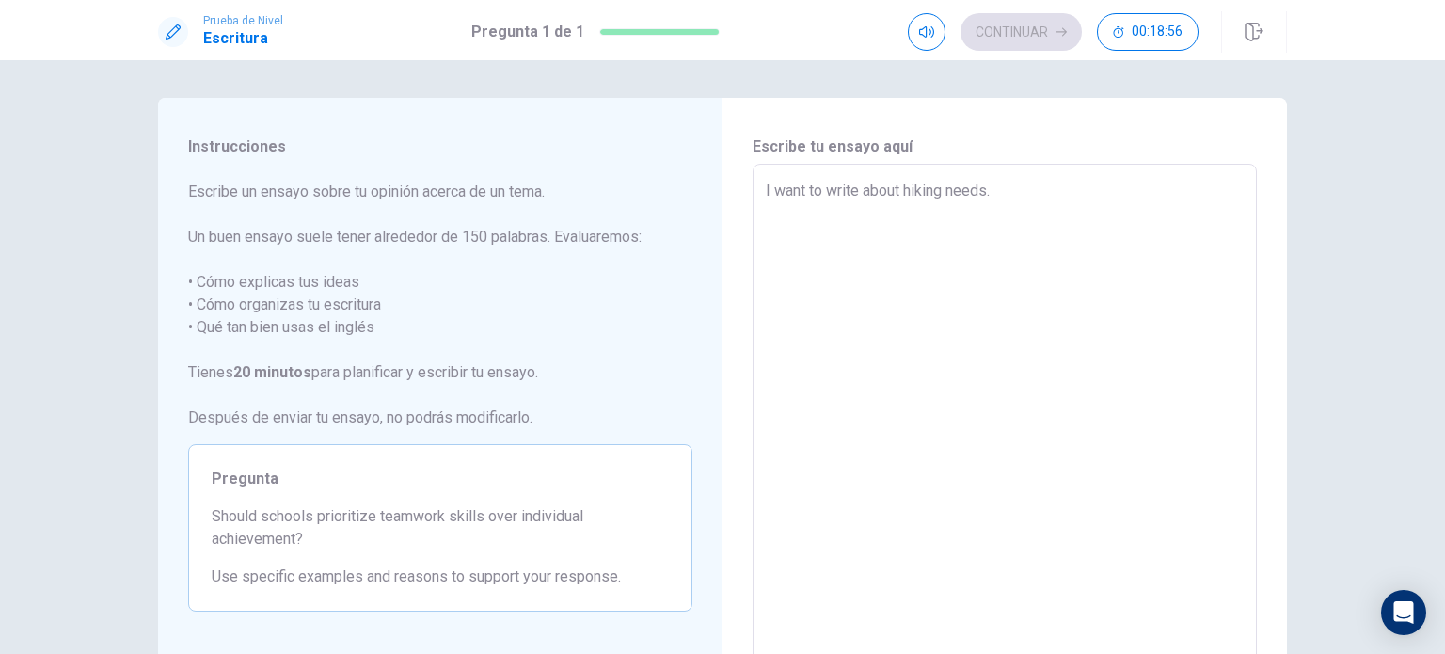
type textarea "x"
type textarea "I want to write about hiking needs. I"
type textarea "x"
type textarea "I want to write about hiking needs. I"
type textarea "x"
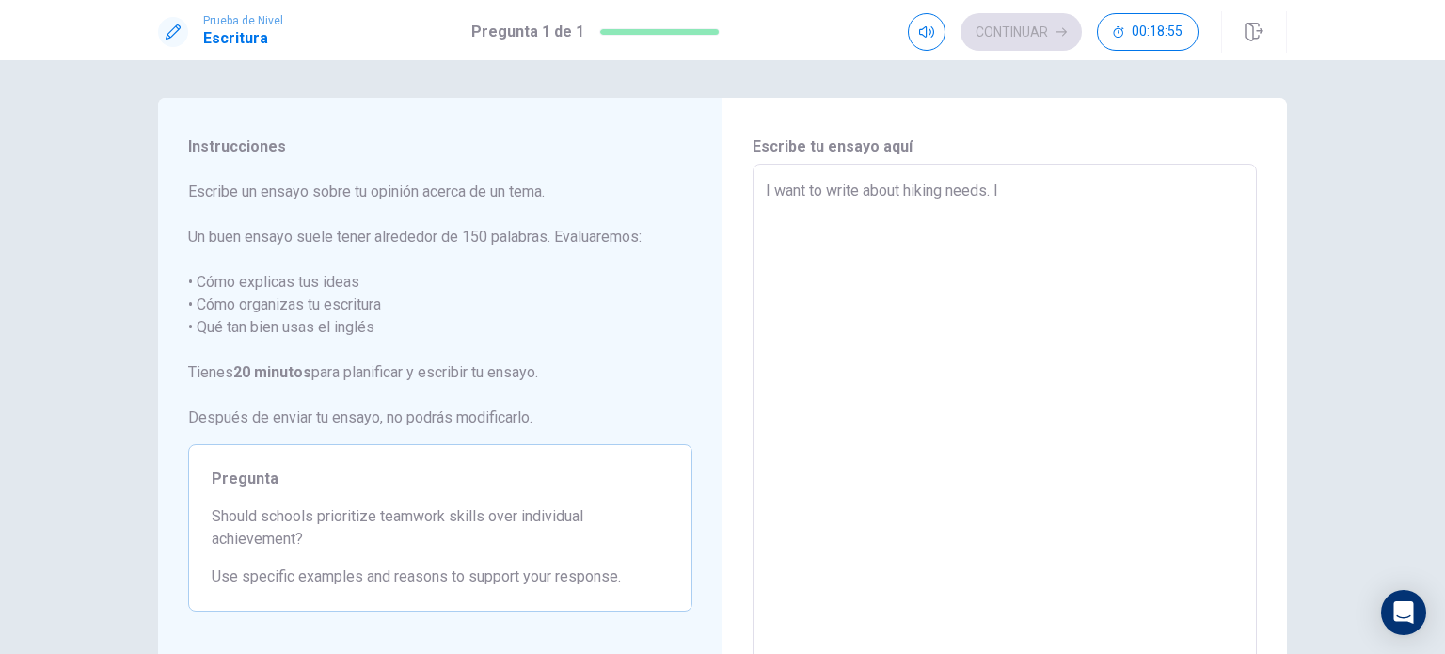
type textarea "I want to write about hiking needs. I w"
type textarea "x"
type textarea "I want to write about hiking needs. I wi"
type textarea "x"
type textarea "I want to write about hiking needs. I wil"
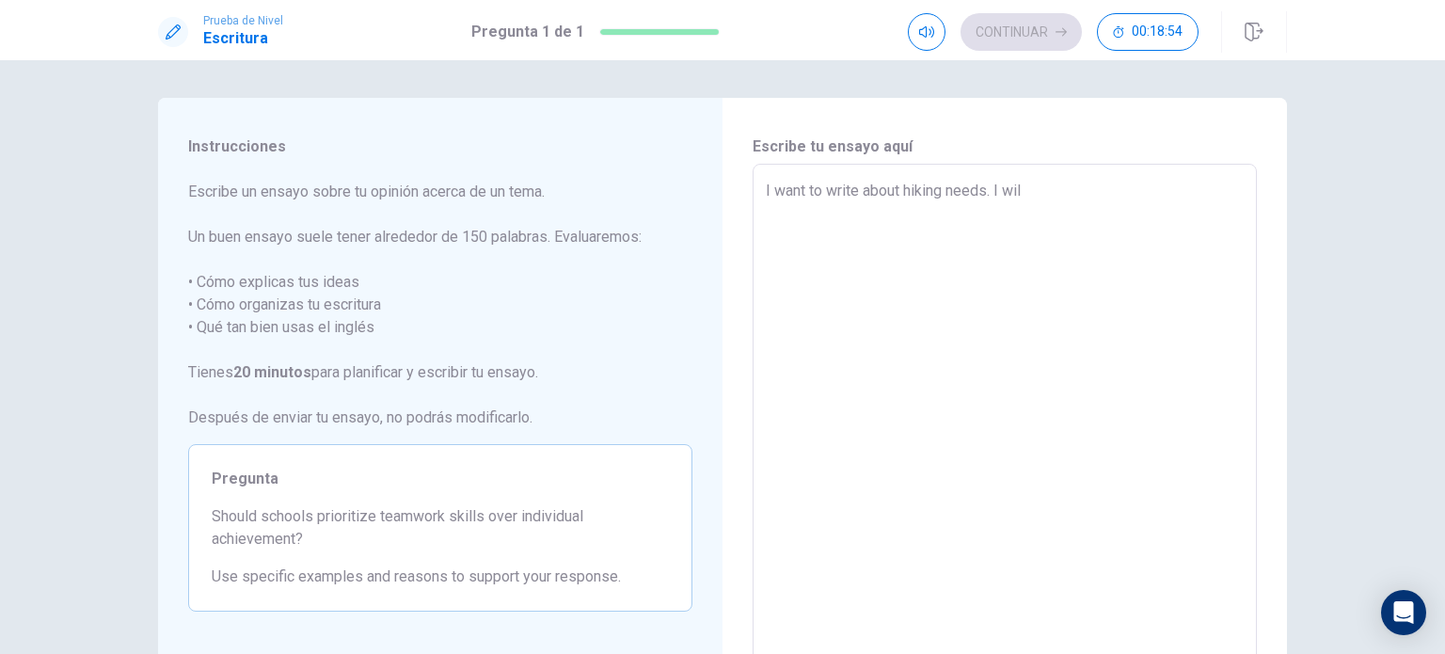
type textarea "x"
type textarea "I want to write about hiking needs. I will"
type textarea "x"
type textarea "I want to write about hiking needs. I will"
type textarea "x"
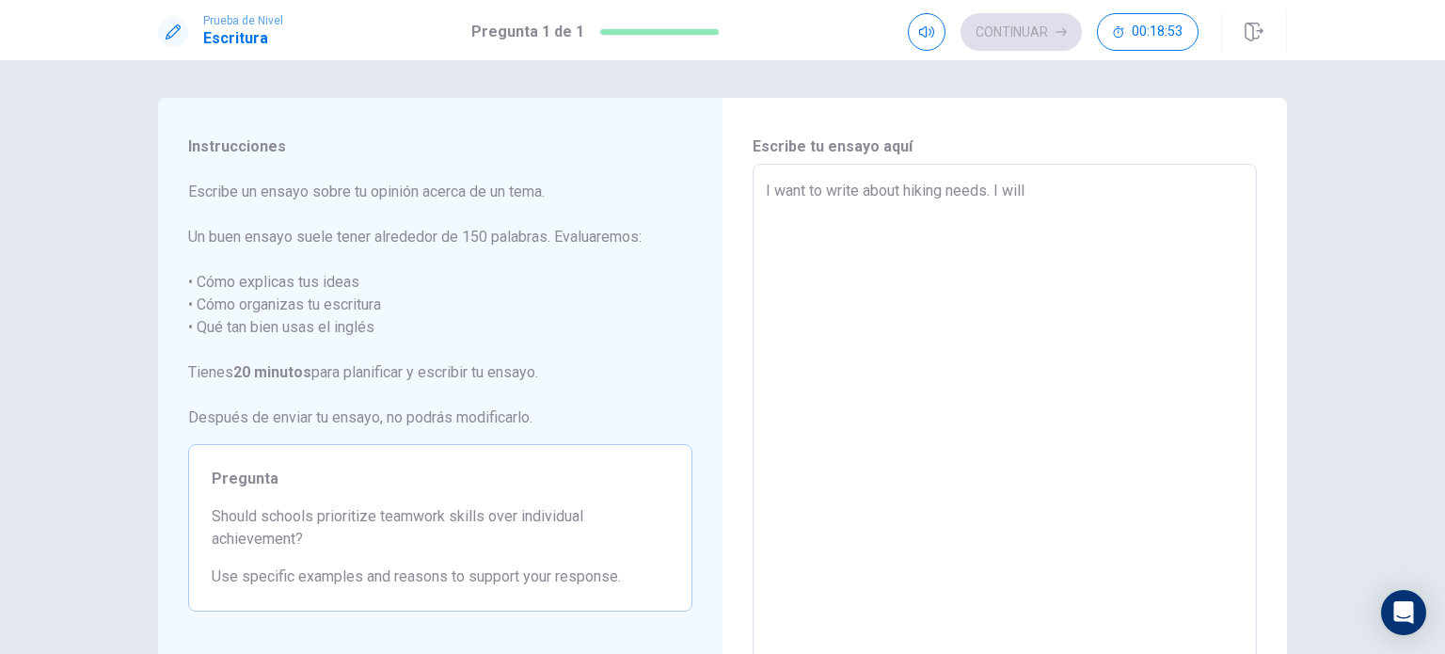
type textarea "I want to write about hiking needs. I will s"
type textarea "x"
type textarea "I want to write about hiking needs. I will st"
type textarea "x"
type textarea "I want to write about hiking needs. I will str"
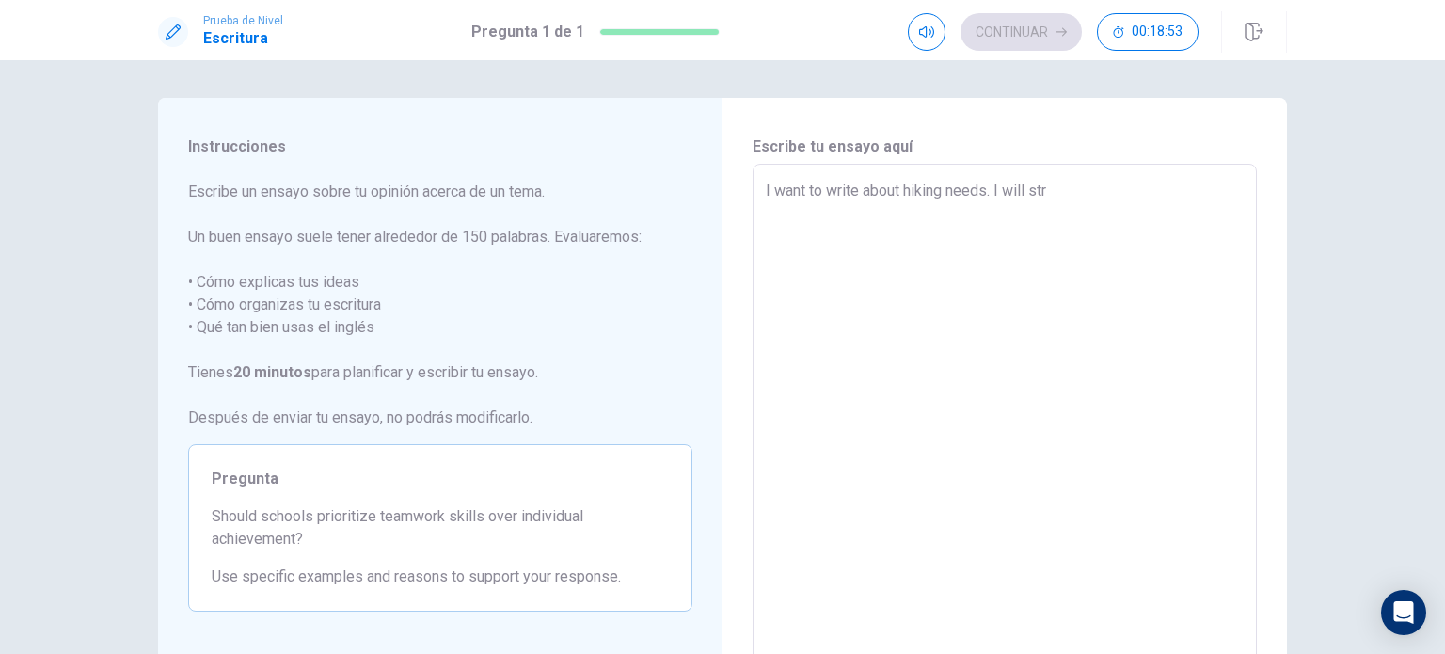
type textarea "x"
type textarea "I want to write about hiking needs. I will stru"
type textarea "x"
type textarea "I want to write about hiking needs. I will struc"
type textarea "x"
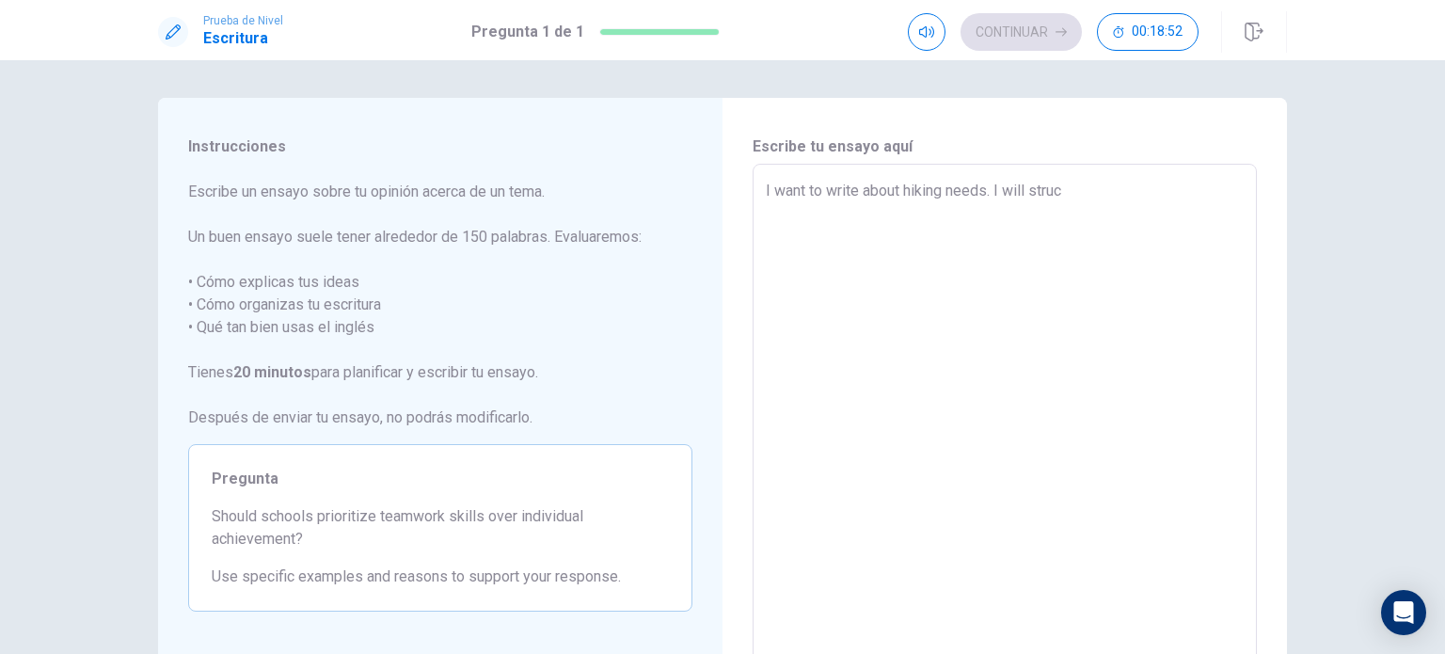
type textarea "I want to write about hiking needs. I will struct"
type textarea "x"
type textarea "I want to write about hiking needs. I will structu"
type textarea "x"
type textarea "I want to write about hiking needs. I will structur"
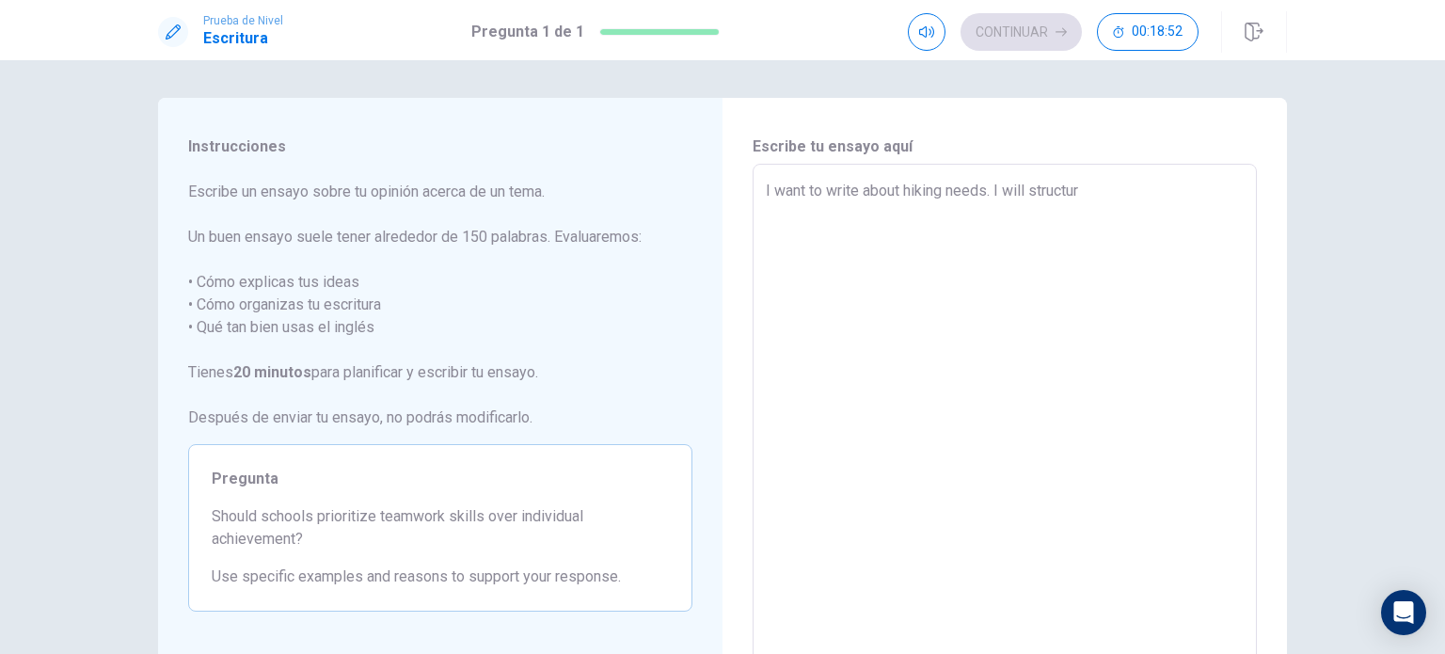
type textarea "x"
type textarea "I want to write about hiking needs. I will structure"
type textarea "x"
type textarea "I want to write about hiking needs. I will structure"
type textarea "x"
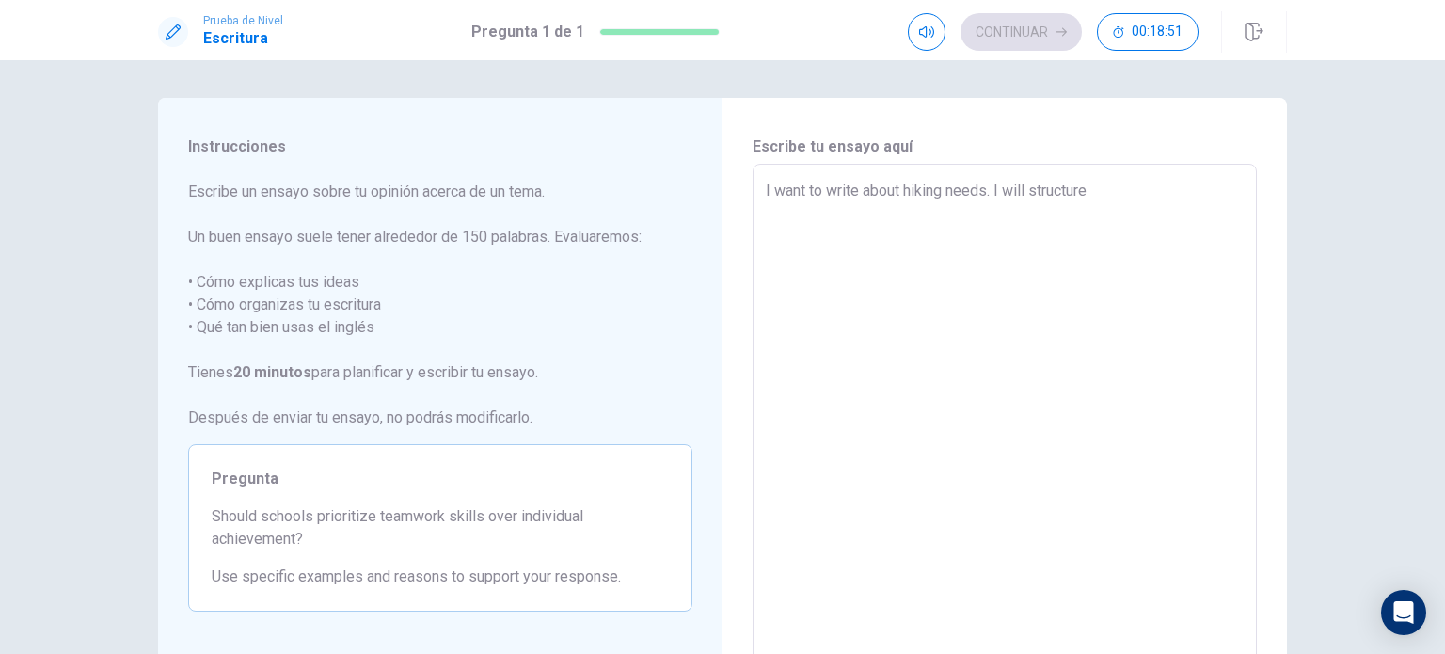
type textarea "I want to write about hiking needs. I will structure m"
type textarea "x"
type textarea "I want to write about hiking needs. I will structure my"
type textarea "x"
type textarea "I want to write about hiking needs. I will structure my"
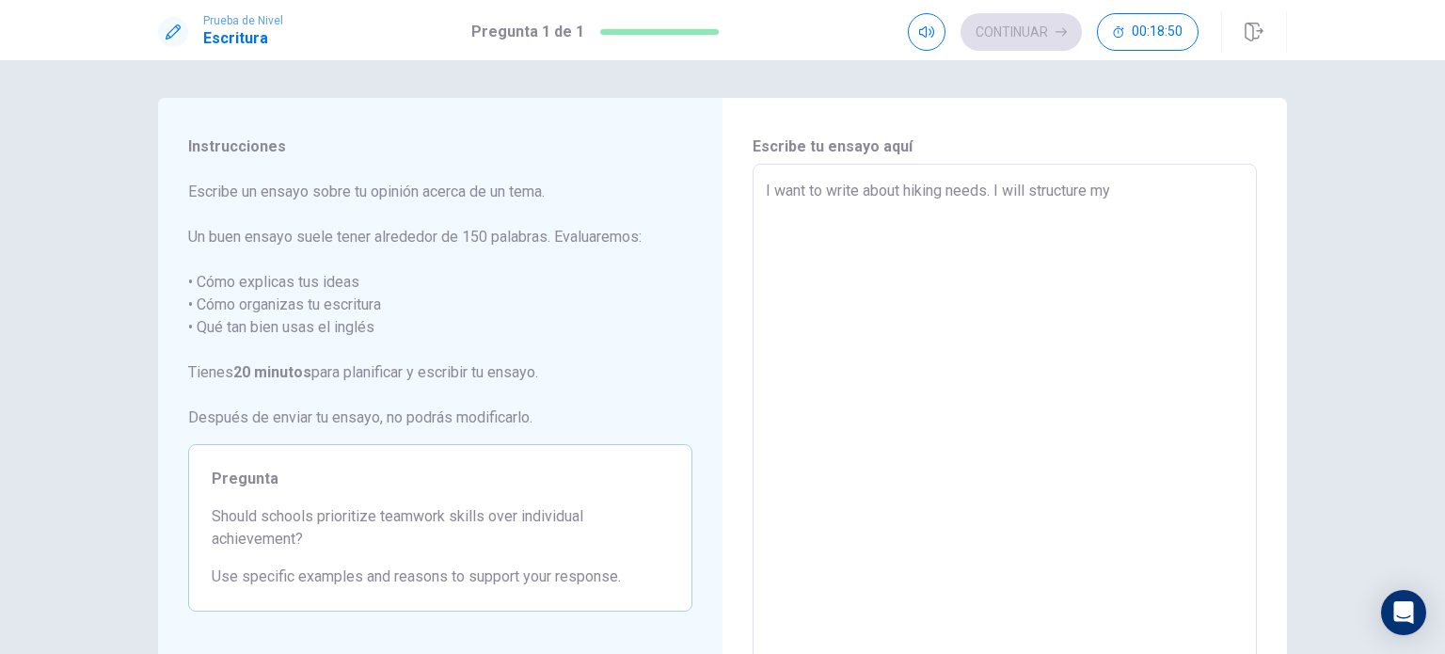
type textarea "x"
type textarea "I want to write about hiking needs. I will structure my r"
type textarea "x"
type textarea "I want to write about hiking needs. I will structure my re"
type textarea "x"
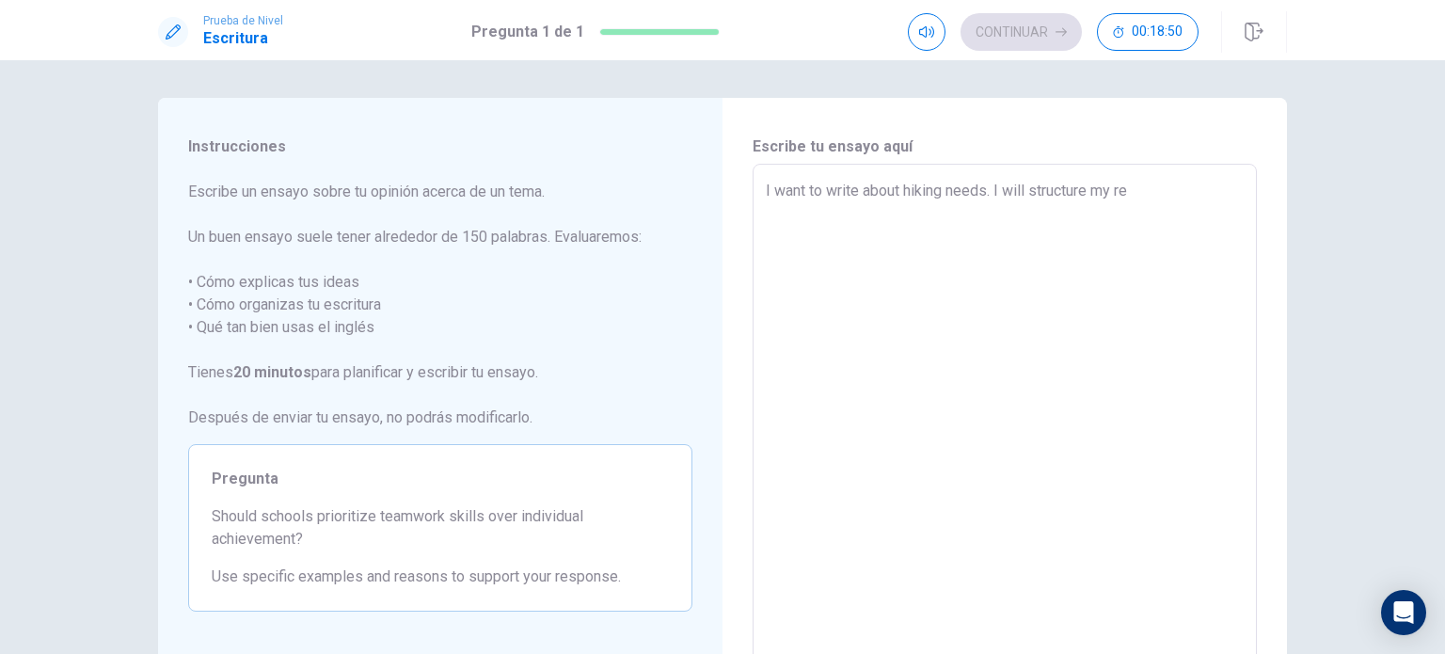
type textarea "I want to write about hiking needs. I will structure my res"
type textarea "x"
type textarea "I want to write about hiking needs. I will structure my resp"
type textarea "x"
type textarea "I want to write about hiking needs. I will structure my respo"
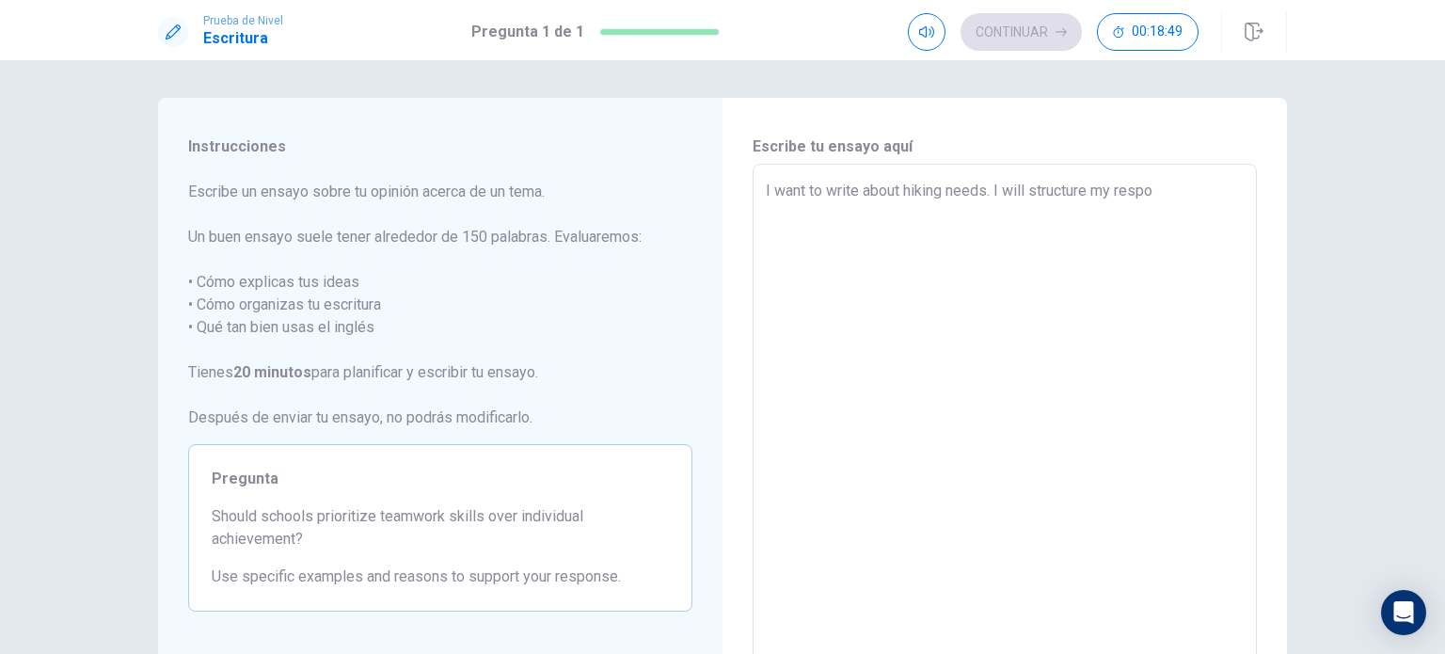
type textarea "x"
type textarea "I want to write about hiking needs. I will structure my respon"
type textarea "x"
type textarea "I want to write about hiking needs. I will structure my respons"
type textarea "x"
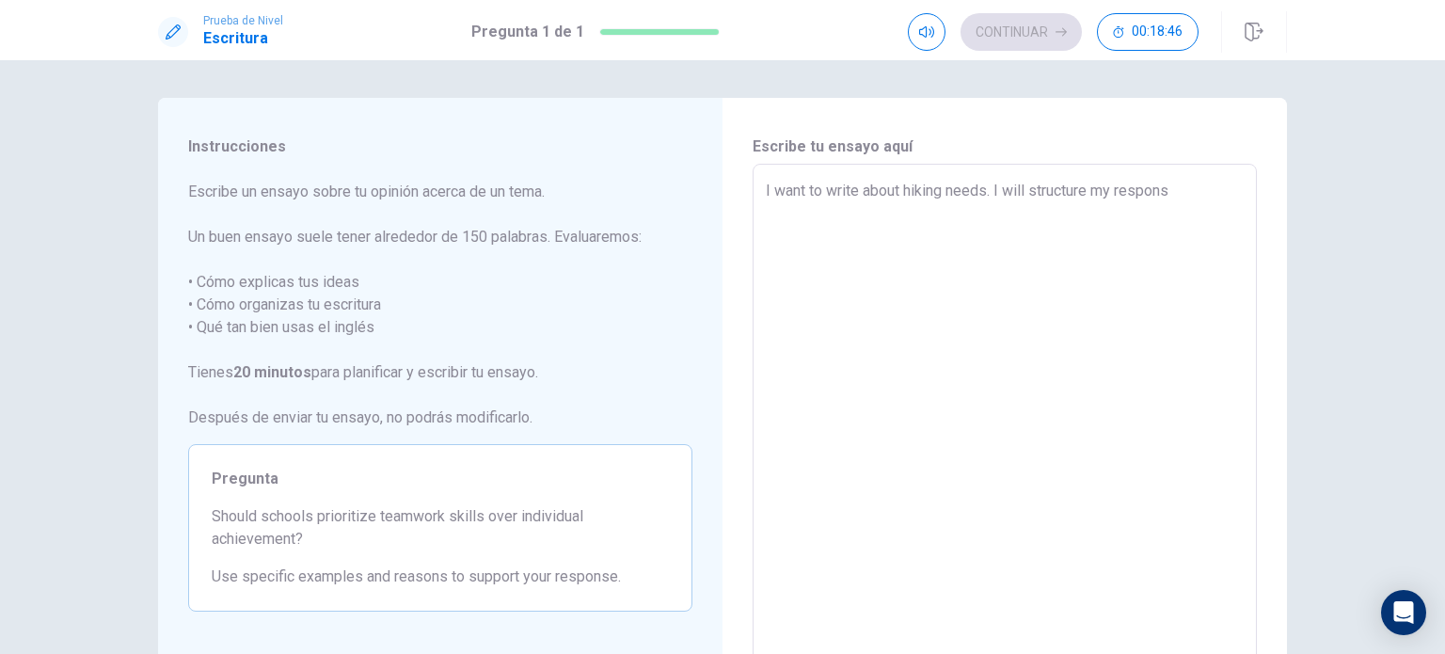
type textarea "I want to write about hiking needs. I will structure my response"
type textarea "x"
type textarea "I want to write about hiking needs. I will structure my response"
type textarea "x"
type textarea "I want to write about hiking needs. I will structure my response"
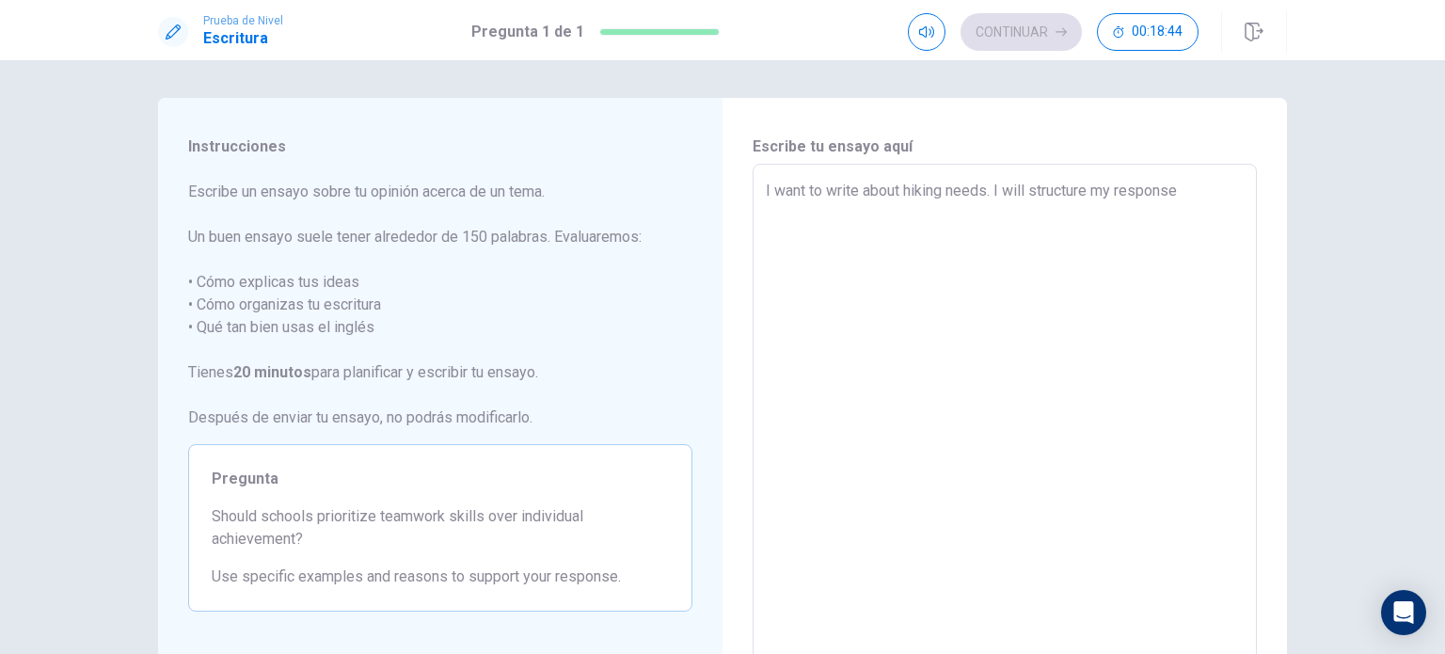
type textarea "x"
type textarea "I want to write about hiking needs. I will structure my respons"
type textarea "x"
type textarea "I want to write about hiking needs. I will structure my respon"
type textarea "x"
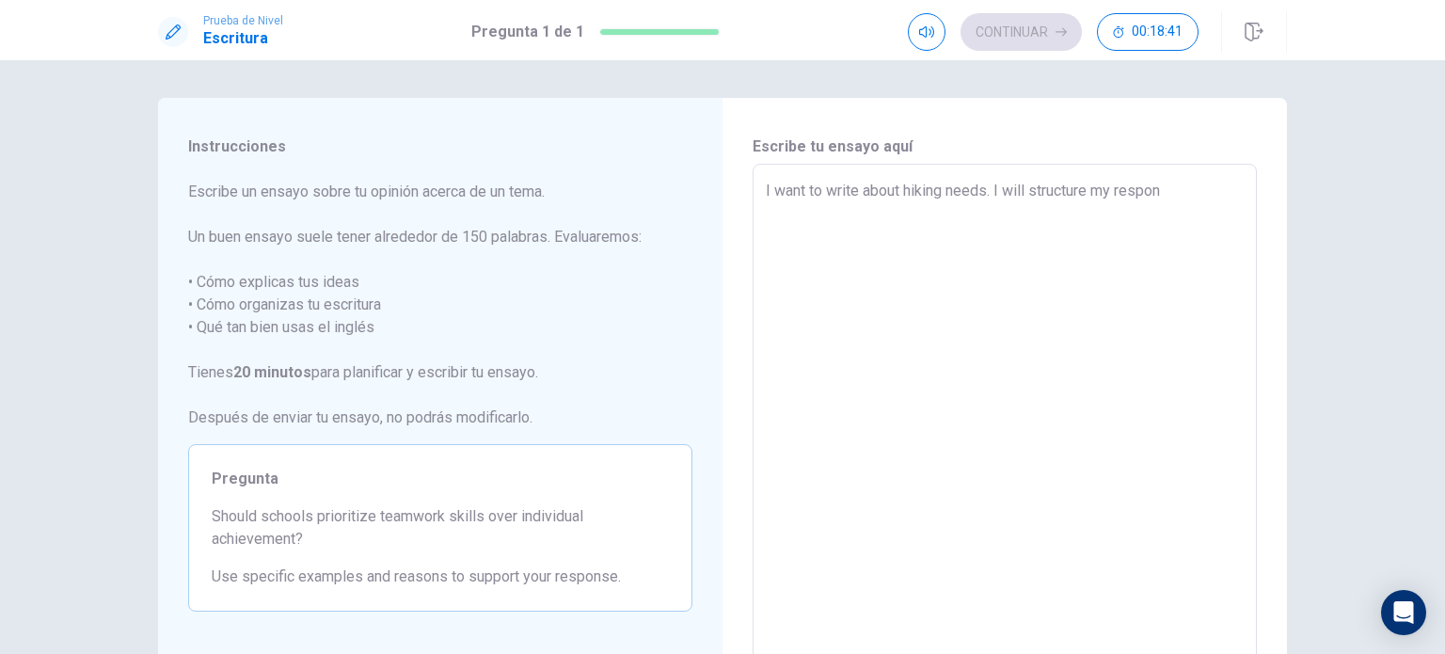
type textarea "I want to write about hiking needs. I will structure my respo"
type textarea "x"
type textarea "I want to write about hiking needs. I will structure my resp"
type textarea "x"
type textarea "I want to write about hiking needs. I will structure my res"
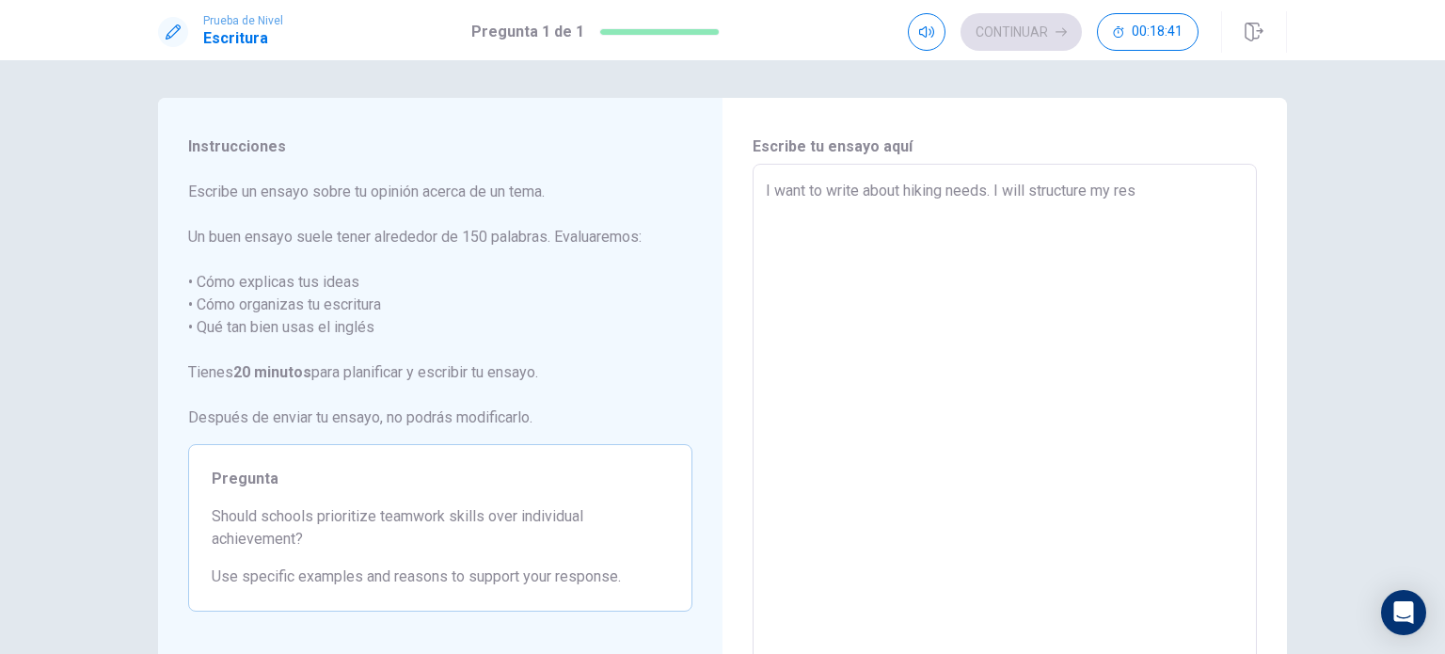
type textarea "x"
type textarea "I want to write about hiking needs. I will structure my re"
type textarea "x"
type textarea "I want to write about hiking needs. I will structure my r"
type textarea "x"
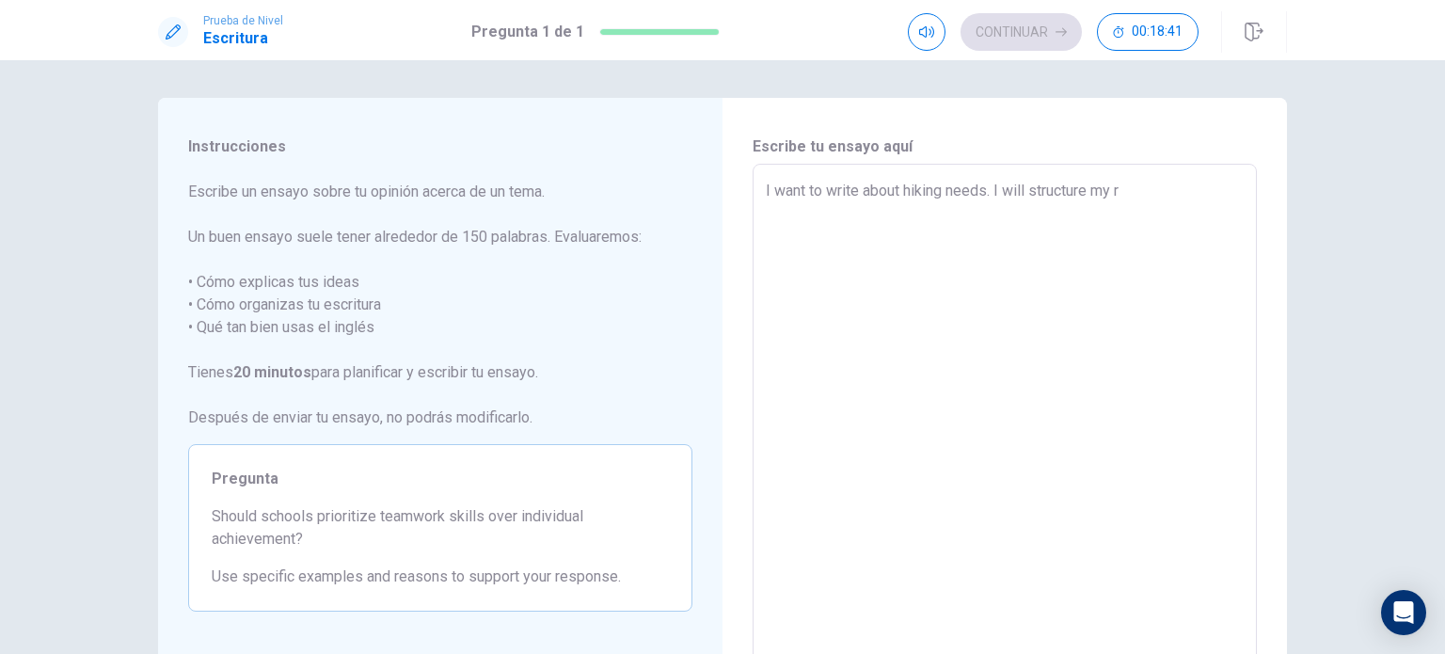
type textarea "I want to write about hiking needs. I will structure my"
type textarea "x"
type textarea "I want to write about hiking needs. I will structure m"
type textarea "x"
type textarea "I want to write about hiking needs. I will structure"
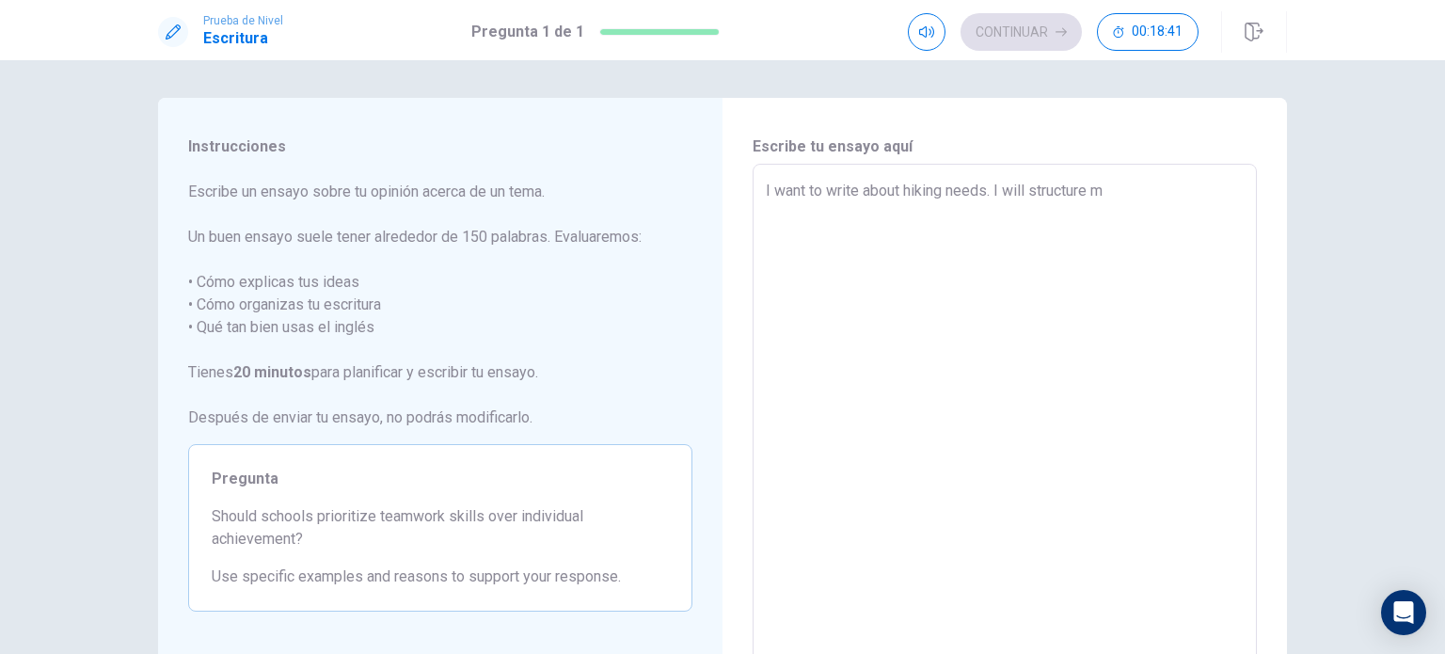
type textarea "x"
type textarea "I want to write about hiking needs. I will structure"
type textarea "x"
type textarea "I want to write about hiking needs. I will structur"
type textarea "x"
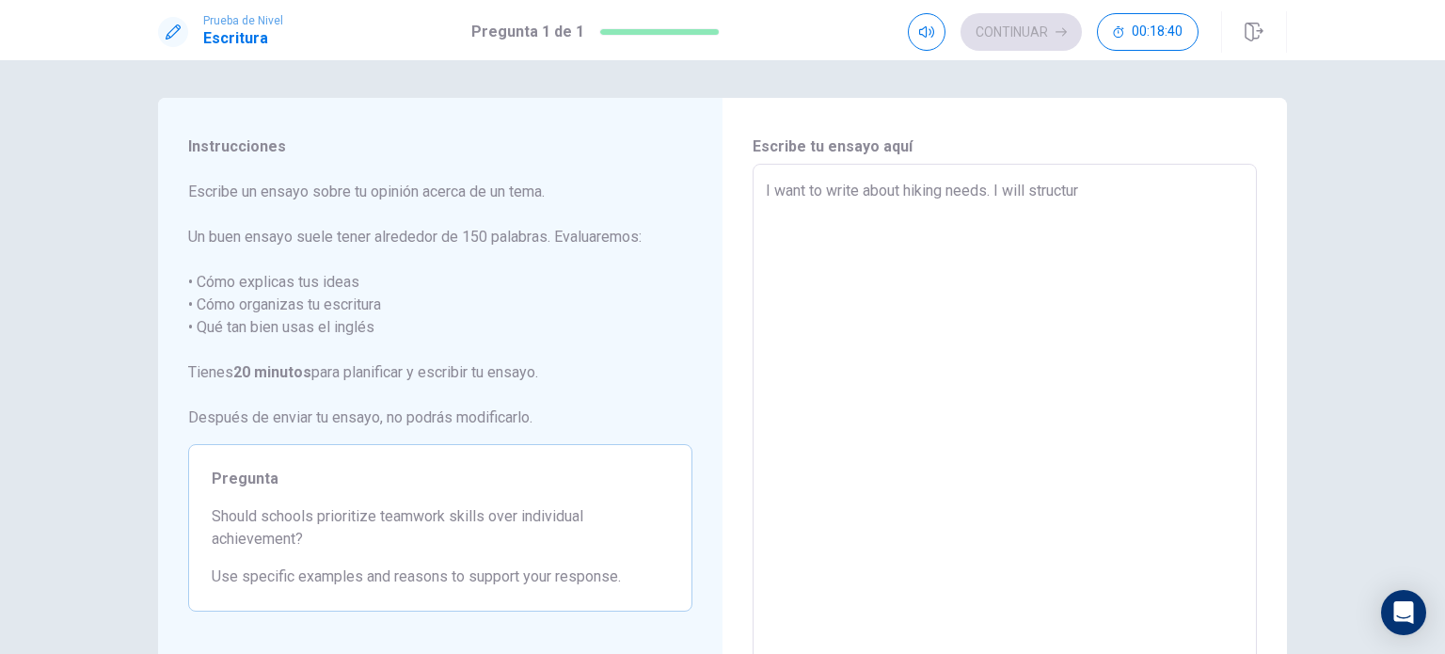
type textarea "I want to write about hiking needs. I will structu"
type textarea "x"
type textarea "I want to write about hiking needs. I will struct"
type textarea "x"
type textarea "I want to write about hiking needs. I will struc"
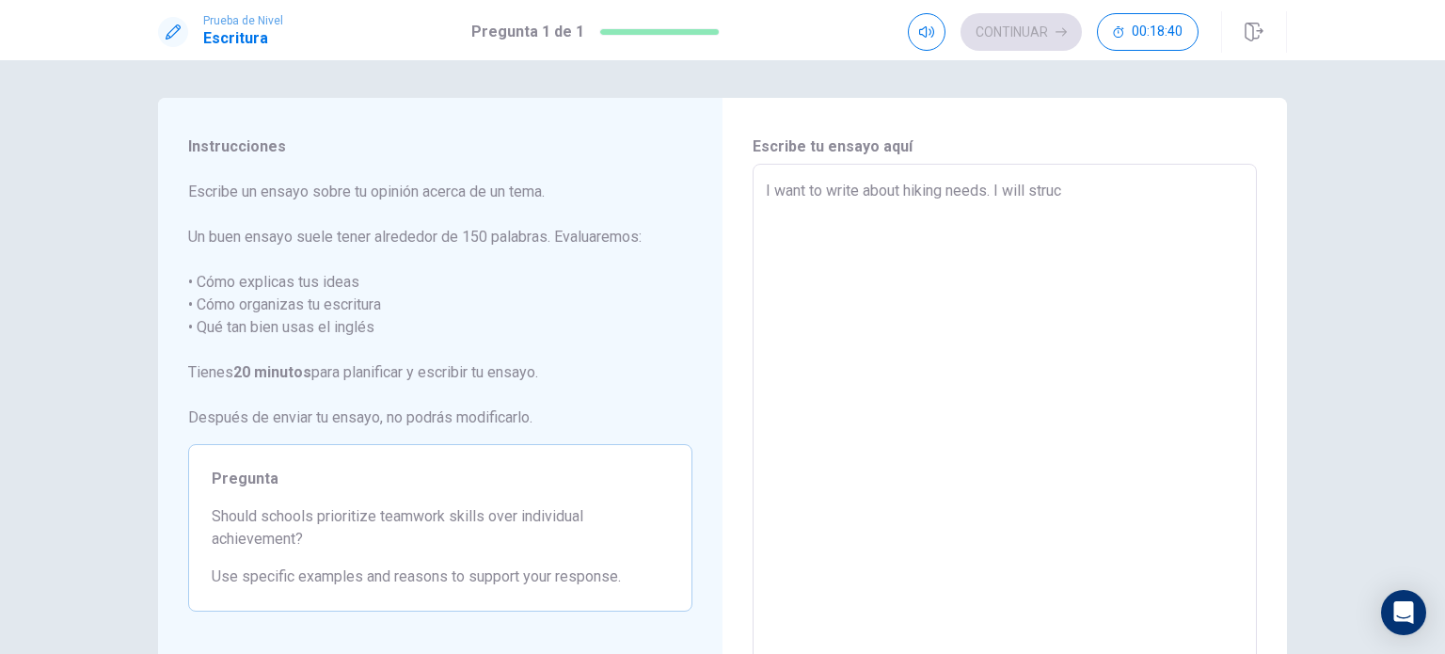
type textarea "x"
type textarea "I want to write about hiking needs. I will stru"
type textarea "x"
type textarea "I want to write about hiking needs. I will str"
type textarea "x"
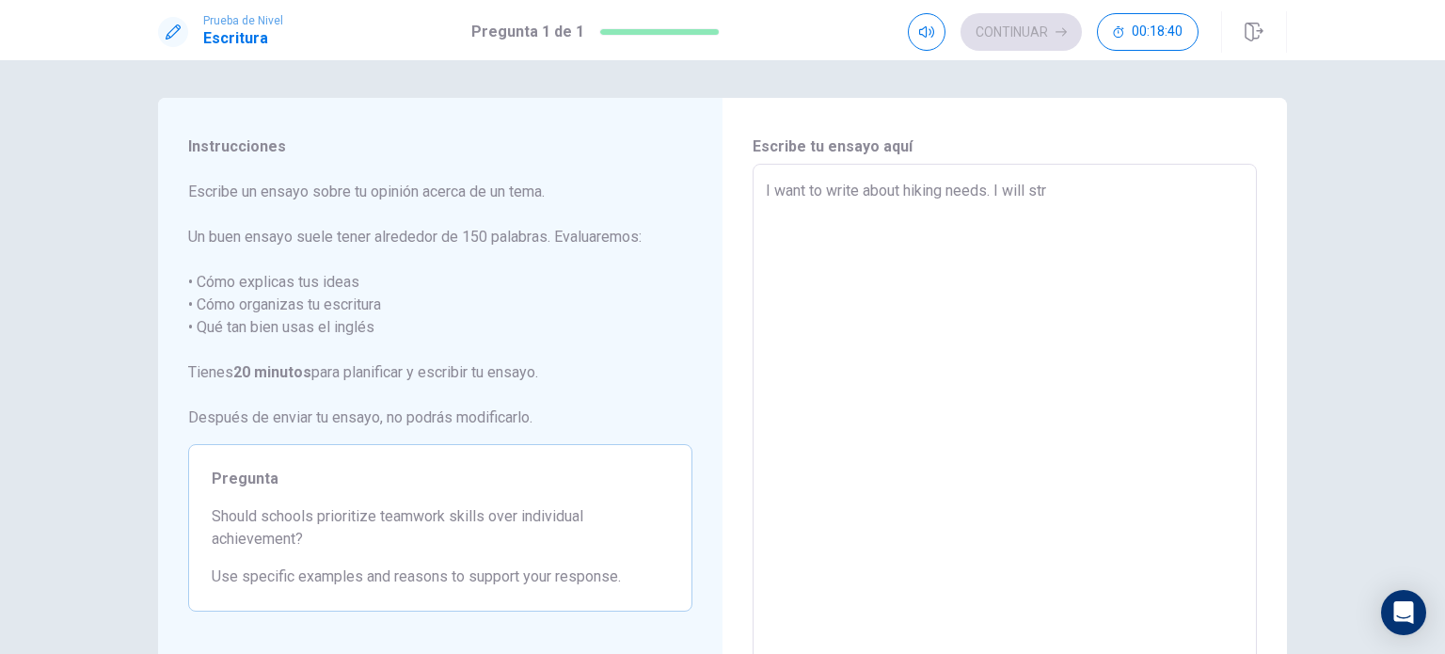
type textarea "I want to write about hiking needs. I will st"
type textarea "x"
type textarea "I want to write about hiking needs. I will s"
type textarea "x"
type textarea "I want to write about hiking needs. I will"
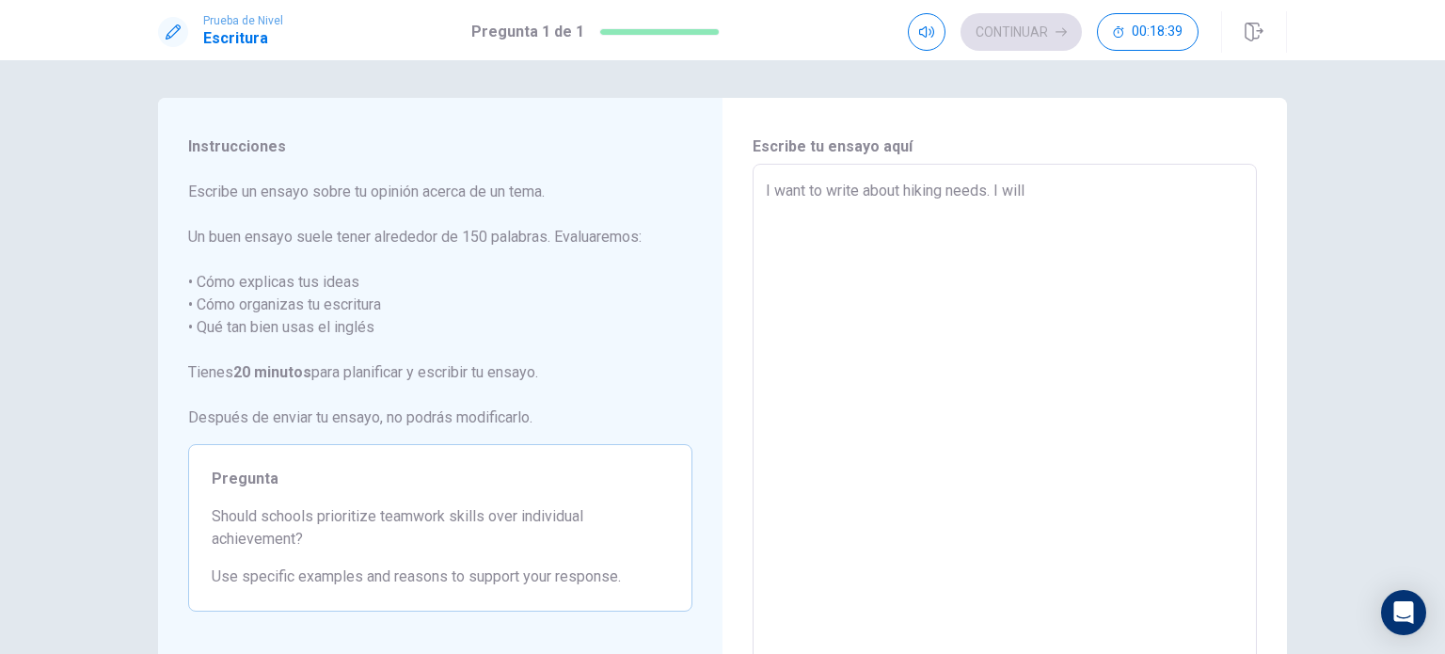
type textarea "x"
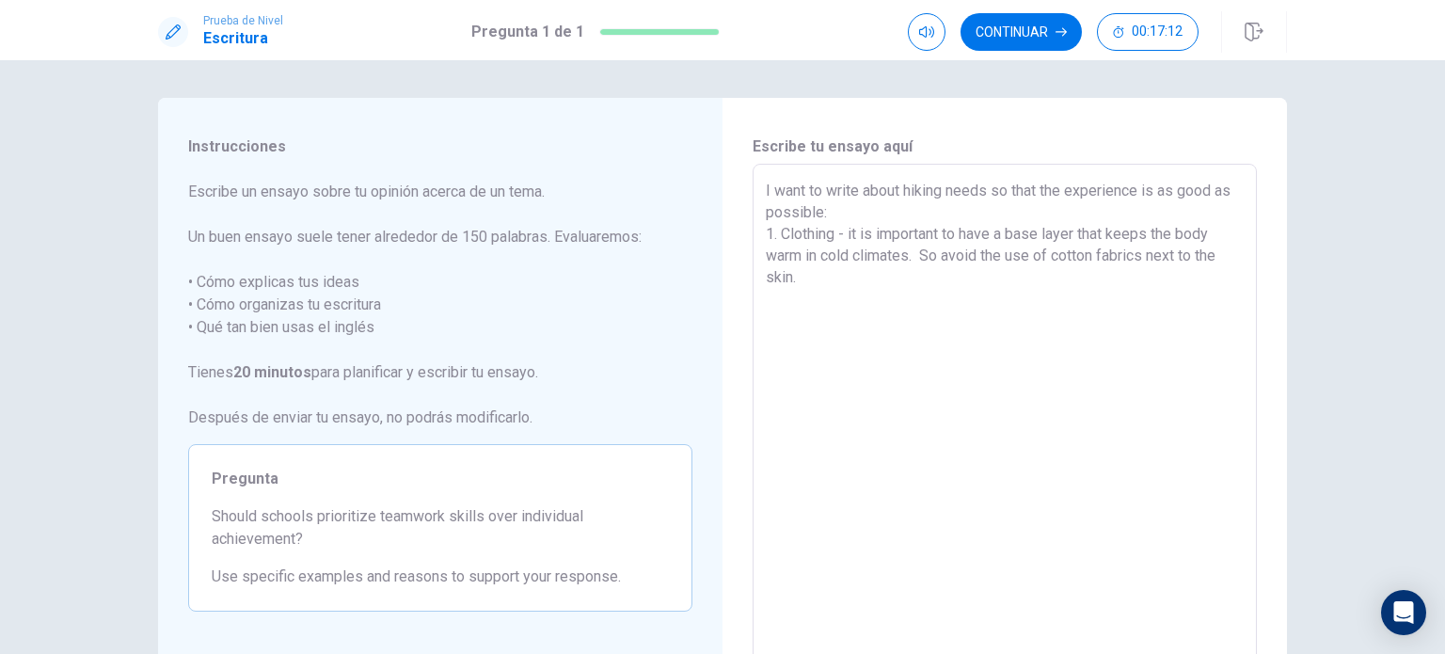
click at [884, 283] on textarea "I want to write about hiking needs so that the experience is as good as possibl…" at bounding box center [1005, 424] width 478 height 489
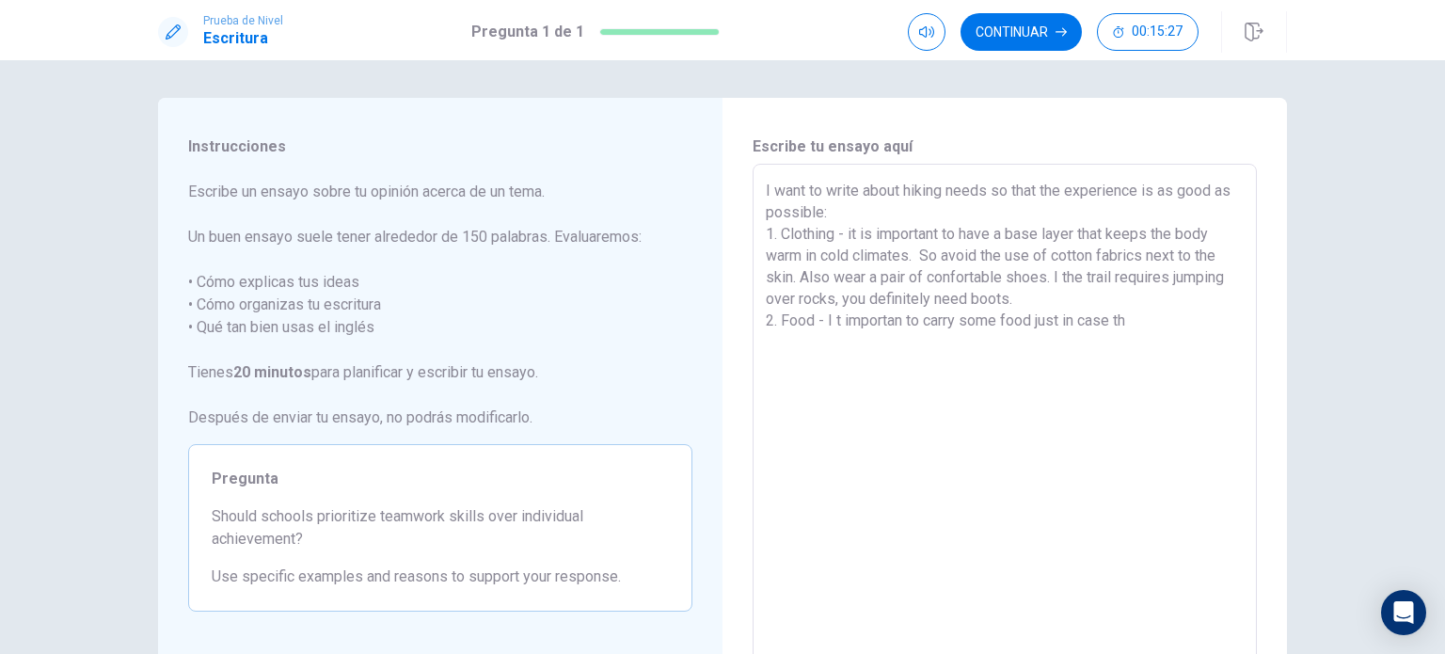
click at [1038, 329] on textarea "I want to write about hiking needs so that the experience is as good as possibl…" at bounding box center [1005, 424] width 478 height 489
click at [1151, 323] on textarea "I want to write about hiking needs so that the experience is as good as possibl…" at bounding box center [1005, 424] width 478 height 489
click at [1046, 219] on textarea "I want to write about hiking needs so that the experience is as good as possibl…" at bounding box center [1005, 424] width 478 height 489
click at [979, 341] on textarea "I want to write about hiking needs so that the experience is as good as possibl…" at bounding box center [1005, 424] width 478 height 489
click at [1010, 354] on textarea "I want to write about hiking needs so that the experience is as good as possibl…" at bounding box center [1005, 424] width 478 height 489
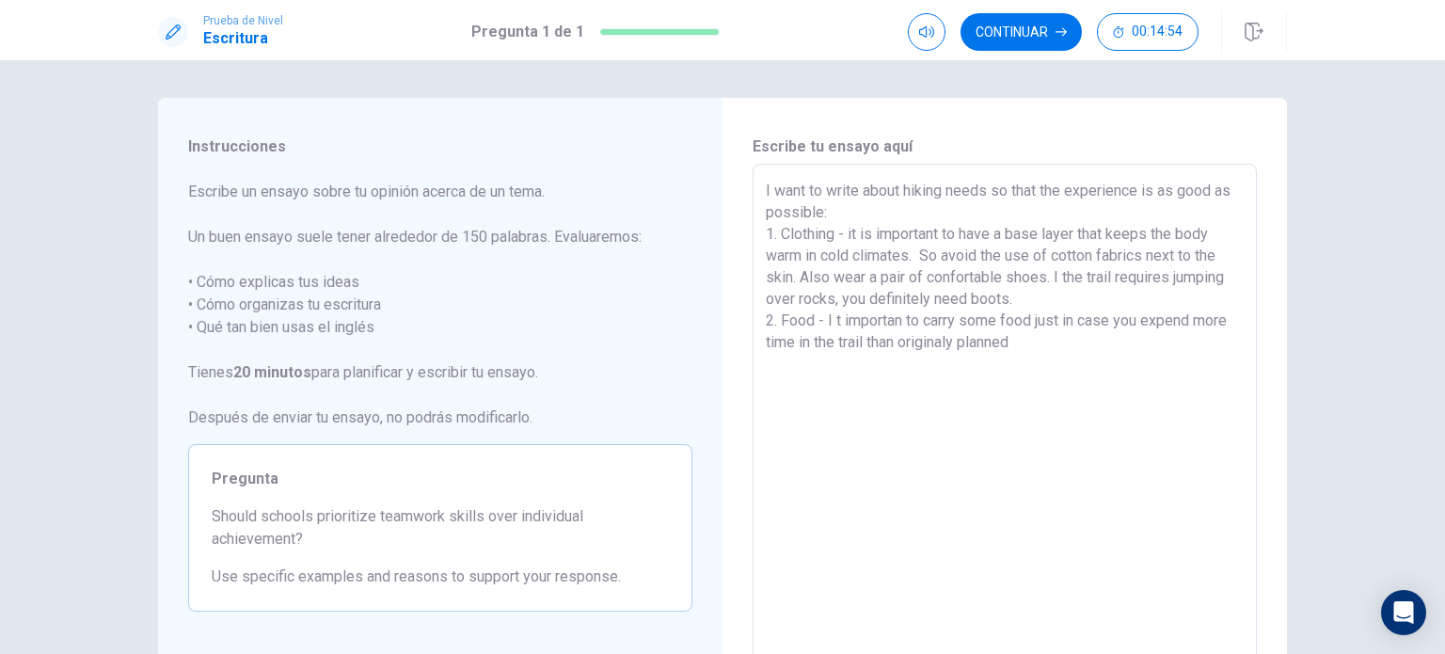
click at [1068, 343] on textarea "I want to write about hiking needs so that the experience is as good as possibl…" at bounding box center [1005, 424] width 478 height 489
click at [850, 325] on textarea "I want to write about hiking needs so that the experience is as good as possibl…" at bounding box center [1005, 424] width 478 height 489
click at [1106, 340] on textarea "I want to write about hiking needs so that the experience is as good as possibl…" at bounding box center [1005, 424] width 478 height 489
click at [1130, 383] on textarea "I want to write about hiking needs so that the experience is as good as possibl…" at bounding box center [1005, 424] width 478 height 489
click at [1169, 347] on textarea "I want to write about hiking needs so that the experience is as good as possibl…" at bounding box center [1005, 424] width 478 height 489
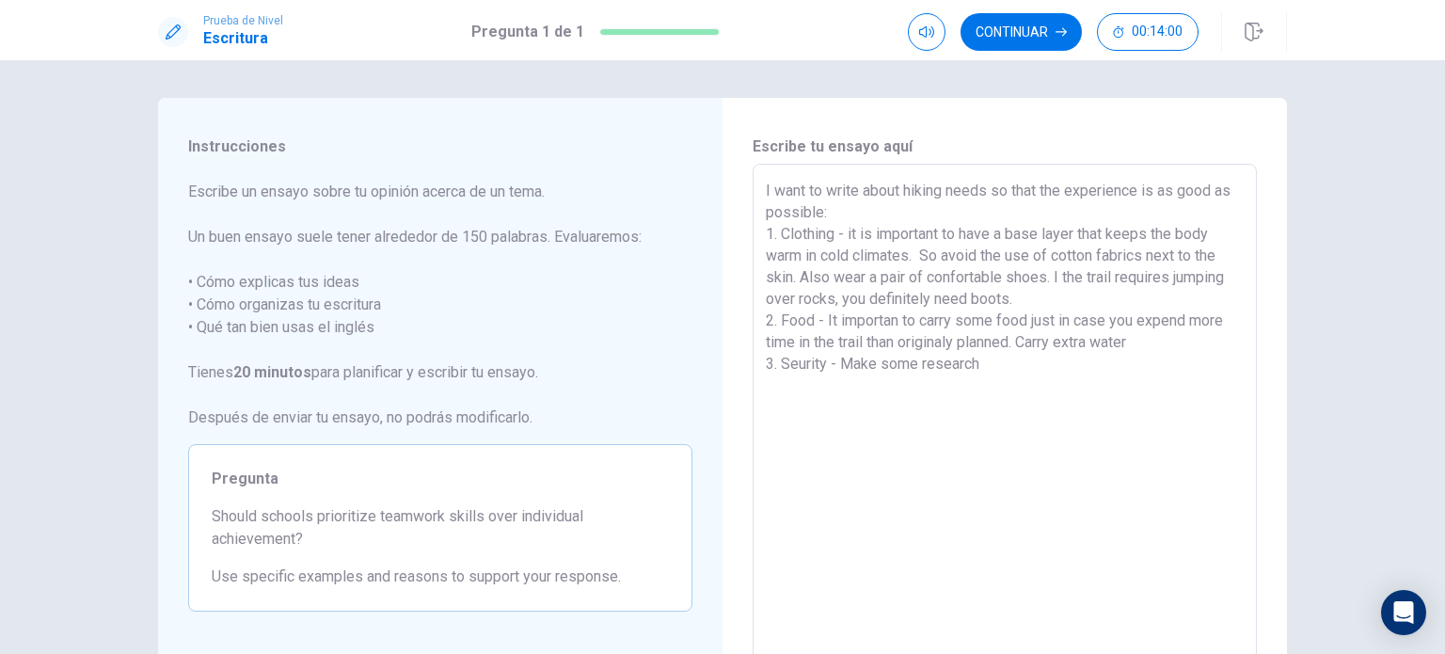
click at [1071, 426] on textarea "I want to write about hiking needs so that the experience is as good as possibl…" at bounding box center [1005, 424] width 478 height 489
click at [1097, 372] on textarea "I want to write about hiking needs so that the experience is as good as possibl…" at bounding box center [1005, 424] width 478 height 489
click at [1074, 541] on textarea "I want to write about hiking needs so that the experience is as good as possibl…" at bounding box center [1005, 424] width 478 height 489
click at [991, 375] on textarea "I want to write about hiking needs so that the experience is as good as possibl…" at bounding box center [1005, 424] width 478 height 489
click at [987, 390] on textarea "I want to write about hiking needs so that the experience is as good as possibl…" at bounding box center [1005, 424] width 478 height 489
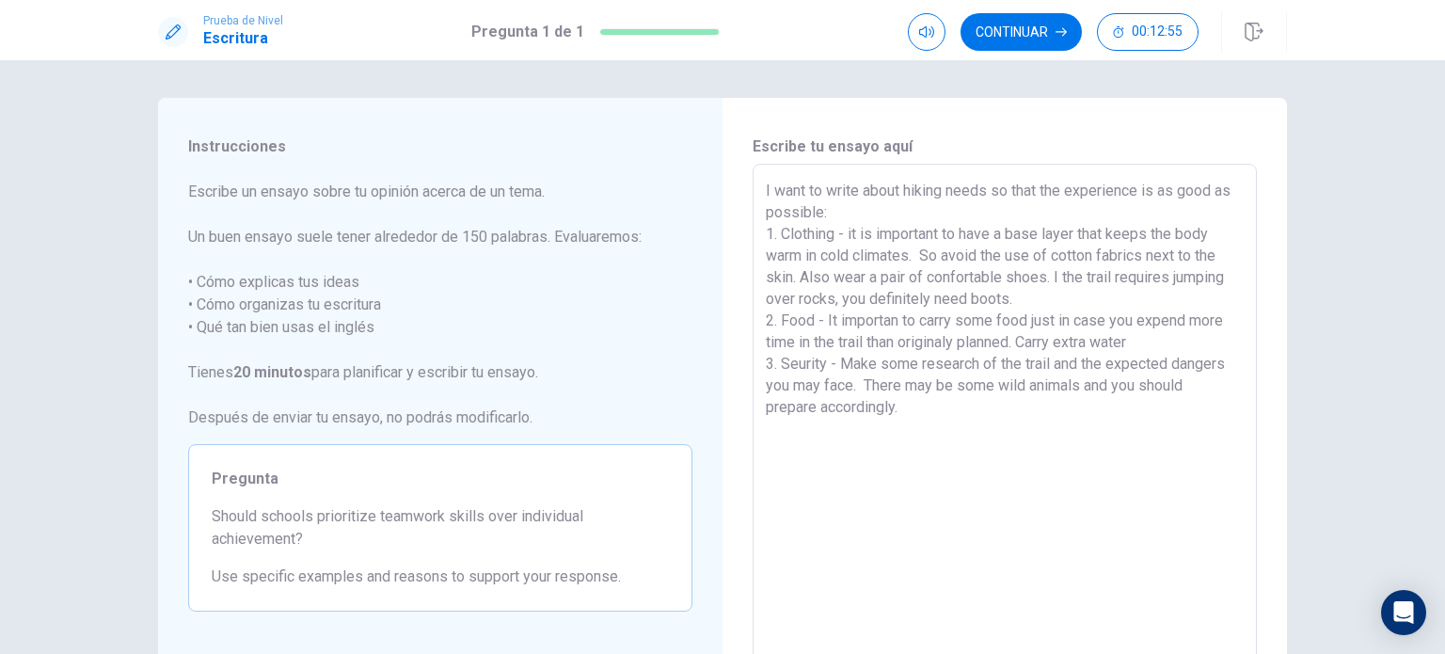
click at [1002, 394] on textarea "I want to write about hiking needs so that the experience is as good as possibl…" at bounding box center [1005, 424] width 478 height 489
click at [984, 409] on textarea "I want to write about hiking needs so that the experience is as good as possibl…" at bounding box center [1005, 424] width 478 height 489
click at [992, 417] on textarea "I want to write about hiking needs so that the experience is as good as possibl…" at bounding box center [1005, 424] width 478 height 489
click at [1047, 460] on textarea "I want to write about hiking needs so that the experience is as good as possibl…" at bounding box center [1005, 424] width 478 height 489
click at [1018, 420] on textarea "I want to write about hiking needs so that the experience is as good as possibl…" at bounding box center [1005, 424] width 478 height 489
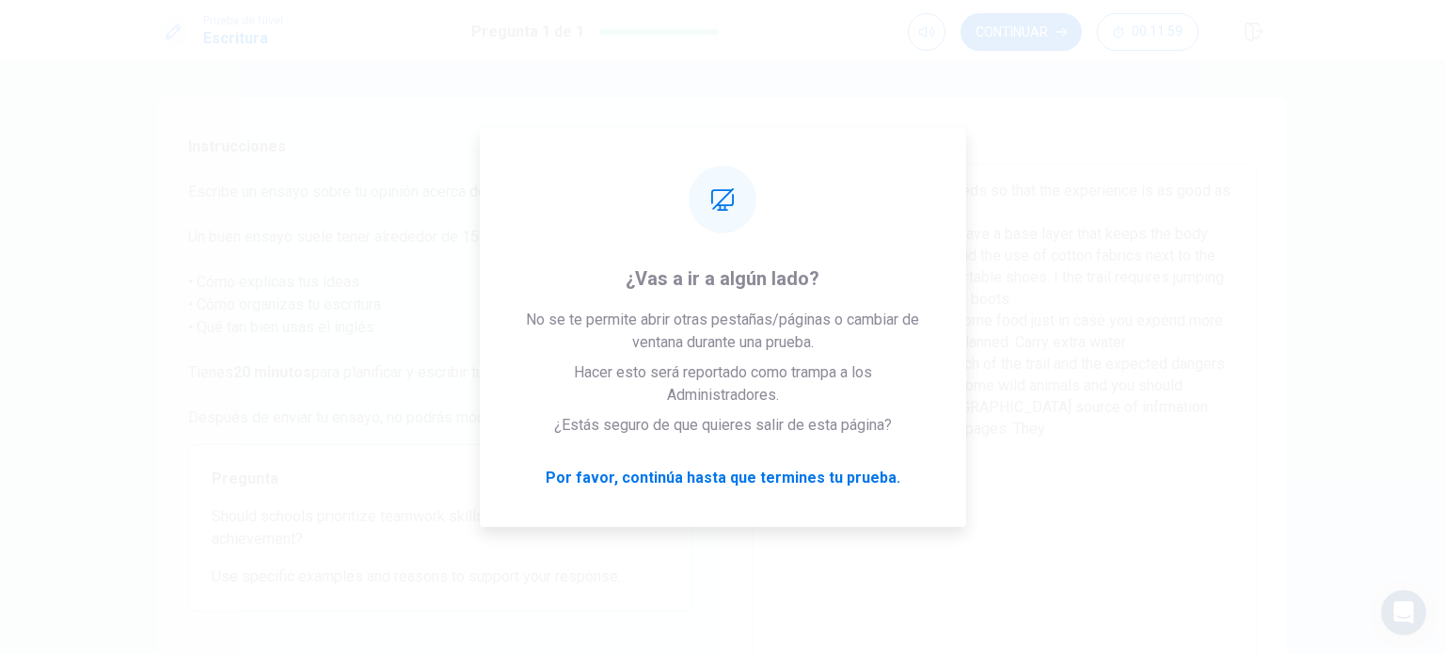
click at [1111, 445] on textarea "I want to write about hiking needs so that the experience is as good as possibl…" at bounding box center [1005, 424] width 478 height 489
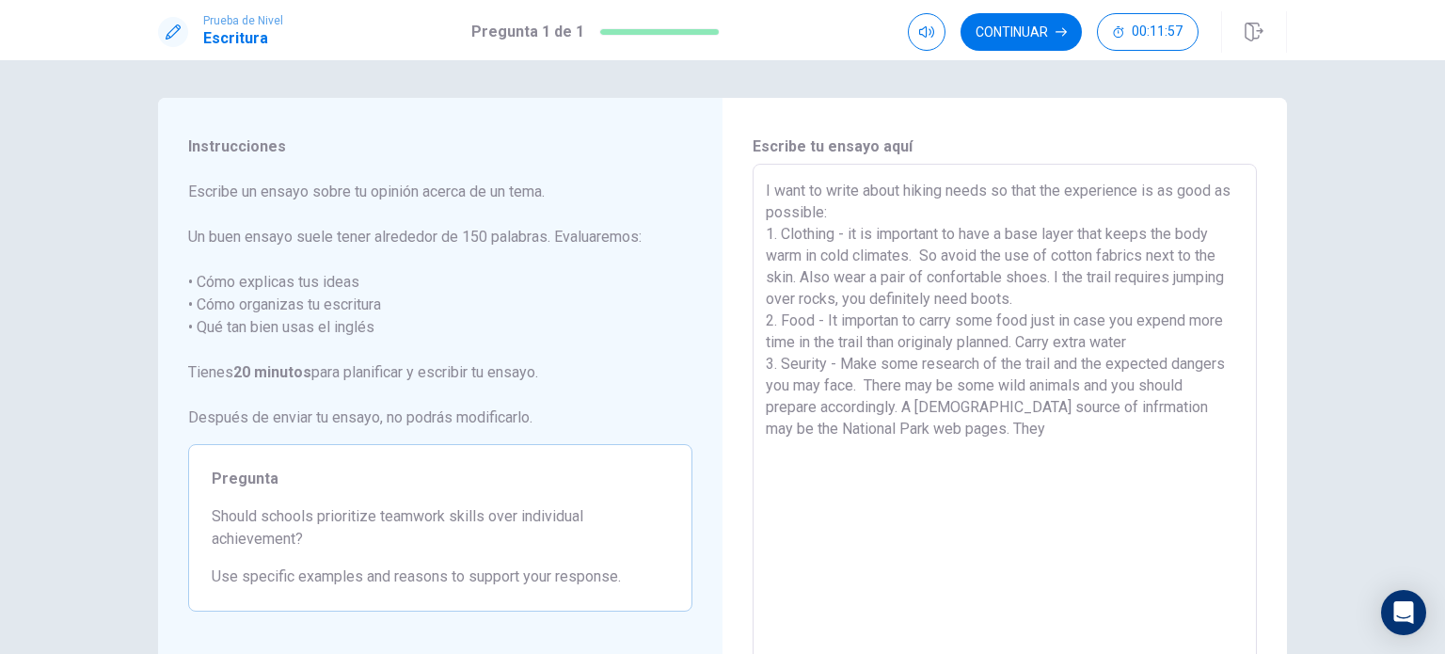
click at [1105, 429] on textarea "I want to write about hiking needs so that the experience is as good as possibl…" at bounding box center [1005, 424] width 478 height 489
click at [1156, 455] on textarea "I want to write about hiking needs so that the experience is as good as possibl…" at bounding box center [1005, 424] width 478 height 489
click at [1117, 436] on textarea "I want to write about hiking needs so that the experience is as good as possibl…" at bounding box center [1005, 424] width 478 height 489
click at [1135, 420] on textarea "I want to write about hiking needs so that the experience is as good as possibl…" at bounding box center [1005, 424] width 478 height 489
click at [1216, 420] on textarea "I want to write about hiking needs so that the experience is as good as possibl…" at bounding box center [1005, 424] width 478 height 489
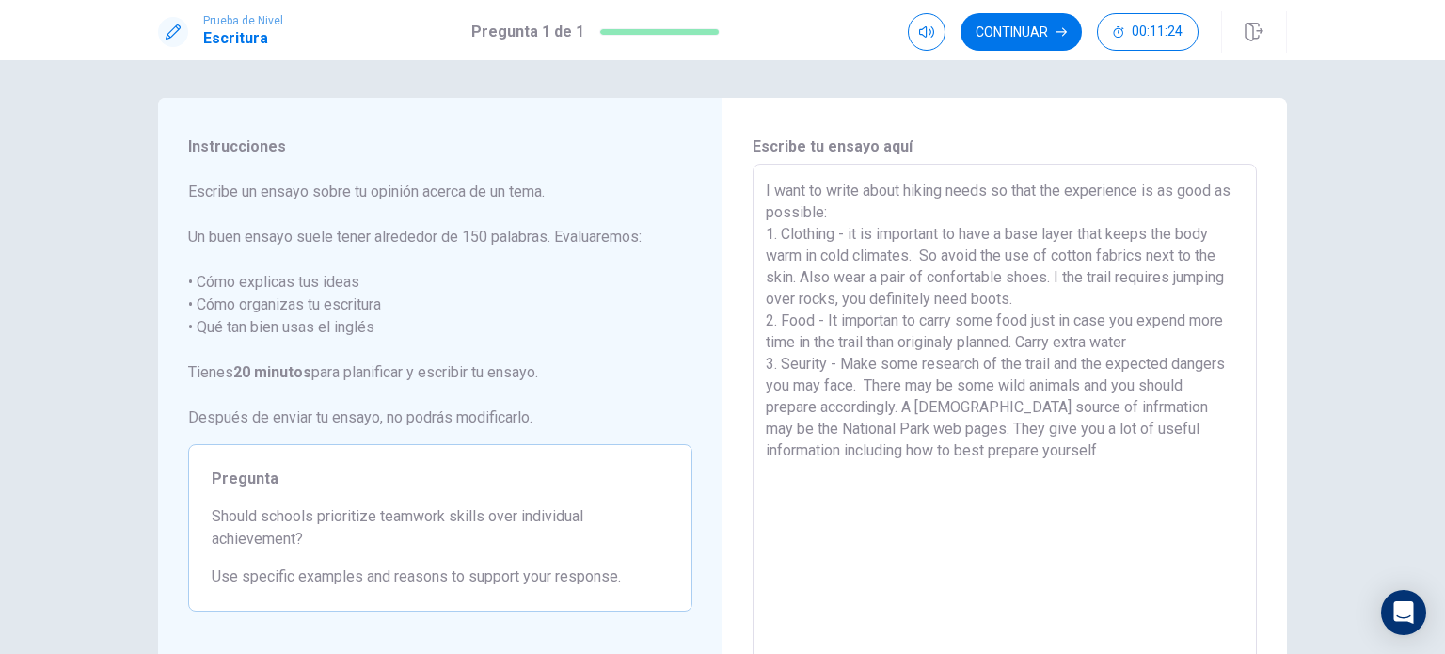
click at [1175, 481] on textarea "I want to write about hiking needs so that the experience is as good as possibl…" at bounding box center [1005, 424] width 478 height 489
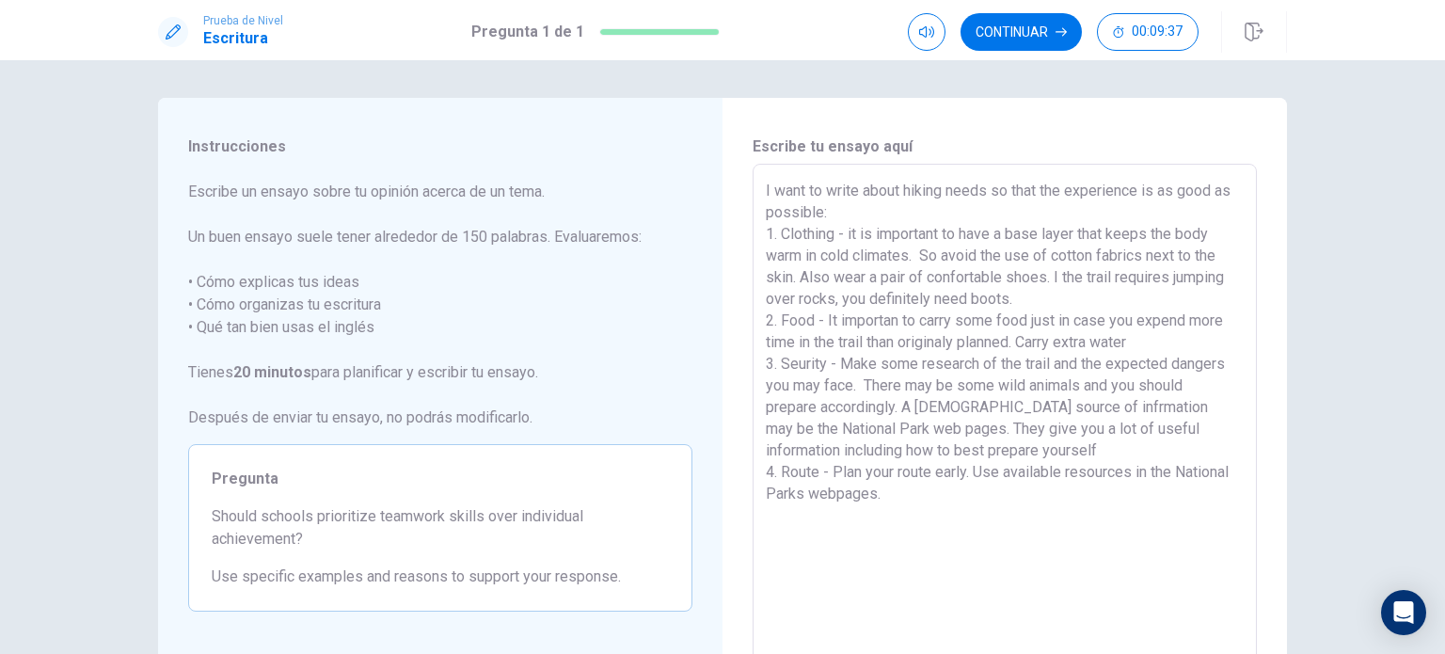
click at [1128, 473] on textarea "I want to write about hiking needs so that the experience is as good as possibl…" at bounding box center [1005, 424] width 478 height 489
click at [1007, 494] on textarea "I want to write about hiking needs so that the experience is as good as possibl…" at bounding box center [1005, 424] width 478 height 489
click at [997, 547] on textarea "I want to write about hiking needs so that the experience is as good as possibl…" at bounding box center [1005, 424] width 478 height 489
click at [989, 521] on textarea "I want to write about hiking needs so that the experience is as good as possibl…" at bounding box center [1005, 424] width 478 height 489
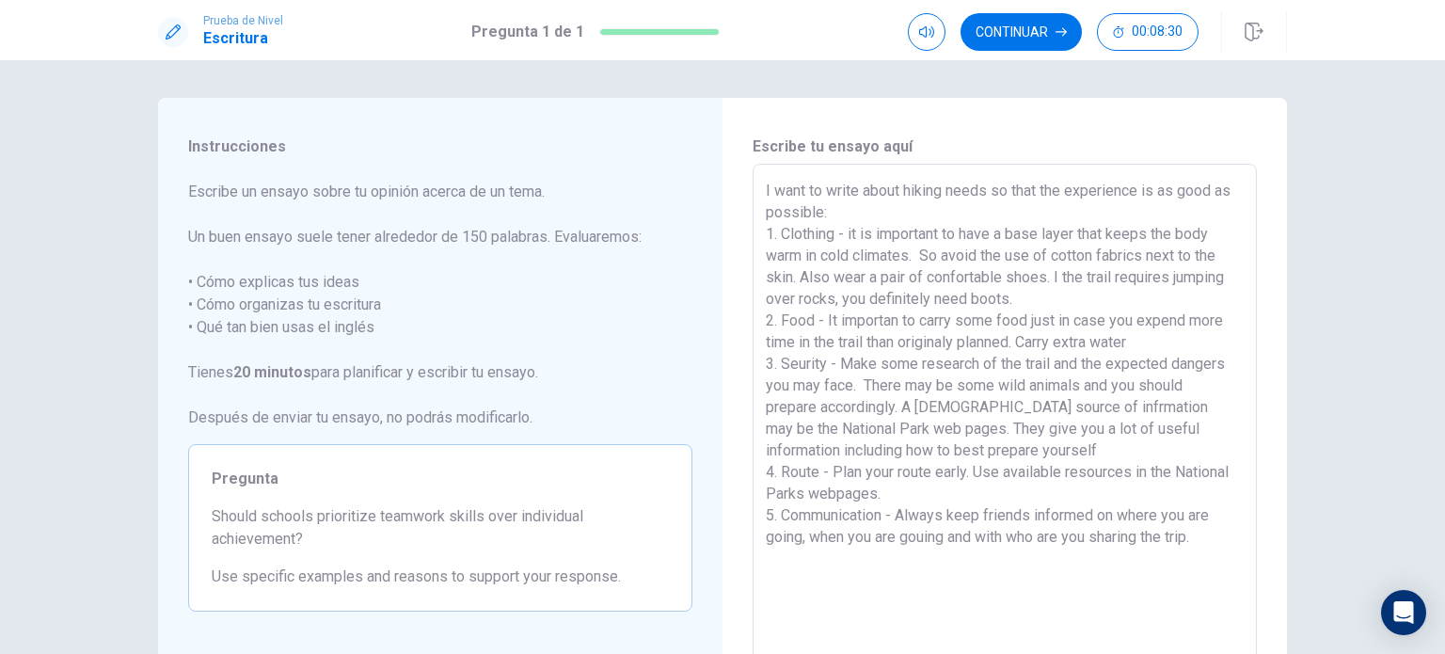
click at [1010, 518] on textarea "I want to write about hiking needs so that the experience is as good as possibl…" at bounding box center [1005, 424] width 478 height 489
click at [1199, 546] on textarea "I want to write about hiking needs so that the experience is as good as possibl…" at bounding box center [1005, 424] width 478 height 489
click at [940, 515] on textarea "I want to write about hiking needs so that the experience is as good as possibl…" at bounding box center [1005, 424] width 478 height 489
click at [928, 534] on textarea "I want to write about hiking needs so that the experience is as good as possibl…" at bounding box center [1005, 424] width 478 height 489
click at [1196, 533] on textarea "I want to write about hiking needs so that the experience is as good as possibl…" at bounding box center [1005, 424] width 478 height 489
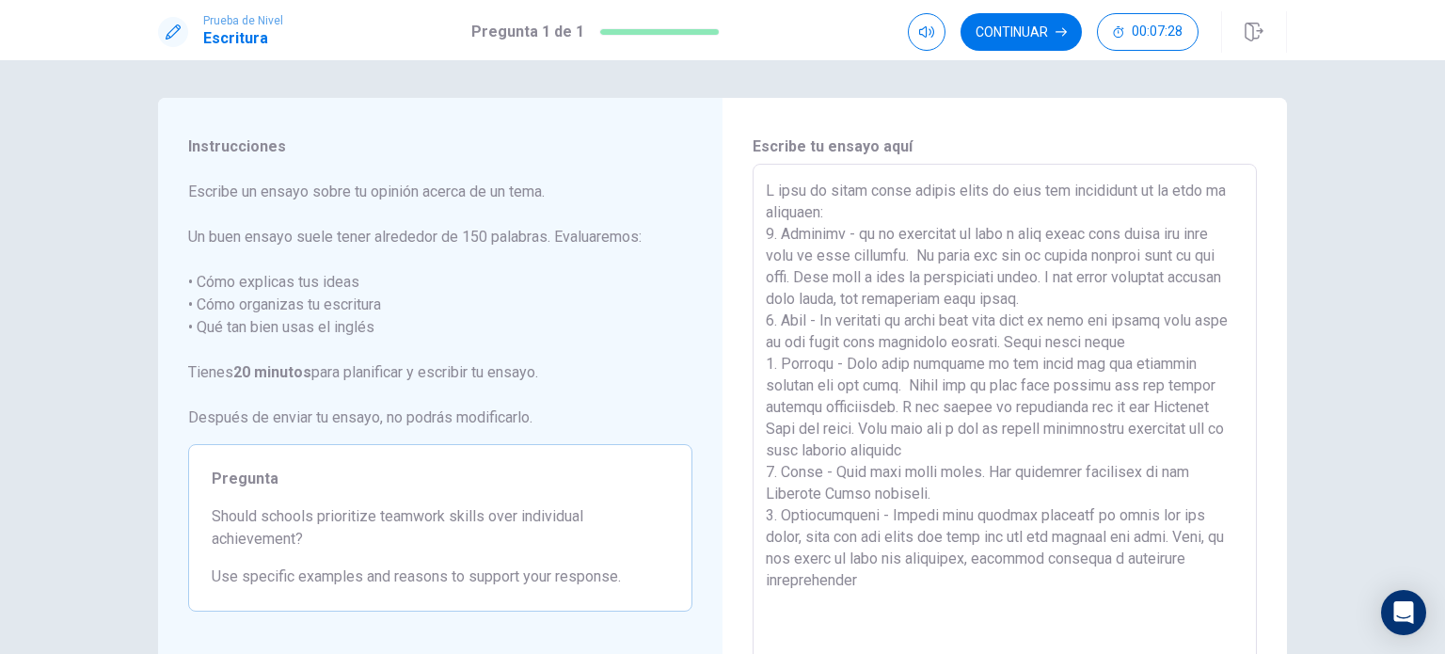
click at [1185, 550] on textarea at bounding box center [1005, 424] width 478 height 489
click at [1051, 571] on textarea at bounding box center [1005, 424] width 478 height 489
click at [1139, 515] on textarea at bounding box center [1005, 424] width 478 height 489
click at [1027, 588] on textarea at bounding box center [1005, 424] width 478 height 489
click at [1054, 566] on textarea at bounding box center [1005, 424] width 478 height 489
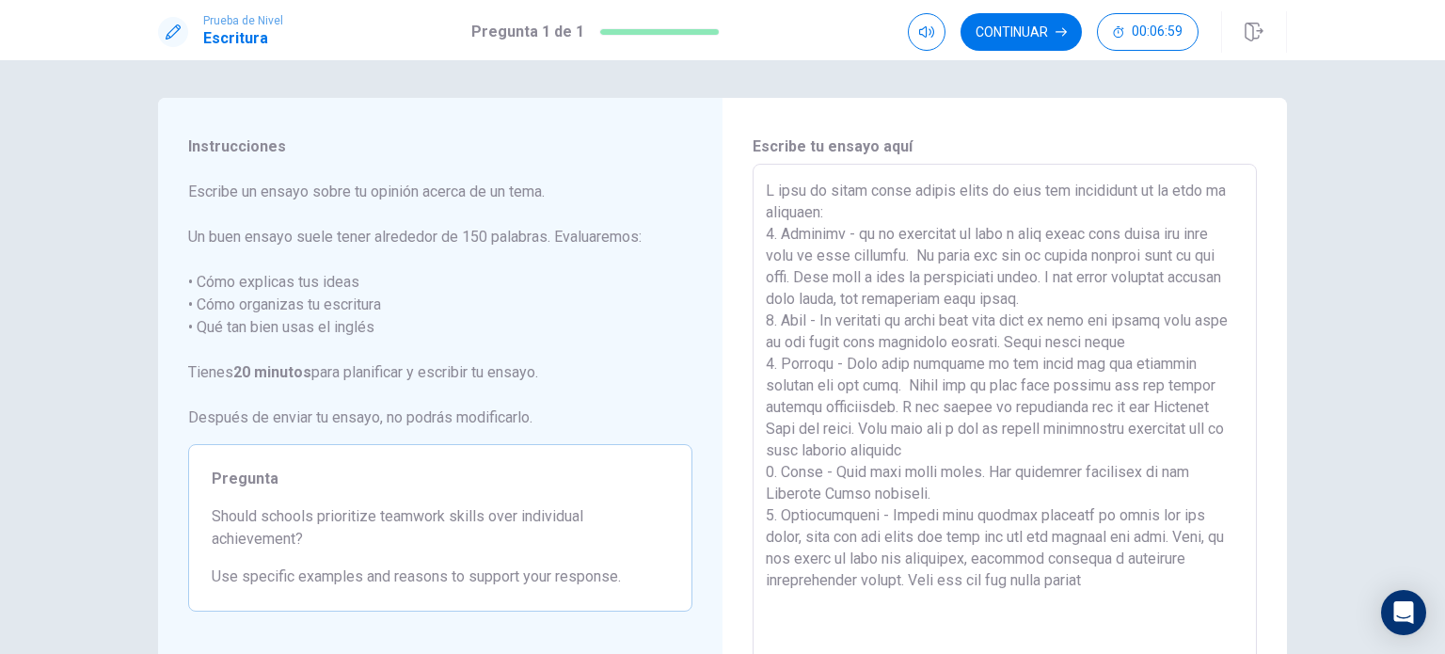
click at [1138, 579] on textarea at bounding box center [1005, 424] width 478 height 489
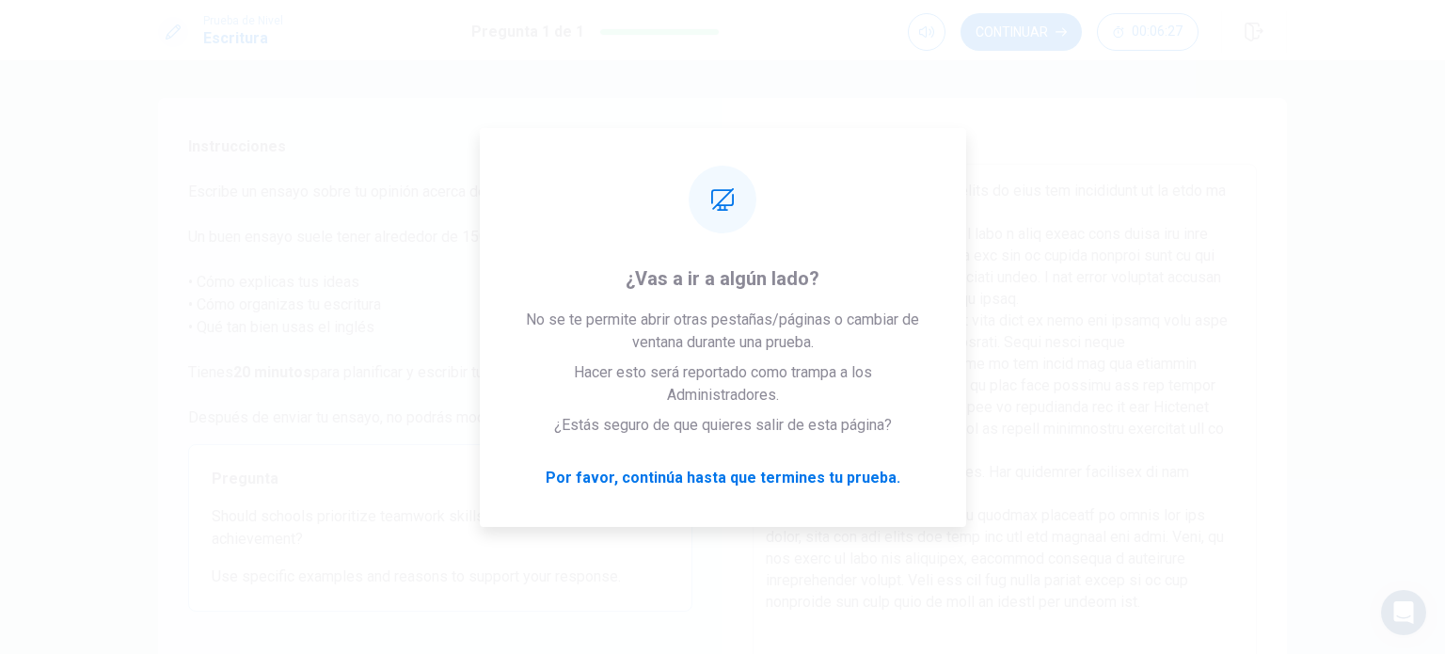
click at [1140, 580] on textarea at bounding box center [1005, 424] width 478 height 489
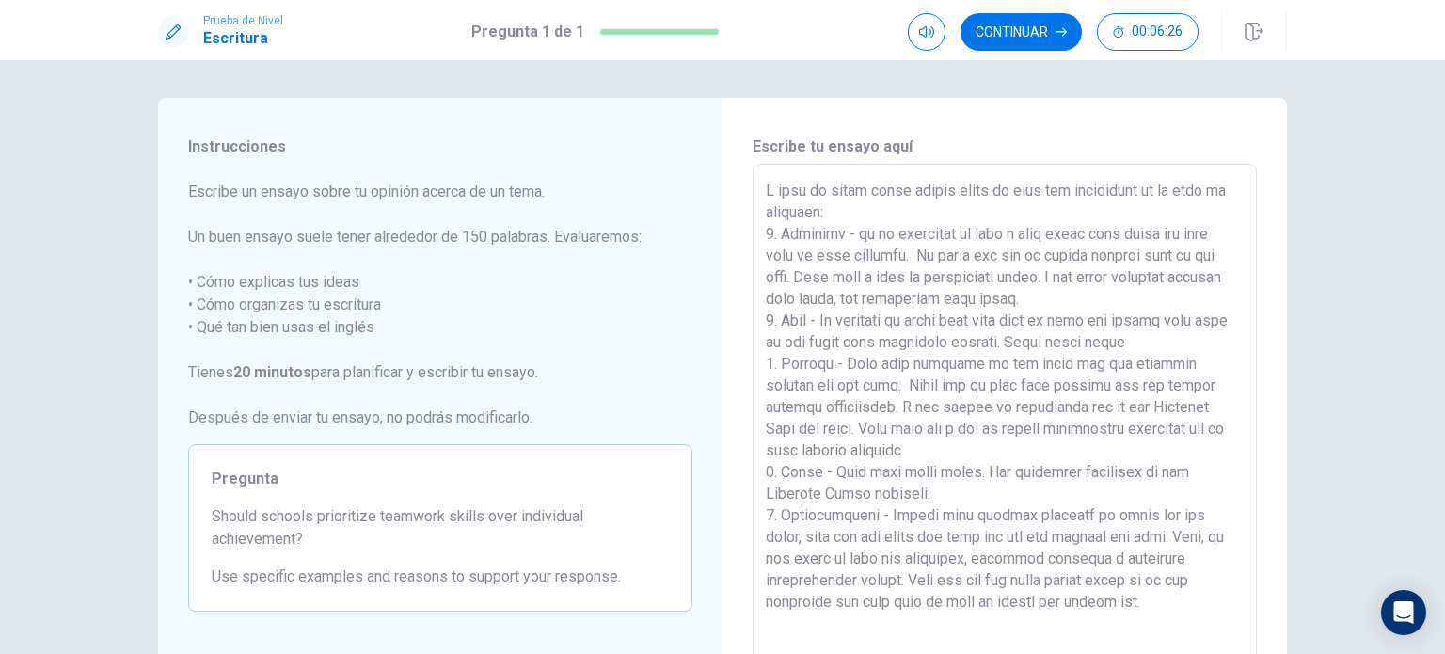
scroll to position [8, 0]
click at [1180, 592] on textarea at bounding box center [1005, 424] width 478 height 489
click at [862, 616] on textarea at bounding box center [1005, 424] width 478 height 489
click at [893, 592] on textarea at bounding box center [1005, 424] width 478 height 489
click at [1027, 618] on textarea at bounding box center [1005, 424] width 478 height 489
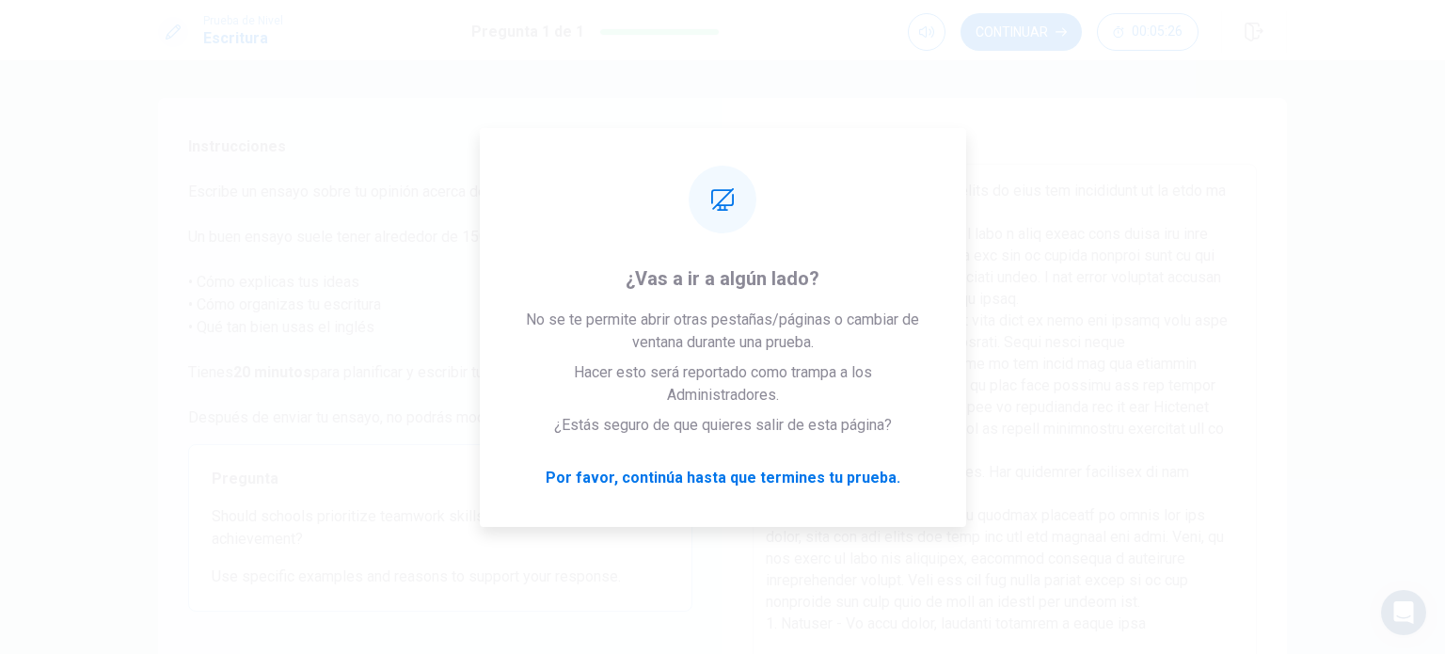
click at [1027, 613] on textarea at bounding box center [1005, 424] width 478 height 489
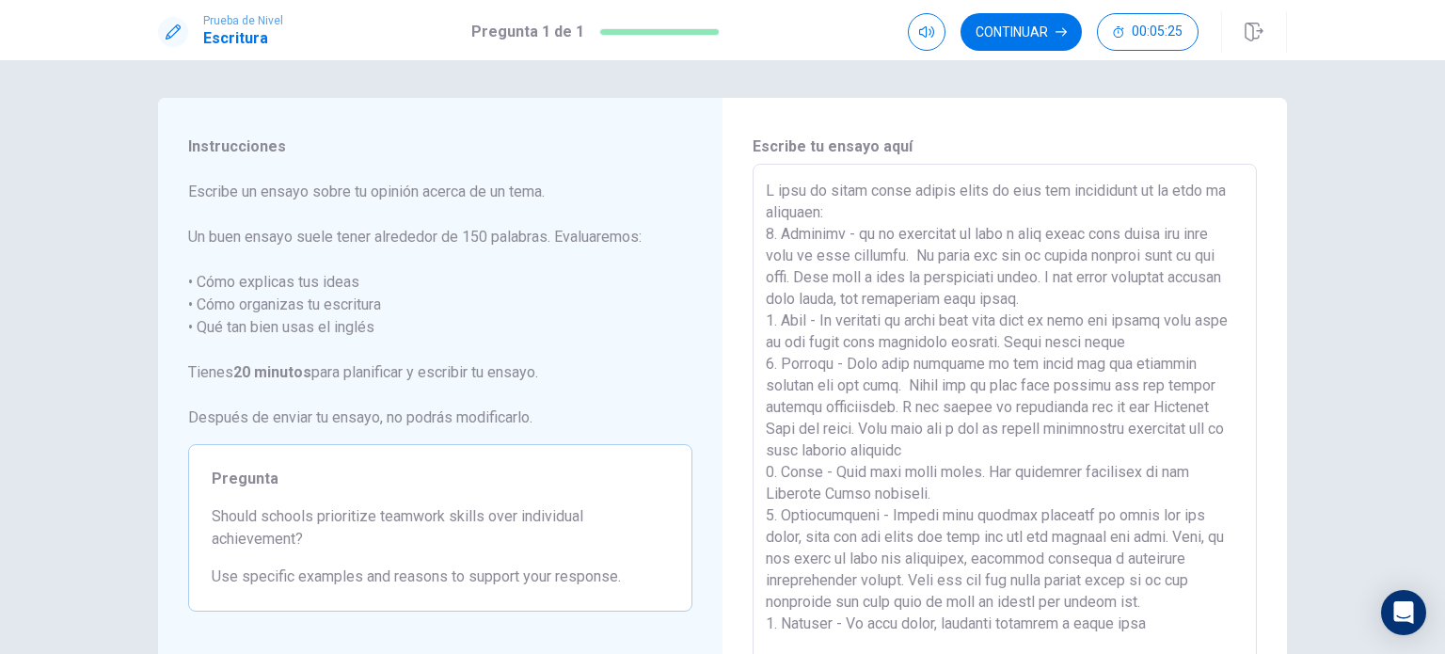
click at [1142, 614] on textarea at bounding box center [1005, 424] width 478 height 489
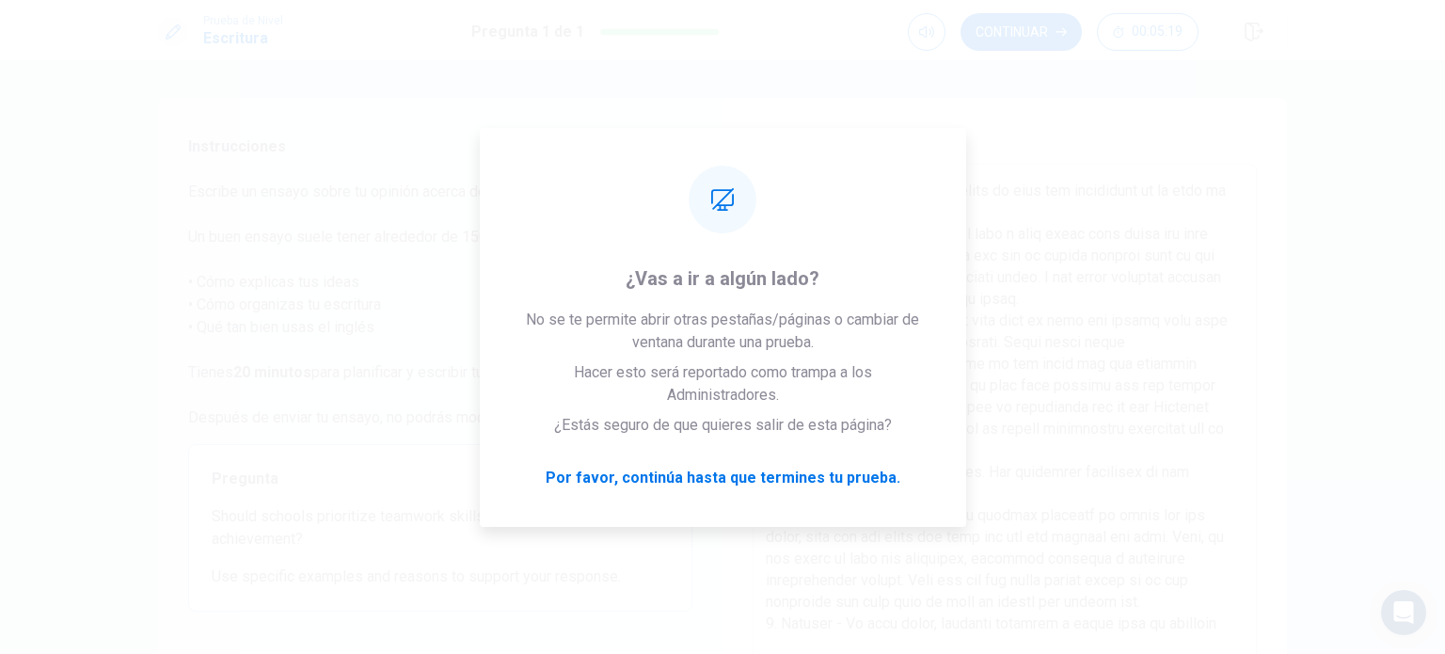
click at [1140, 614] on textarea at bounding box center [1005, 424] width 478 height 489
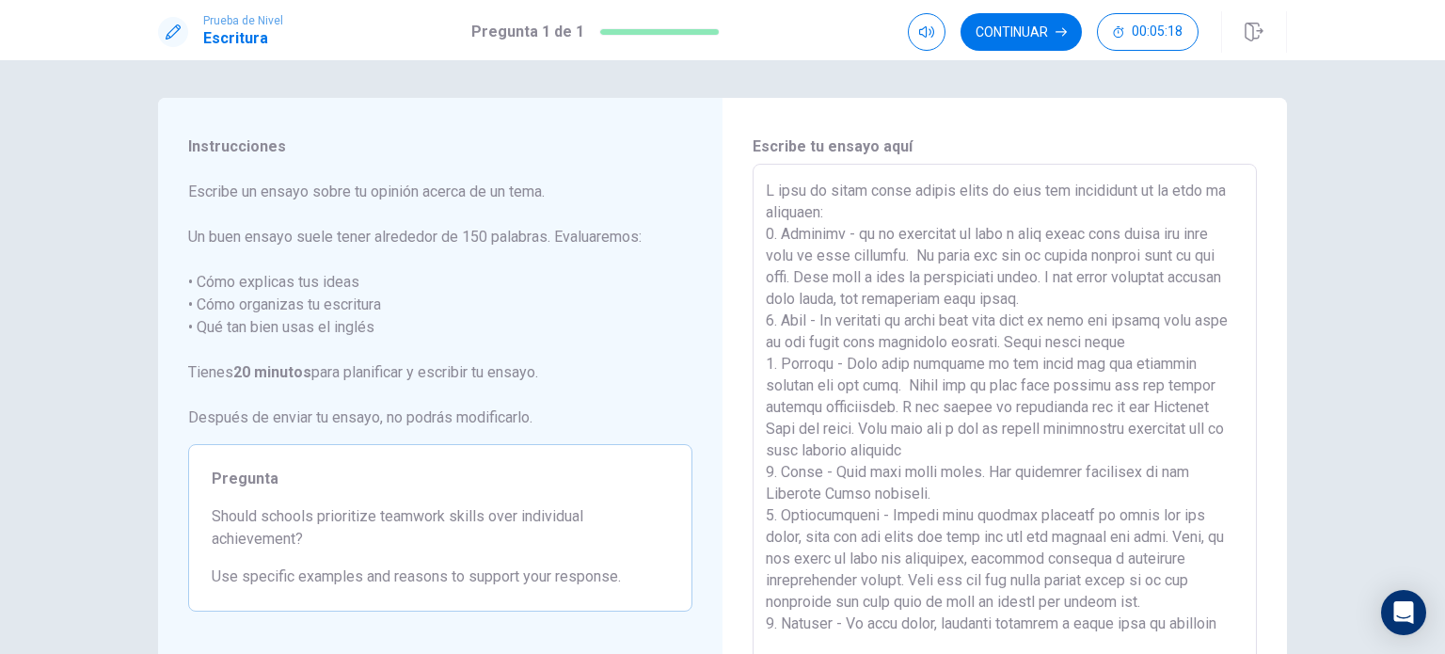
click at [1211, 611] on textarea at bounding box center [1005, 424] width 478 height 489
click at [1009, 597] on textarea at bounding box center [1005, 424] width 478 height 489
click at [1074, 629] on textarea at bounding box center [1005, 424] width 478 height 489
click at [1060, 278] on textarea at bounding box center [1005, 424] width 478 height 489
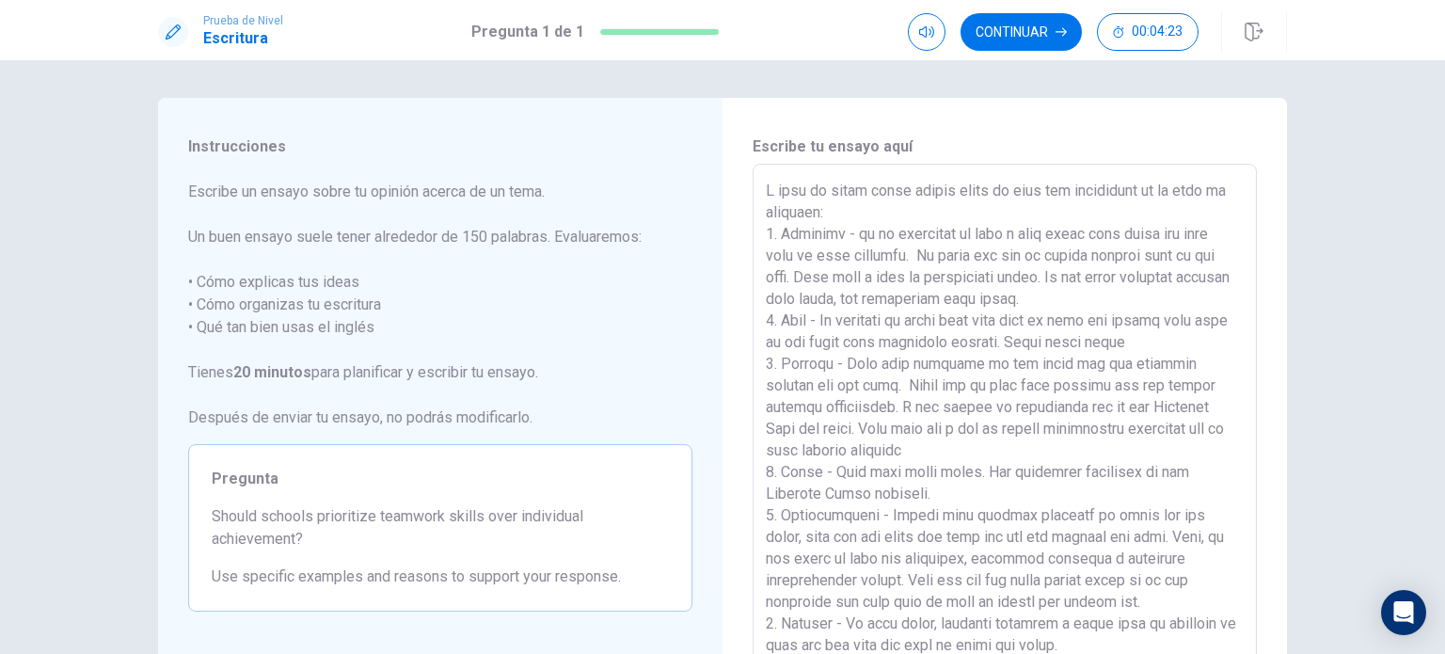
click at [941, 273] on textarea at bounding box center [1005, 424] width 478 height 489
click at [1085, 615] on textarea at bounding box center [1005, 424] width 478 height 489
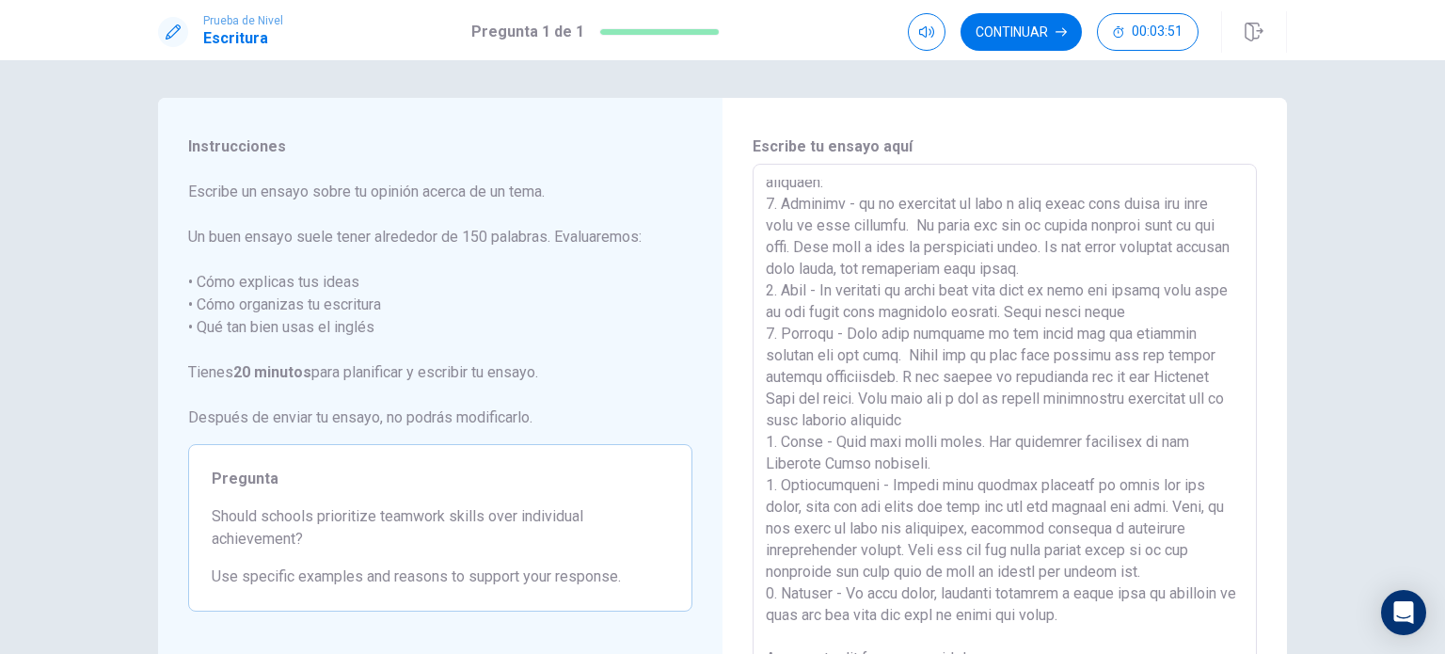
click at [1022, 526] on textarea at bounding box center [1005, 424] width 478 height 489
click at [1050, 634] on textarea at bounding box center [1005, 424] width 478 height 489
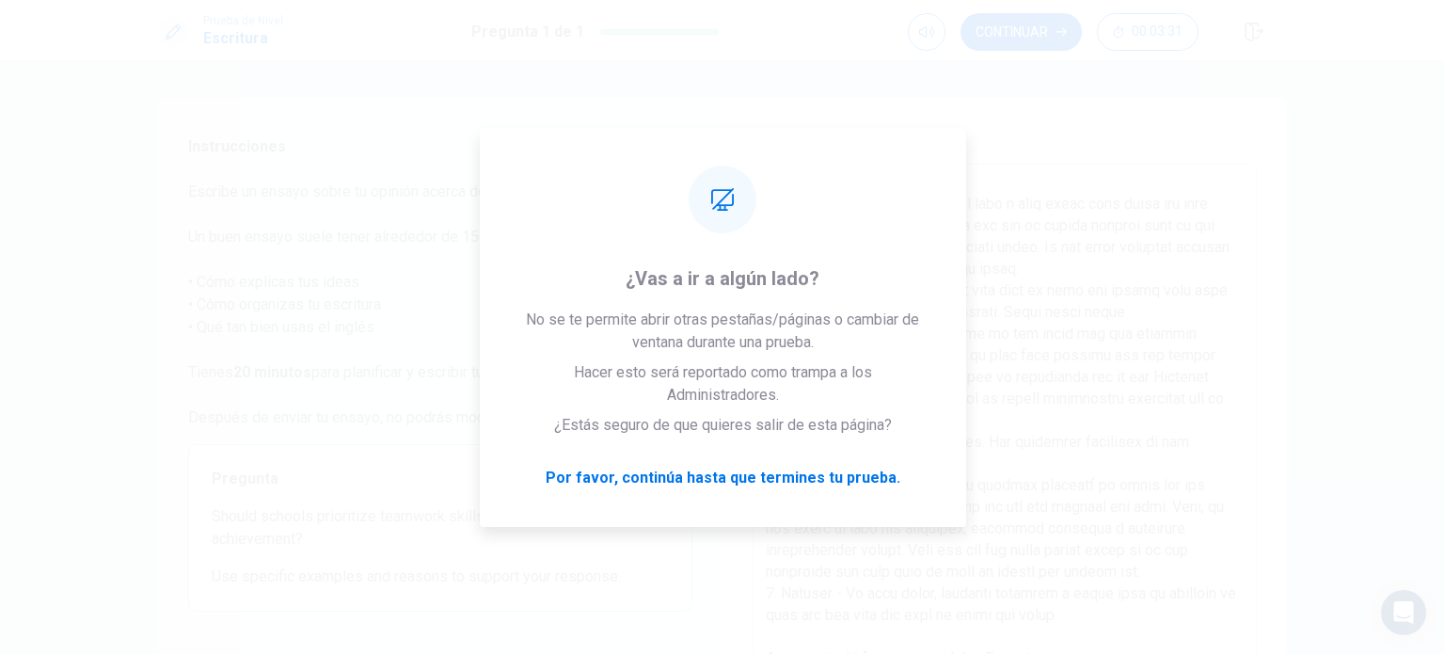
scroll to position [12, 0]
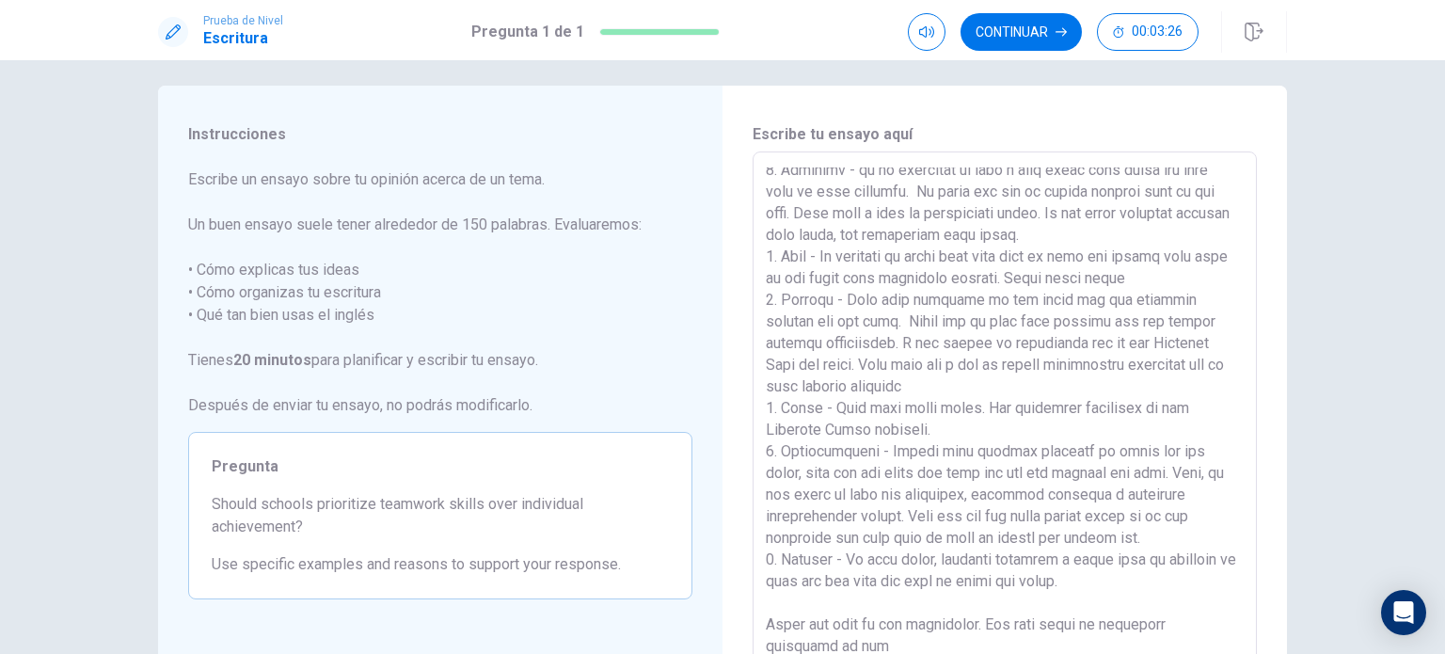
click at [1017, 518] on textarea at bounding box center [1005, 411] width 478 height 489
click at [1055, 635] on textarea at bounding box center [1005, 411] width 478 height 489
click at [1113, 607] on textarea at bounding box center [1005, 411] width 478 height 489
click at [1020, 598] on textarea at bounding box center [1005, 411] width 478 height 489
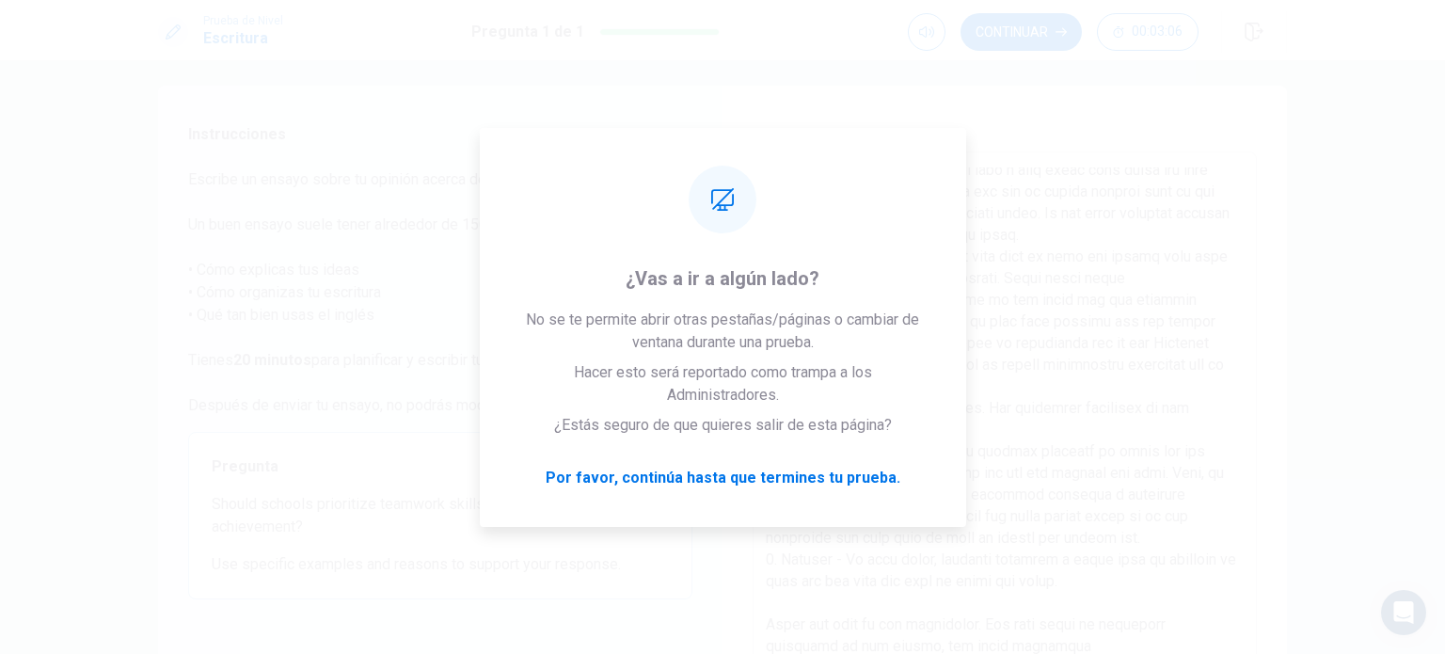
click at [1020, 599] on textarea at bounding box center [1005, 411] width 478 height 489
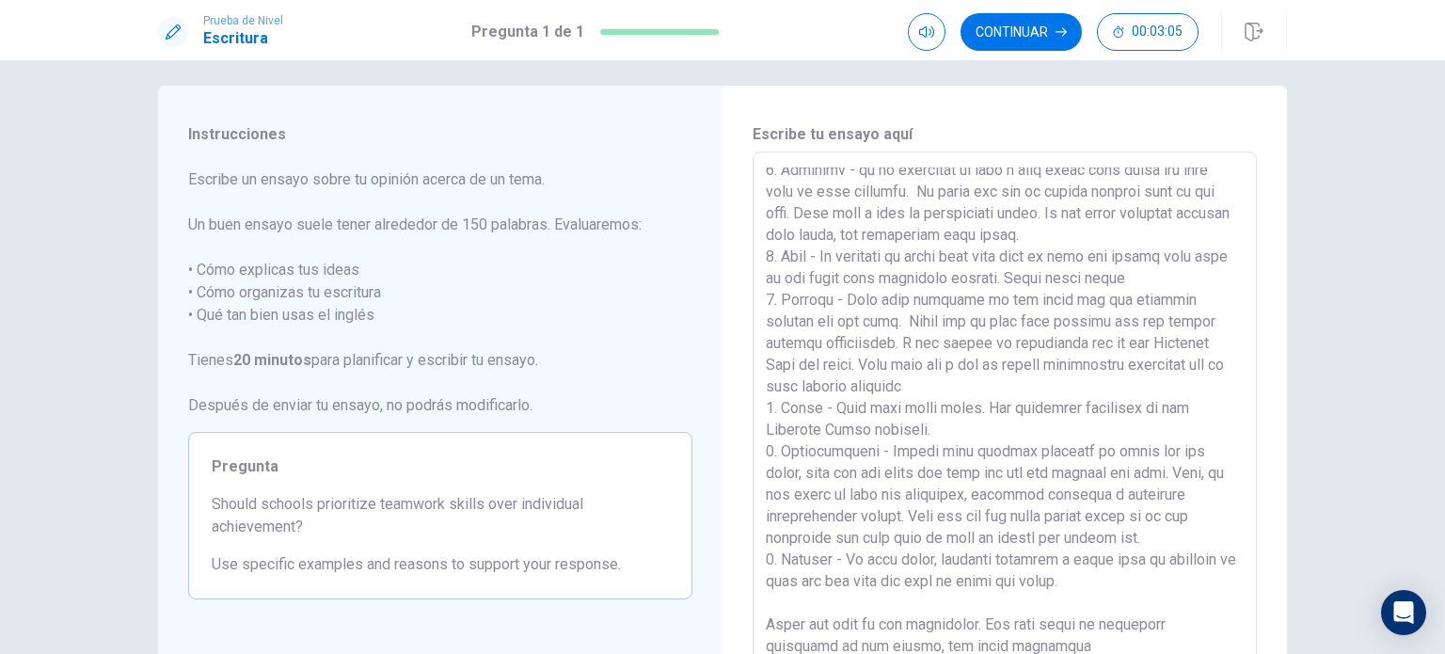
click at [1066, 602] on textarea at bounding box center [1005, 411] width 478 height 489
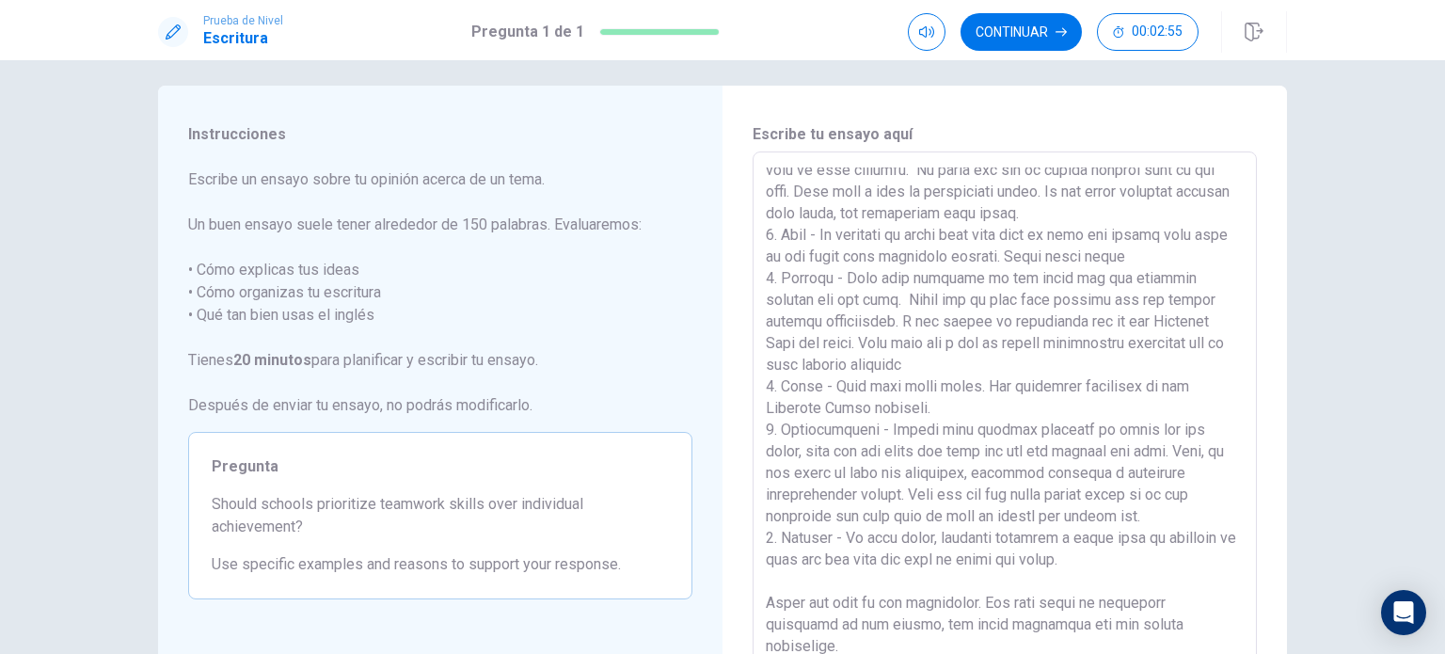
click at [1050, 525] on textarea at bounding box center [1005, 411] width 478 height 489
click at [940, 620] on textarea at bounding box center [1005, 411] width 478 height 489
click at [1041, 571] on textarea at bounding box center [1005, 411] width 478 height 489
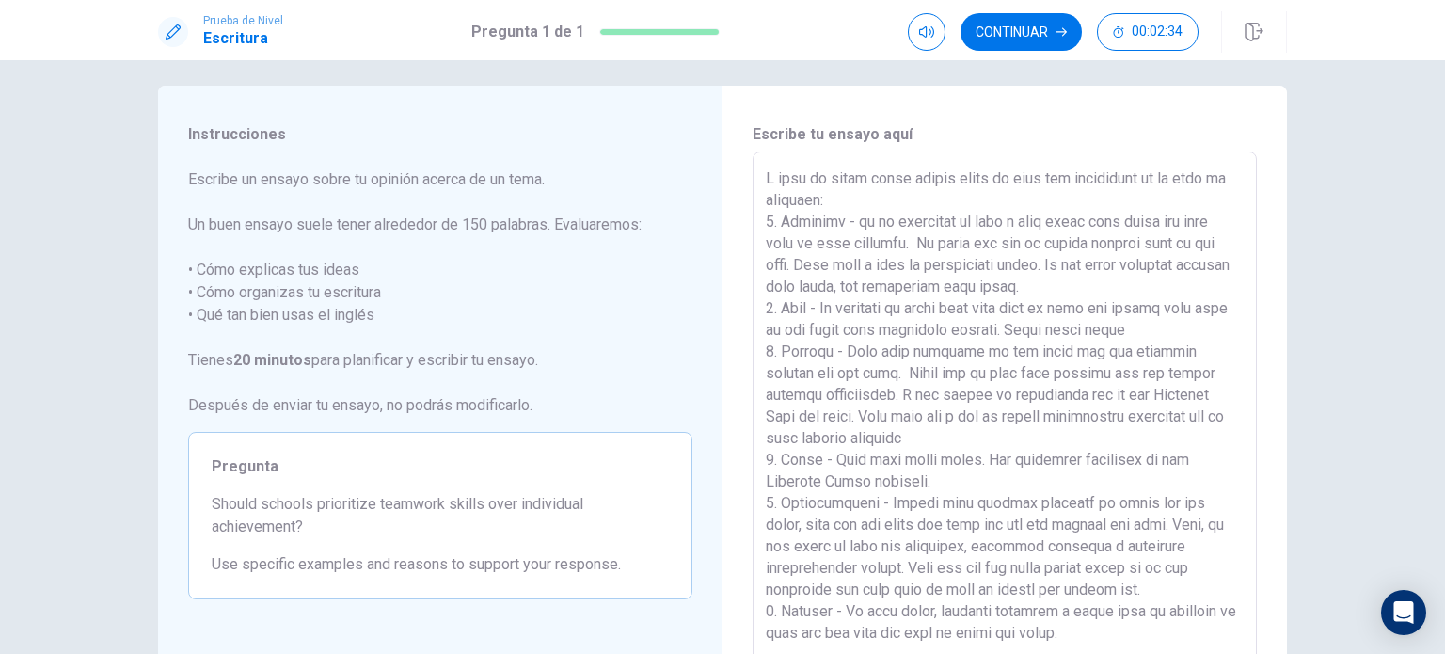
scroll to position [0, 0]
click at [1021, 286] on textarea at bounding box center [1005, 411] width 478 height 489
click at [1136, 375] on textarea at bounding box center [1005, 411] width 478 height 489
click at [1038, 397] on textarea at bounding box center [1005, 411] width 478 height 489
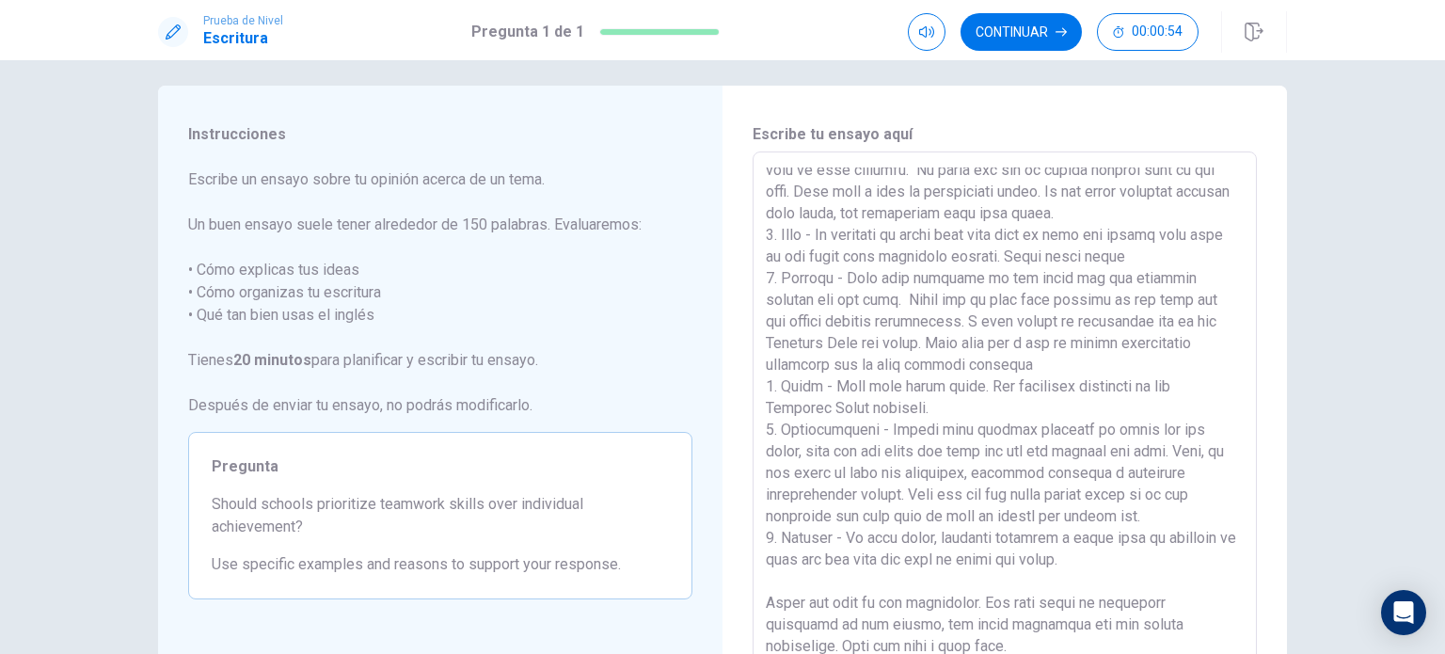
click at [1042, 436] on textarea at bounding box center [1005, 411] width 478 height 489
click at [1183, 472] on textarea at bounding box center [1005, 411] width 478 height 489
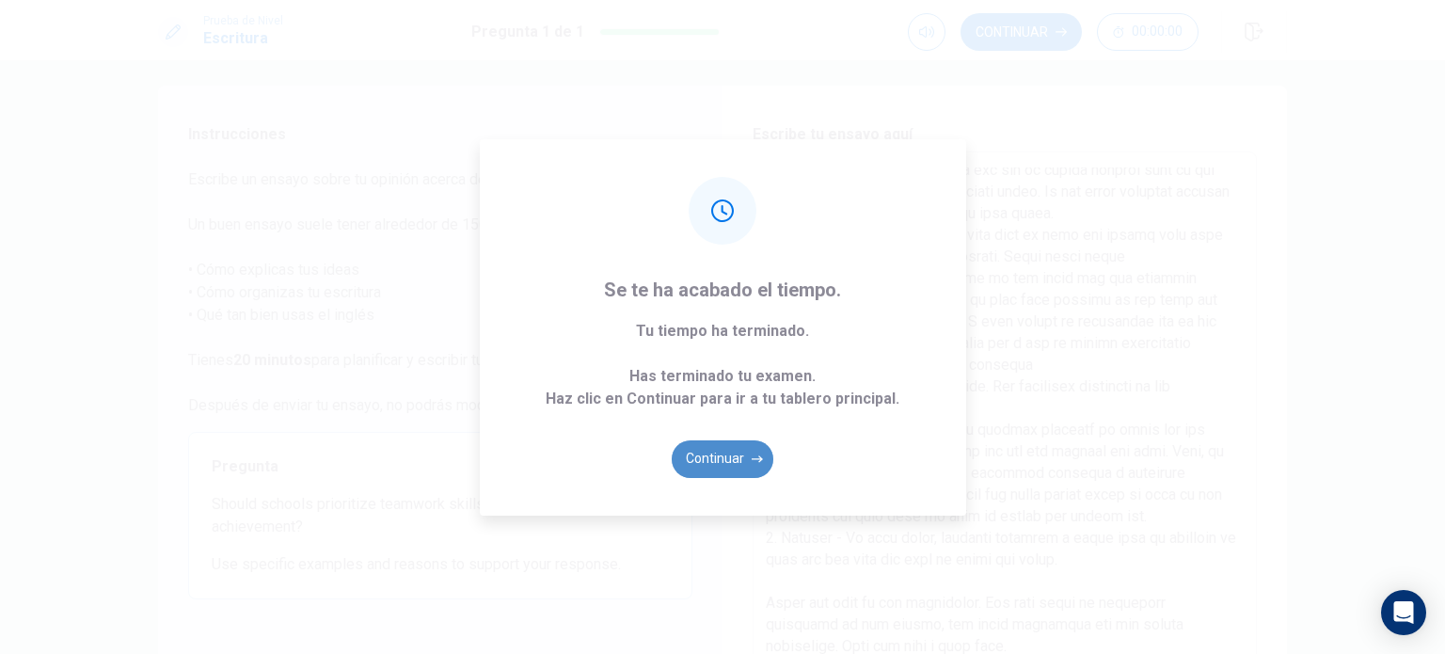
click at [726, 453] on button "Continuar" at bounding box center [723, 459] width 102 height 38
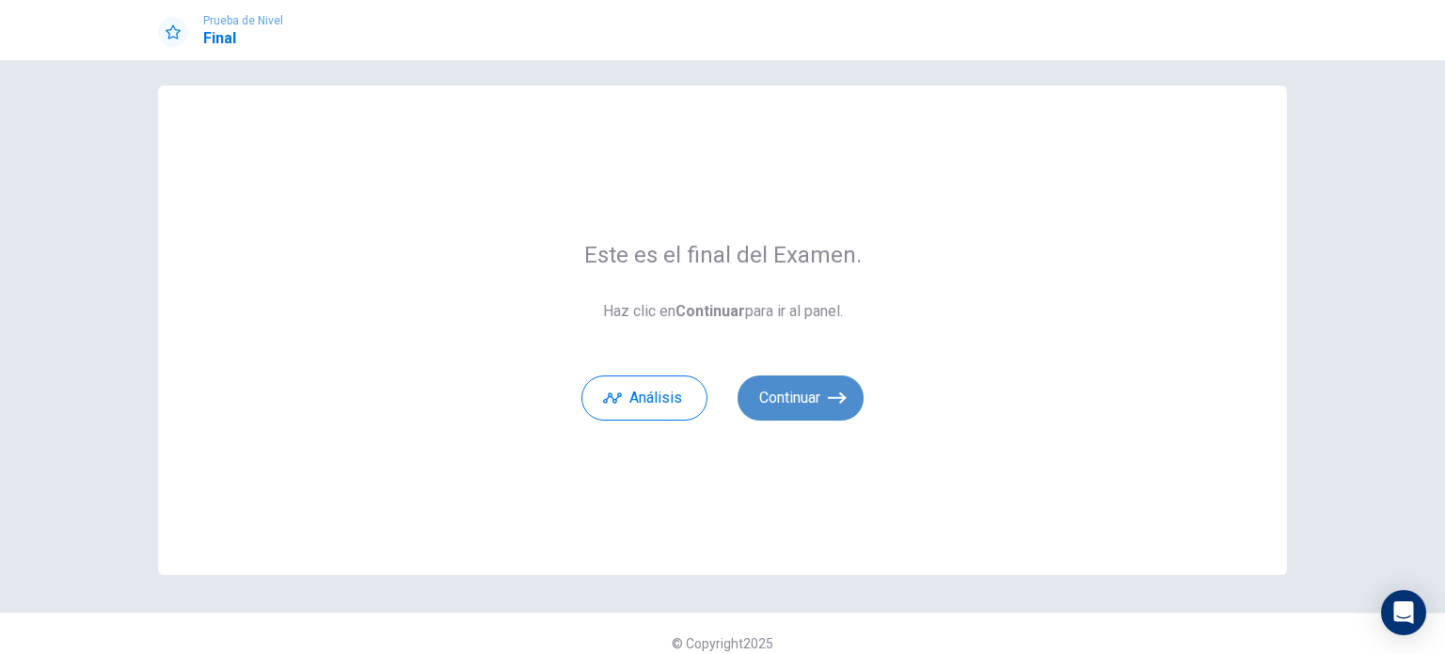
click at [786, 388] on button "Continuar" at bounding box center [800, 397] width 126 height 45
